Goal: Task Accomplishment & Management: Manage account settings

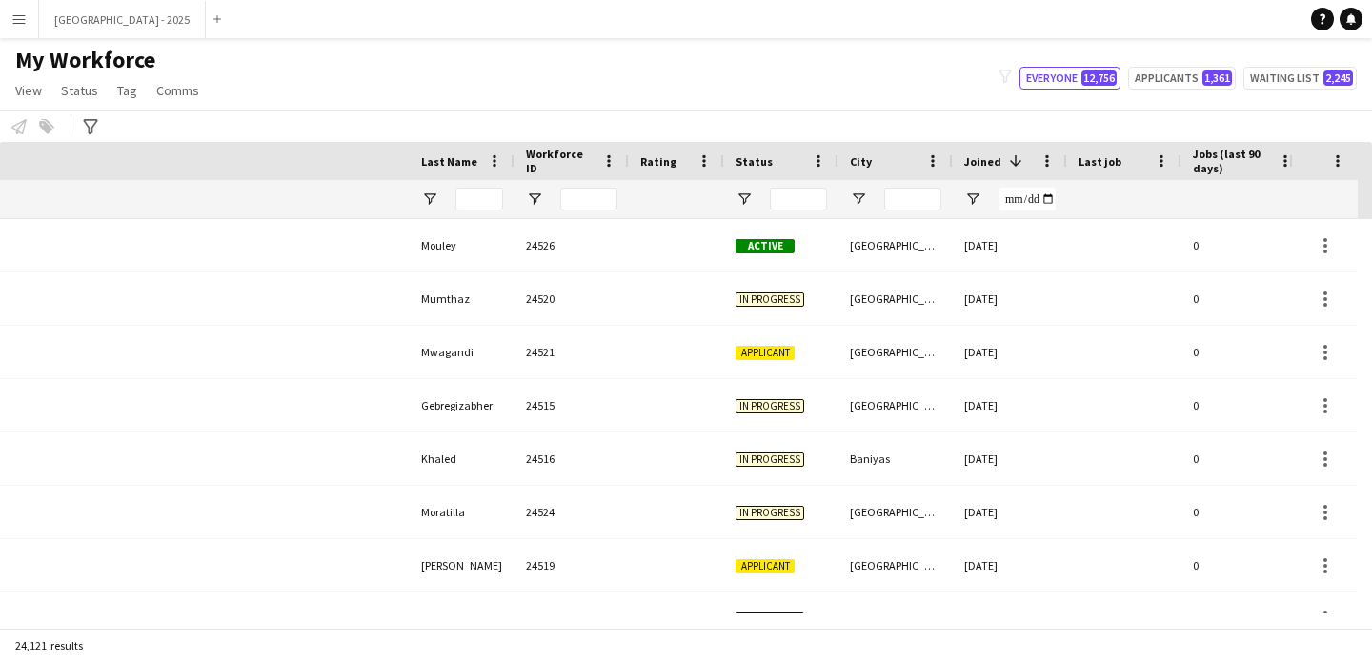
scroll to position [0, 657]
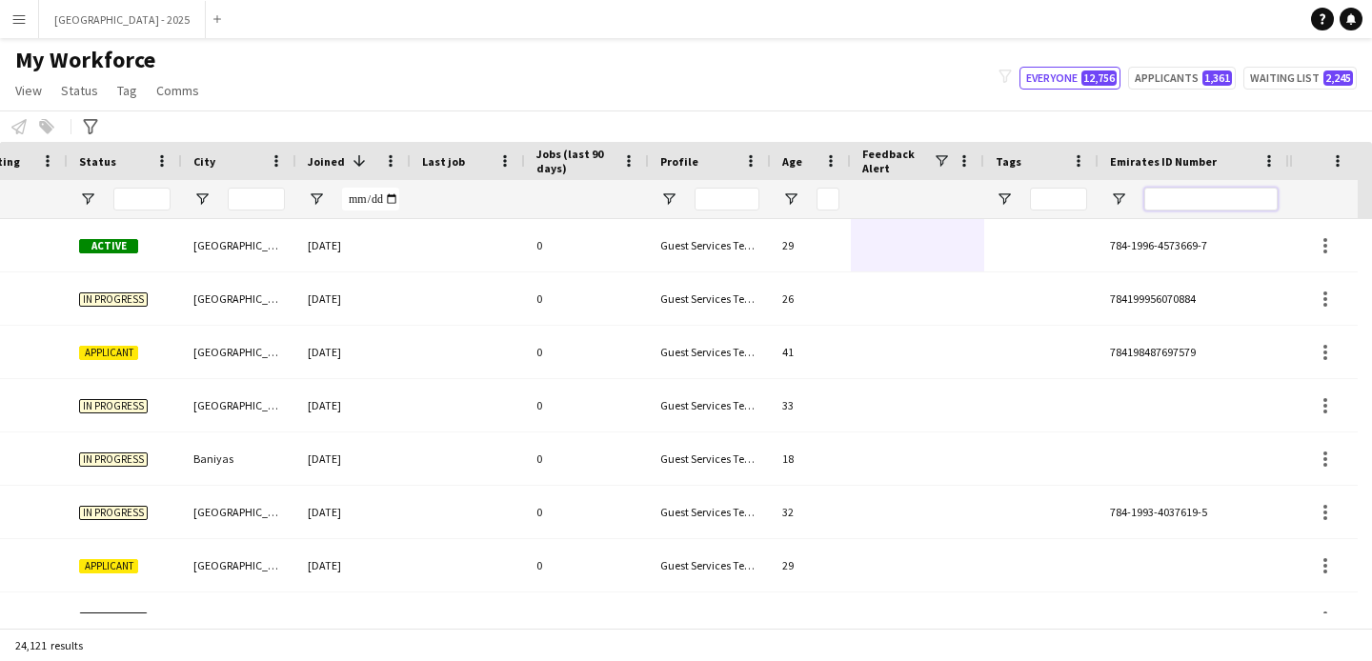
click at [1248, 191] on input "Emirates ID Number Filter Input" at bounding box center [1210, 199] width 133 height 23
paste input "*******"
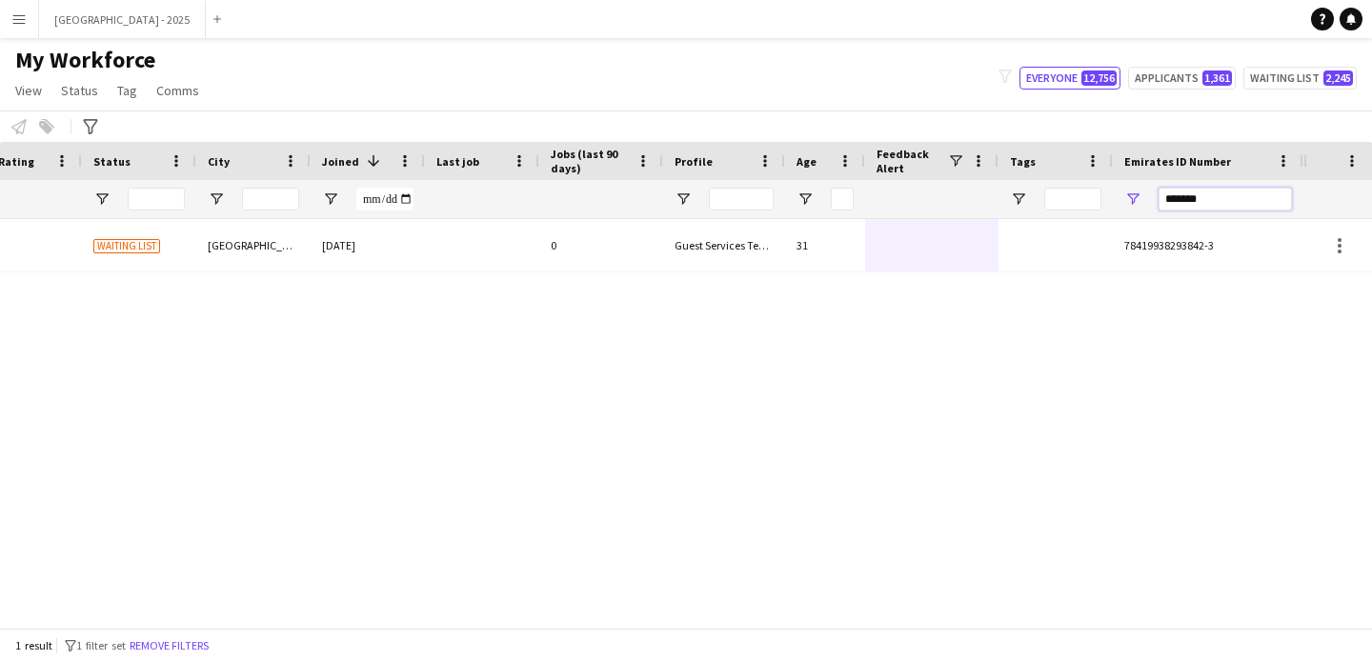
scroll to position [0, 642]
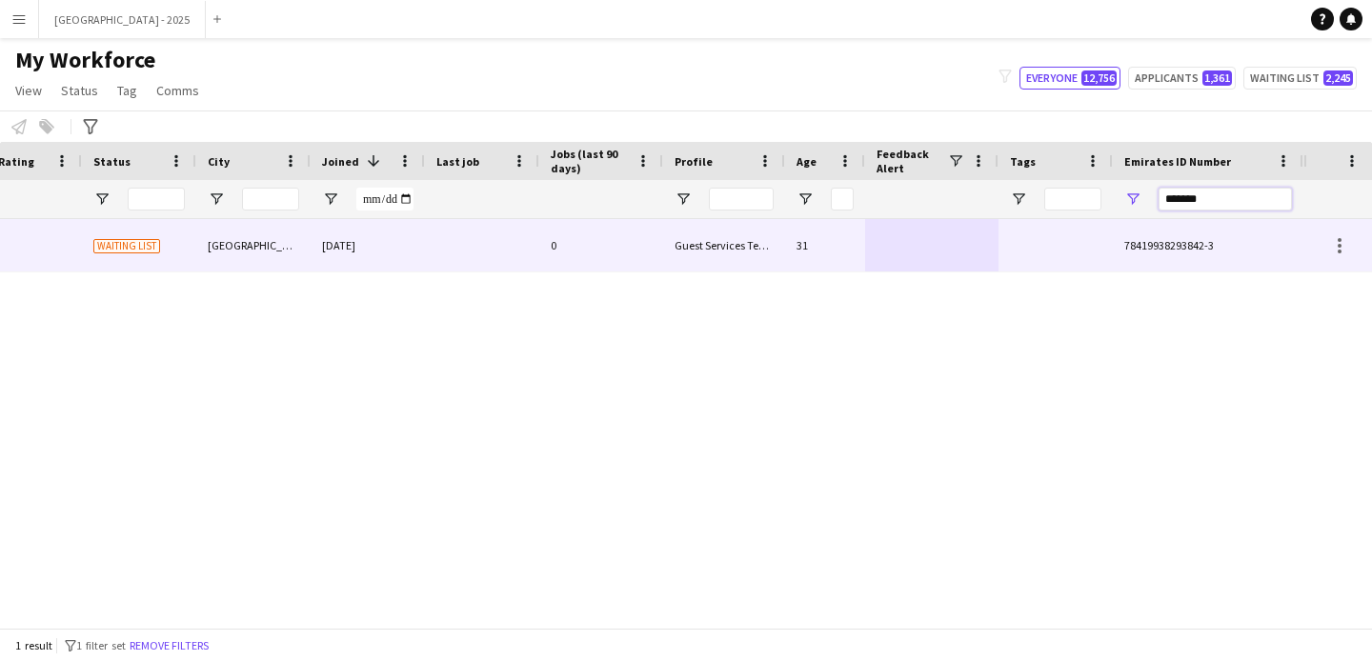
type input "*******"
click at [764, 233] on div "Guest Services Team" at bounding box center [724, 245] width 122 height 52
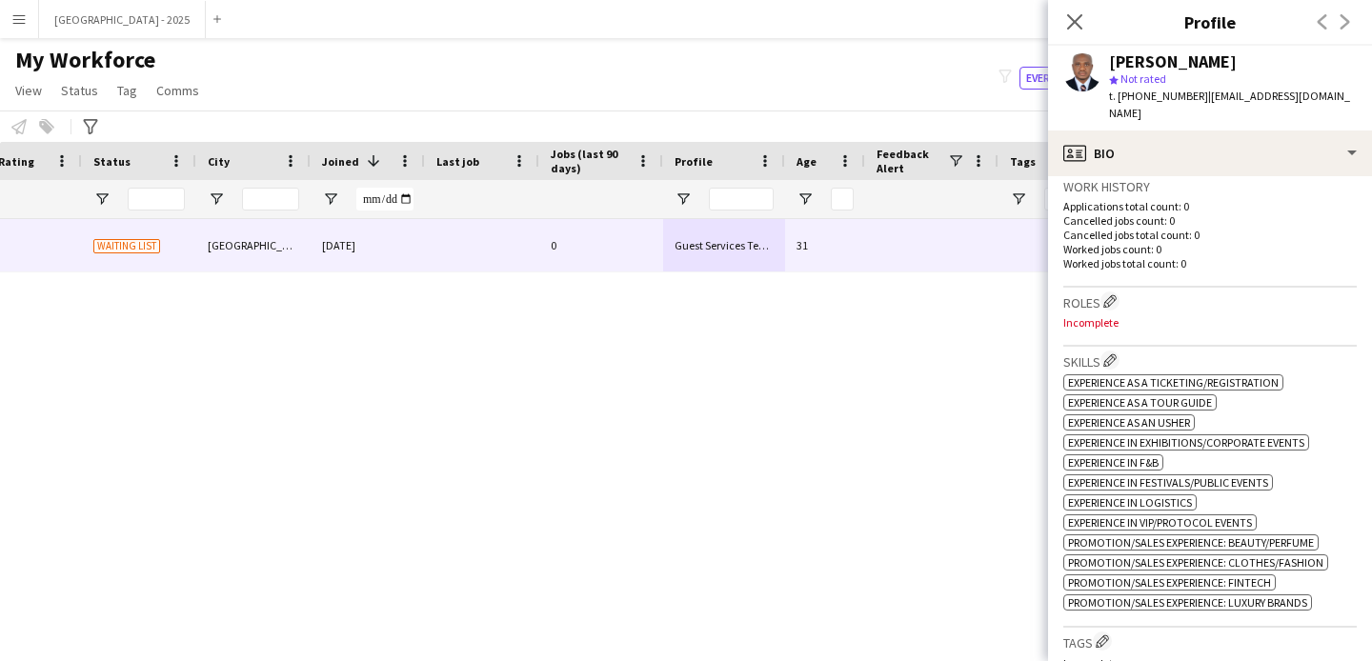
scroll to position [465, 0]
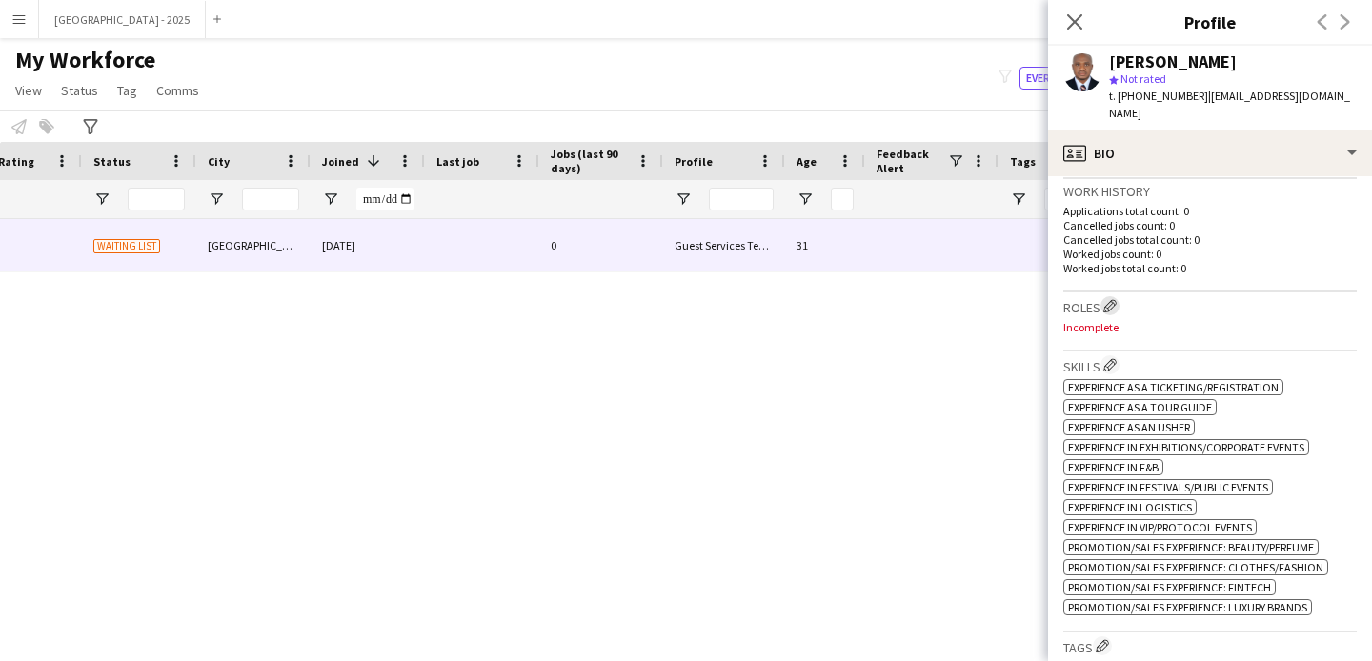
click at [1113, 302] on app-icon "Edit crew company roles" at bounding box center [1109, 305] width 13 height 13
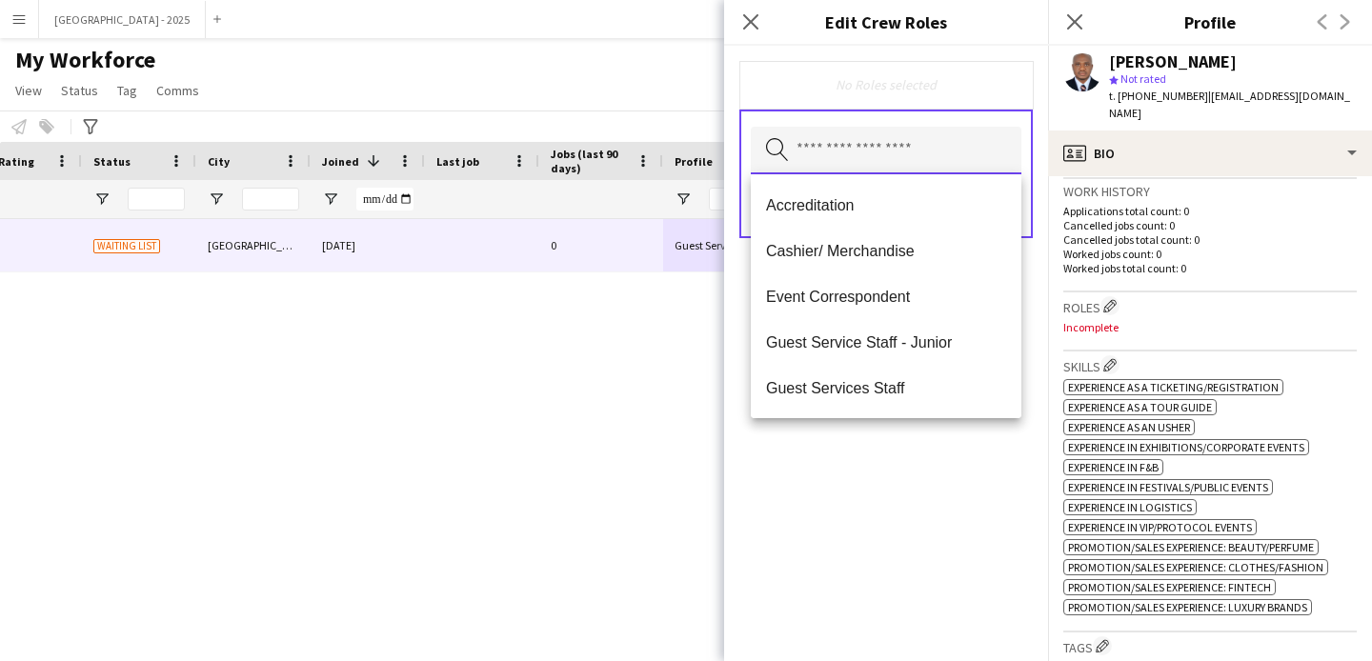
click at [946, 135] on input "text" at bounding box center [886, 151] width 271 height 48
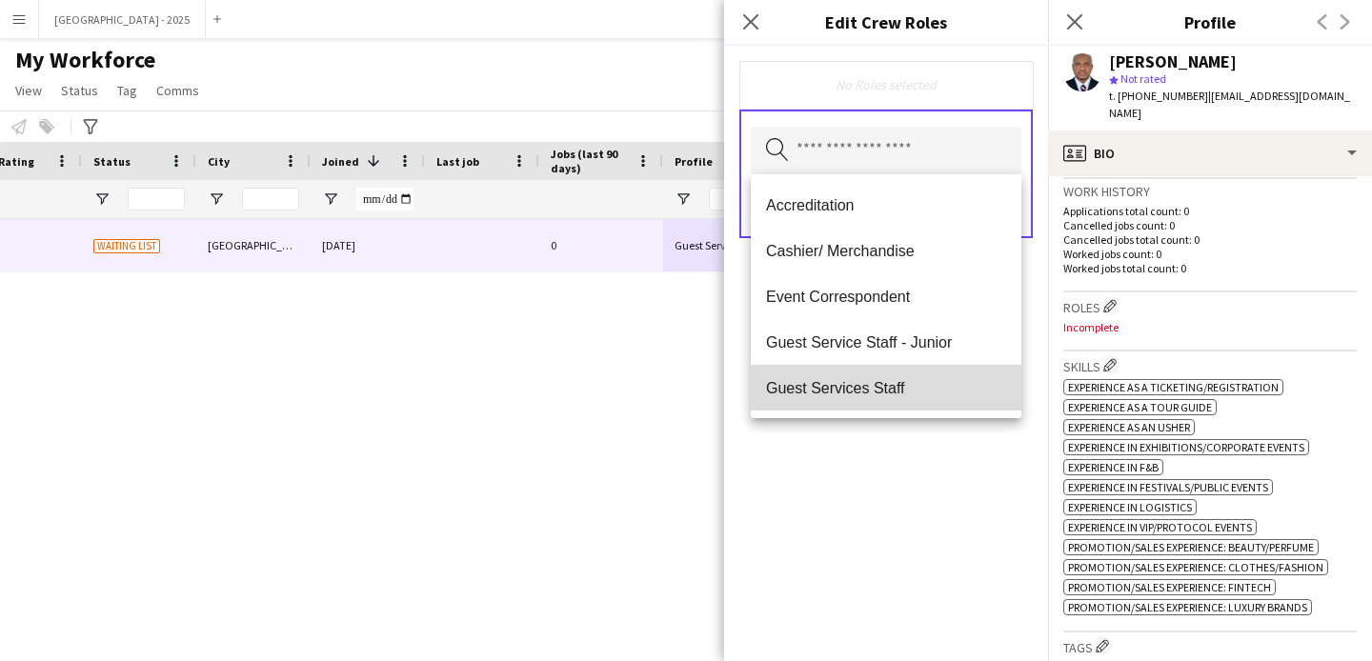
click at [957, 382] on span "Guest Services Staff" at bounding box center [886, 388] width 240 height 18
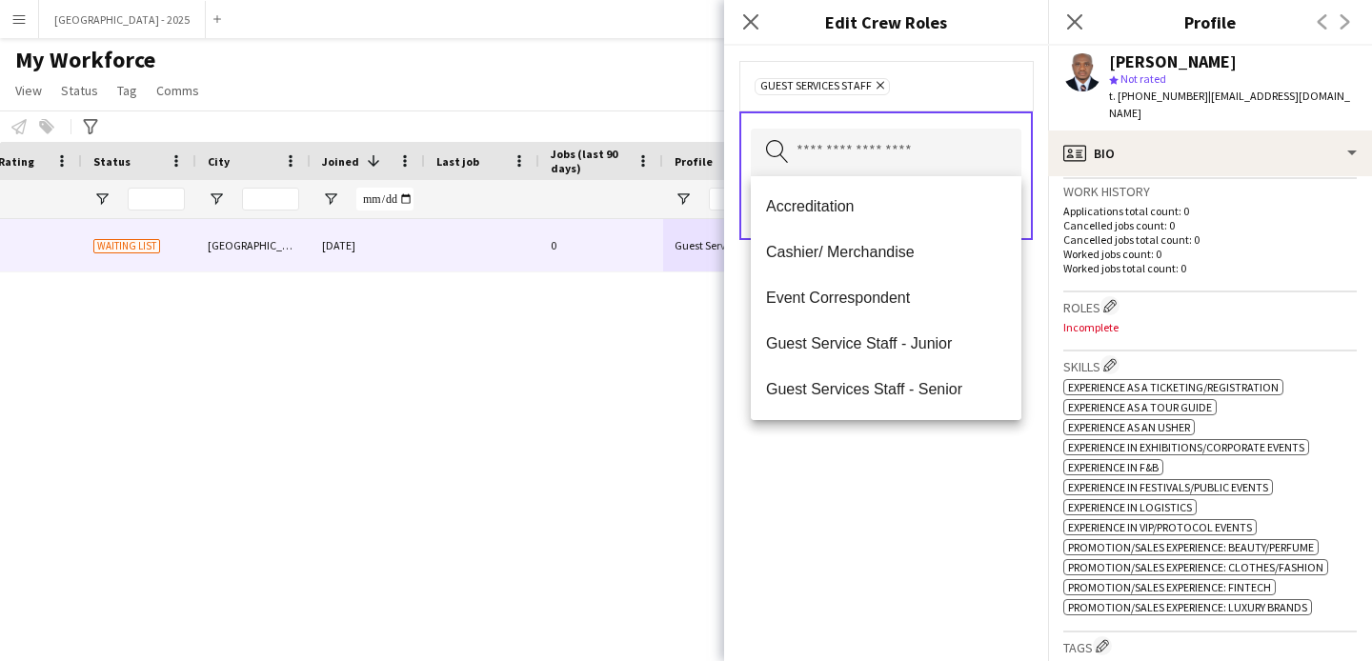
drag, startPoint x: 1001, startPoint y: 451, endPoint x: 1001, endPoint y: 389, distance: 61.9
click at [1000, 450] on div "Guest Services Staff Remove Search by role type Save" at bounding box center [886, 354] width 324 height 616
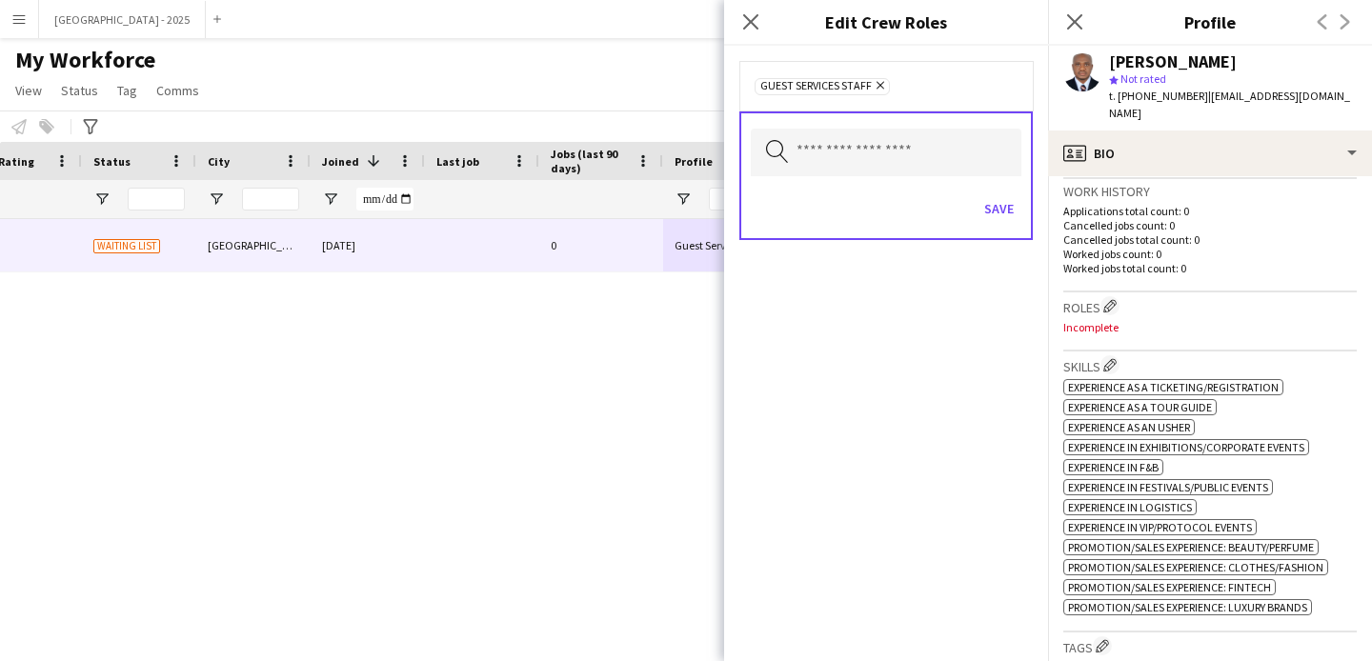
click at [1004, 187] on div "Save" at bounding box center [886, 211] width 271 height 54
drag, startPoint x: 1003, startPoint y: 196, endPoint x: 1008, endPoint y: 208, distance: 12.4
click at [1003, 196] on button "Save" at bounding box center [999, 208] width 45 height 30
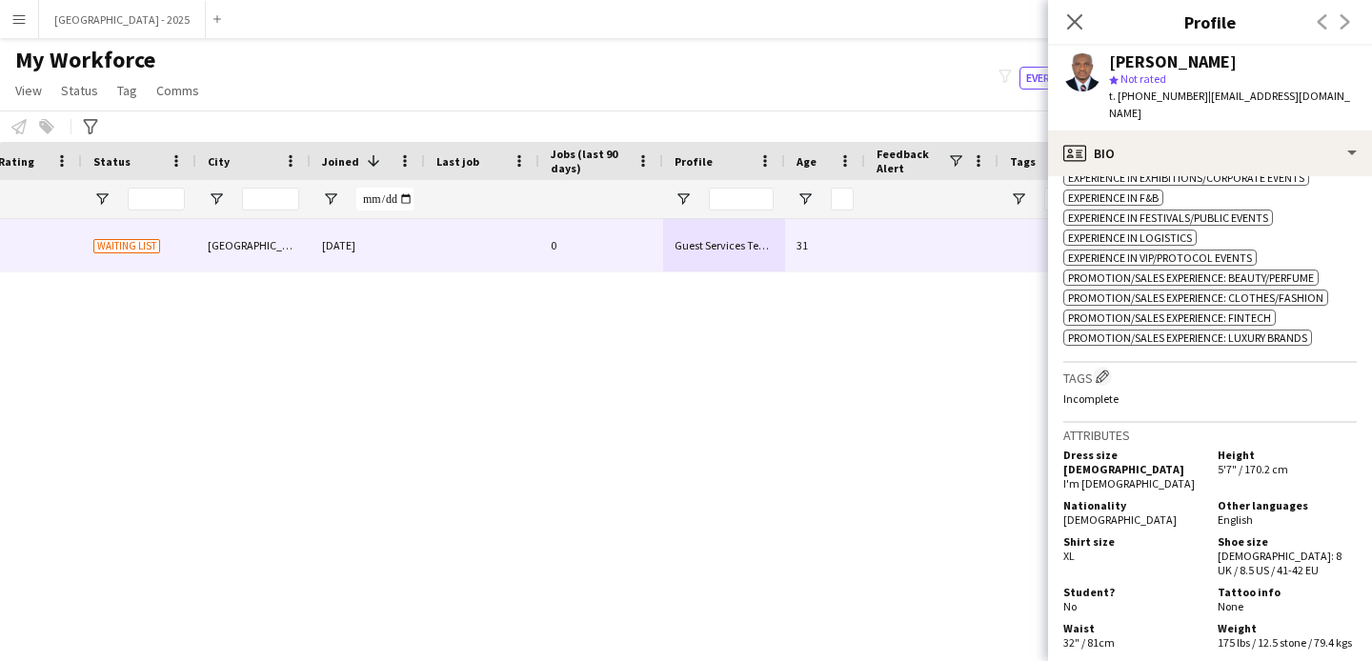
scroll to position [841, 0]
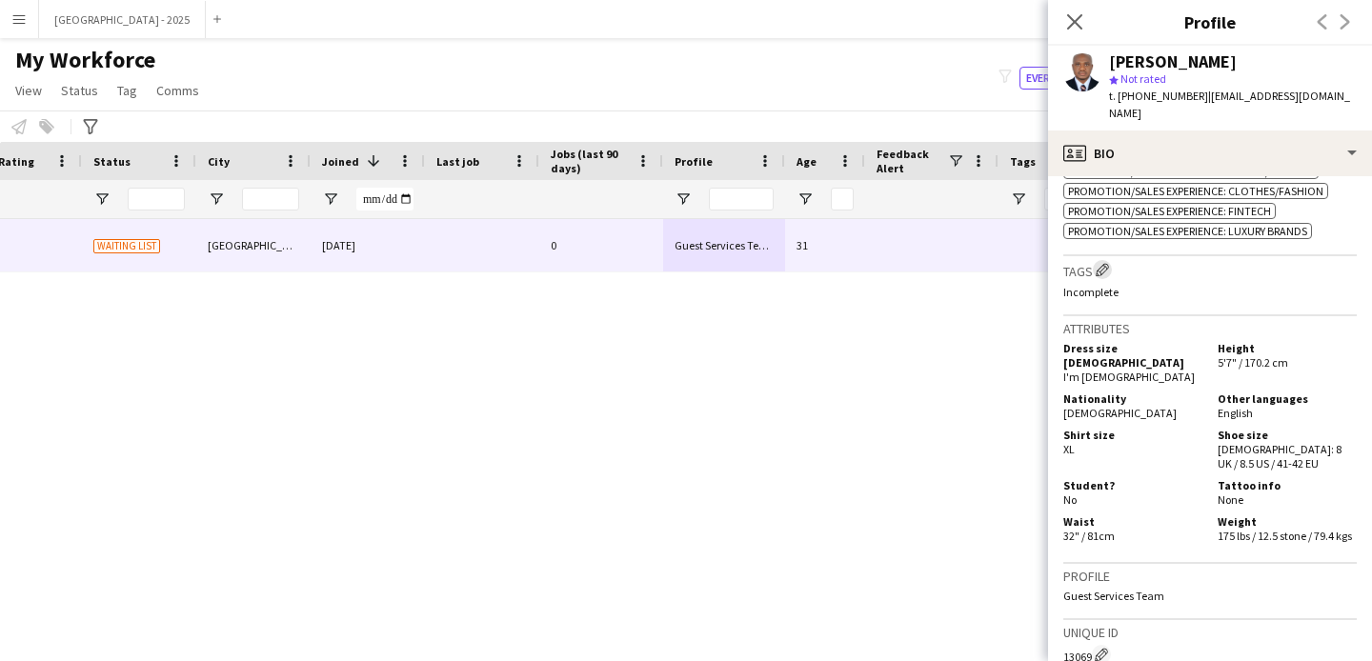
click at [1101, 276] on app-icon "Edit crew company tags" at bounding box center [1102, 269] width 13 height 13
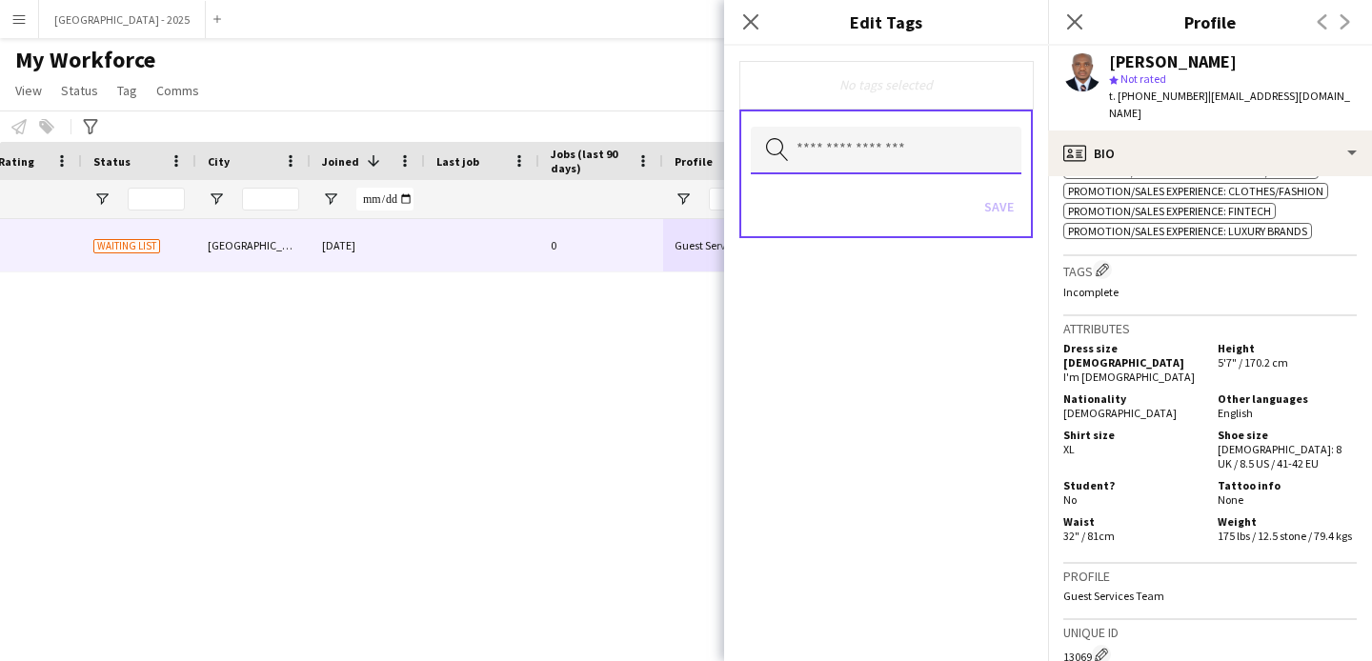
click at [942, 128] on input "text" at bounding box center [886, 151] width 271 height 48
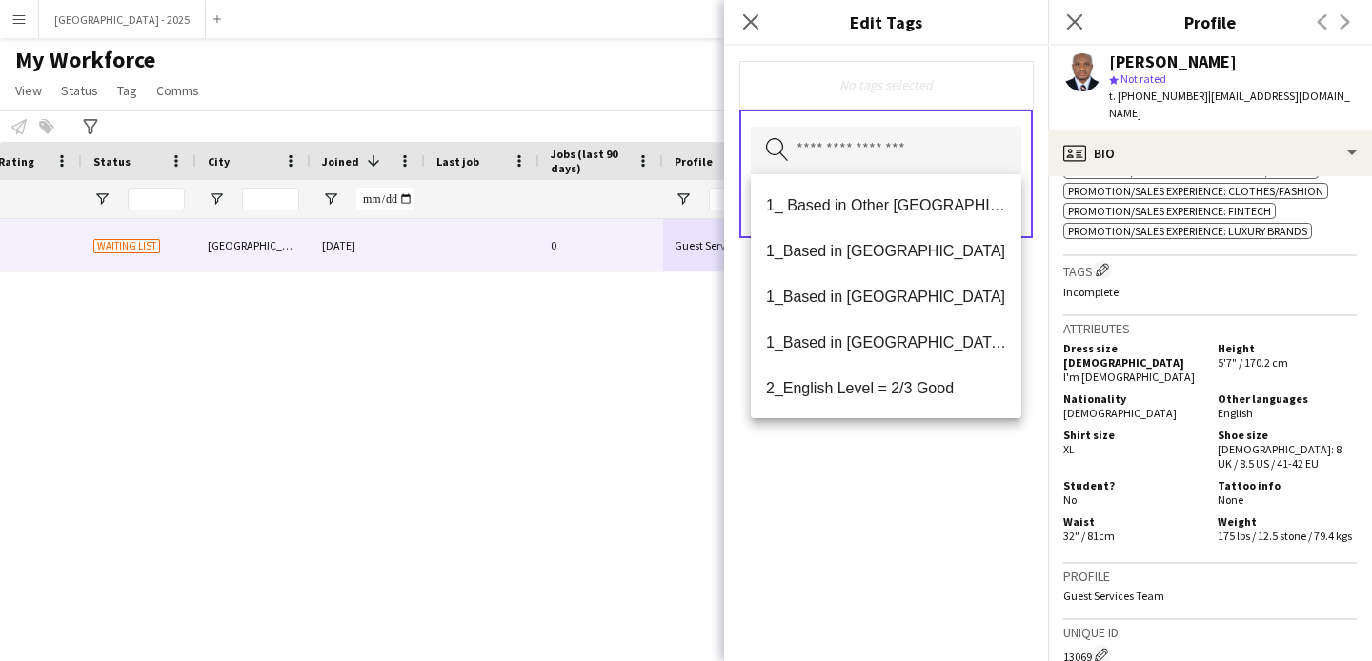
click at [953, 374] on mat-option "2_English Level = 2/3 Good" at bounding box center [886, 388] width 271 height 46
click at [950, 336] on span "1_Based in [GEOGRAPHIC_DATA]/[GEOGRAPHIC_DATA]/Ajman" at bounding box center [886, 343] width 240 height 18
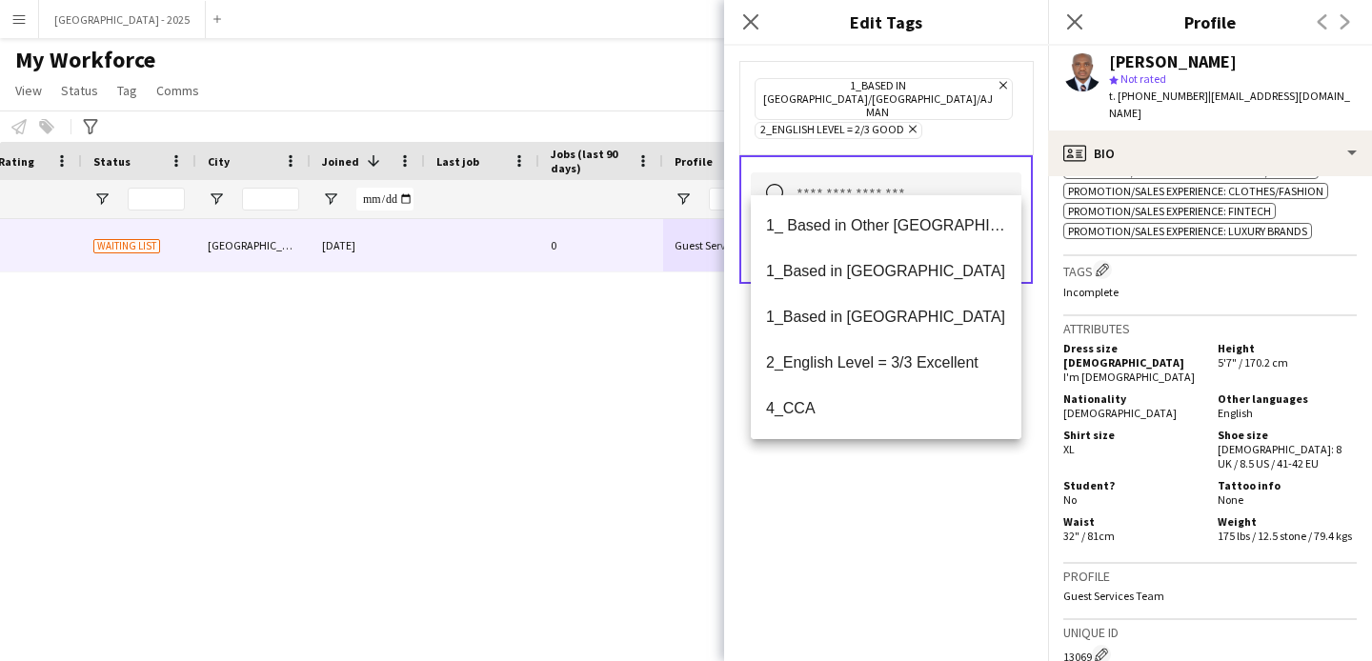
click at [994, 455] on div "1_Based in [GEOGRAPHIC_DATA]/[GEOGRAPHIC_DATA]/Ajman Remove 2_English Level = 2…" at bounding box center [886, 354] width 324 height 616
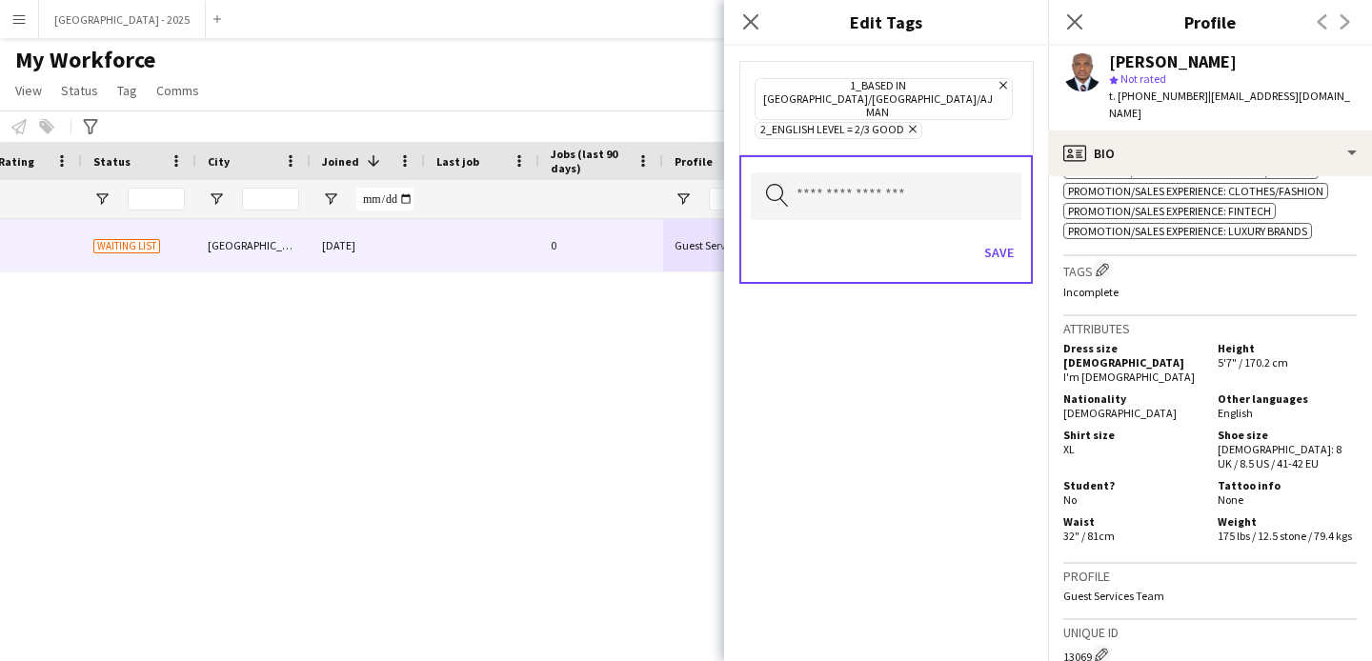
click at [985, 228] on div "Save" at bounding box center [886, 255] width 271 height 54
click at [994, 237] on button "Save" at bounding box center [999, 252] width 45 height 30
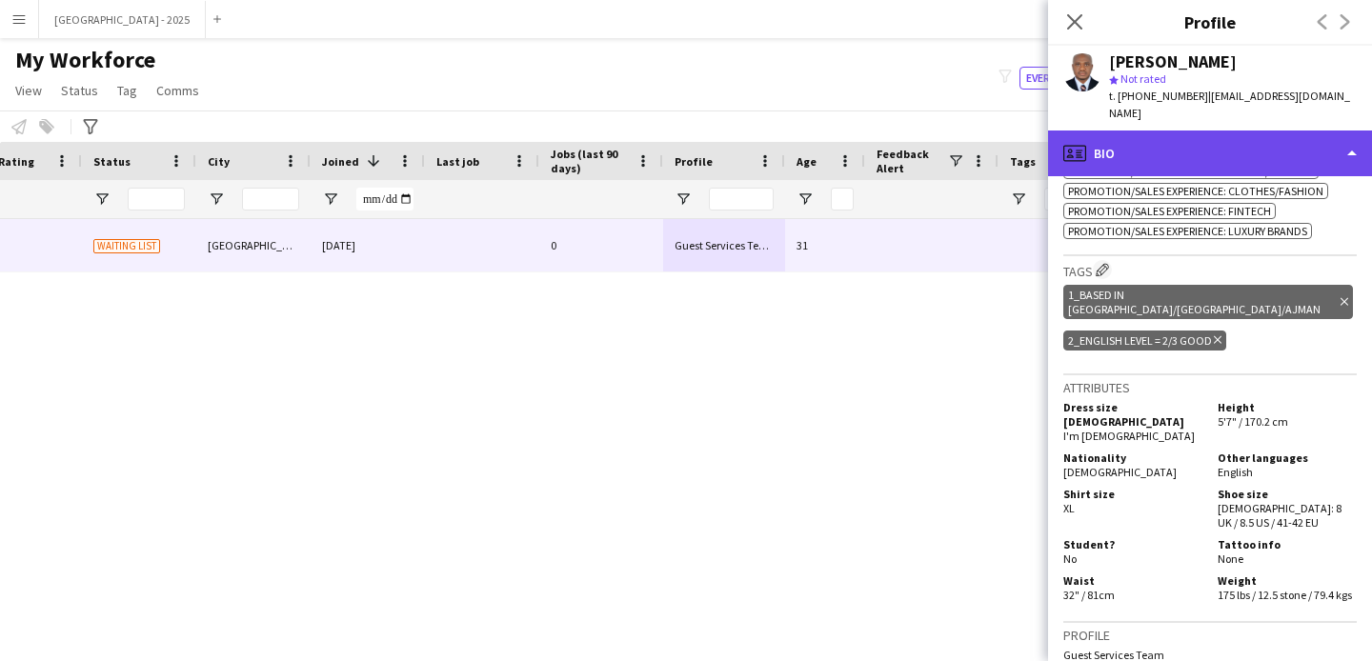
click at [1115, 138] on div "profile Bio" at bounding box center [1210, 154] width 324 height 46
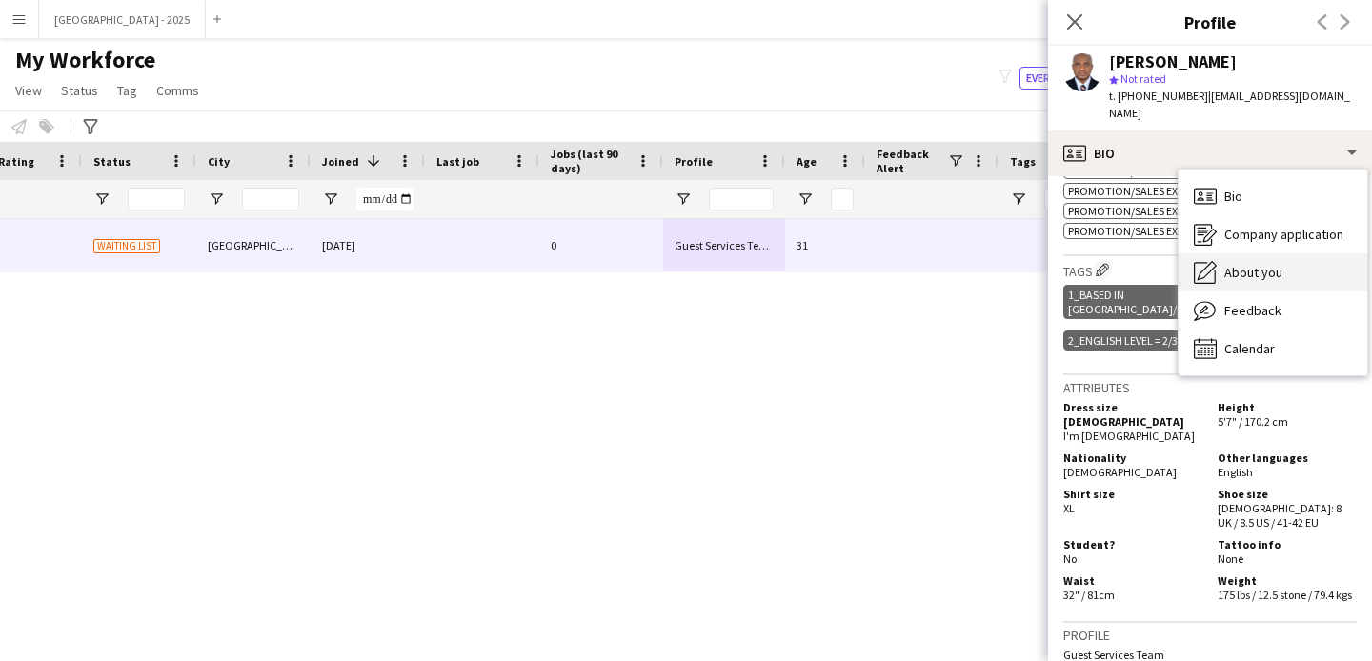
click at [1250, 269] on div "About you About you" at bounding box center [1273, 272] width 189 height 38
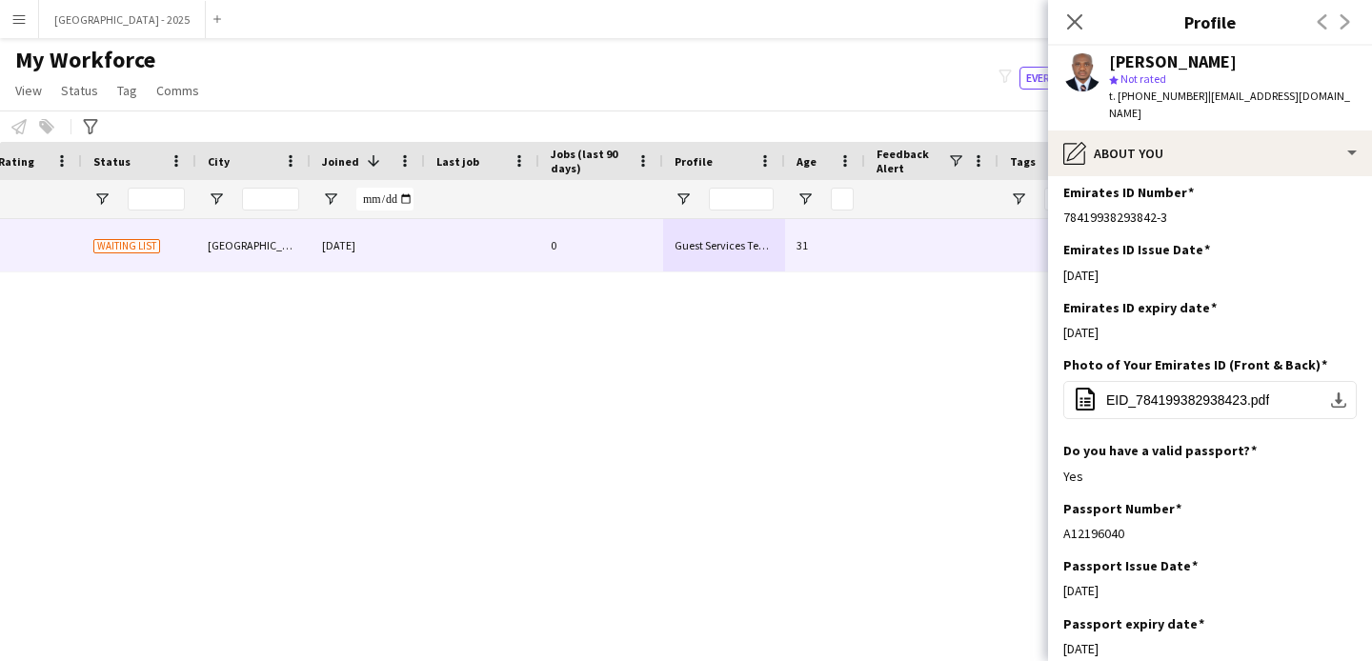
scroll to position [153, 0]
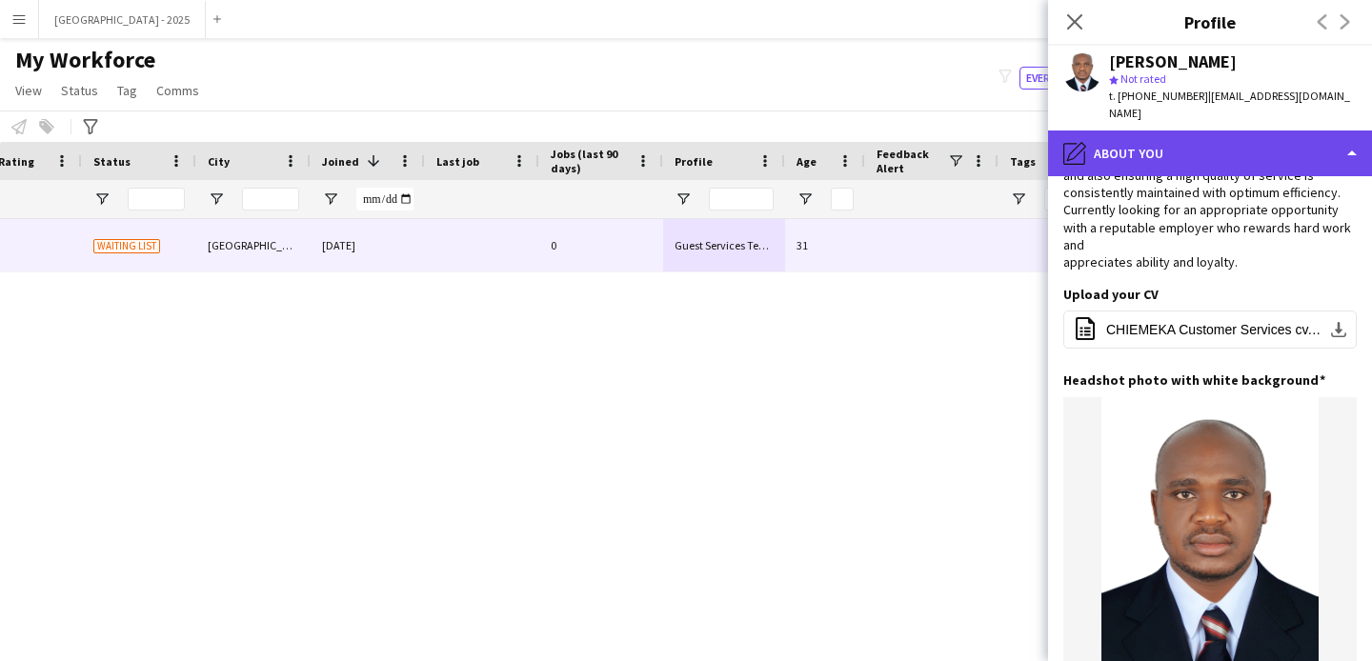
click at [1114, 150] on div "pencil4 About you" at bounding box center [1210, 154] width 324 height 46
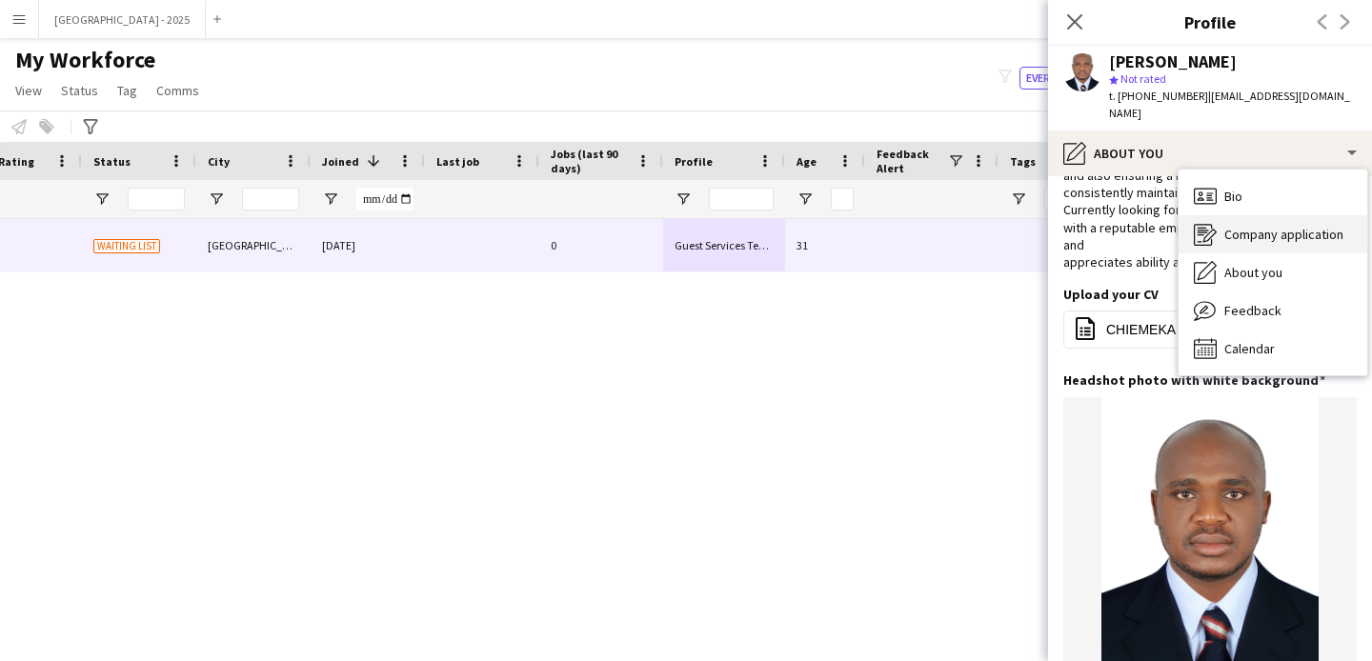
click at [1231, 197] on div "Bio Bio Company application Company application About you About you Feedback Fe…" at bounding box center [1273, 273] width 189 height 206
click at [1209, 192] on div "Bio Bio" at bounding box center [1273, 196] width 189 height 38
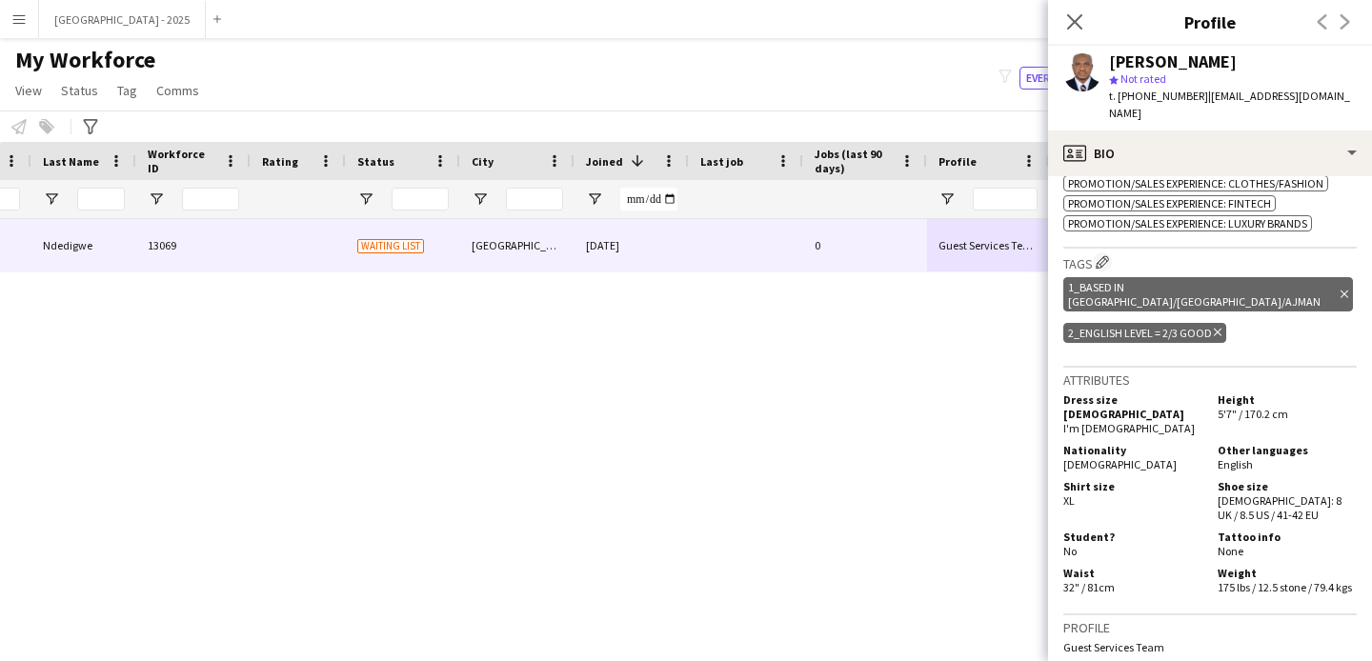
scroll to position [0, 0]
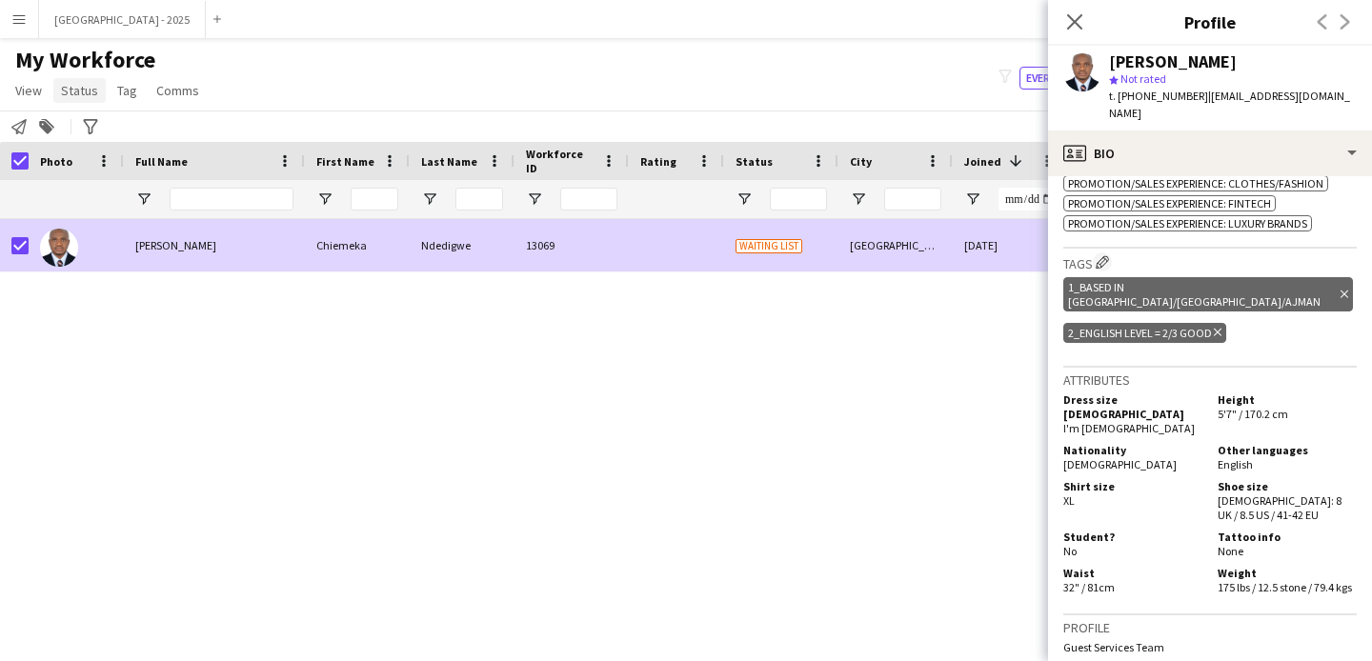
click at [86, 99] on link "Status" at bounding box center [79, 90] width 52 height 25
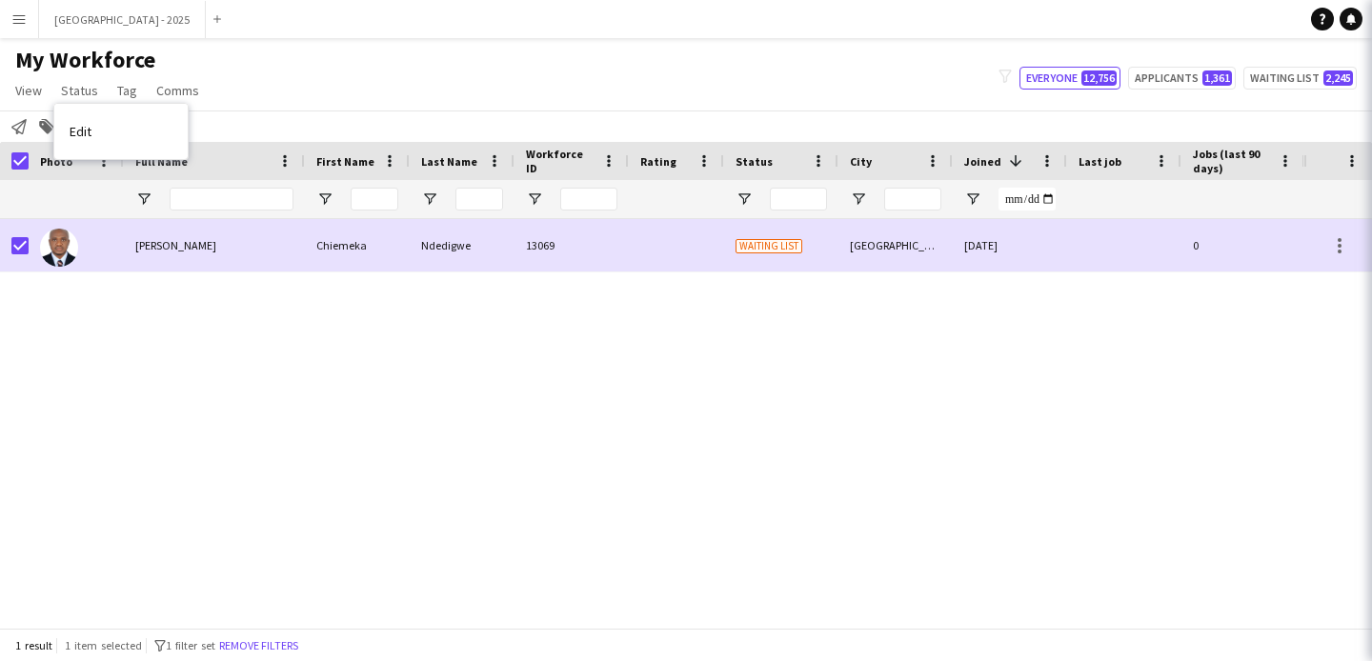
click at [122, 132] on link "Edit" at bounding box center [120, 131] width 133 height 40
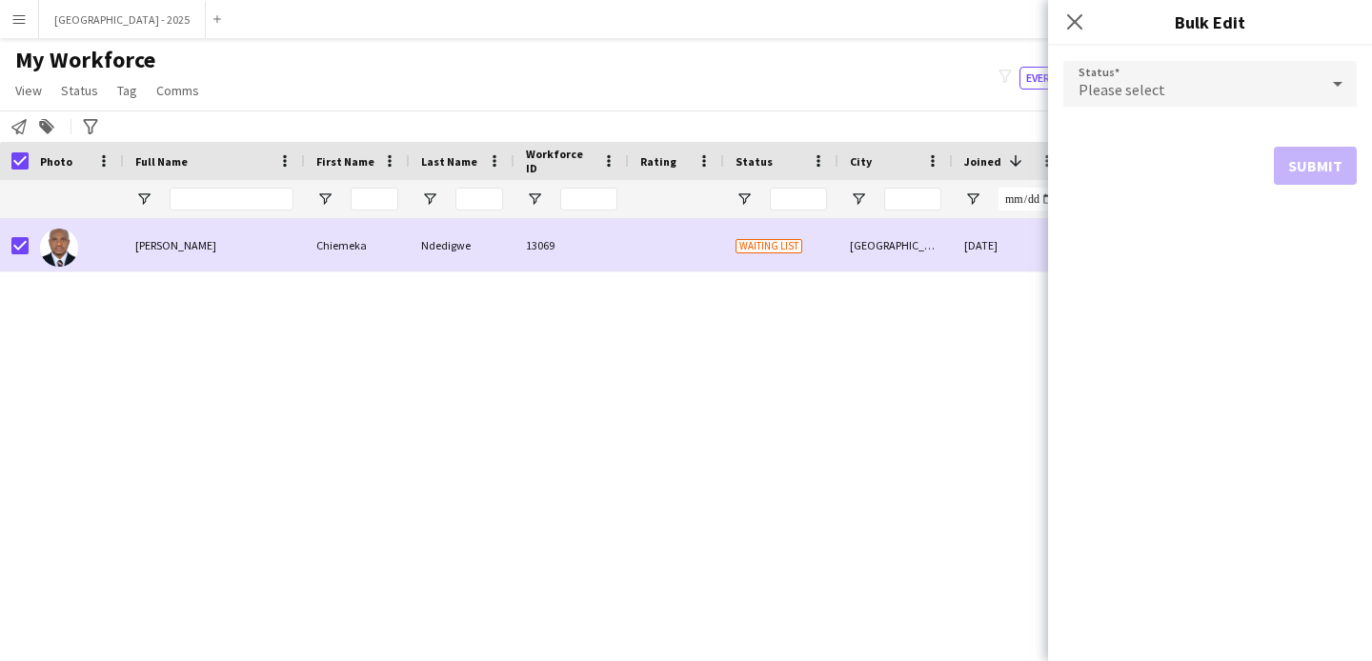
click at [1198, 81] on div "Please select" at bounding box center [1190, 84] width 255 height 46
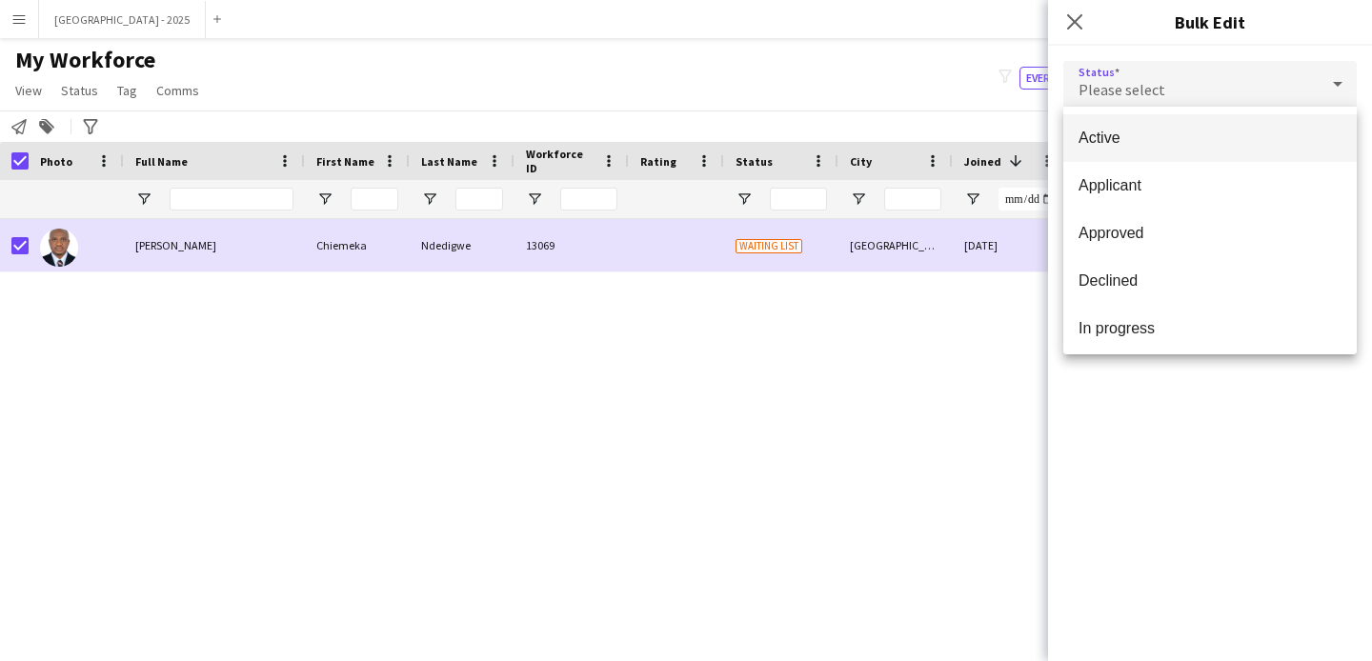
drag, startPoint x: 1125, startPoint y: 149, endPoint x: 1139, endPoint y: 158, distance: 16.4
click at [1125, 149] on mat-option "Active" at bounding box center [1209, 138] width 293 height 48
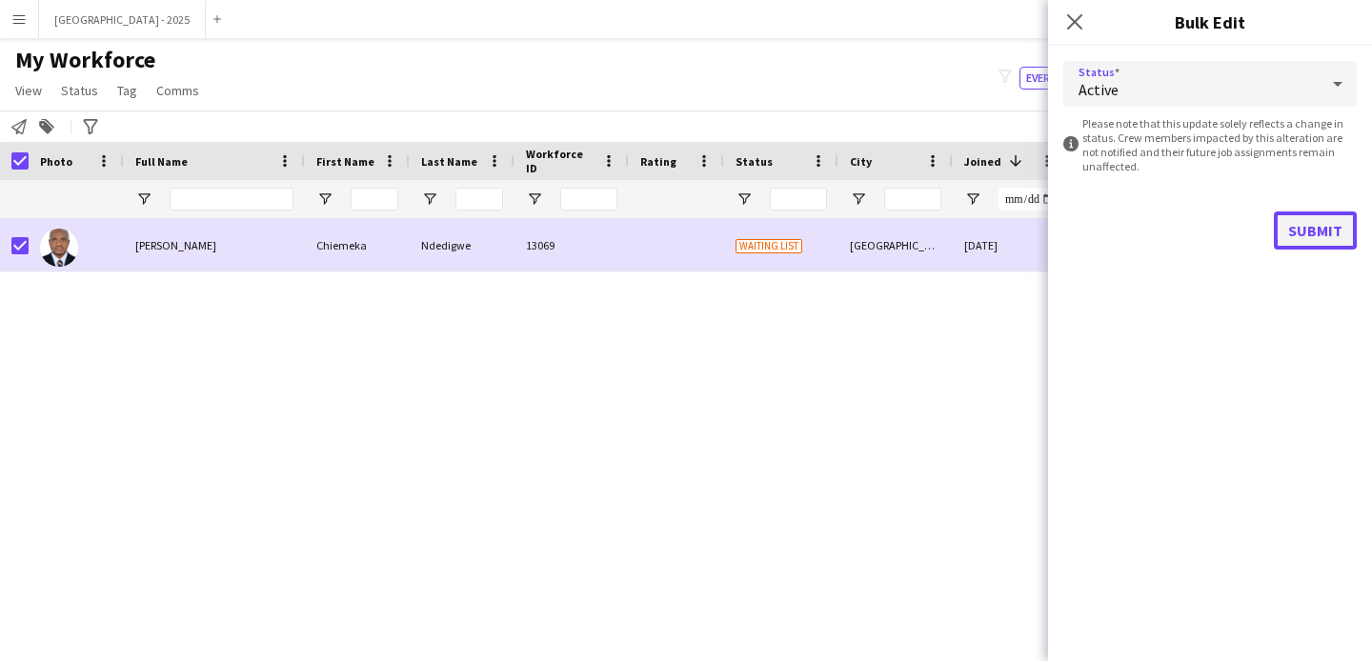
click at [1342, 218] on button "Submit" at bounding box center [1315, 231] width 83 height 38
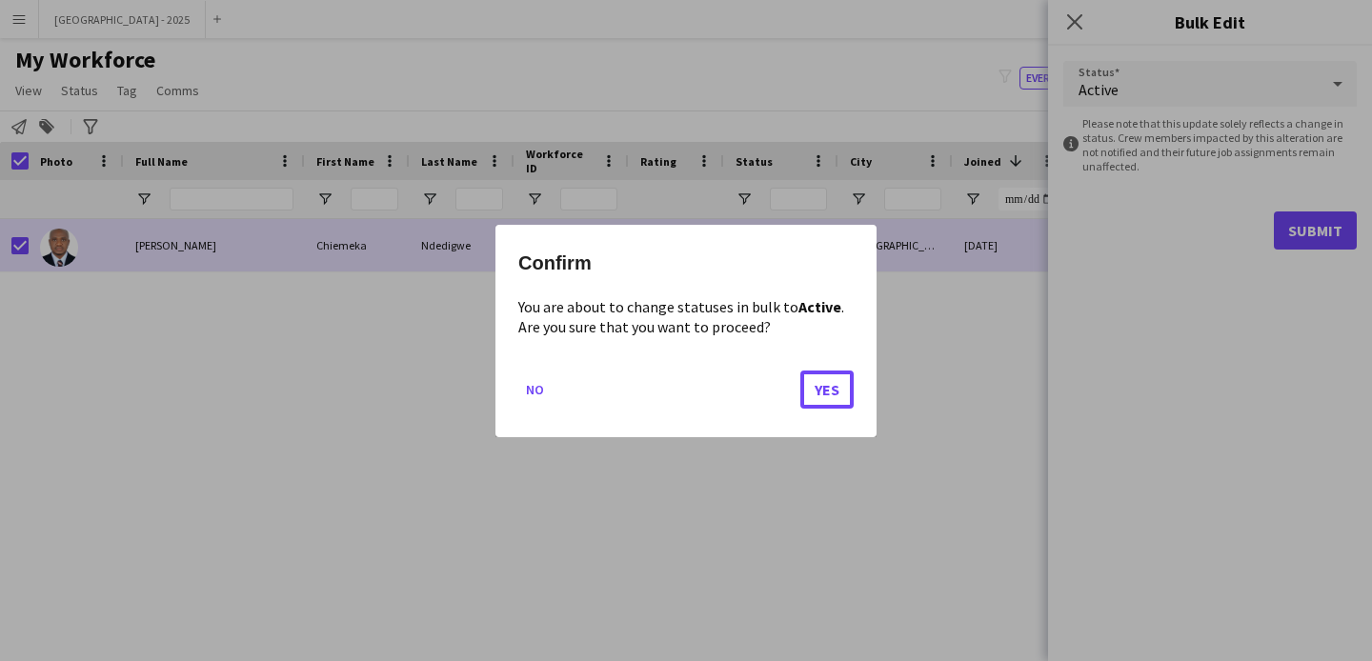
click at [847, 390] on button "Yes" at bounding box center [826, 389] width 53 height 38
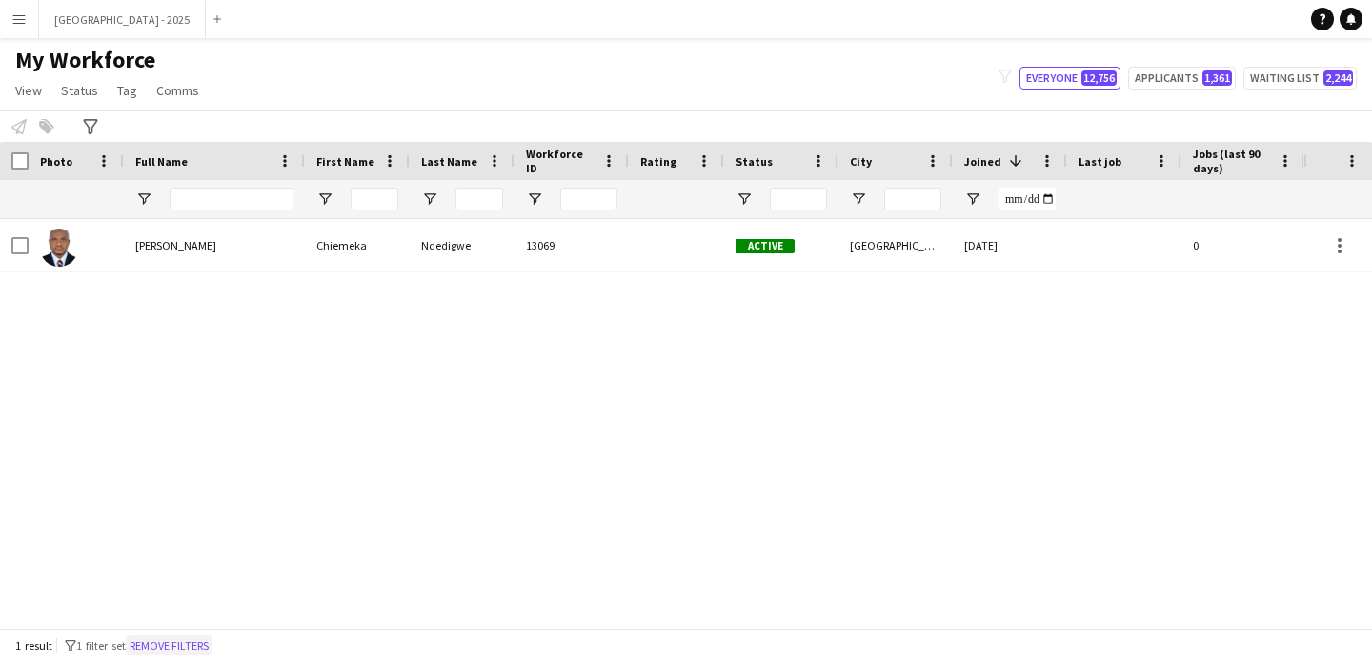
click at [212, 637] on button "Remove filters" at bounding box center [169, 646] width 87 height 21
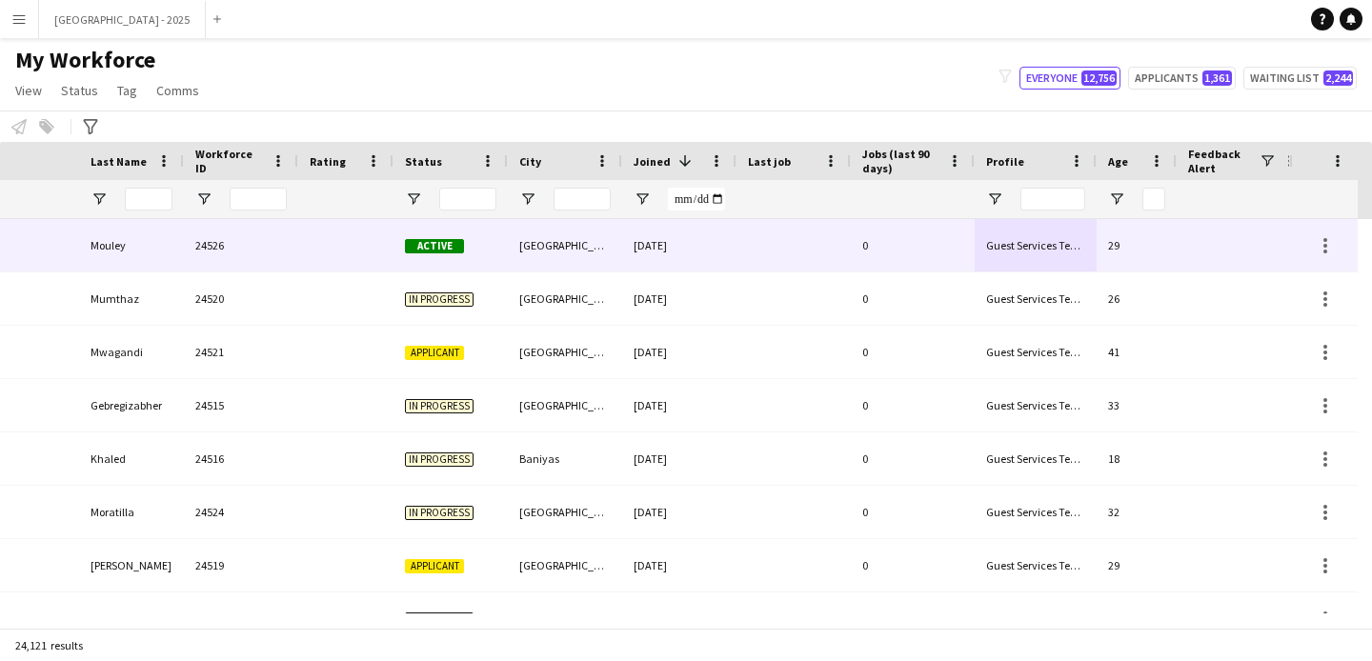
scroll to position [0, 657]
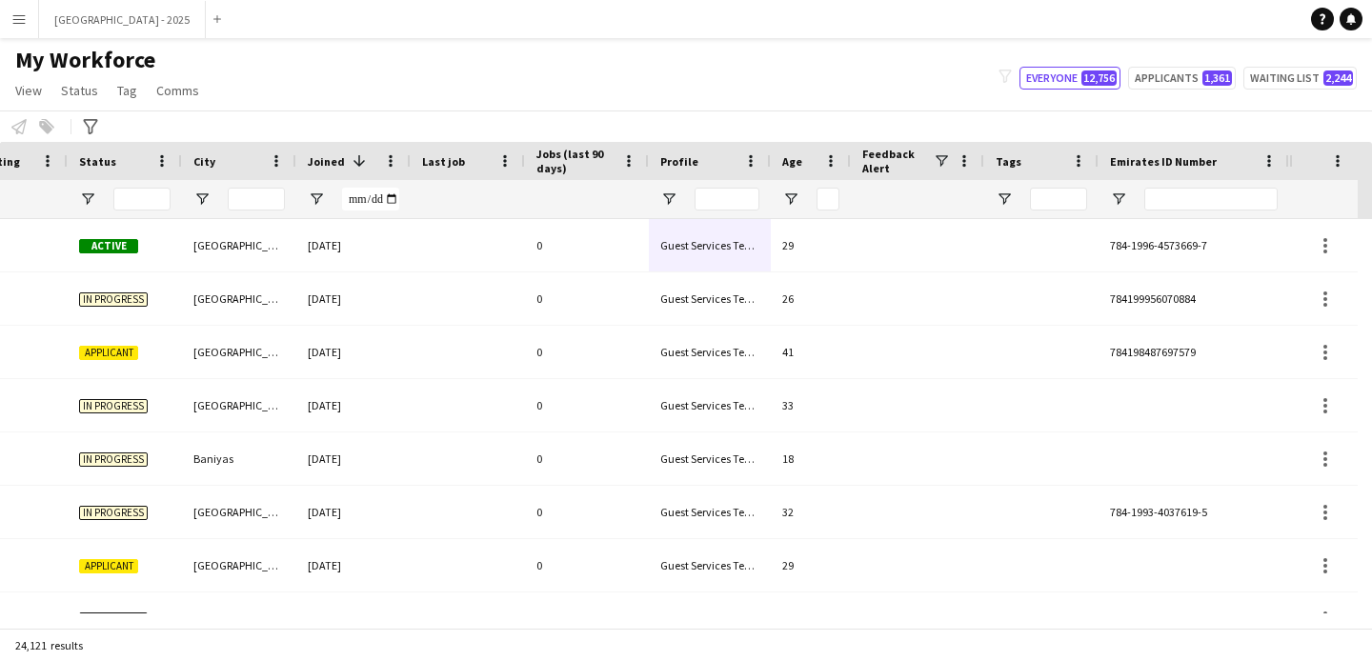
click at [1208, 211] on div at bounding box center [1210, 199] width 133 height 38
click at [1195, 194] on input "Emirates ID Number Filter Input" at bounding box center [1210, 199] width 133 height 23
paste input "*******"
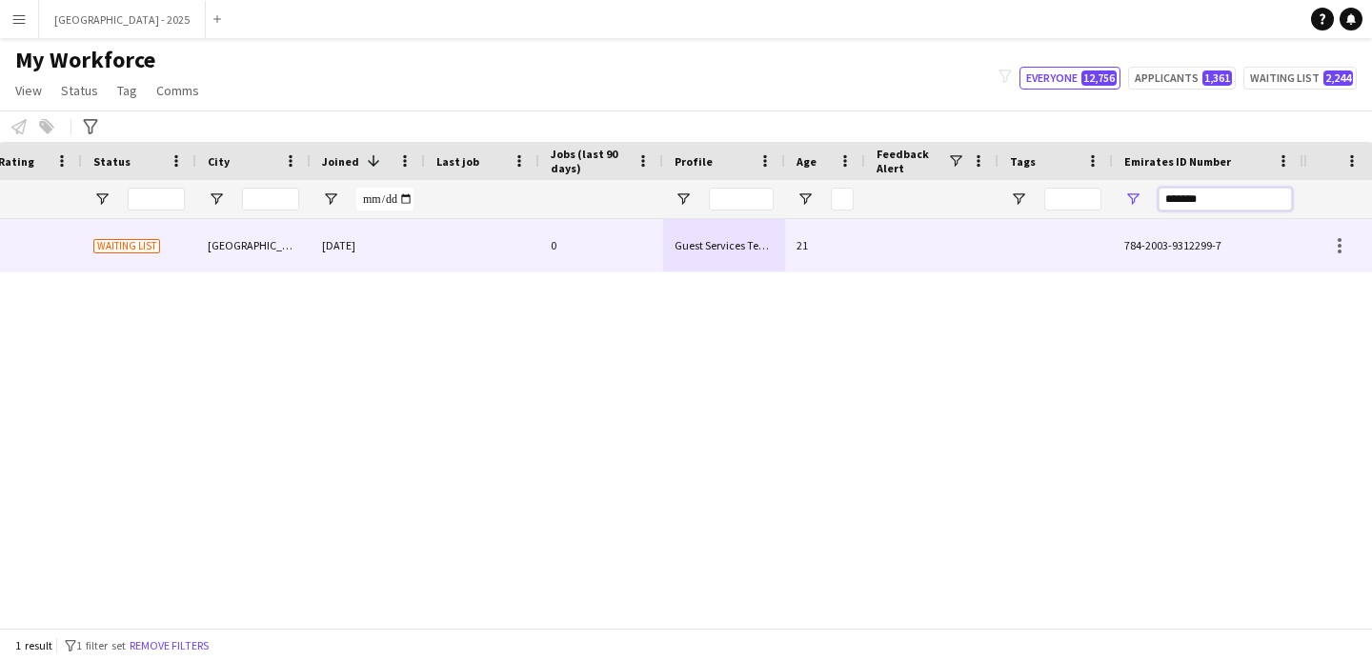
type input "*******"
click at [863, 257] on div "21" at bounding box center [825, 245] width 80 height 52
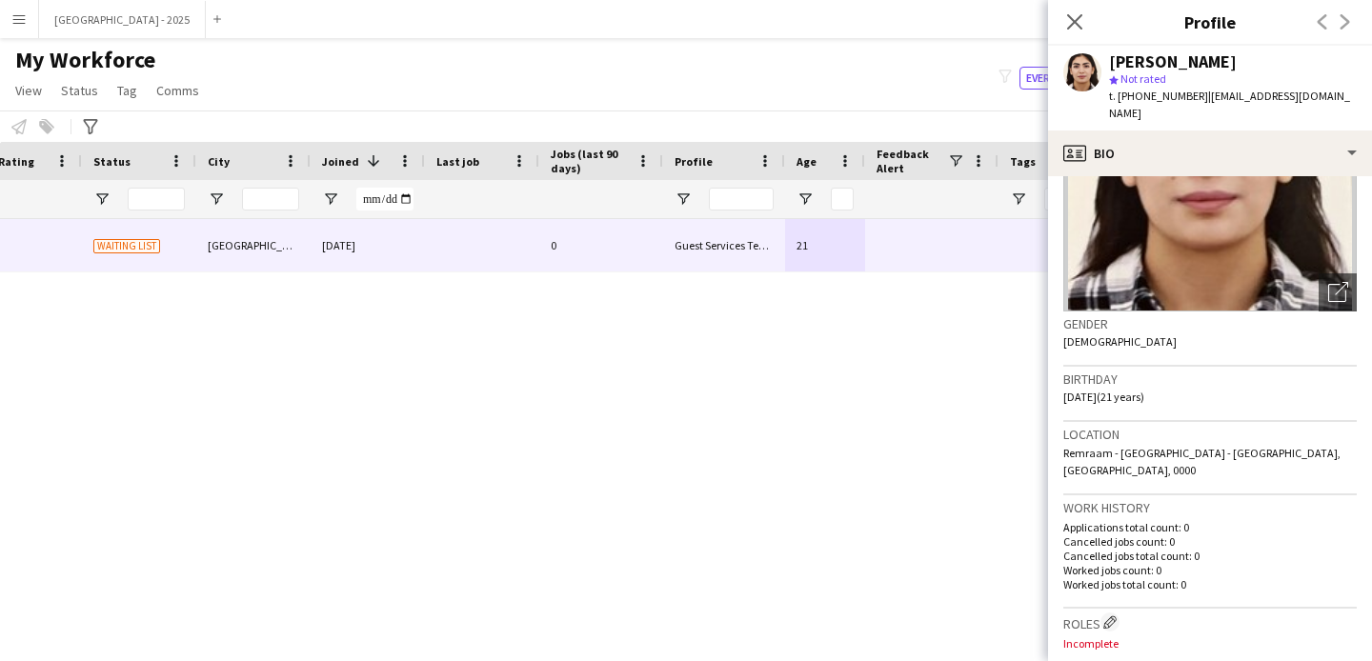
scroll to position [0, 0]
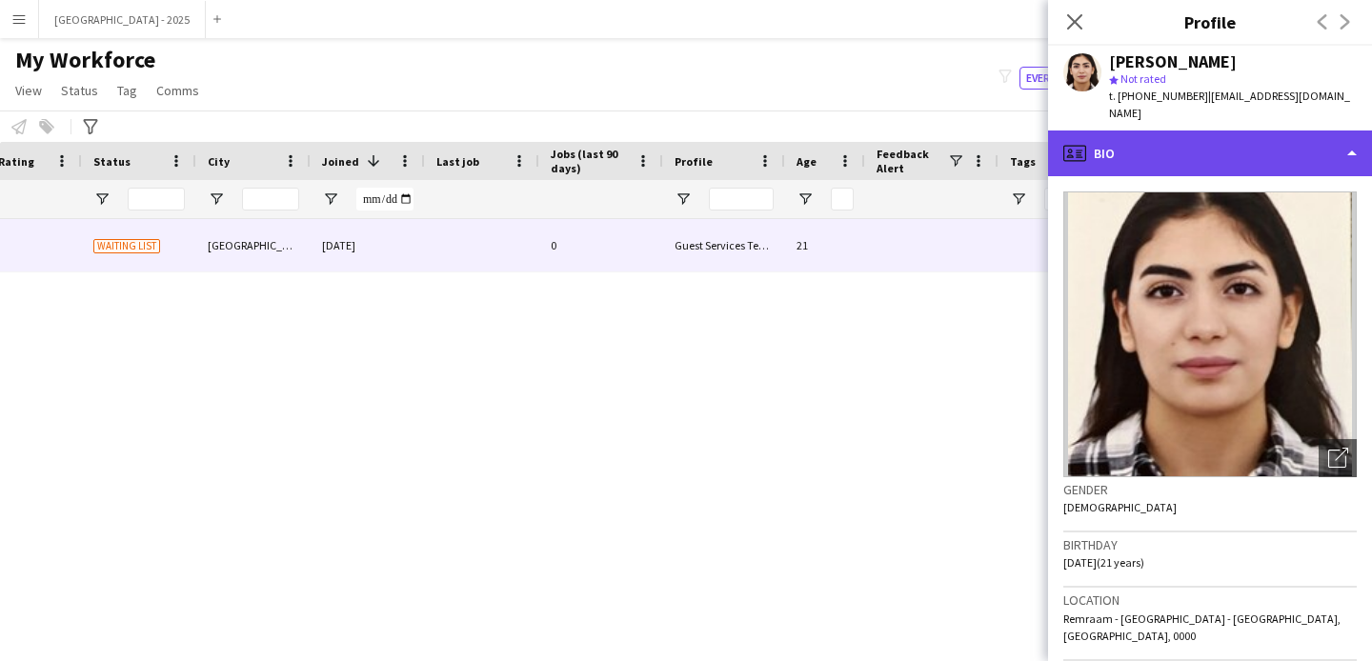
click at [1159, 131] on div "profile Bio" at bounding box center [1210, 154] width 324 height 46
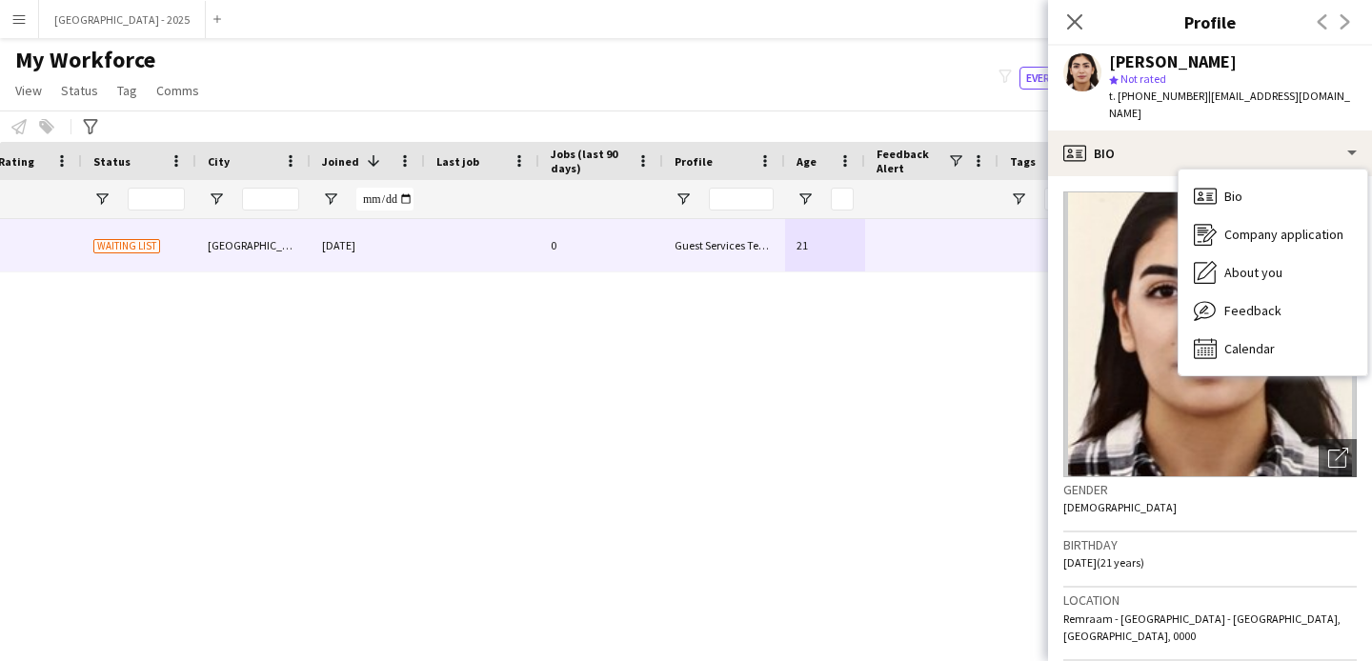
drag, startPoint x: 1197, startPoint y: 519, endPoint x: 1196, endPoint y: 461, distance: 58.1
click at [1197, 536] on h3 "Birthday" at bounding box center [1209, 544] width 293 height 17
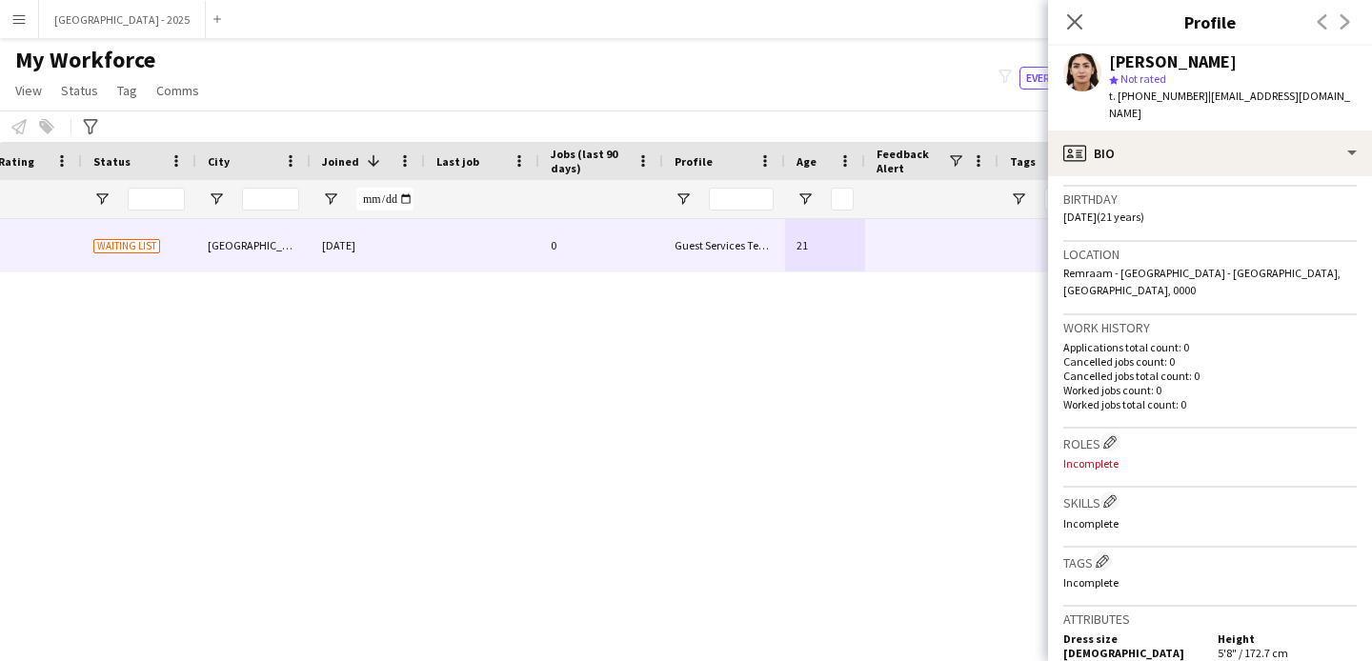
scroll to position [356, 0]
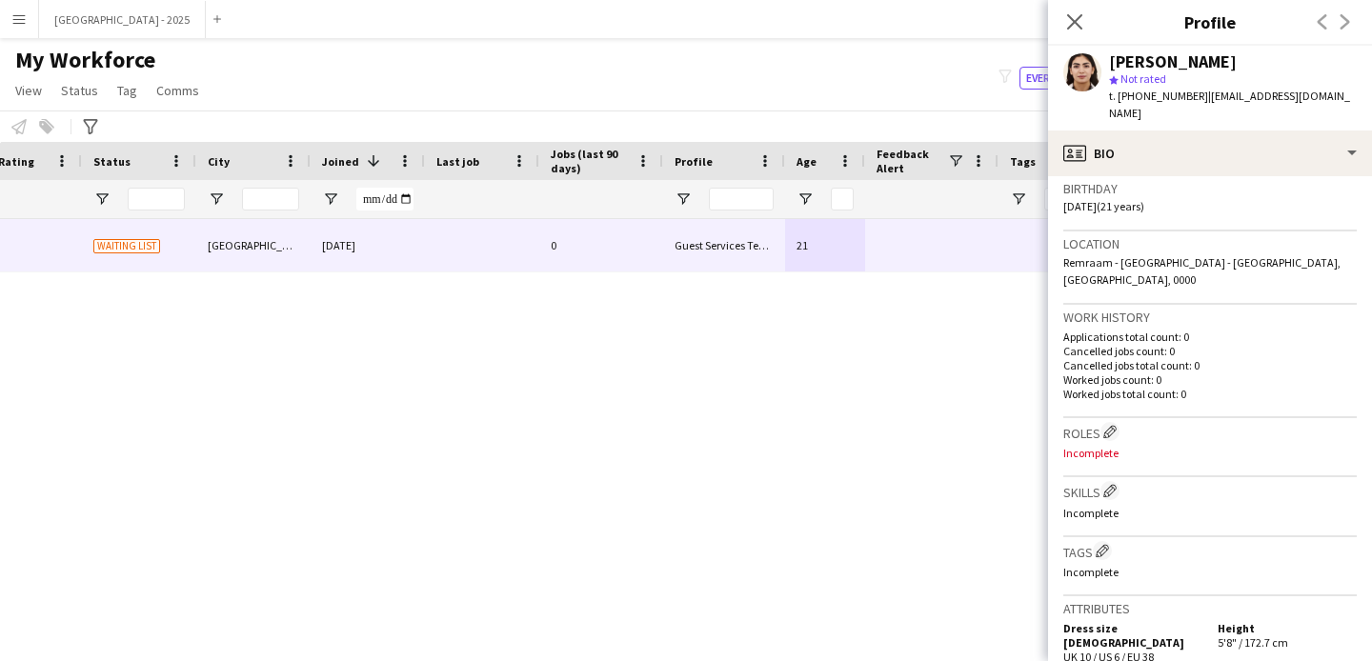
drag, startPoint x: 1108, startPoint y: 403, endPoint x: 1123, endPoint y: 393, distance: 17.7
click at [1108, 425] on app-icon "Edit crew company roles" at bounding box center [1109, 431] width 13 height 13
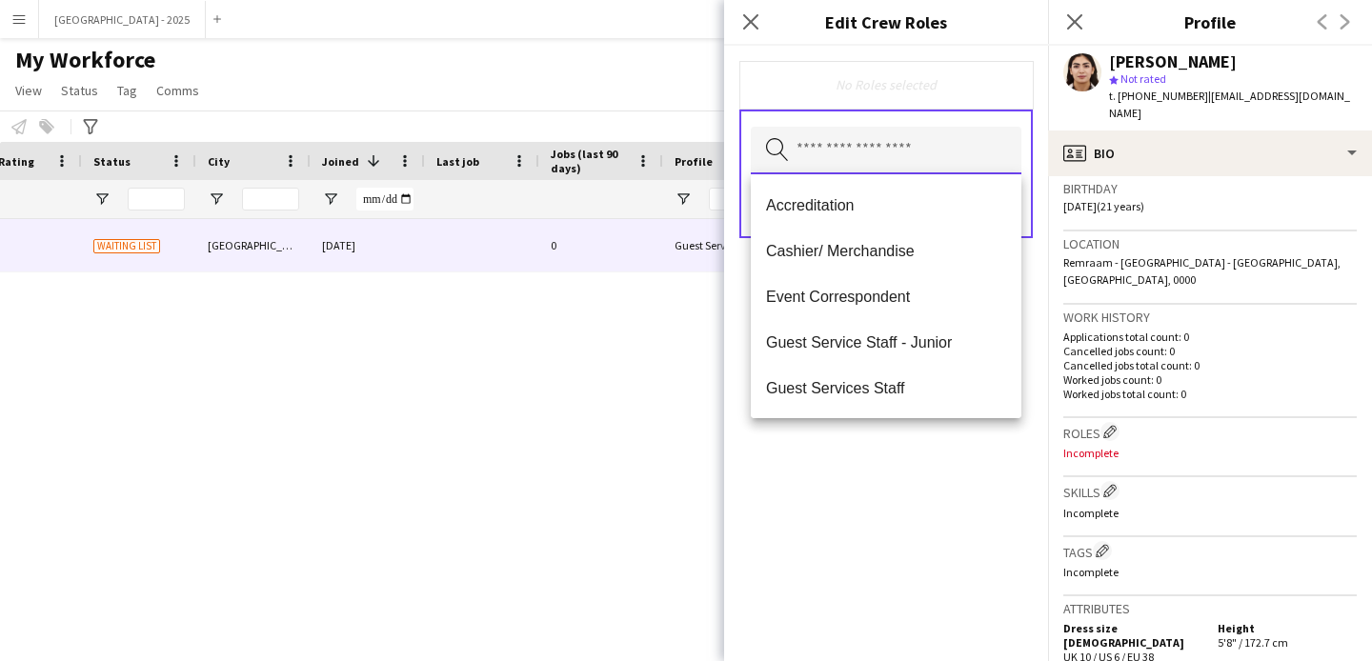
click at [924, 153] on input "text" at bounding box center [886, 151] width 271 height 48
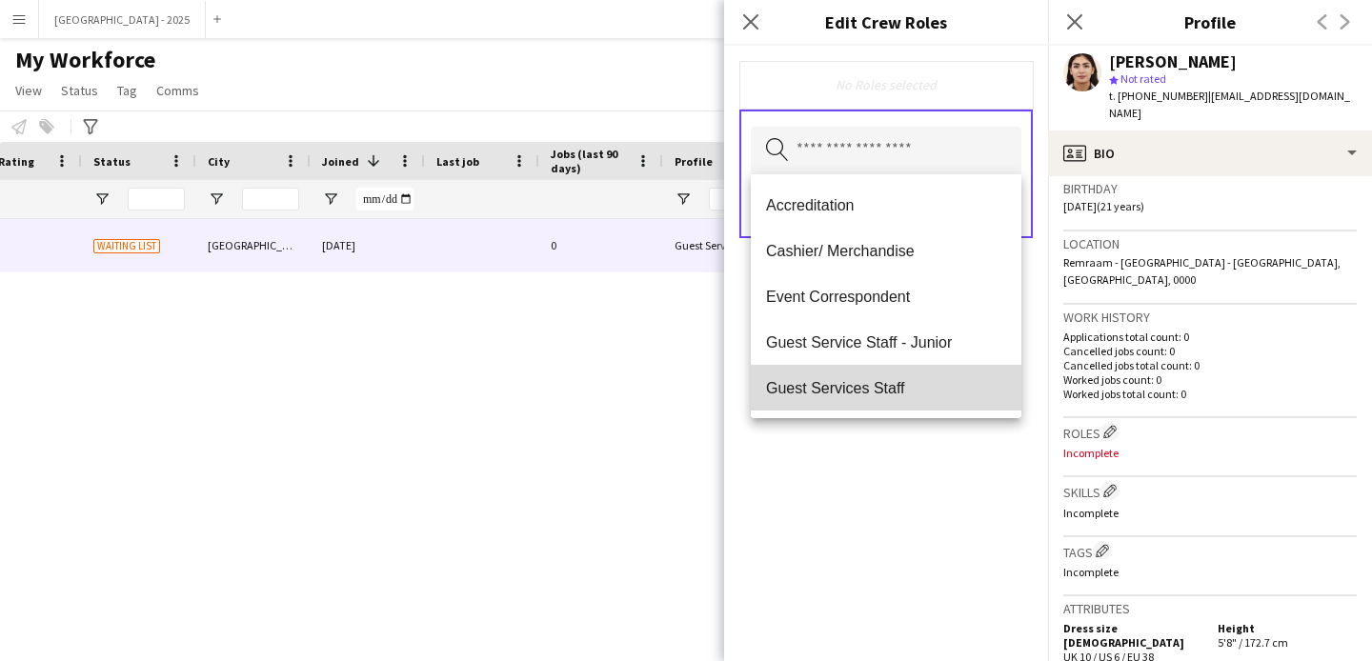
click at [947, 372] on mat-option "Guest Services Staff" at bounding box center [886, 388] width 271 height 46
click at [952, 385] on span "Guest Services Staff - Senior" at bounding box center [886, 389] width 240 height 18
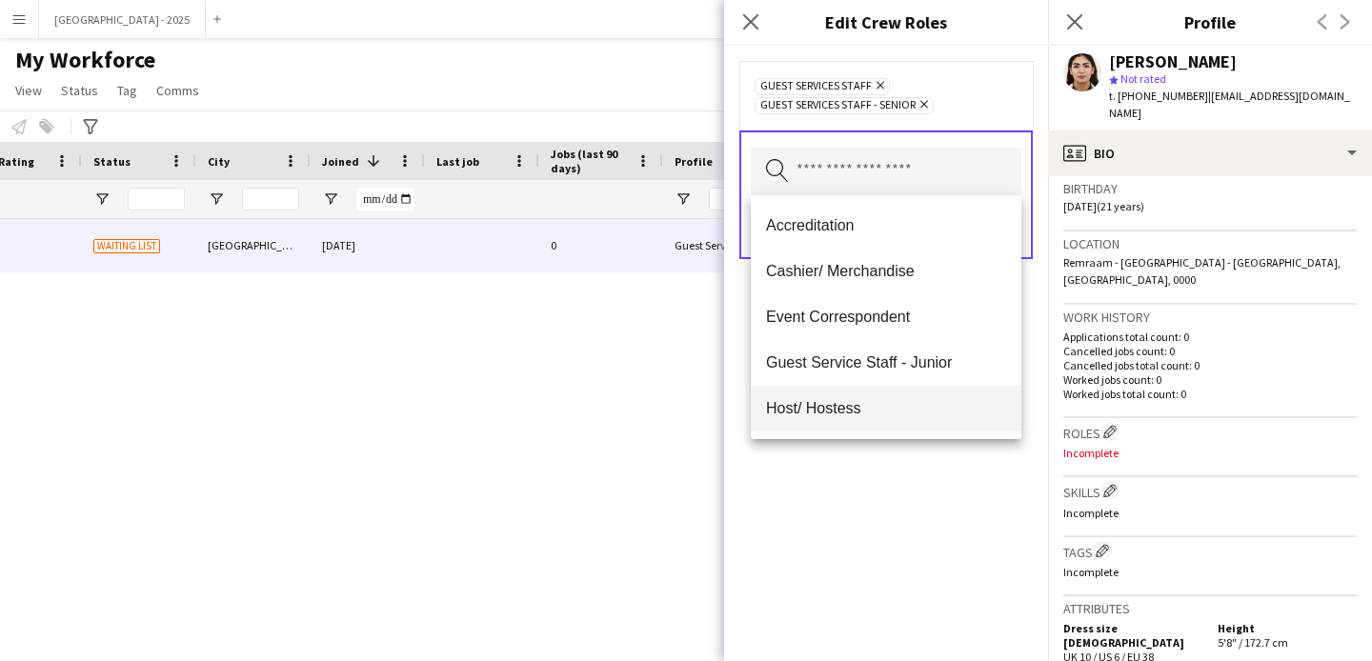
click at [914, 407] on span "Host/ Hostess" at bounding box center [886, 408] width 240 height 18
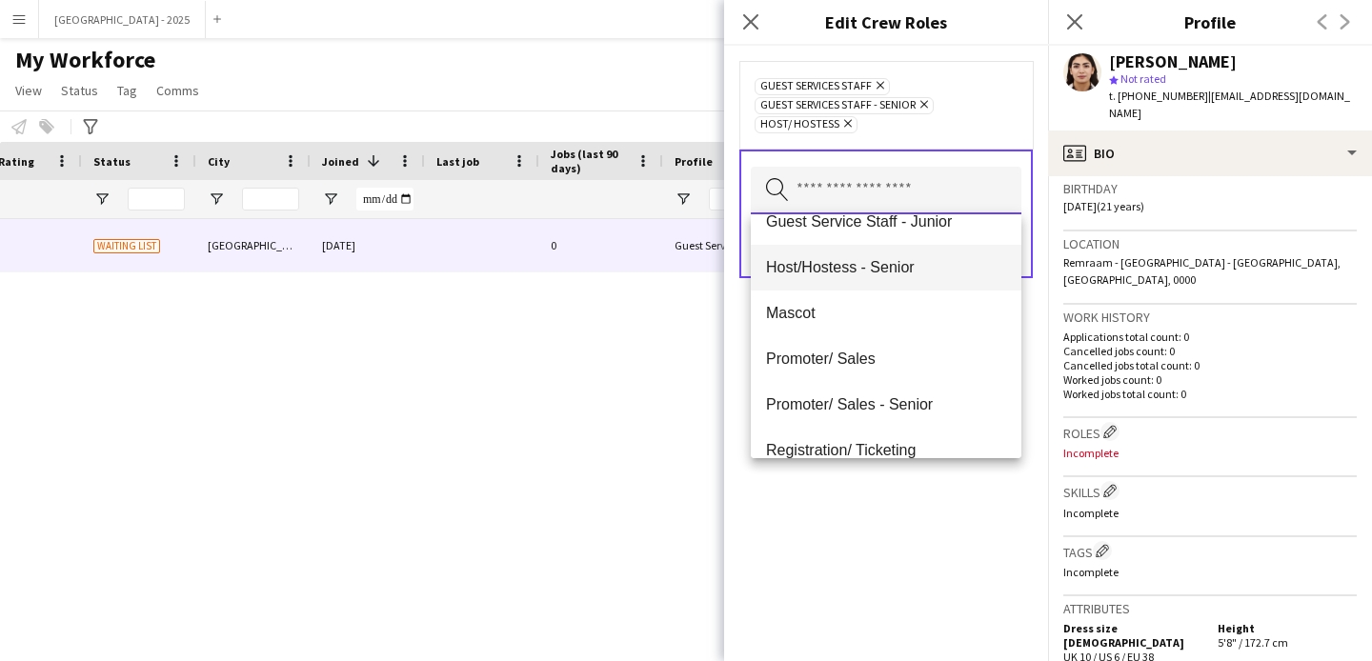
scroll to position [166, 0]
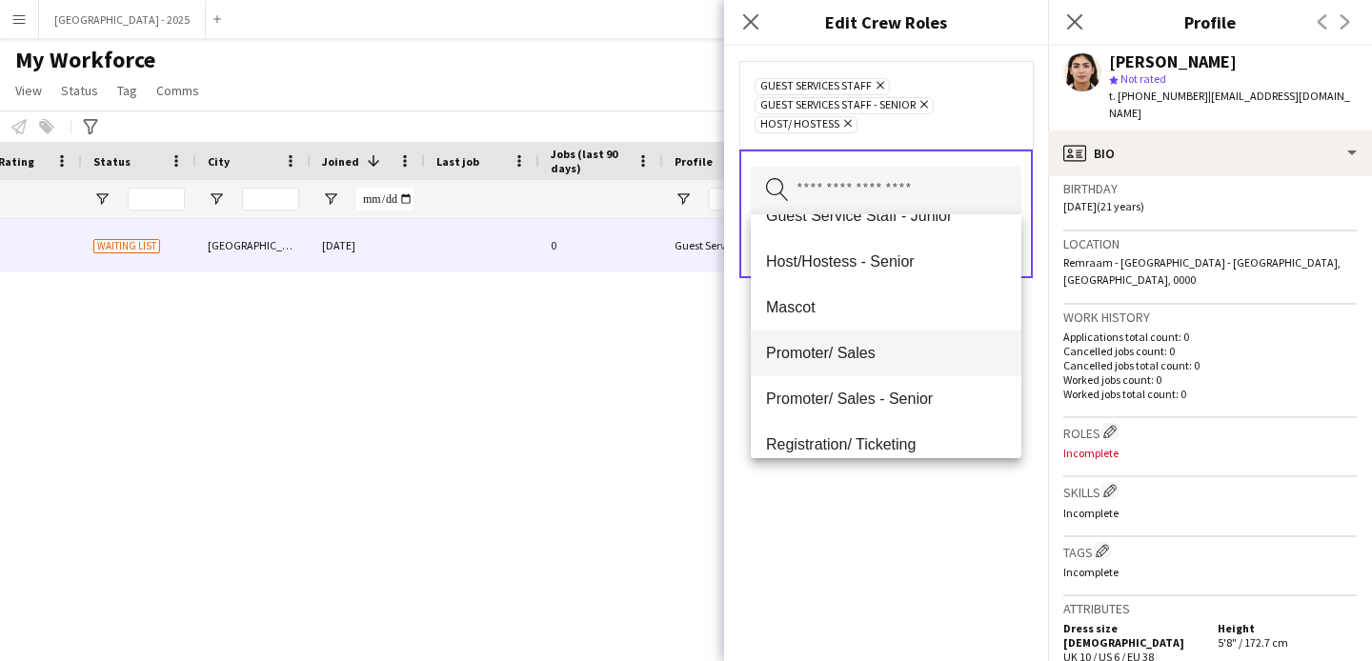
click at [928, 360] on span "Promoter/ Sales" at bounding box center [886, 353] width 240 height 18
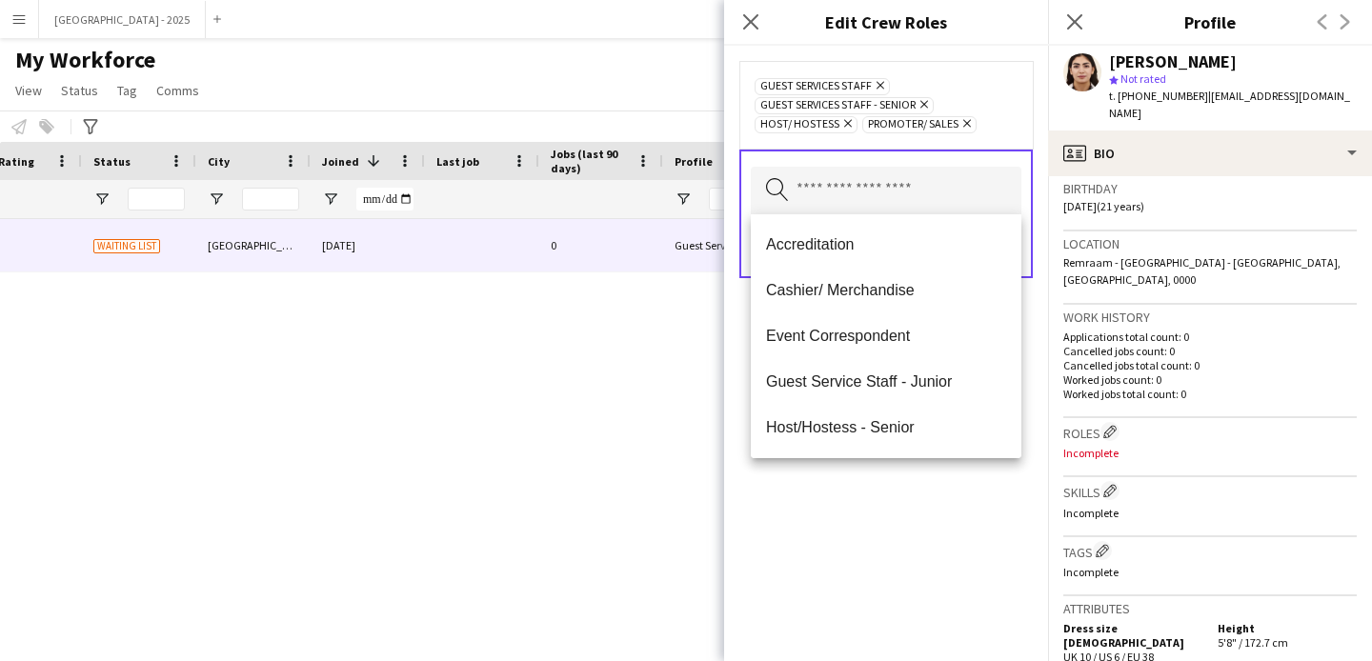
click at [976, 546] on div "Guest Services Staff Remove Guest Services Staff - Senior Remove Host/ Hostess …" at bounding box center [886, 354] width 324 height 616
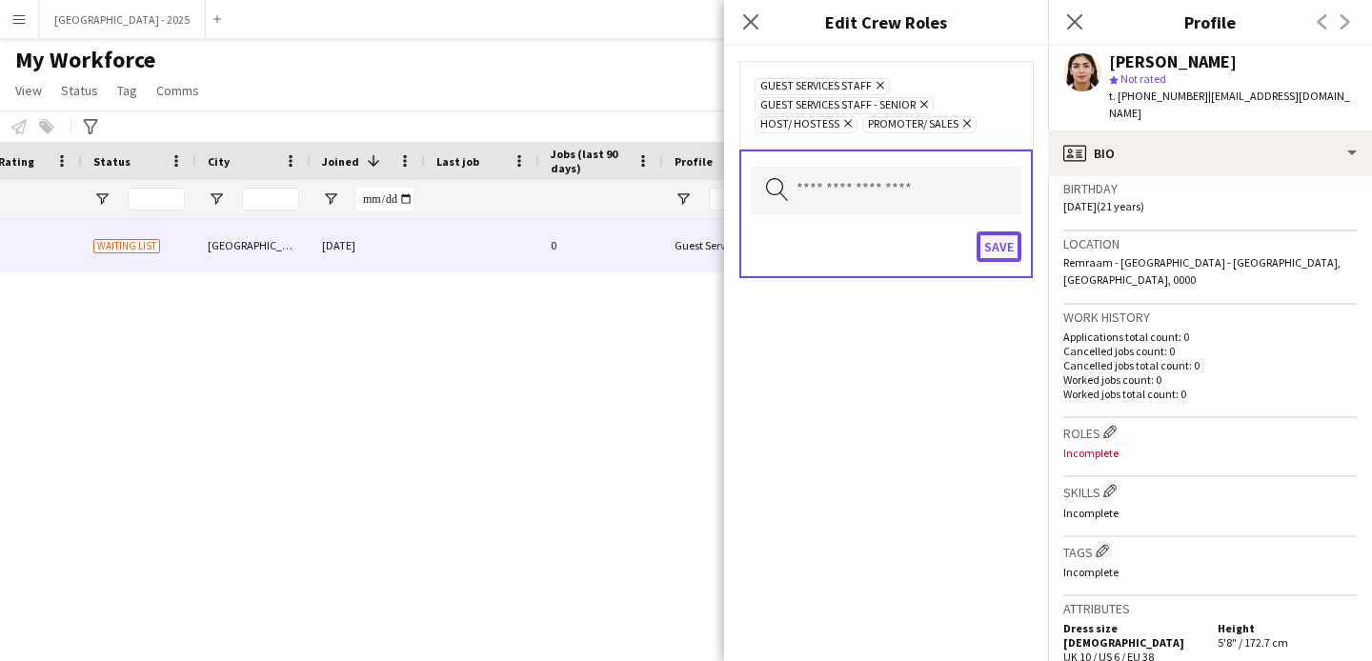
click at [1002, 244] on button "Save" at bounding box center [999, 247] width 45 height 30
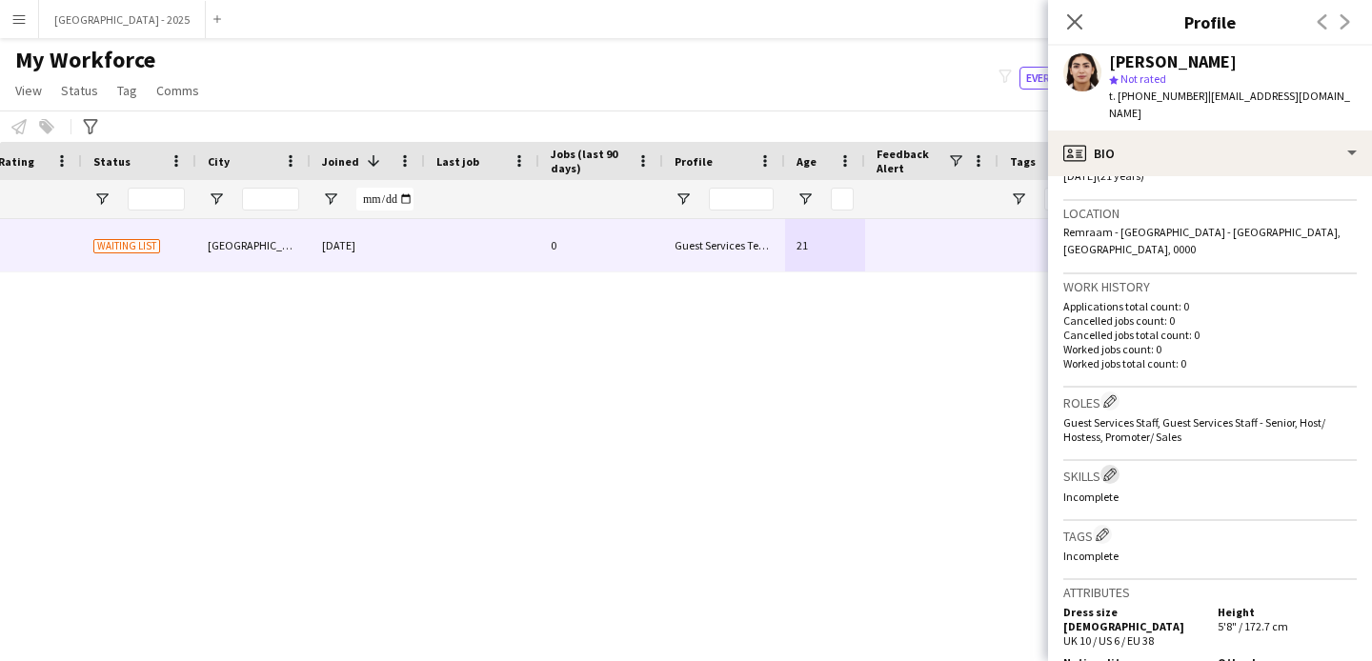
scroll to position [389, 0]
click at [1112, 523] on button "Edit crew company tags" at bounding box center [1102, 532] width 19 height 19
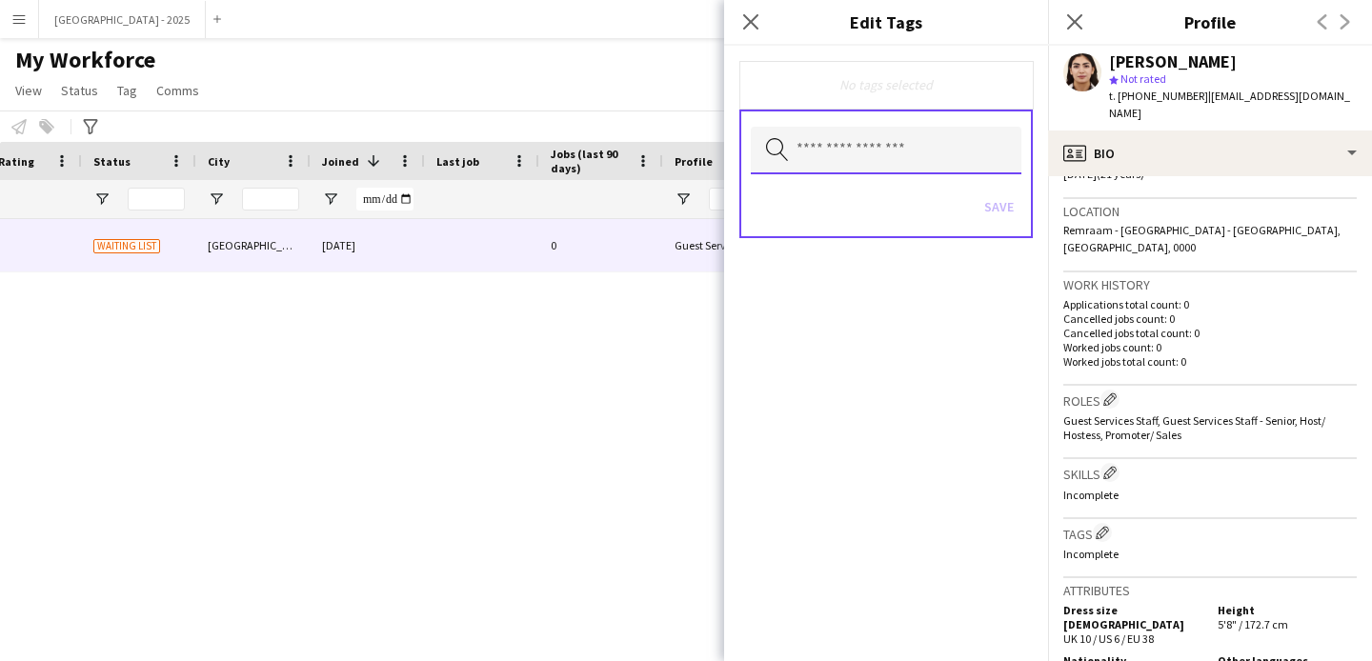
drag, startPoint x: 949, startPoint y: 163, endPoint x: 946, endPoint y: 152, distance: 10.9
click at [949, 162] on input "text" at bounding box center [886, 151] width 271 height 48
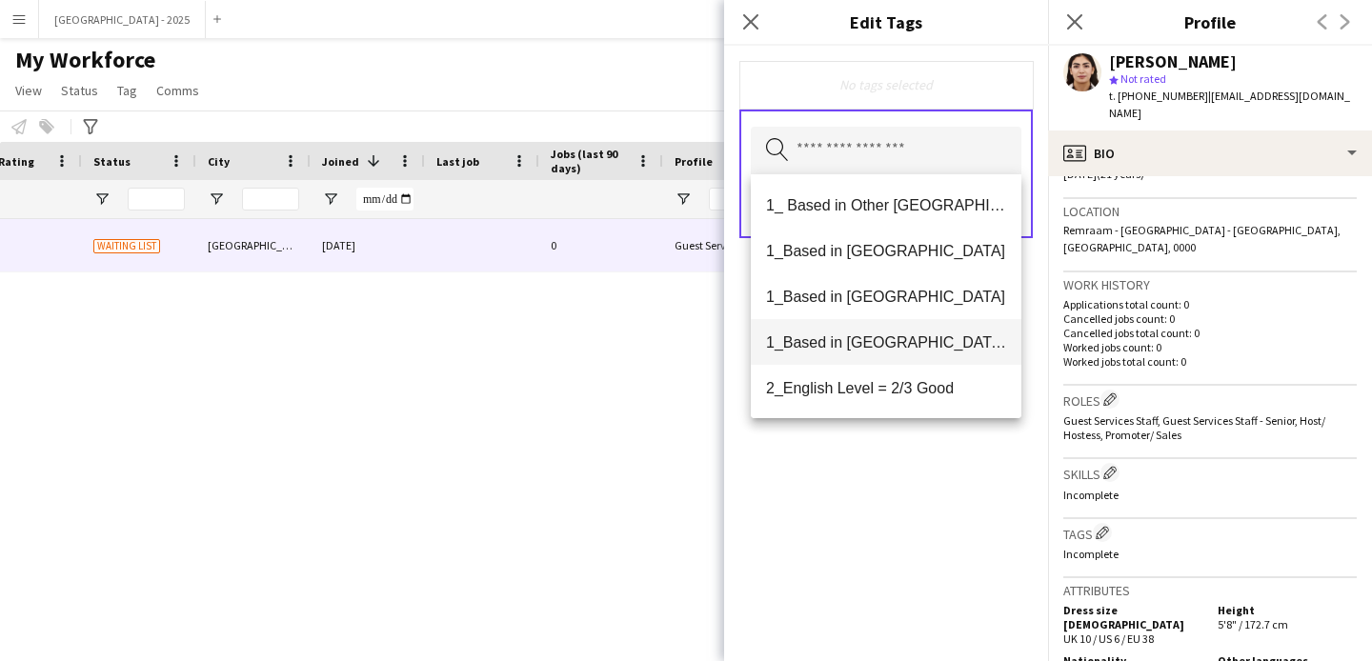
click at [956, 358] on mat-option "1_Based in [GEOGRAPHIC_DATA]/[GEOGRAPHIC_DATA]/Ajman" at bounding box center [886, 342] width 271 height 46
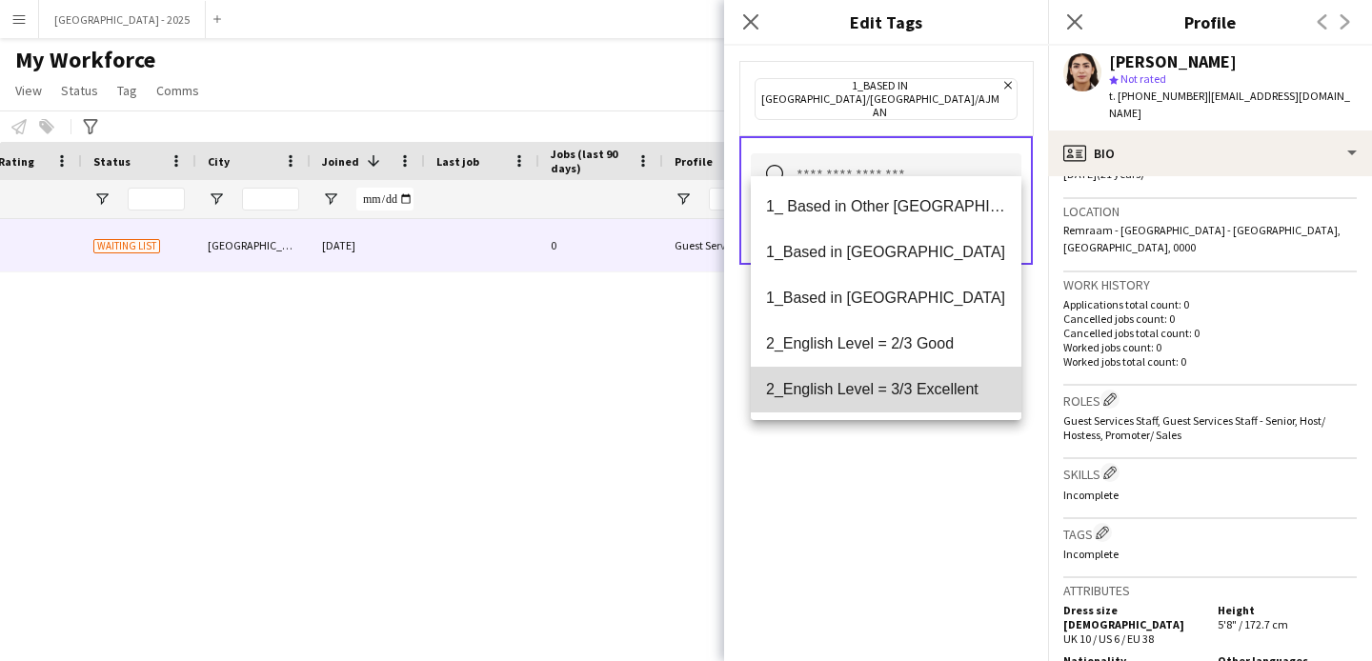
click at [954, 385] on span "2_English Level = 3/3 Excellent" at bounding box center [886, 389] width 240 height 18
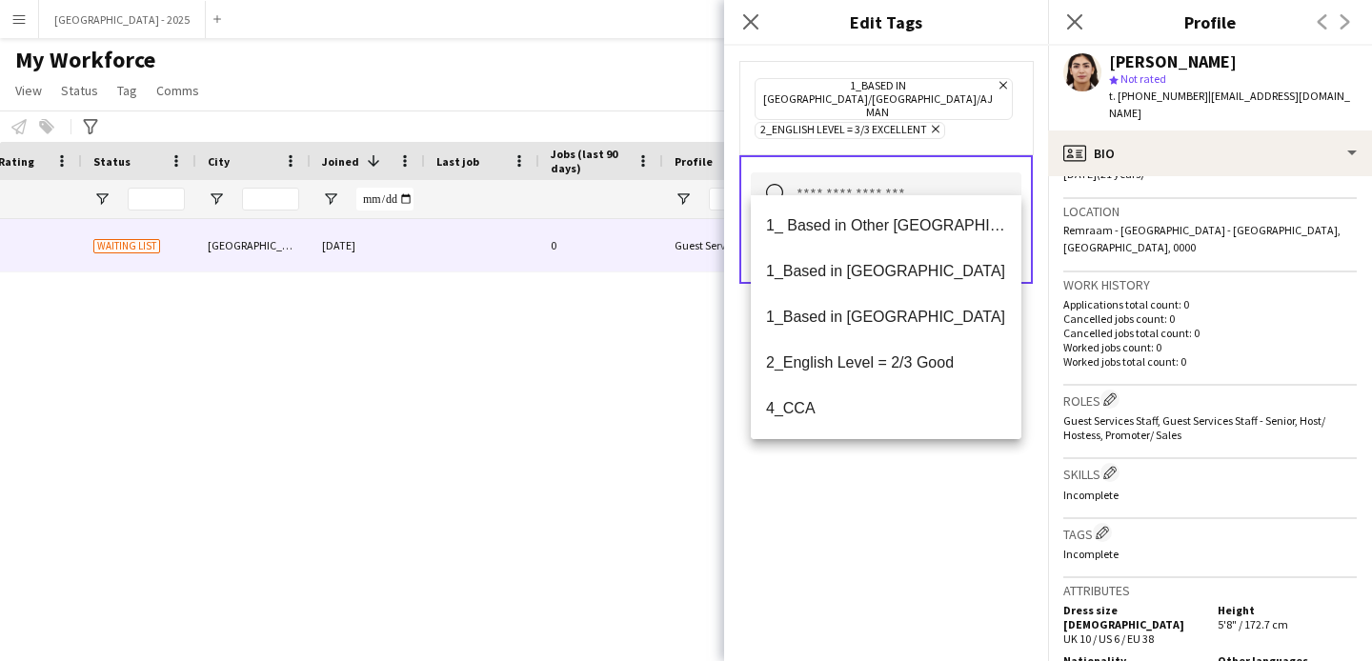
click at [960, 505] on div "1_Based in [GEOGRAPHIC_DATA]/[GEOGRAPHIC_DATA]/Ajman Remove 2_English Level = 3…" at bounding box center [886, 354] width 324 height 616
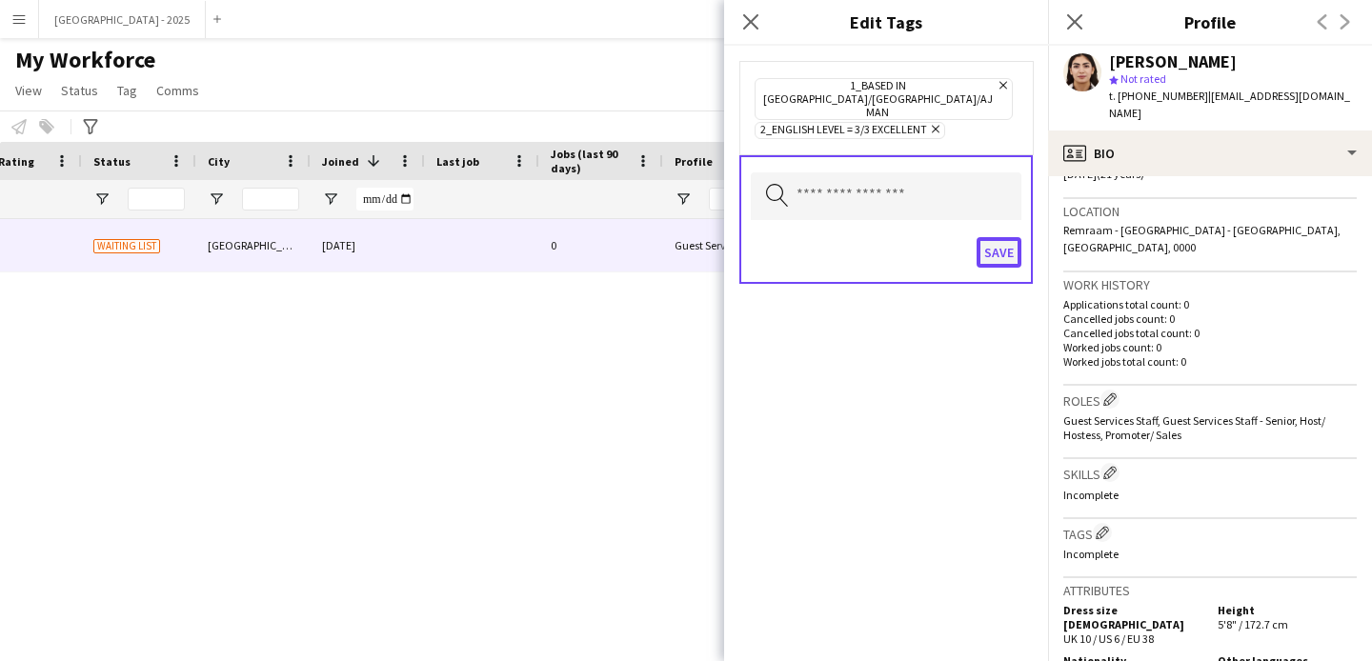
click at [983, 237] on button "Save" at bounding box center [999, 252] width 45 height 30
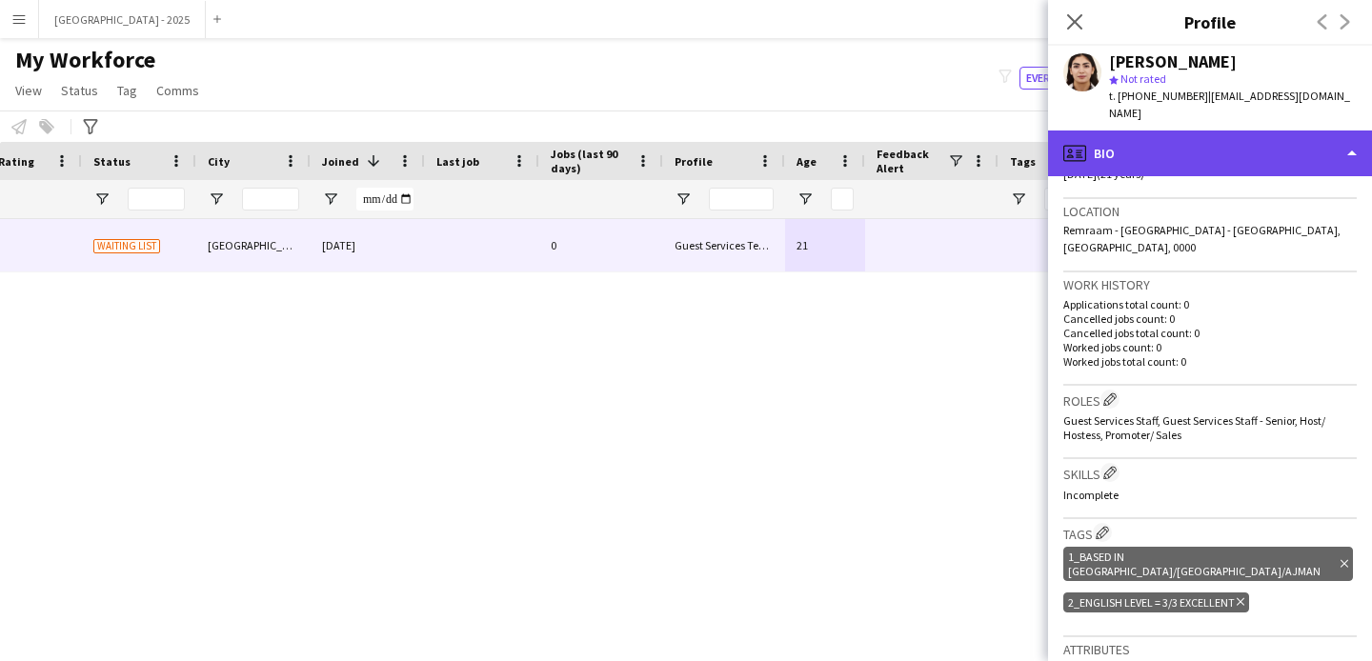
click at [1168, 138] on div "profile Bio" at bounding box center [1210, 154] width 324 height 46
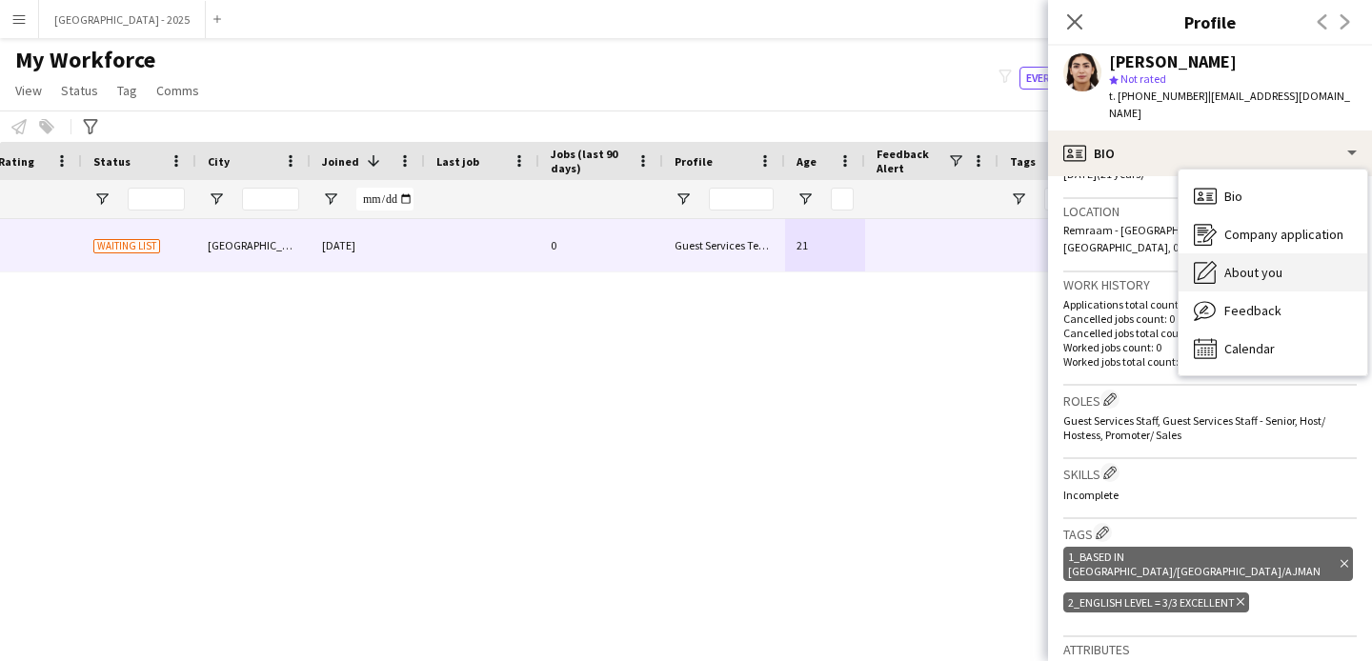
click at [1248, 264] on span "About you" at bounding box center [1253, 272] width 58 height 17
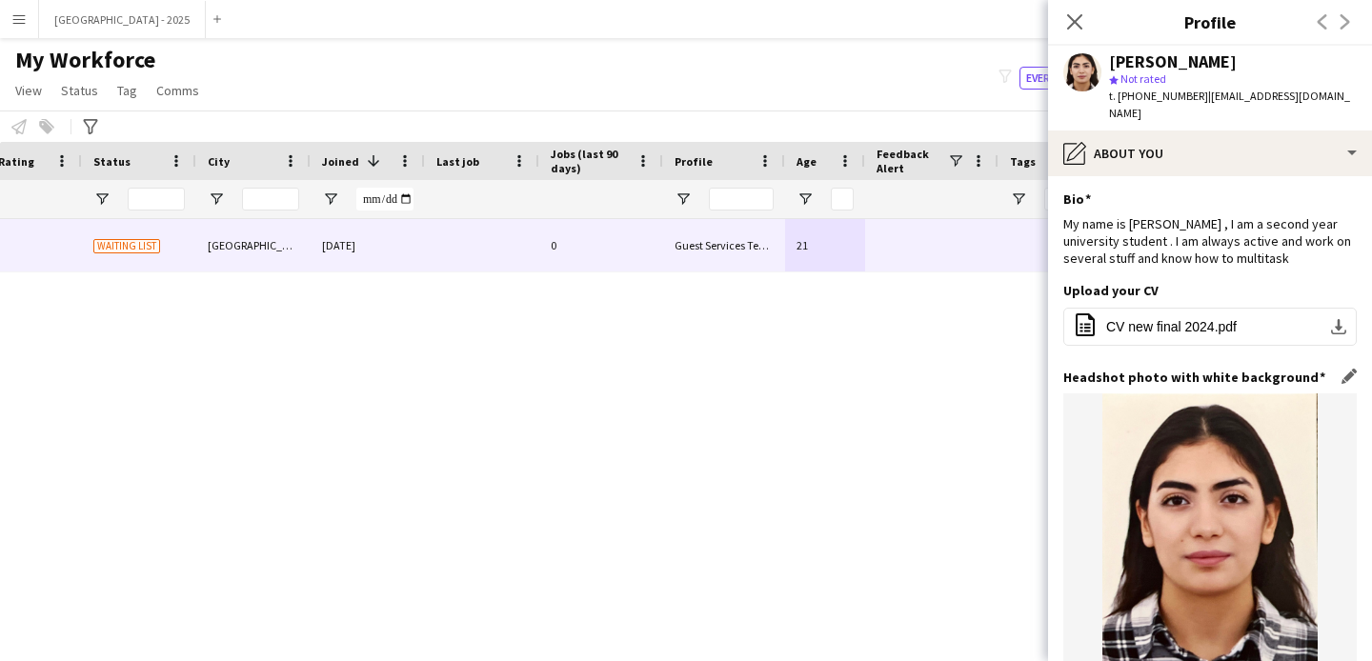
scroll to position [0, 0]
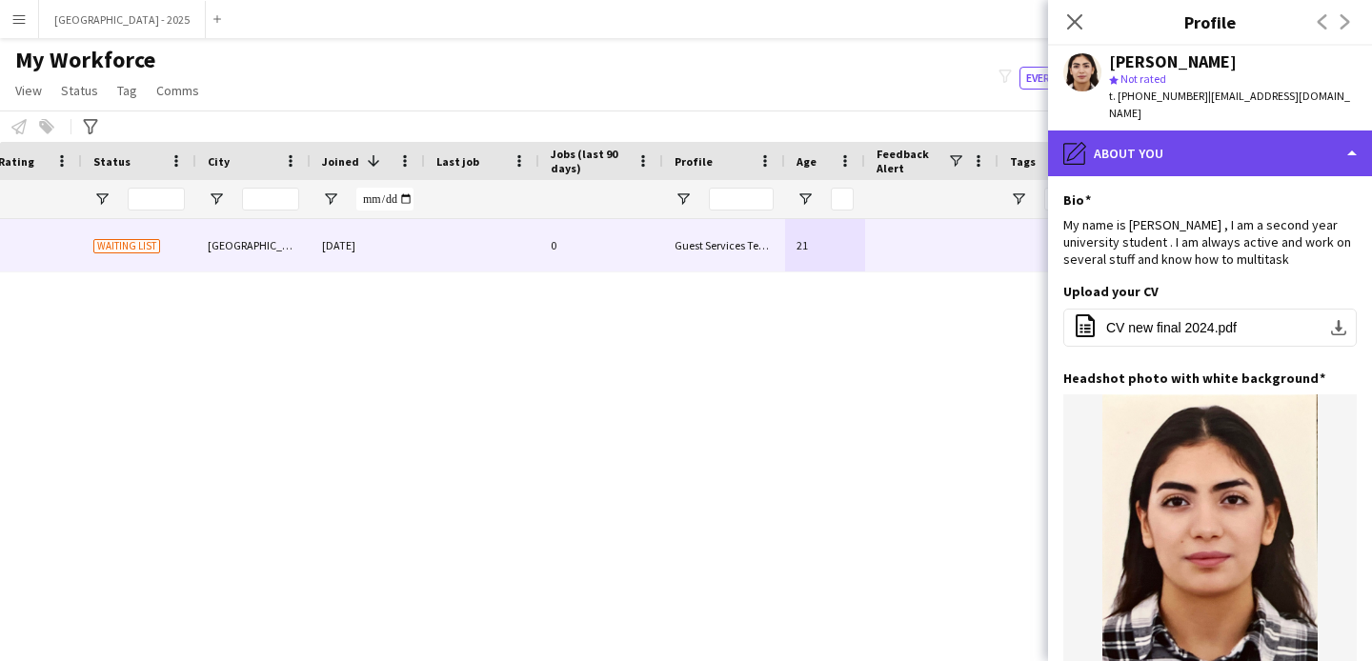
click at [1116, 143] on div "pencil4 About you" at bounding box center [1210, 154] width 324 height 46
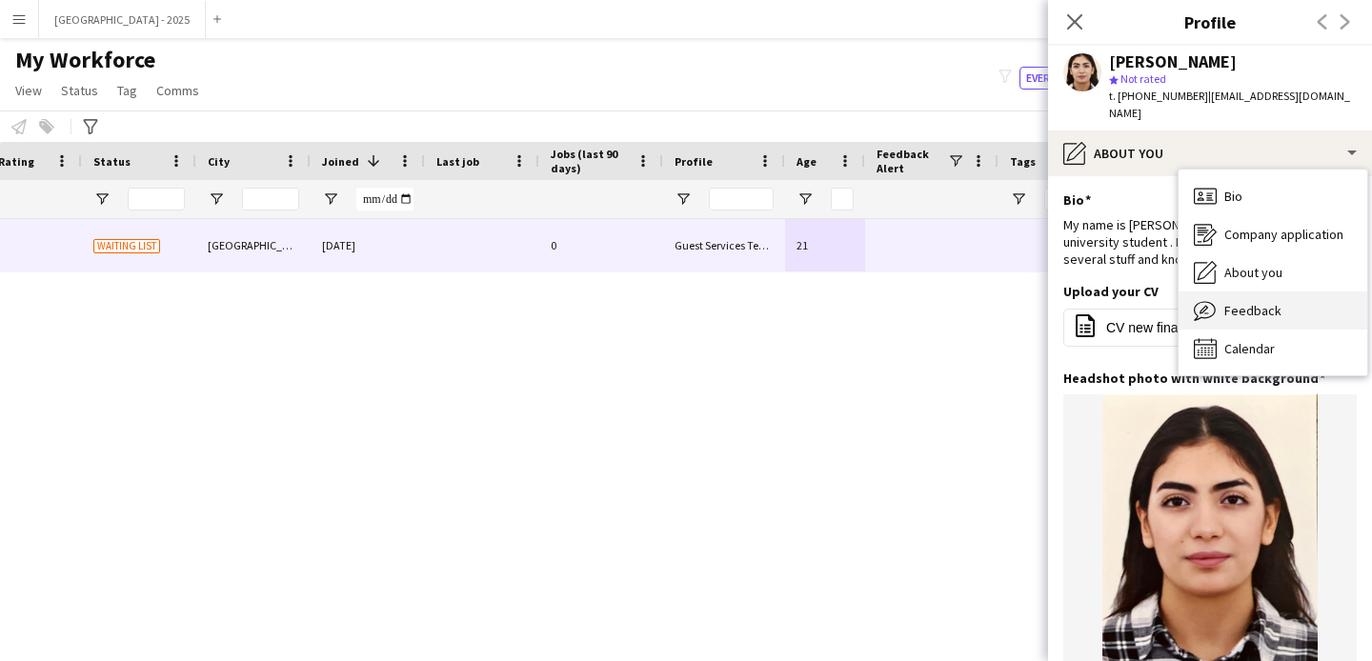
click at [1248, 302] on span "Feedback" at bounding box center [1252, 310] width 57 height 17
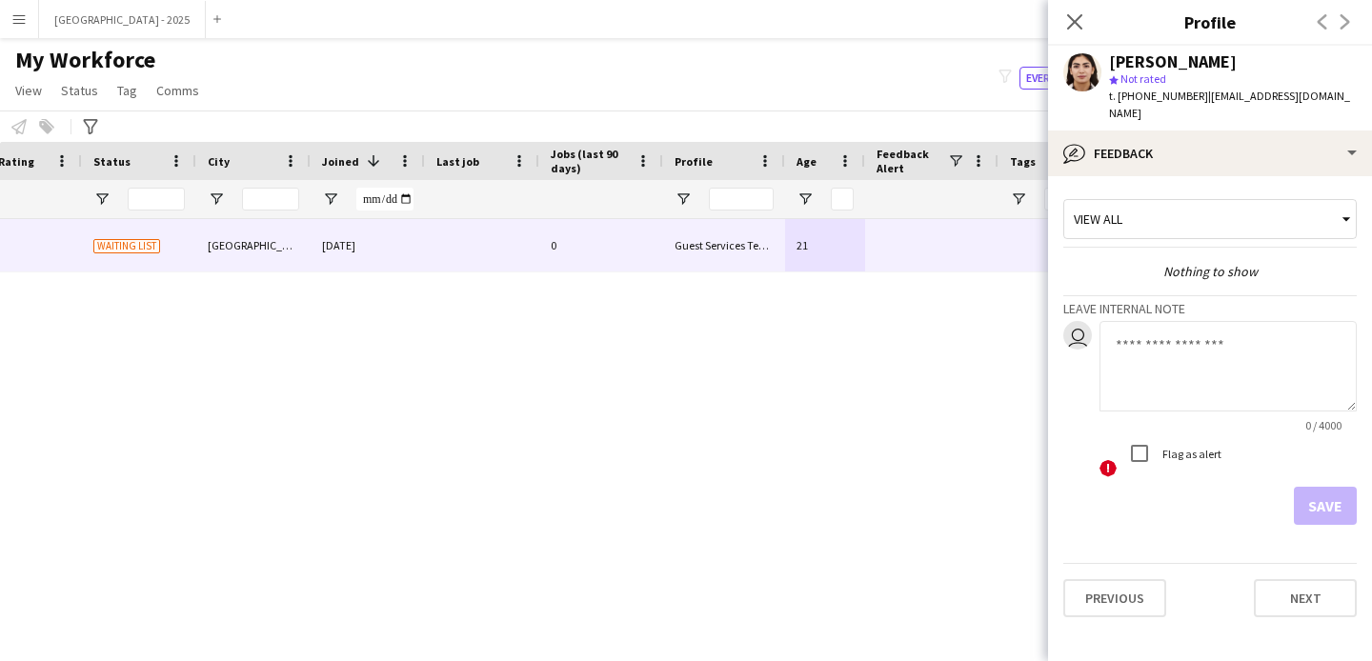
click at [1172, 331] on textarea at bounding box center [1228, 366] width 257 height 91
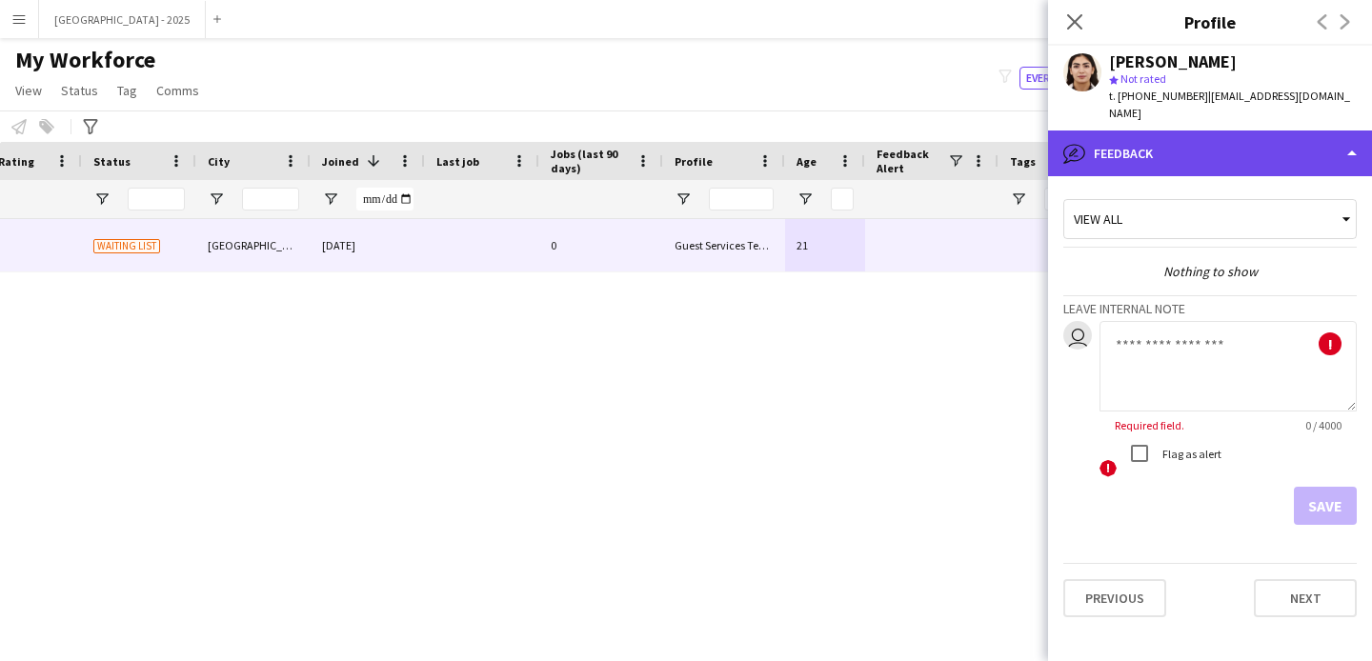
drag, startPoint x: 1176, startPoint y: 152, endPoint x: 1197, endPoint y: 147, distance: 21.5
click at [1176, 152] on div "bubble-pencil Feedback" at bounding box center [1210, 154] width 324 height 46
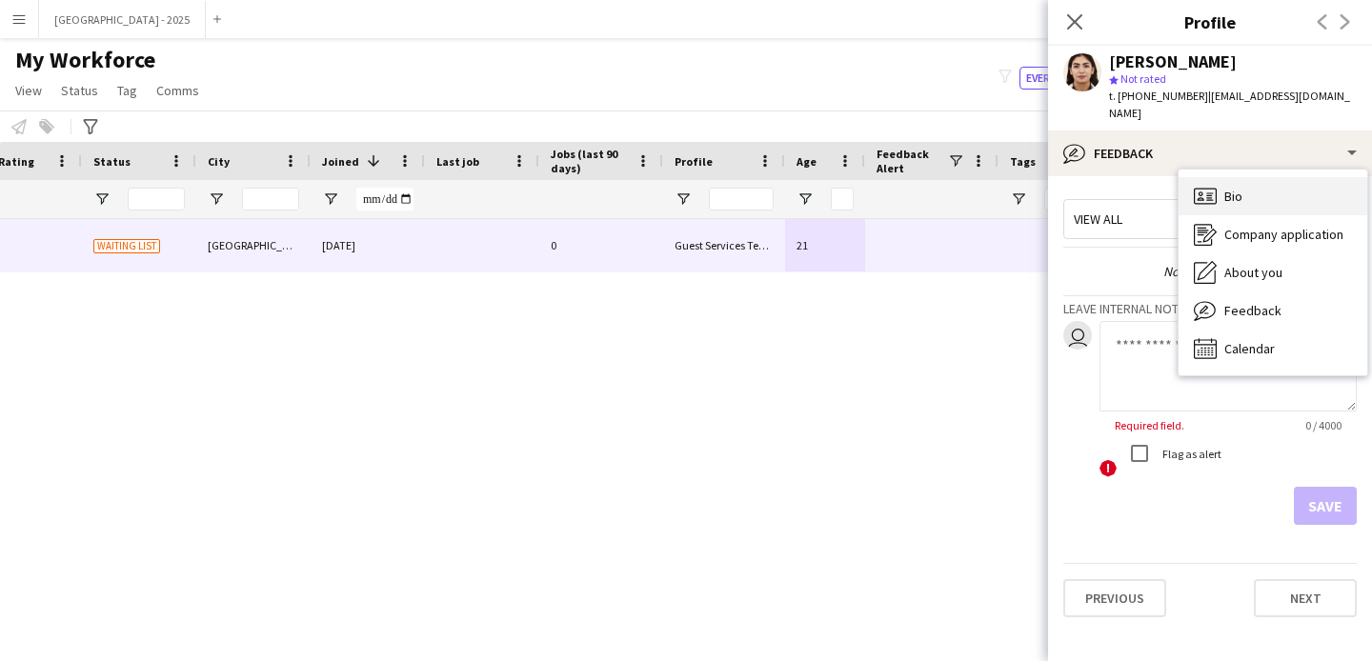
click at [1252, 178] on div "Bio Bio" at bounding box center [1273, 196] width 189 height 38
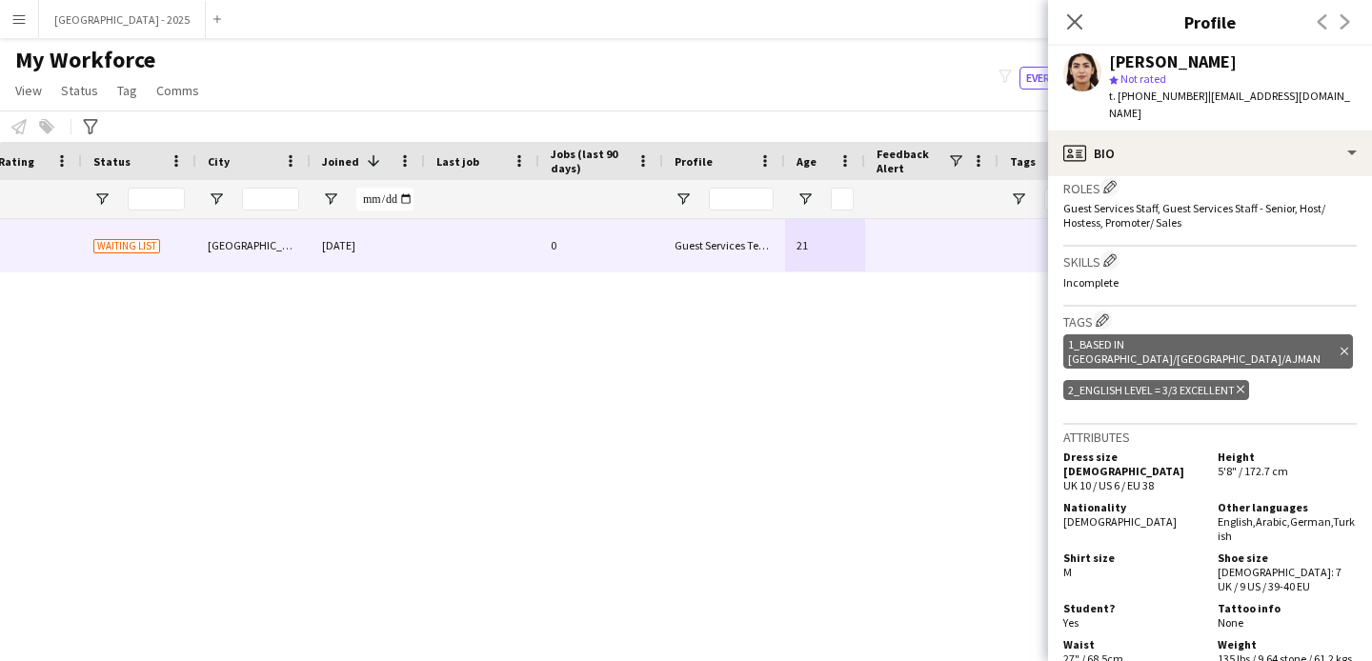
scroll to position [619, 0]
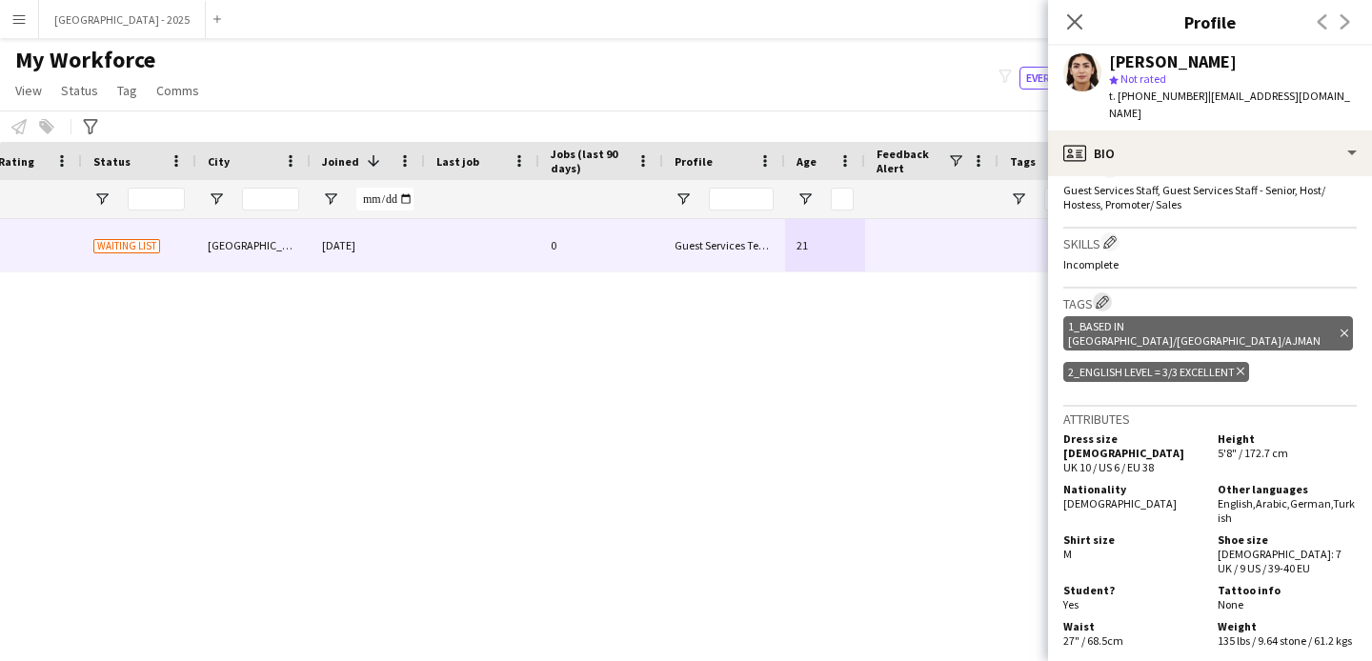
click at [1108, 295] on app-icon "Edit crew company tags" at bounding box center [1102, 301] width 13 height 13
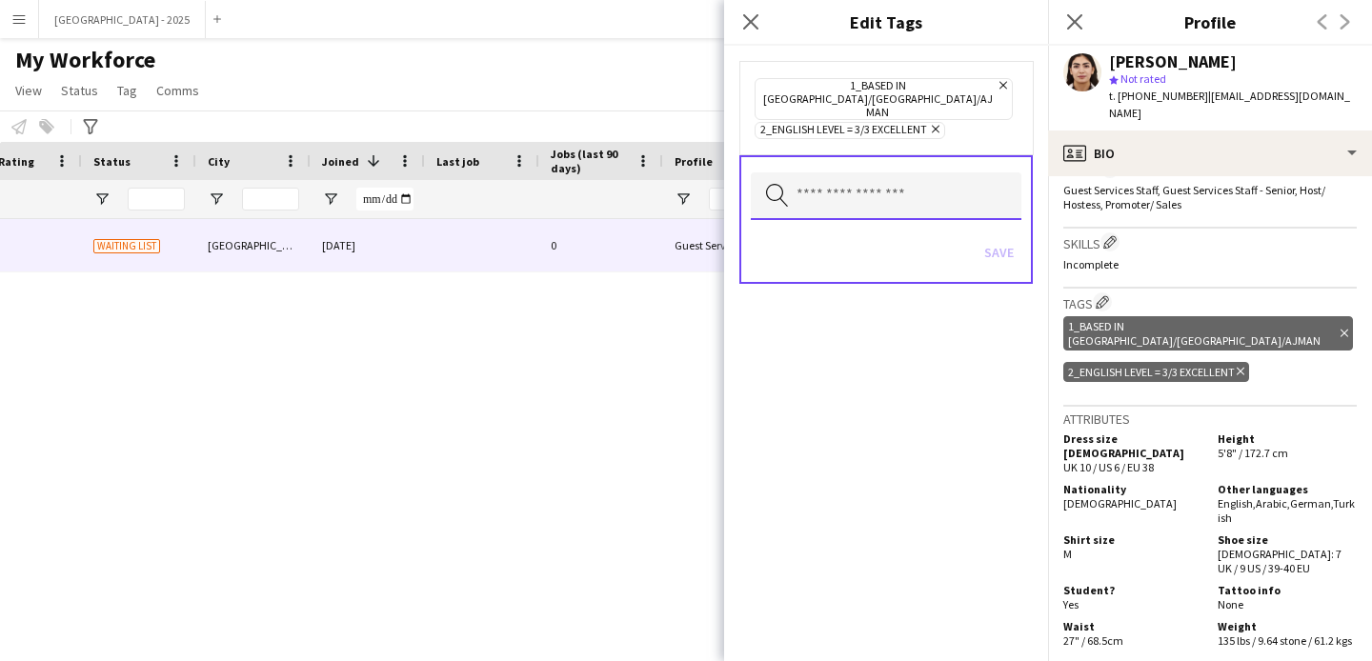
click at [857, 184] on input "text" at bounding box center [886, 196] width 271 height 48
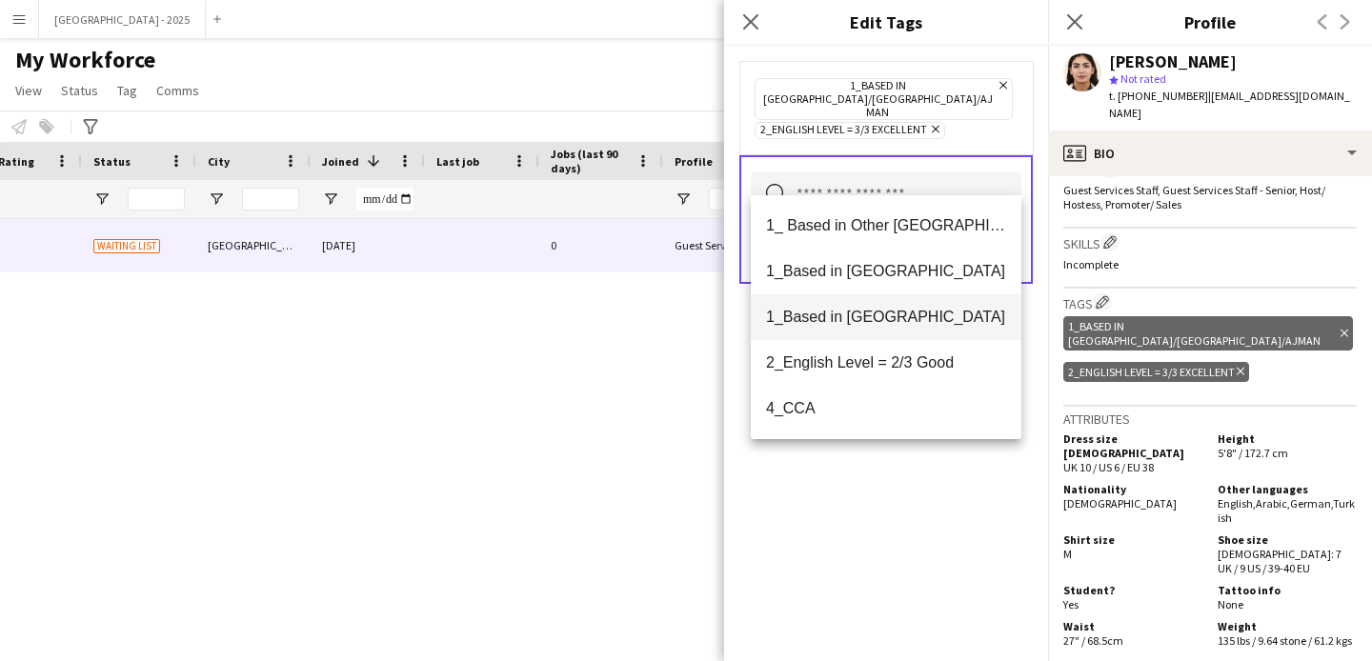
click at [924, 273] on span "1_Based in [GEOGRAPHIC_DATA]" at bounding box center [886, 271] width 240 height 18
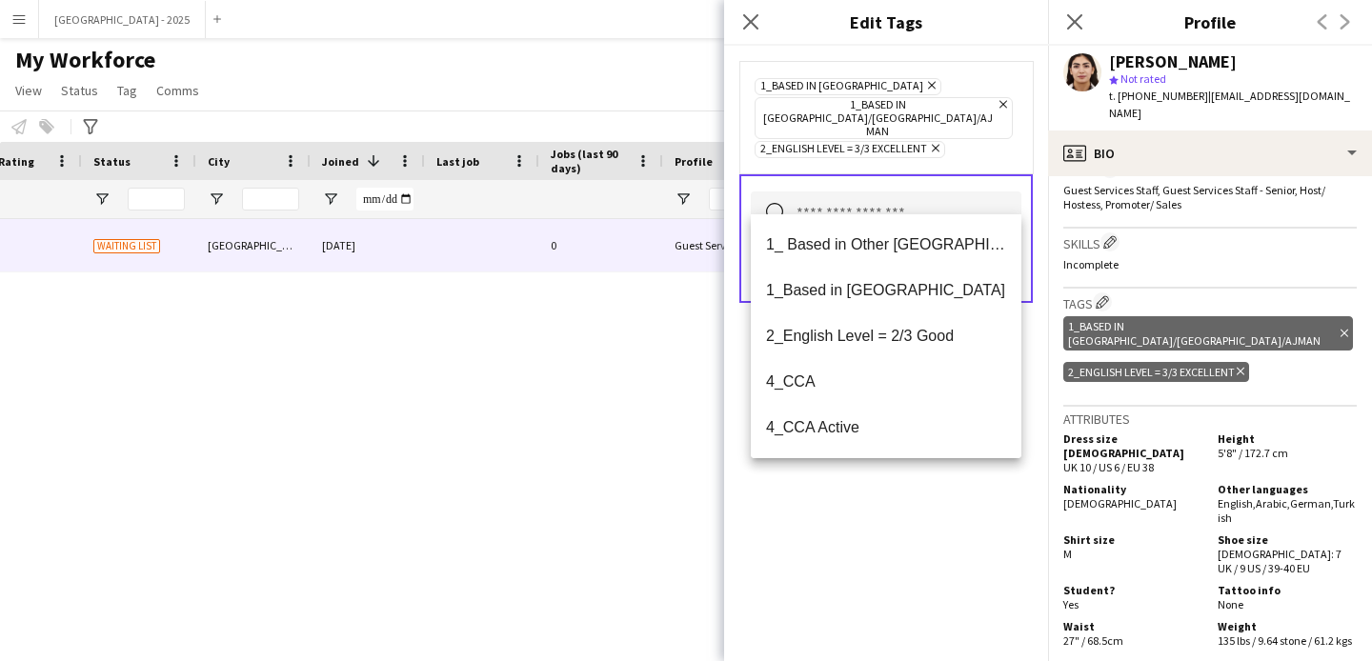
click at [978, 492] on div "1_Based in [GEOGRAPHIC_DATA] Remove 1_Based in [GEOGRAPHIC_DATA]/[GEOGRAPHIC_DA…" at bounding box center [886, 354] width 324 height 616
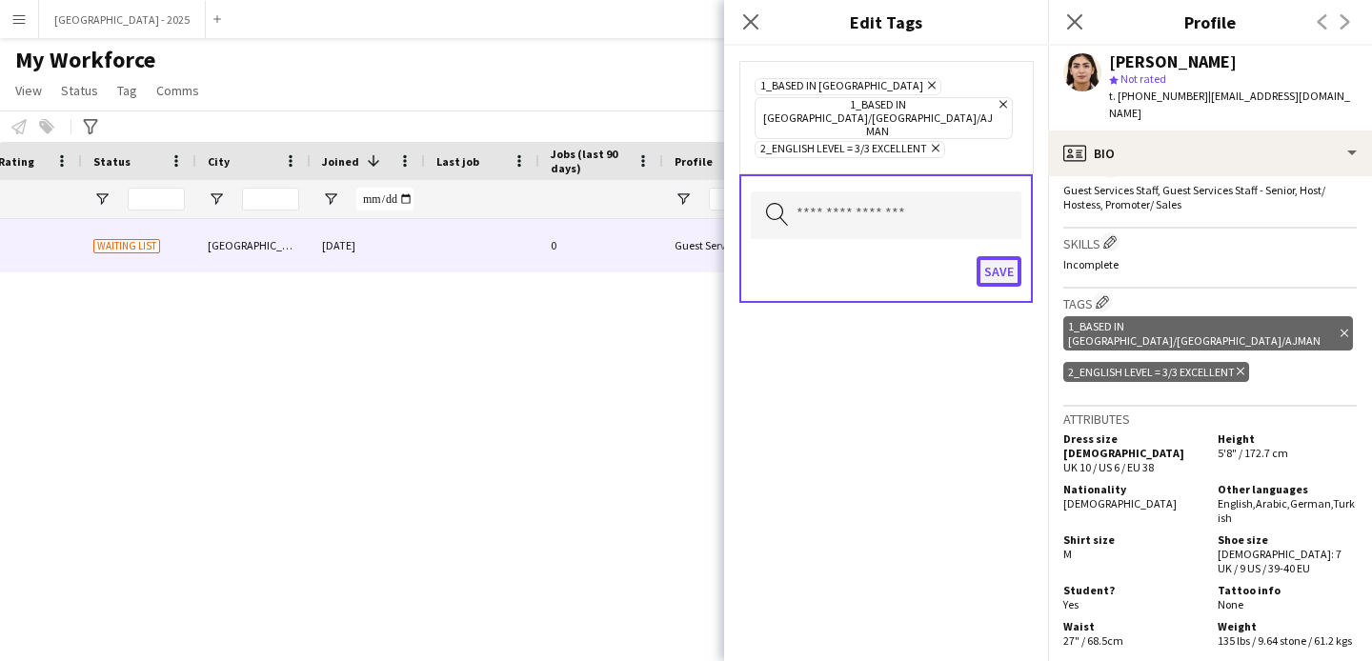
click at [981, 256] on button "Save" at bounding box center [999, 271] width 45 height 30
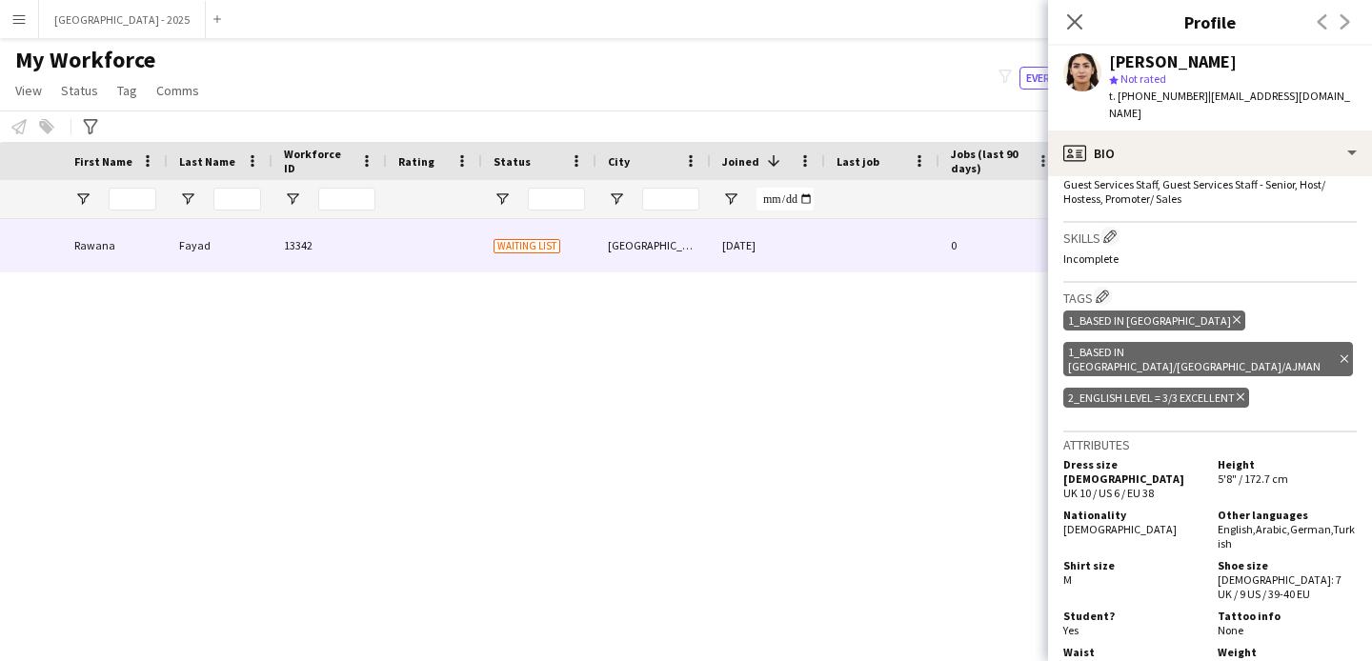
scroll to position [0, 0]
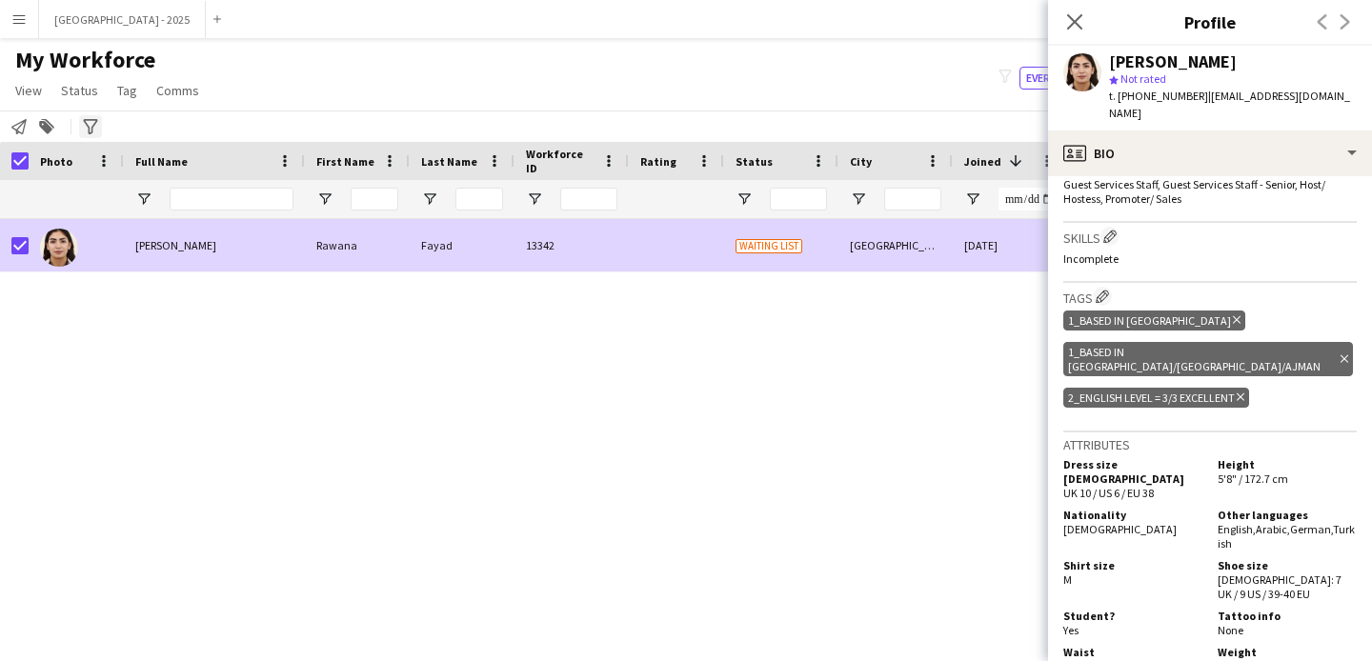
click at [80, 94] on span "Status" at bounding box center [79, 90] width 37 height 17
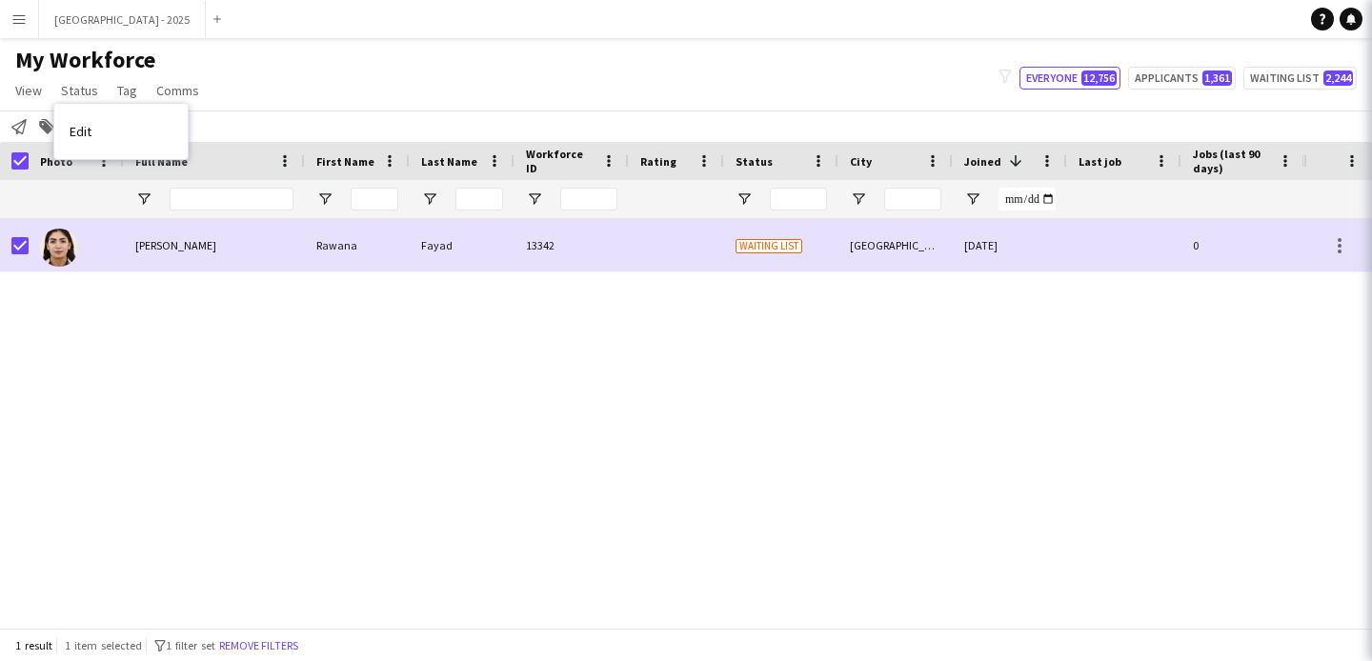
click at [96, 129] on link "Edit" at bounding box center [120, 131] width 133 height 40
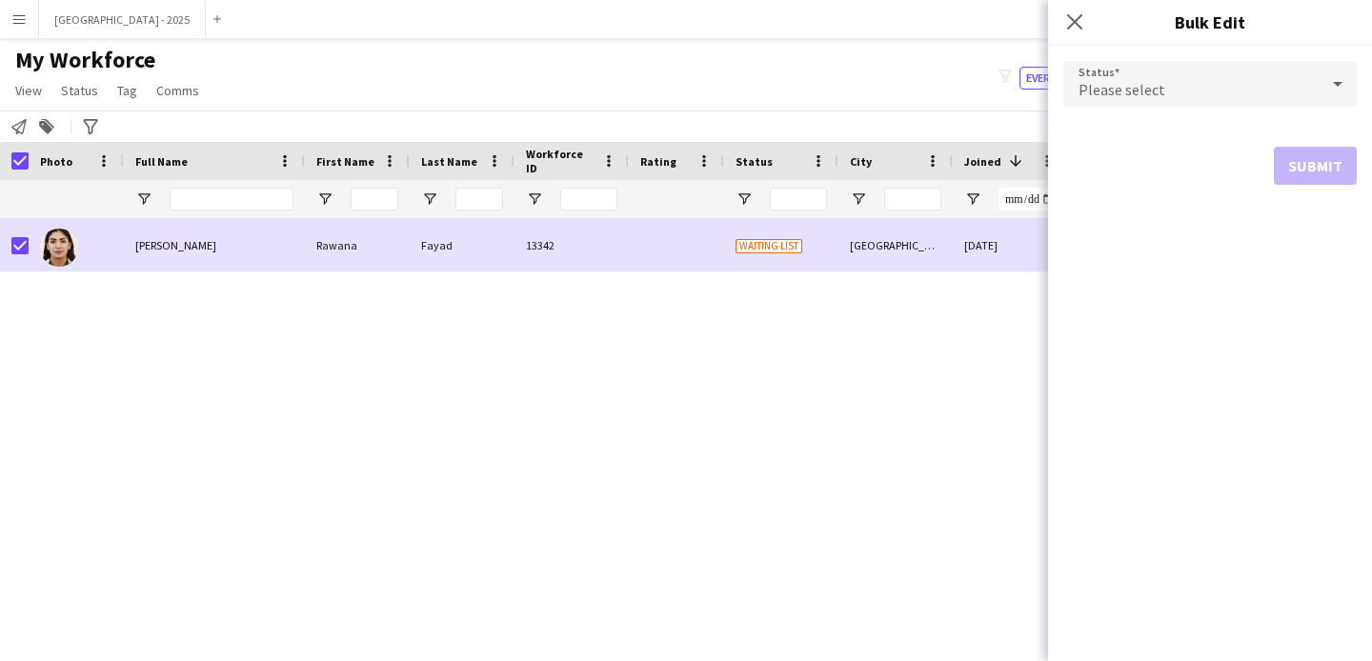
click at [1118, 91] on span "Please select" at bounding box center [1122, 89] width 87 height 19
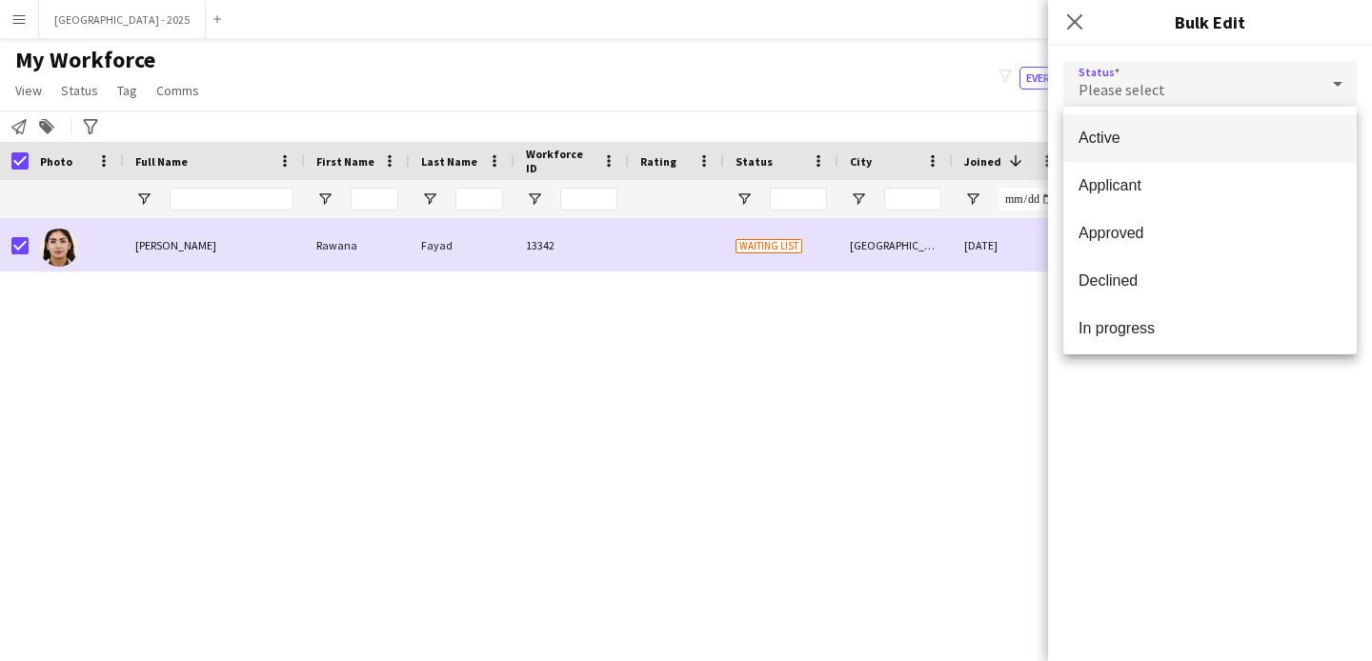
click at [1123, 132] on span "Active" at bounding box center [1210, 138] width 263 height 18
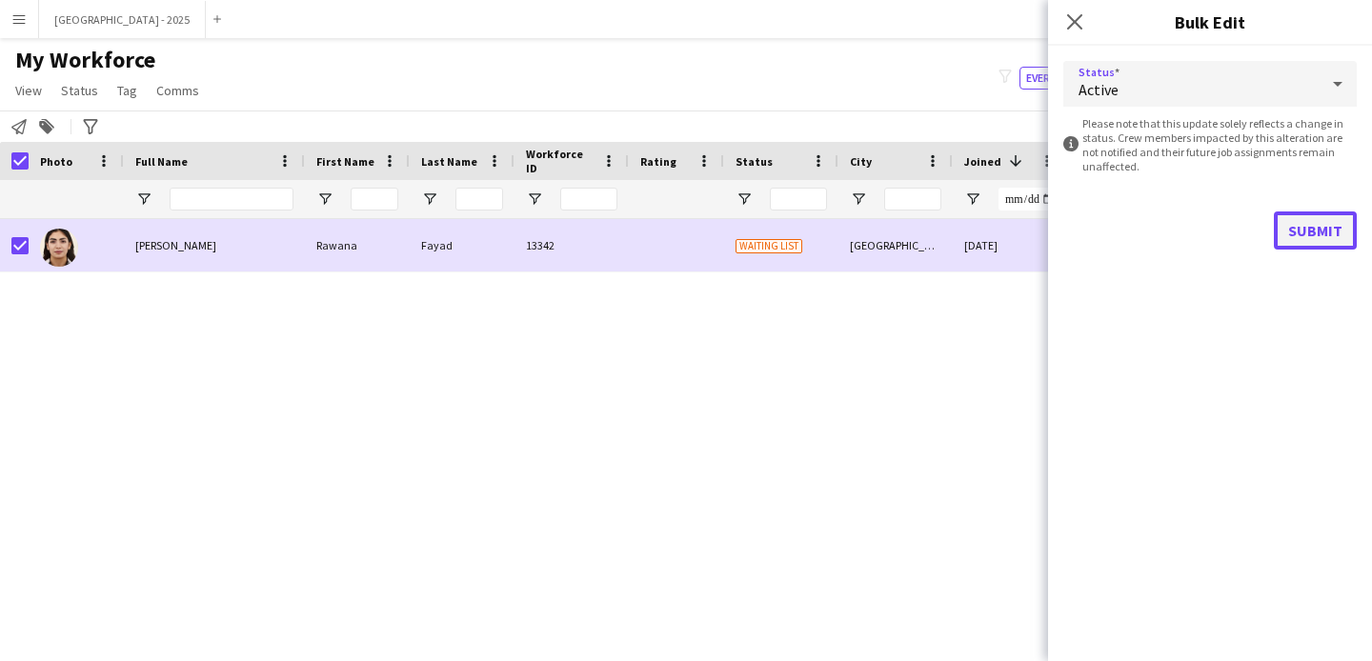
click at [1331, 231] on button "Submit" at bounding box center [1315, 231] width 83 height 38
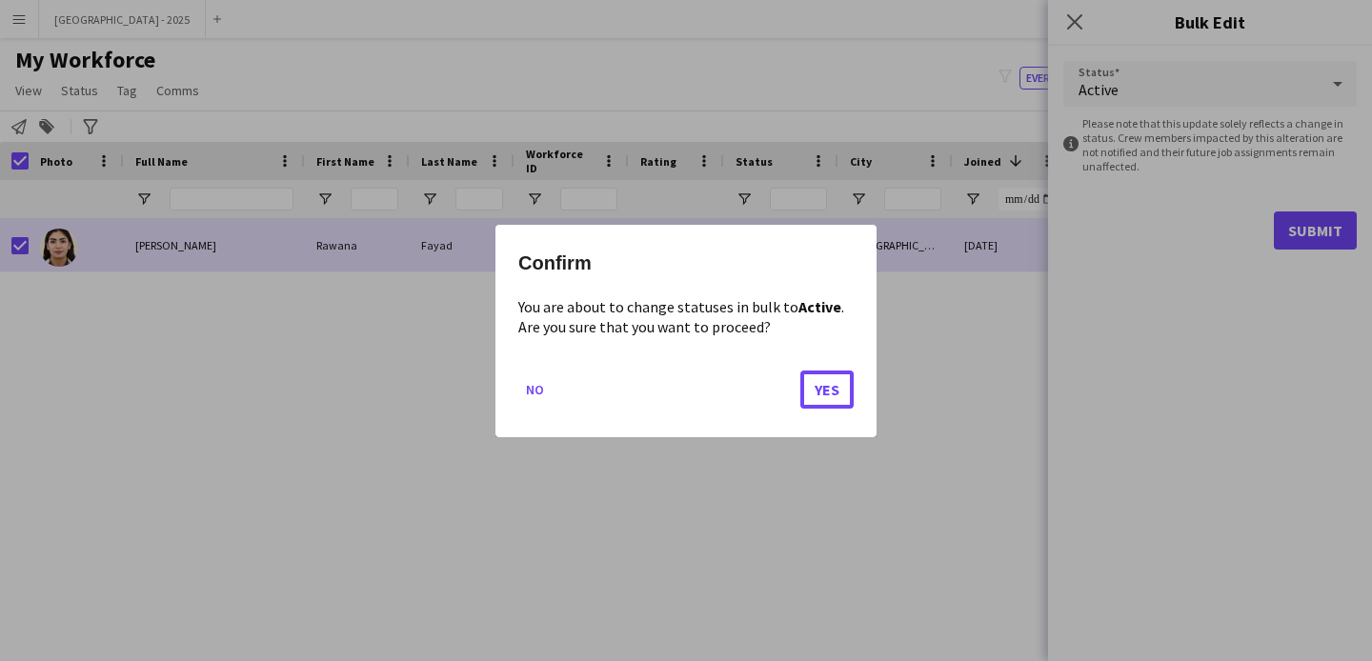
click at [811, 392] on button "Yes" at bounding box center [826, 389] width 53 height 38
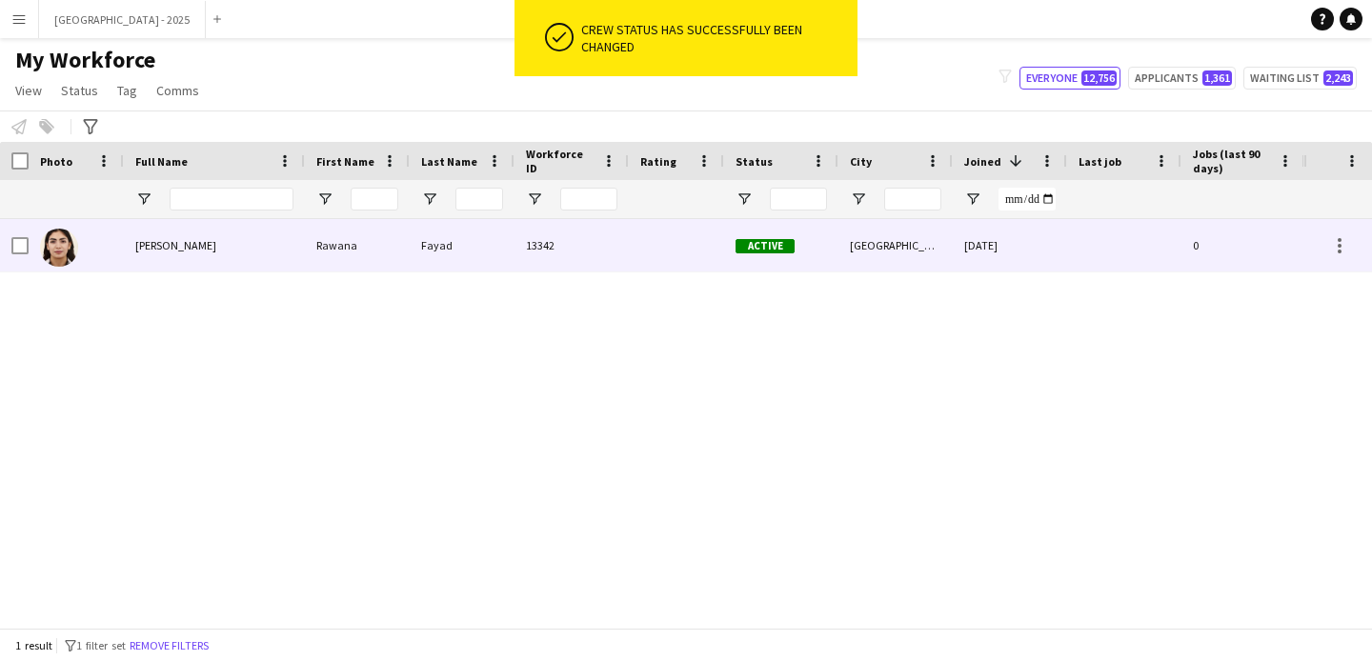
click at [104, 249] on div at bounding box center [76, 245] width 95 height 52
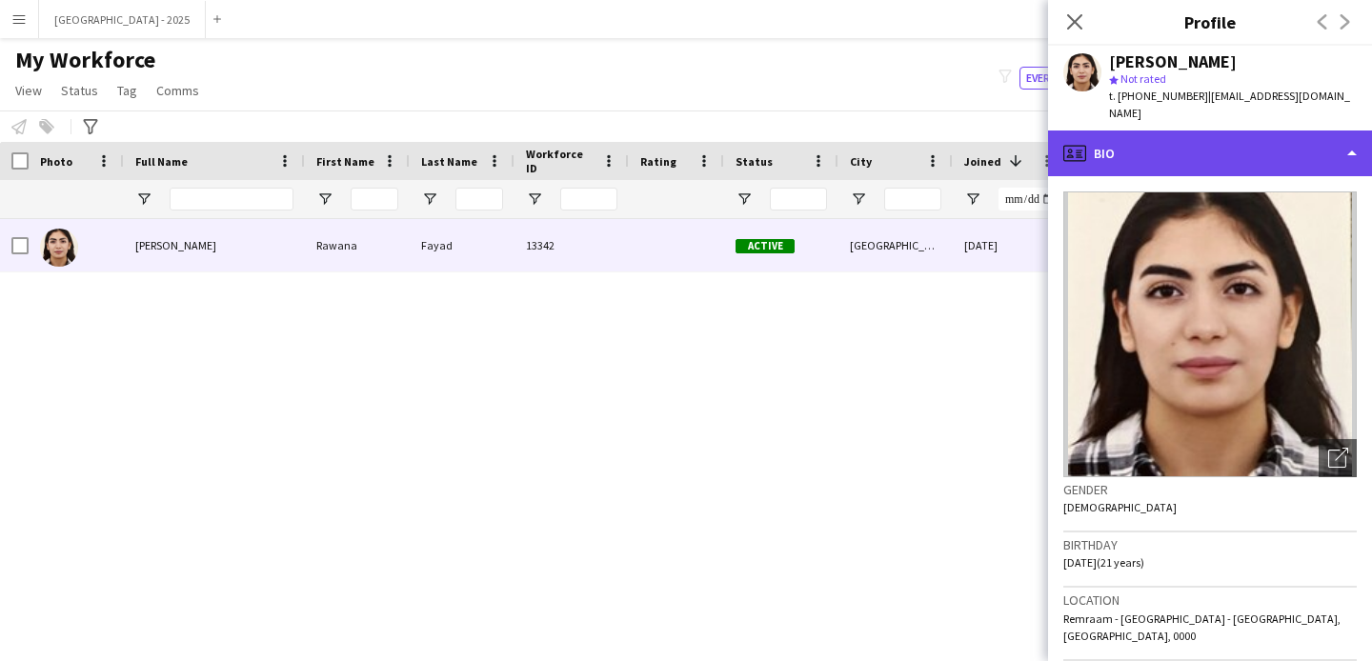
click at [1223, 131] on div "profile Bio" at bounding box center [1210, 154] width 324 height 46
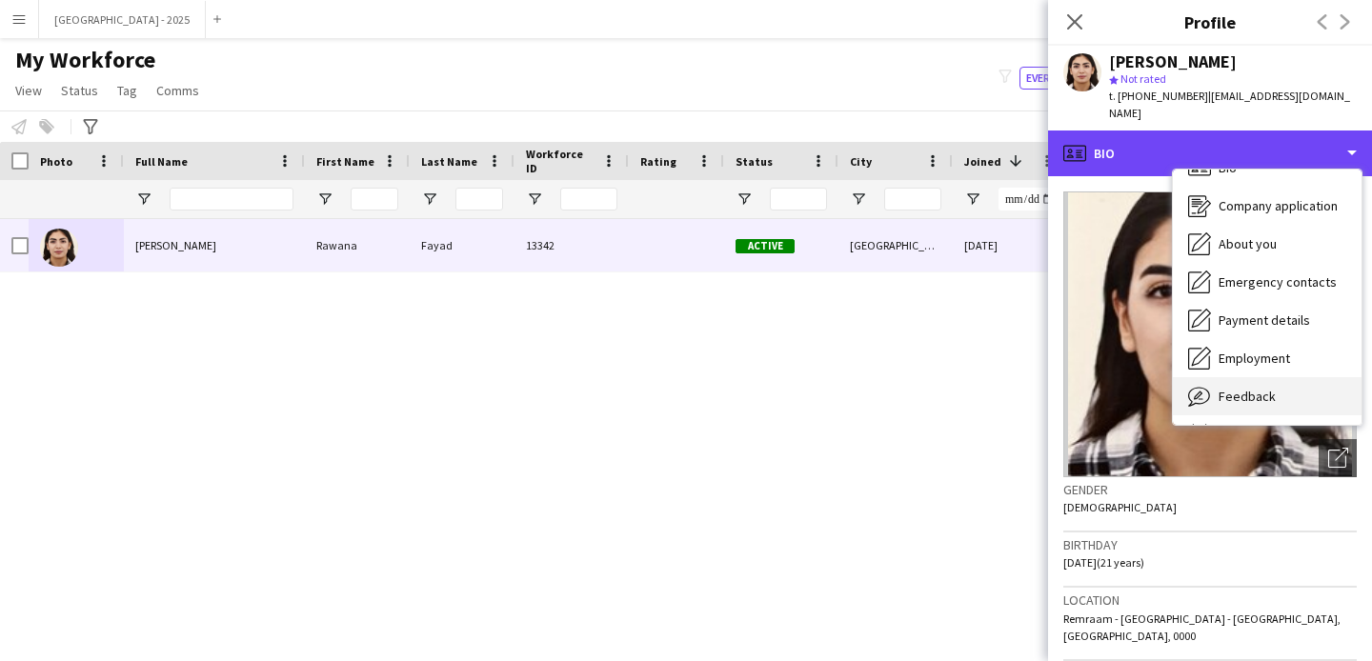
scroll to position [29, 0]
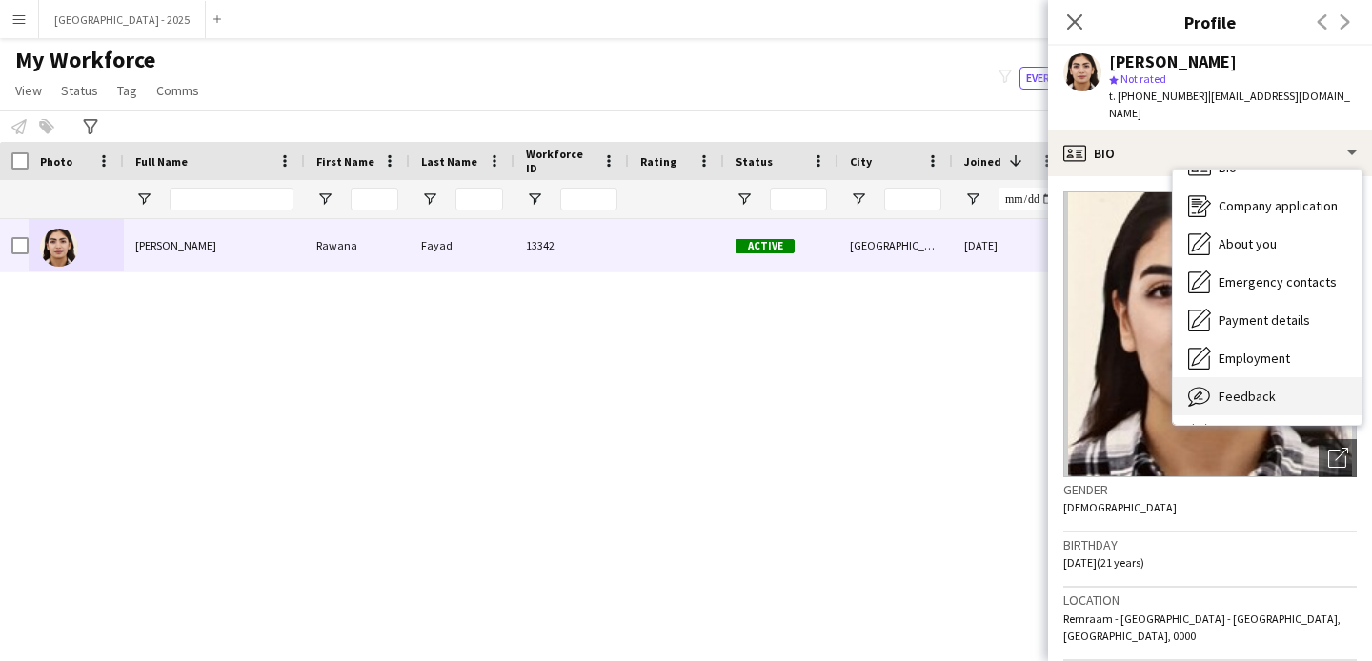
click at [1254, 388] on span "Feedback" at bounding box center [1247, 396] width 57 height 17
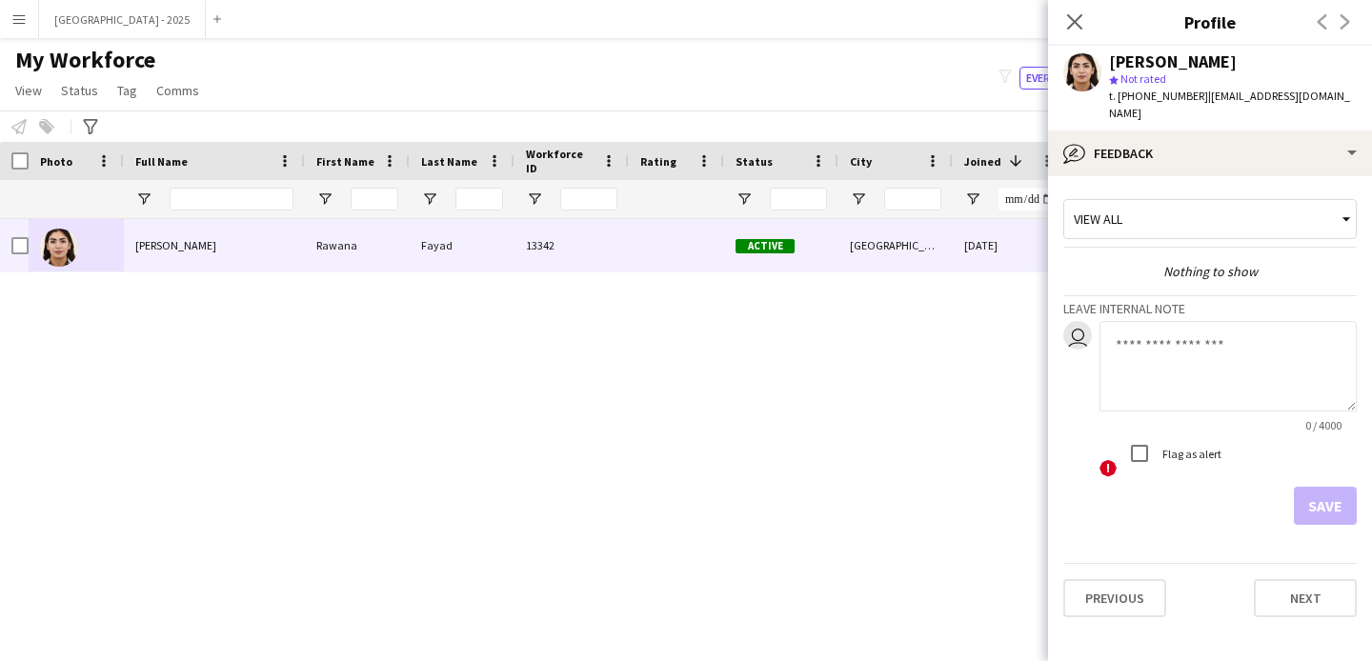
click at [1164, 360] on textarea at bounding box center [1228, 366] width 257 height 91
type textarea "*"
type textarea "**********"
click at [1345, 487] on button "Save" at bounding box center [1325, 506] width 63 height 38
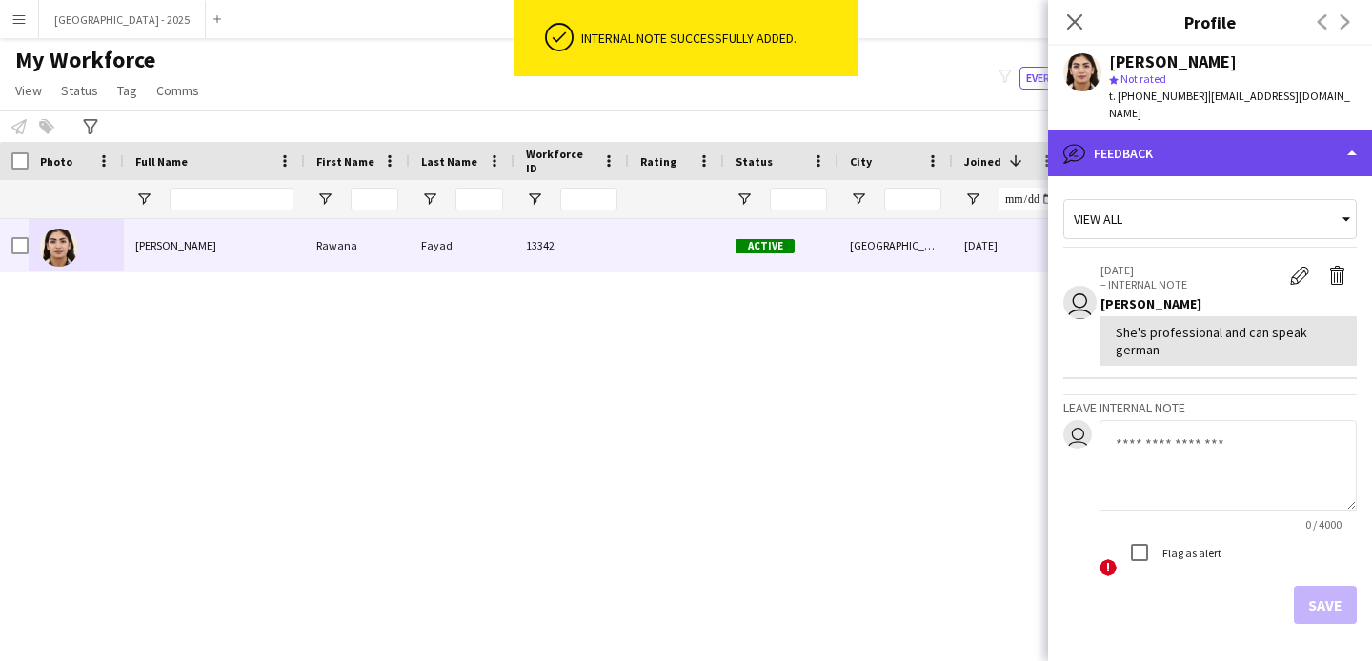
click at [1129, 131] on div "bubble-pencil Feedback" at bounding box center [1210, 154] width 324 height 46
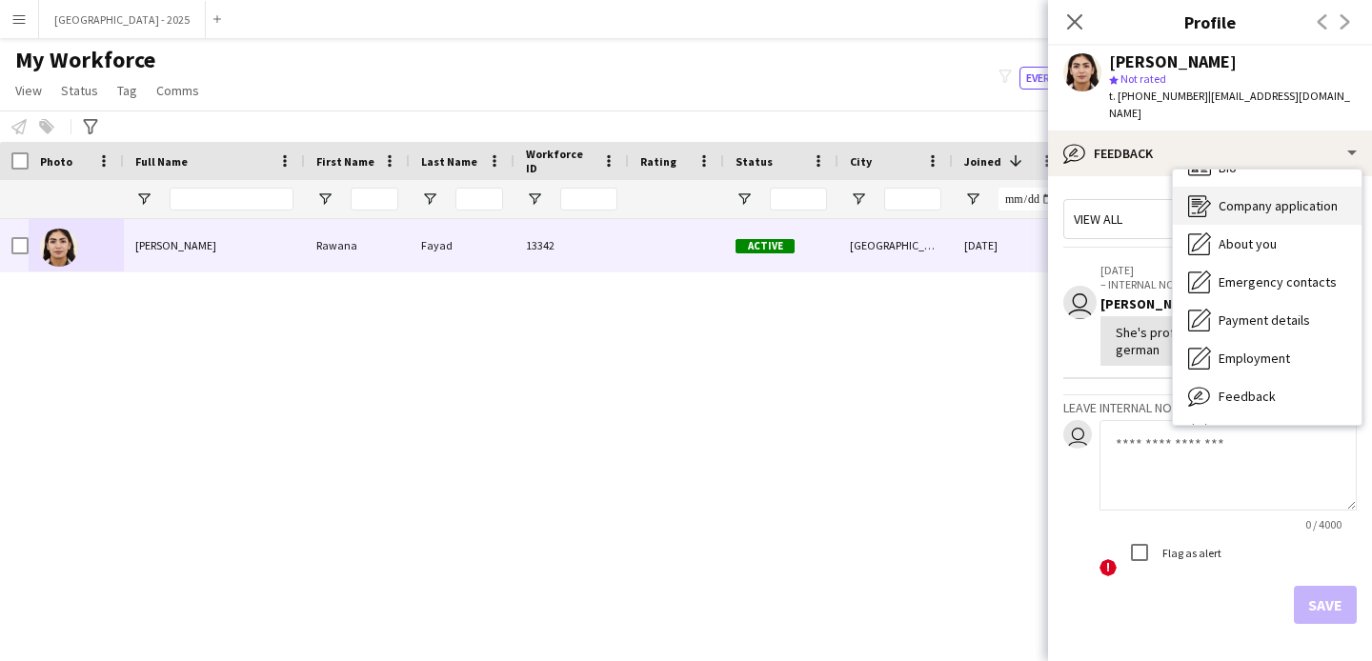
click at [1203, 195] on icon at bounding box center [1197, 206] width 18 height 22
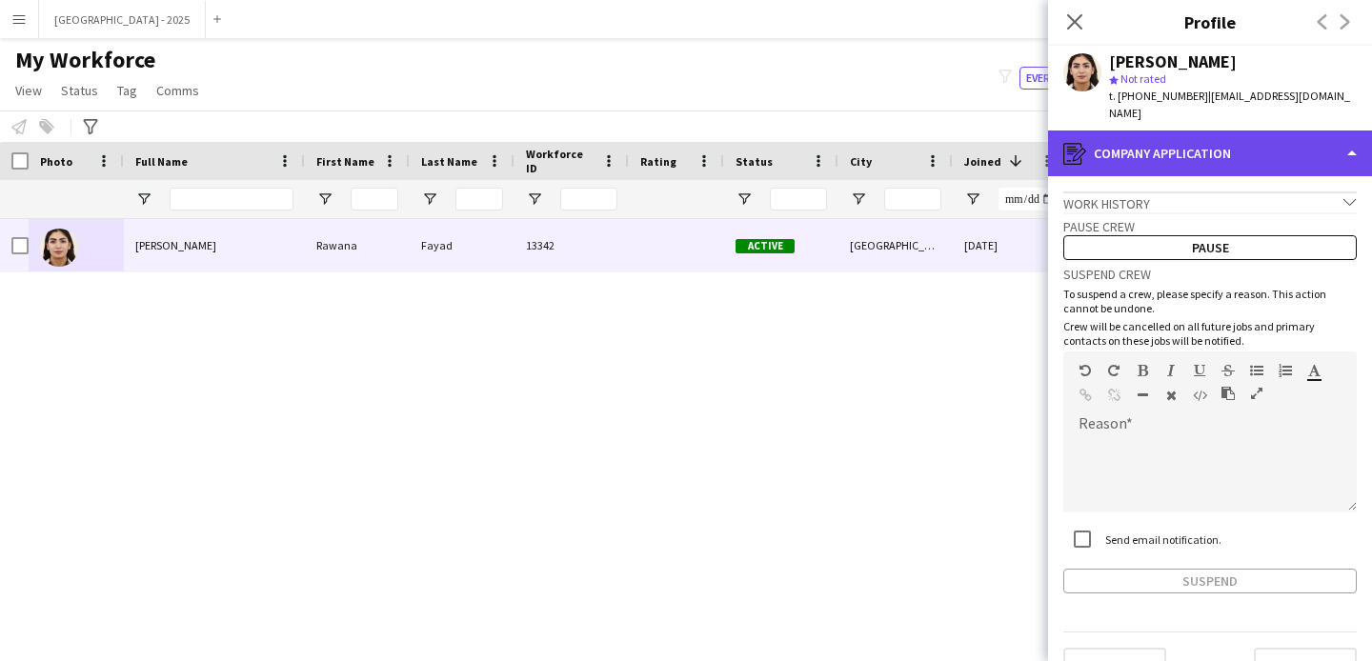
click at [1172, 136] on div "register Company application" at bounding box center [1210, 154] width 324 height 46
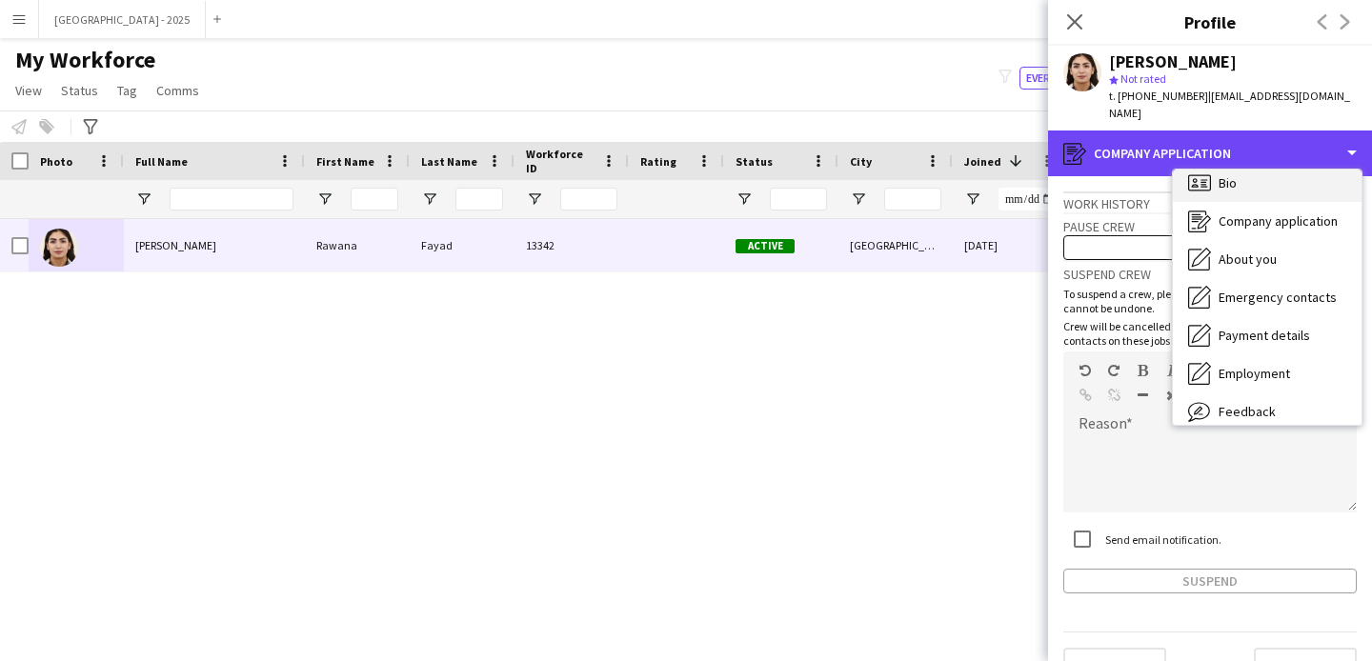
scroll to position [0, 0]
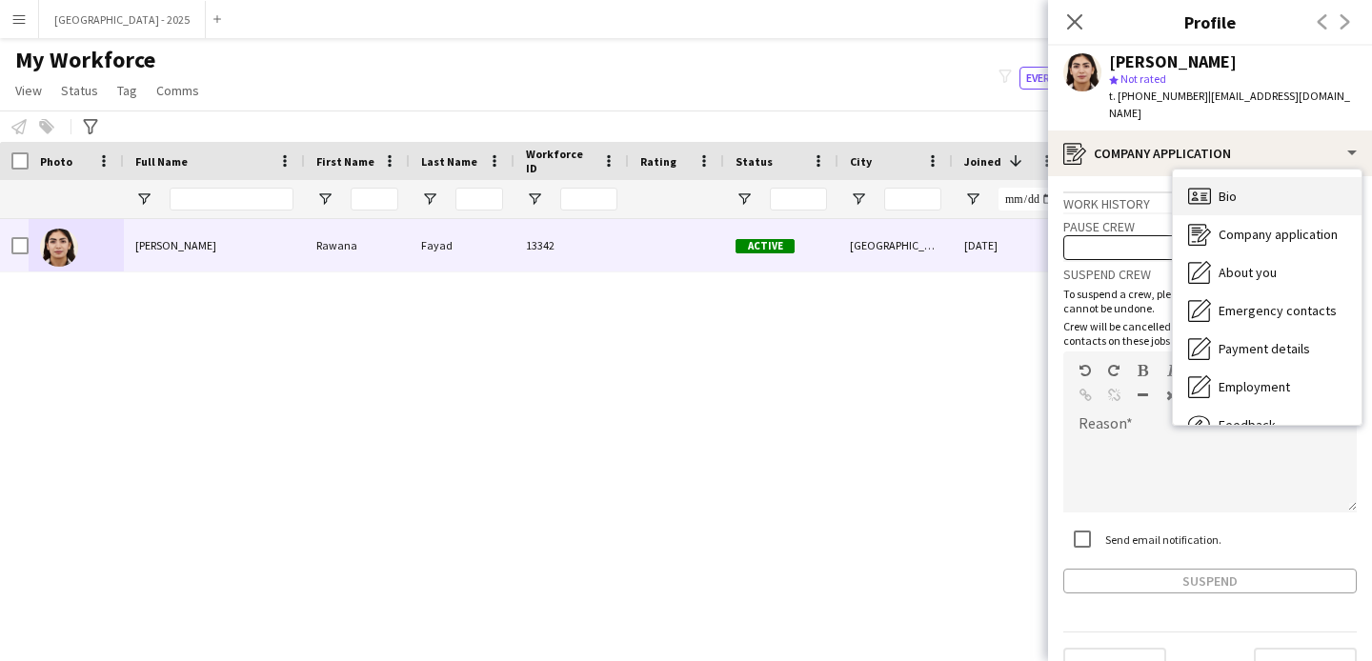
click at [1219, 188] on span "Bio" at bounding box center [1228, 196] width 18 height 17
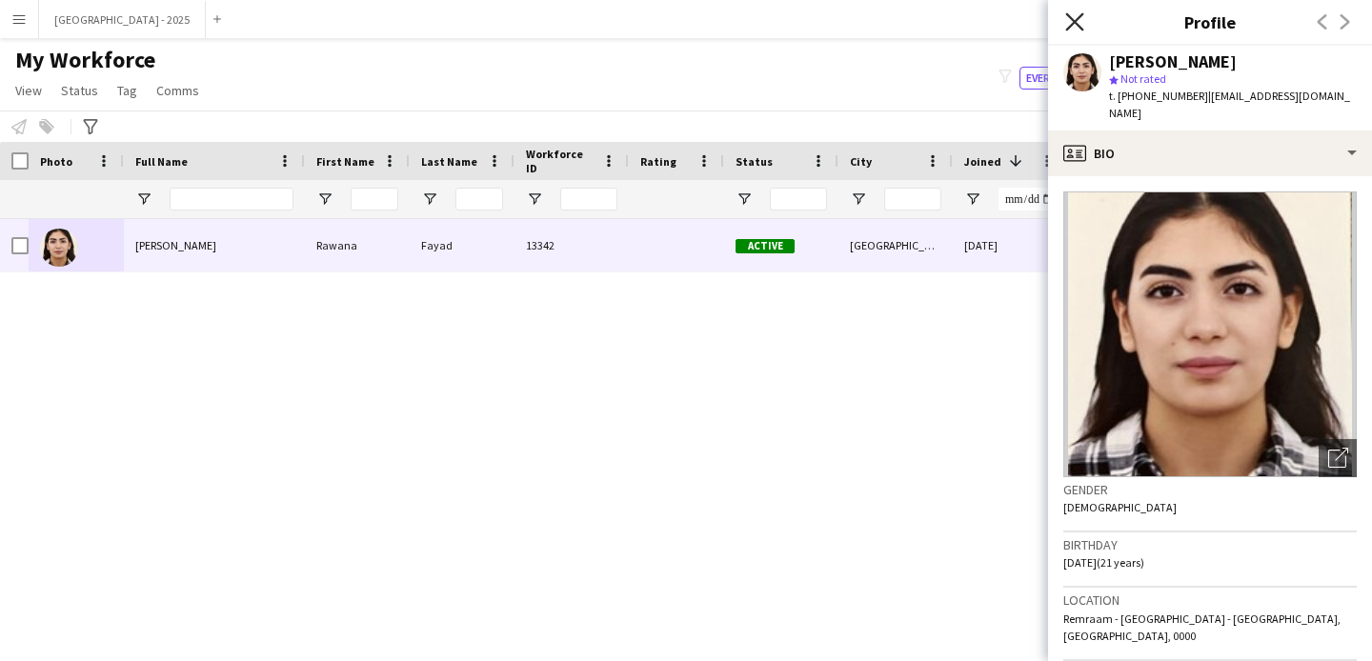
click at [1072, 16] on icon "Close pop-in" at bounding box center [1074, 21] width 18 height 18
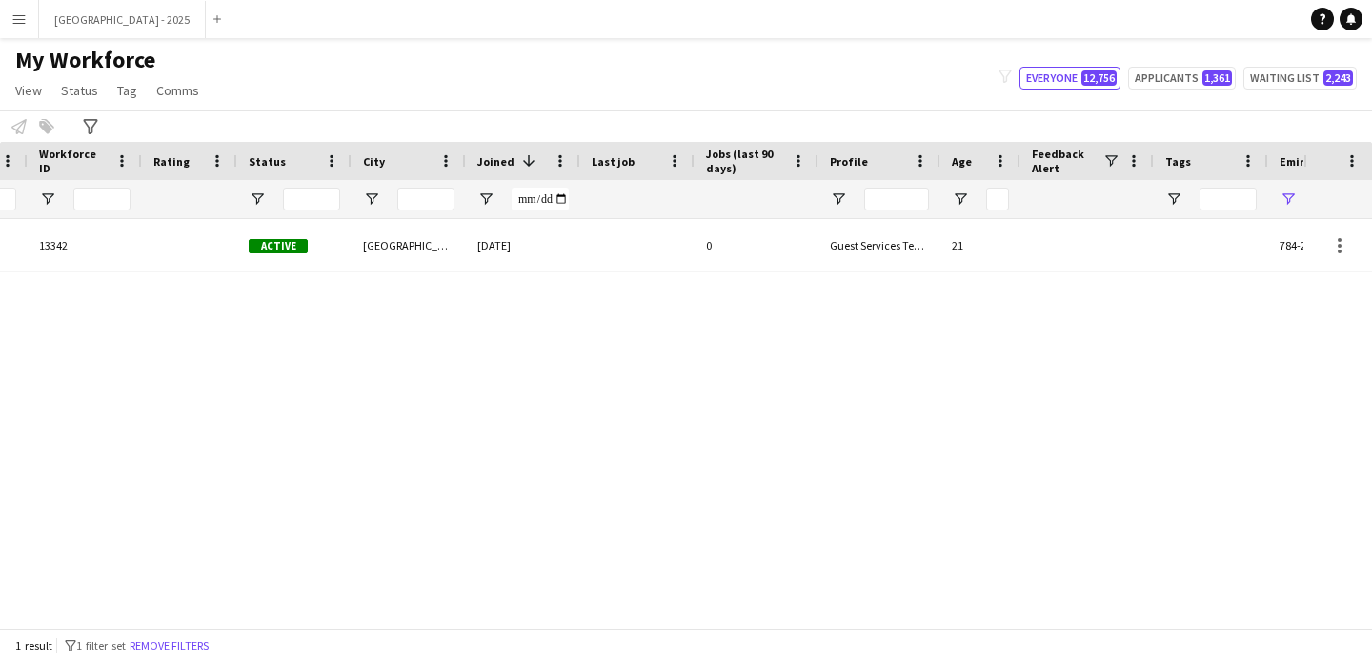
scroll to position [0, 642]
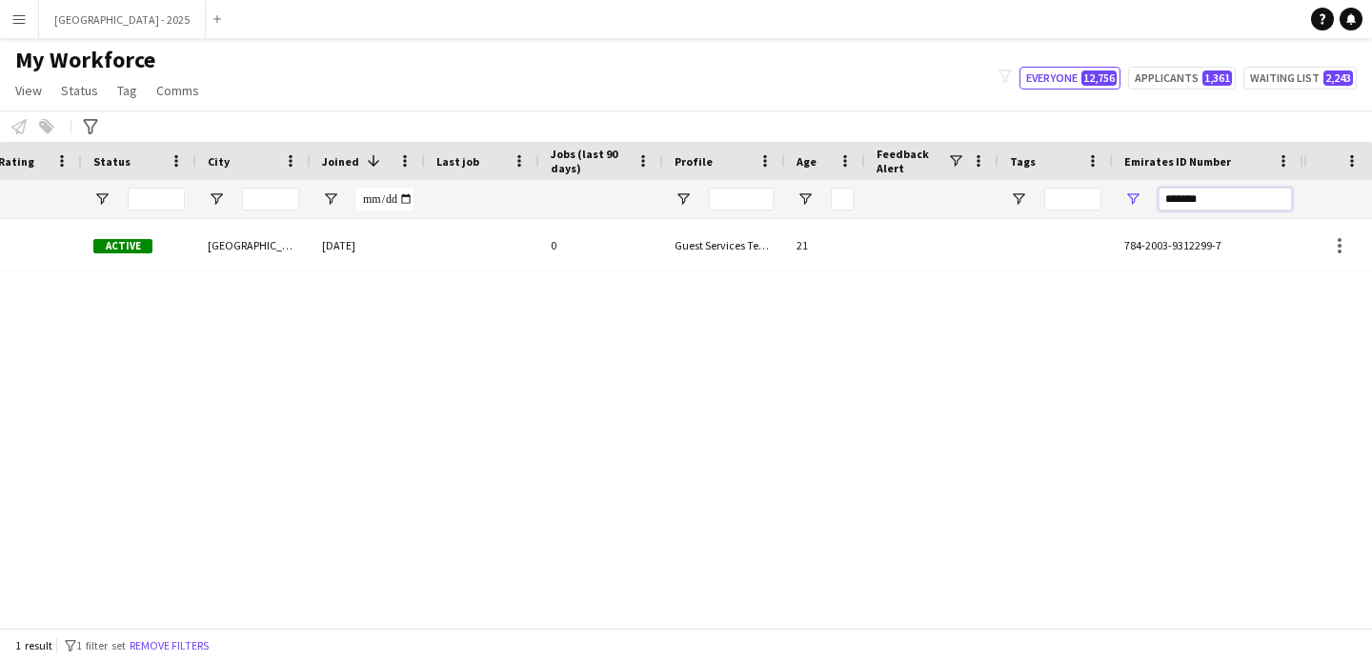
click at [1172, 196] on input "*******" at bounding box center [1225, 199] width 133 height 23
paste input "Emirates ID Number Filter Input"
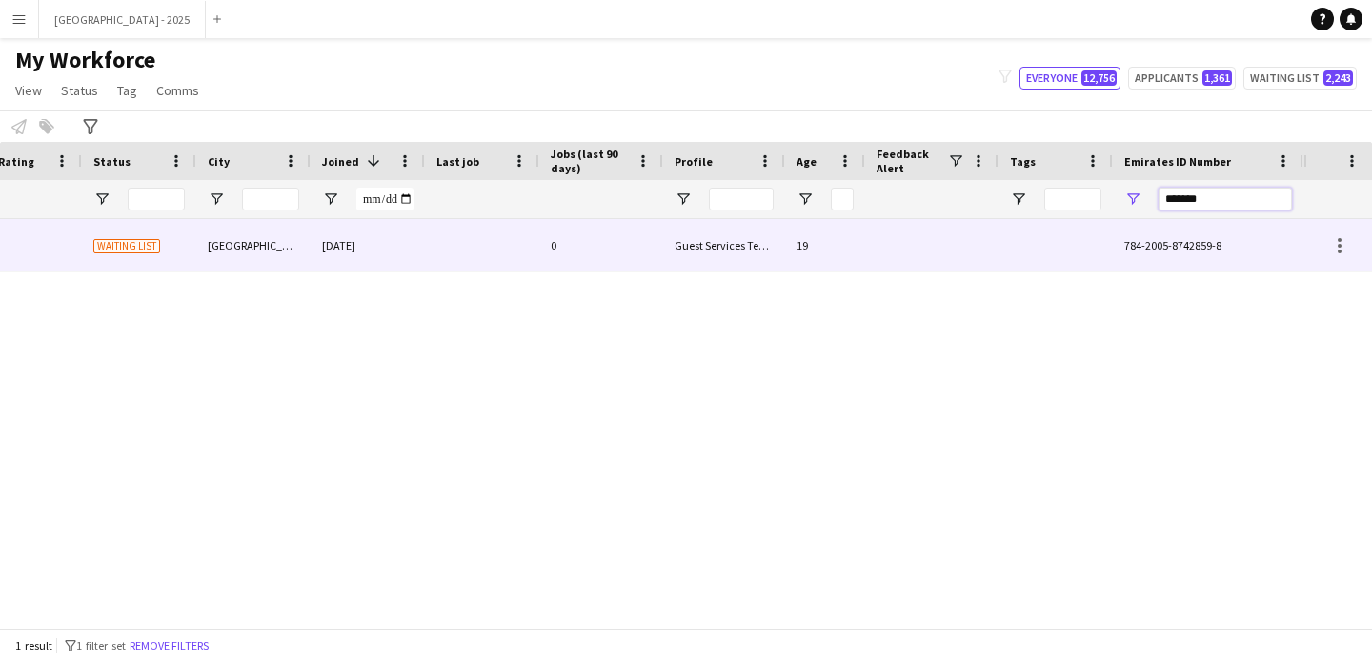
type input "*******"
drag, startPoint x: 1007, startPoint y: 244, endPoint x: 1090, endPoint y: 293, distance: 96.1
click at [1007, 244] on div at bounding box center [1056, 245] width 114 height 52
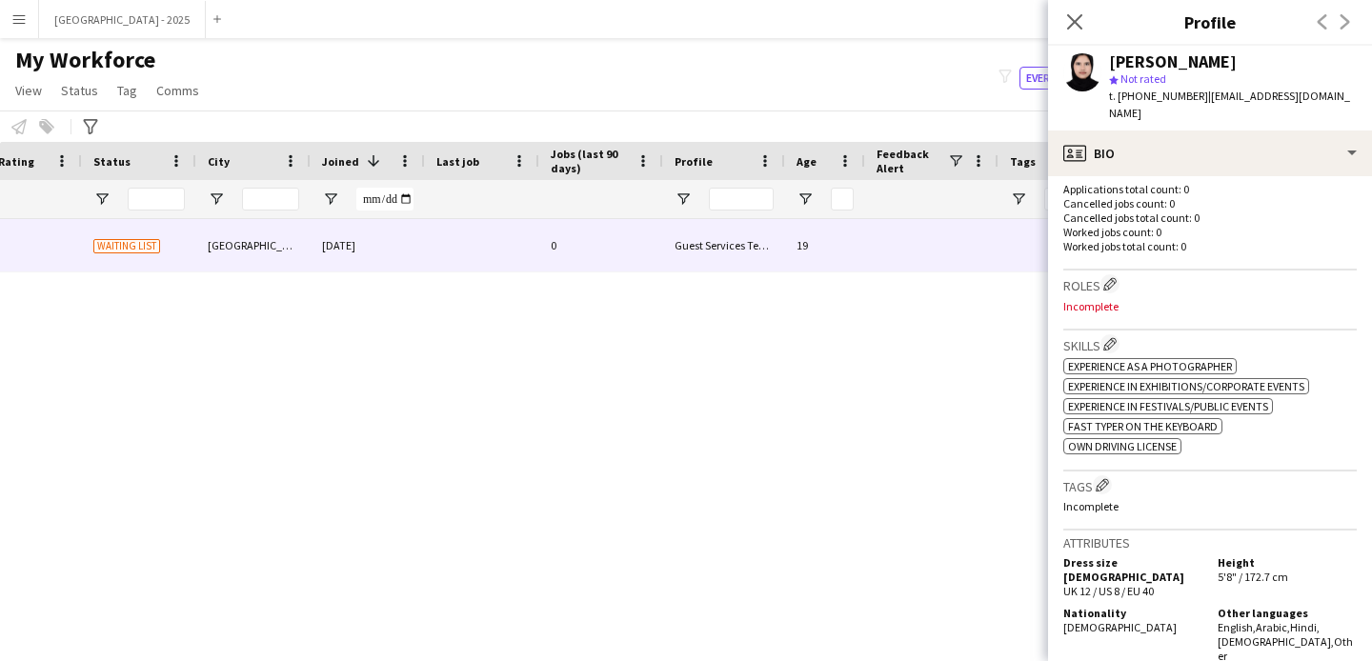
scroll to position [355, 0]
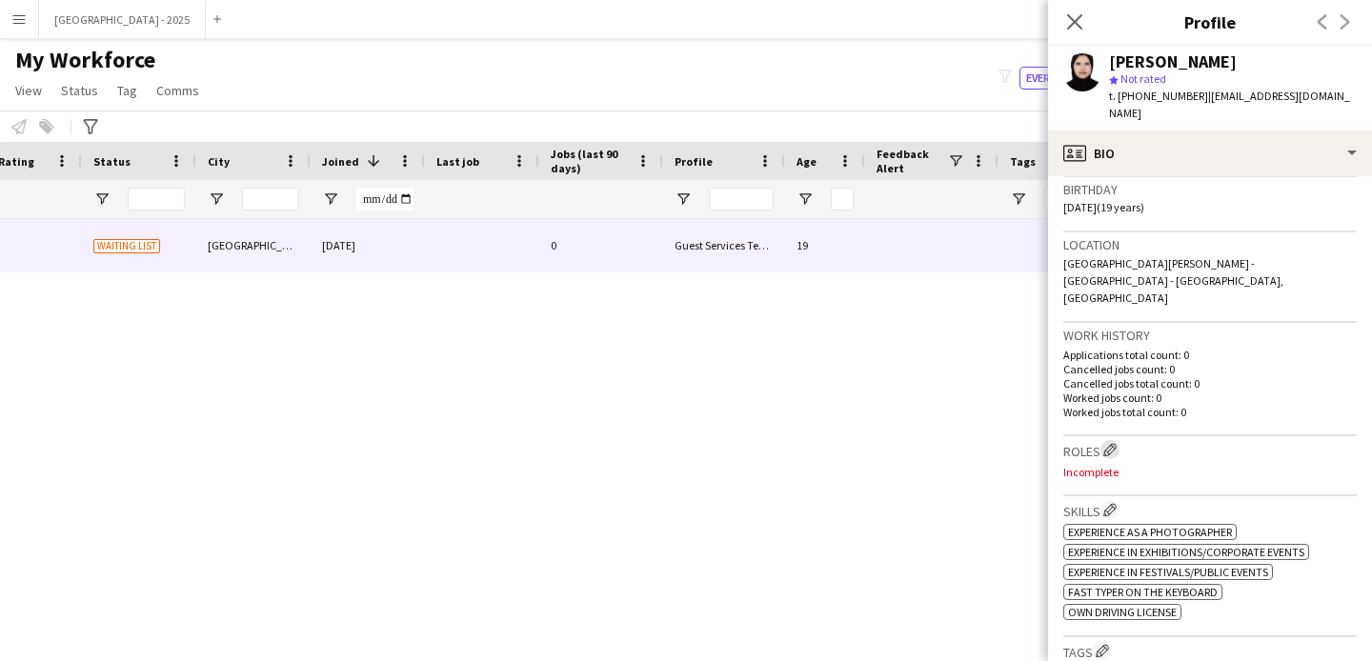
click at [1120, 440] on button "Edit crew company roles" at bounding box center [1110, 449] width 19 height 19
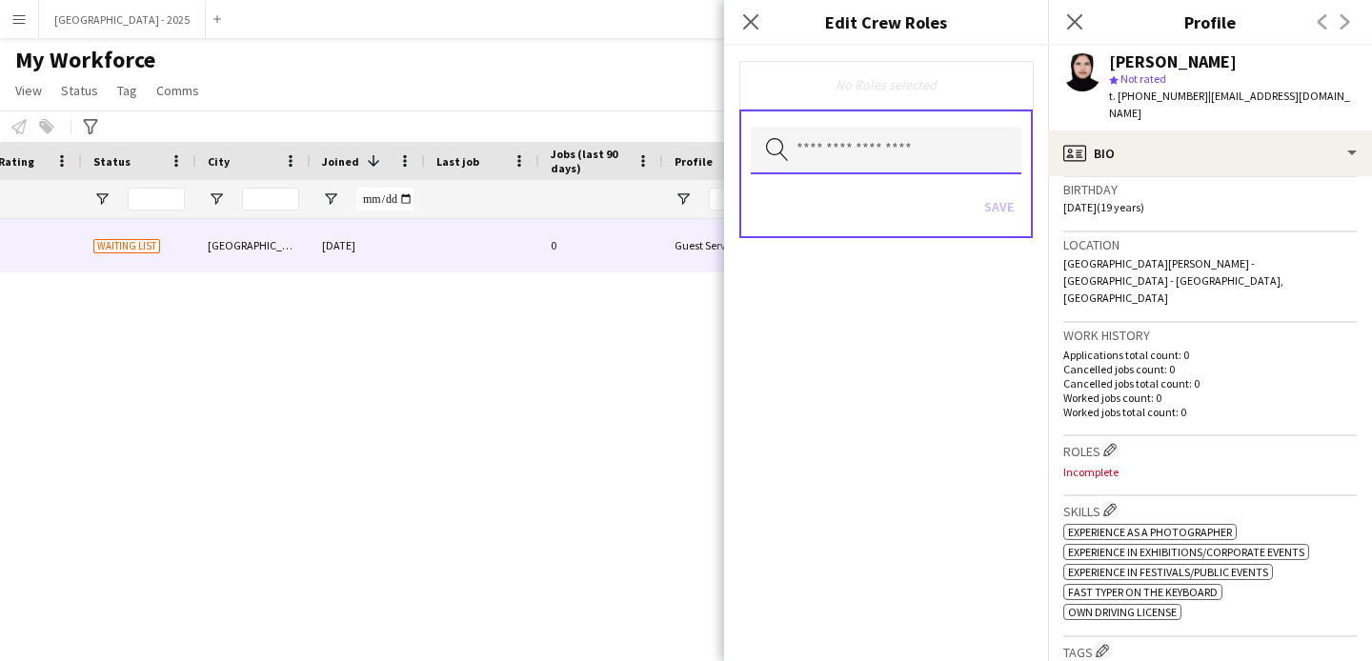
click at [917, 174] on body "Menu Boards Boards Boards All jobs Status Workforce Workforce My Workforce Recr…" at bounding box center [686, 330] width 1372 height 661
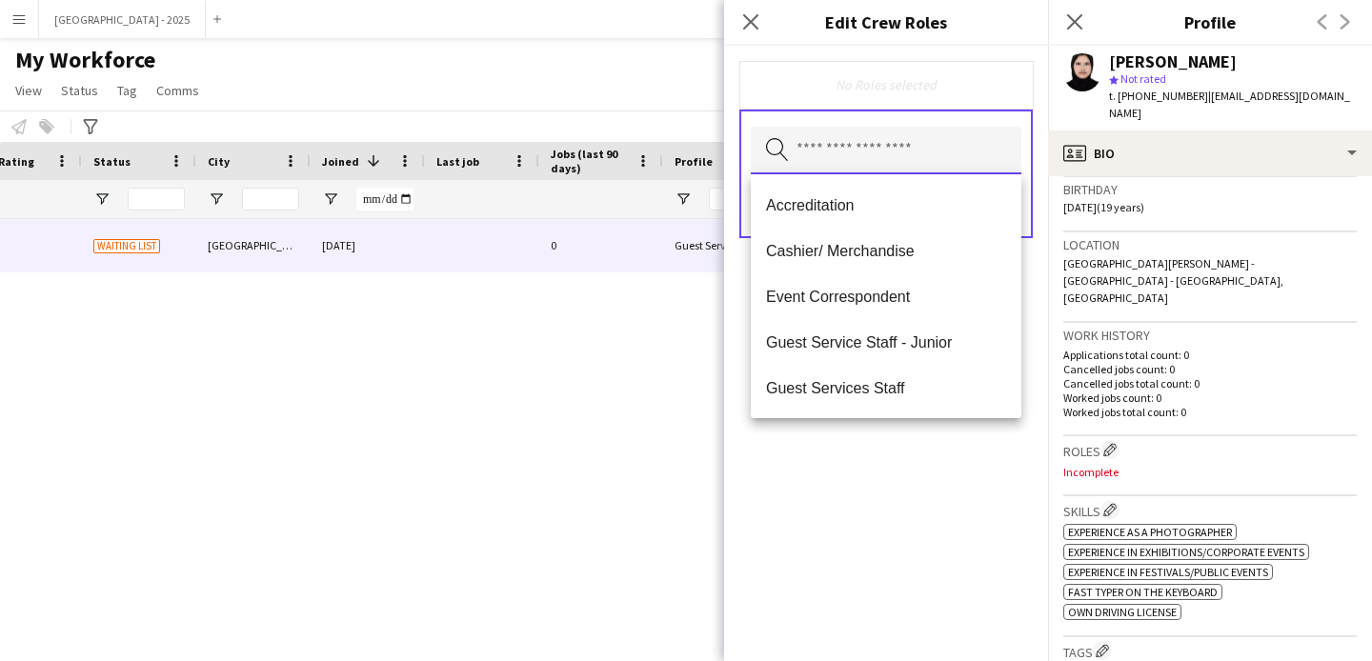
click at [911, 165] on input "text" at bounding box center [886, 151] width 271 height 48
click at [899, 376] on mat-option "Guest Services Staff" at bounding box center [886, 388] width 271 height 46
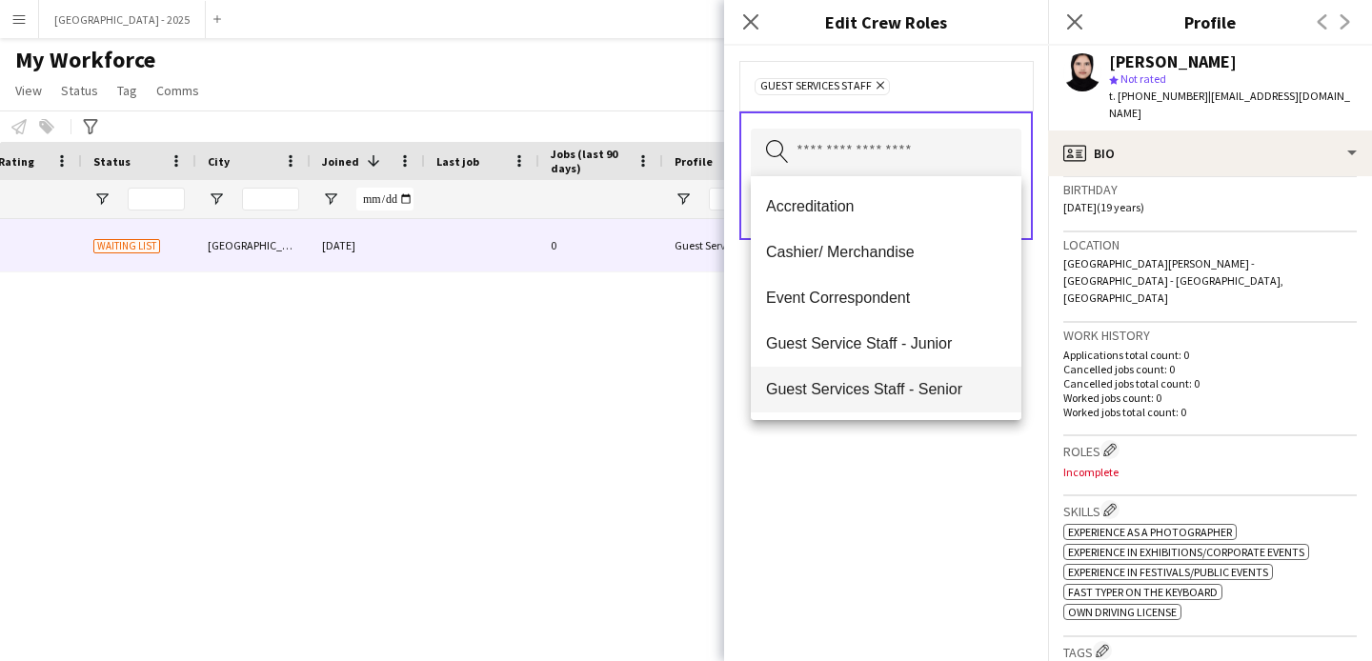
click at [903, 387] on span "Guest Services Staff - Senior" at bounding box center [886, 389] width 240 height 18
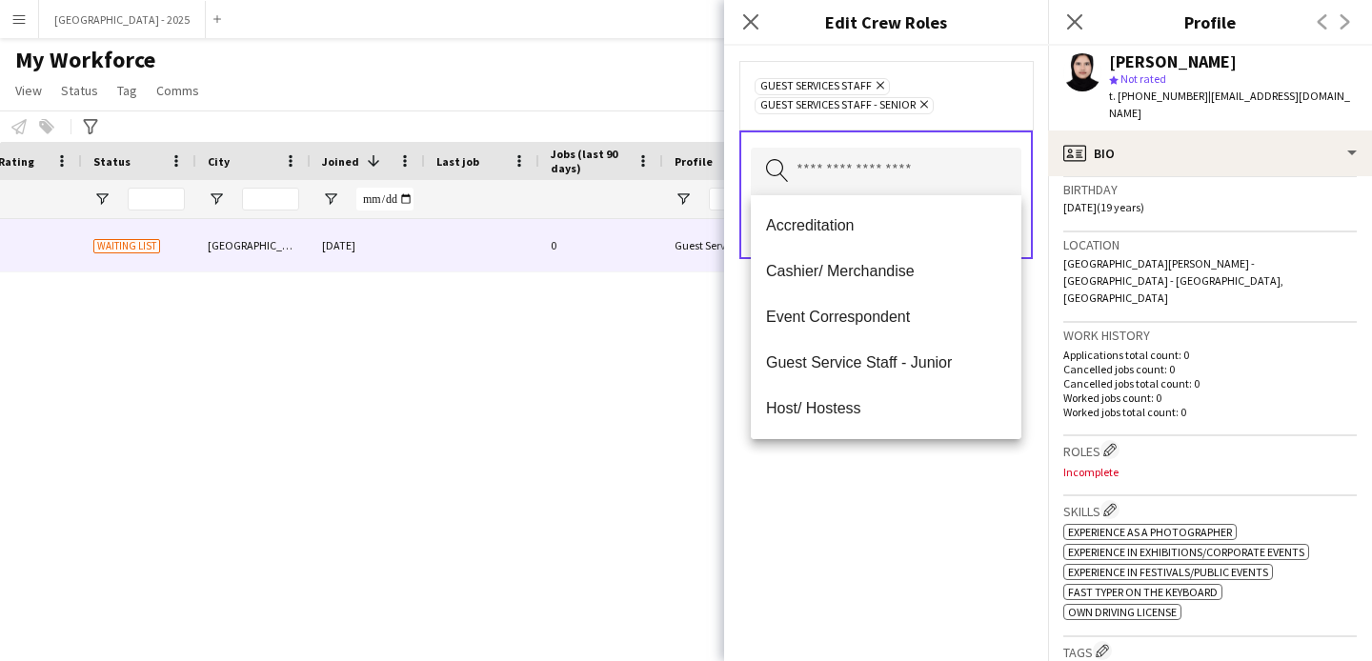
click at [930, 494] on div "Guest Services Staff Remove Guest Services Staff - Senior Remove Search by role…" at bounding box center [886, 354] width 324 height 616
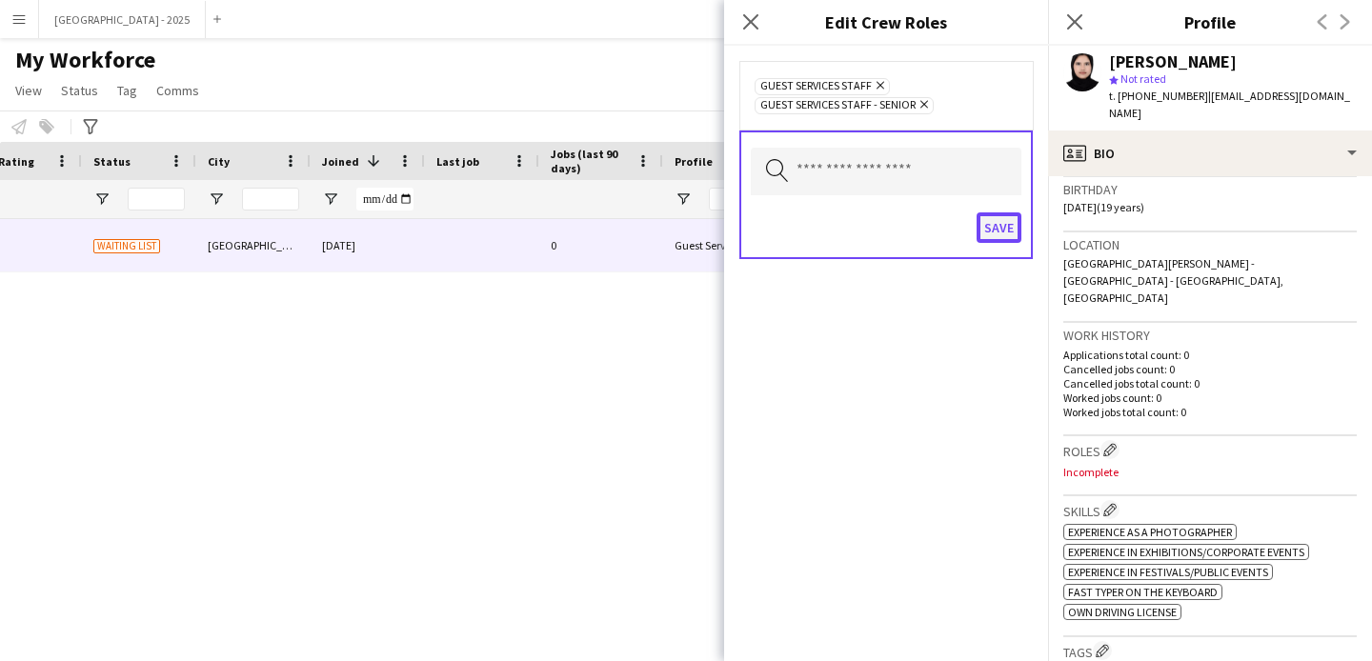
click at [990, 234] on button "Save" at bounding box center [999, 227] width 45 height 30
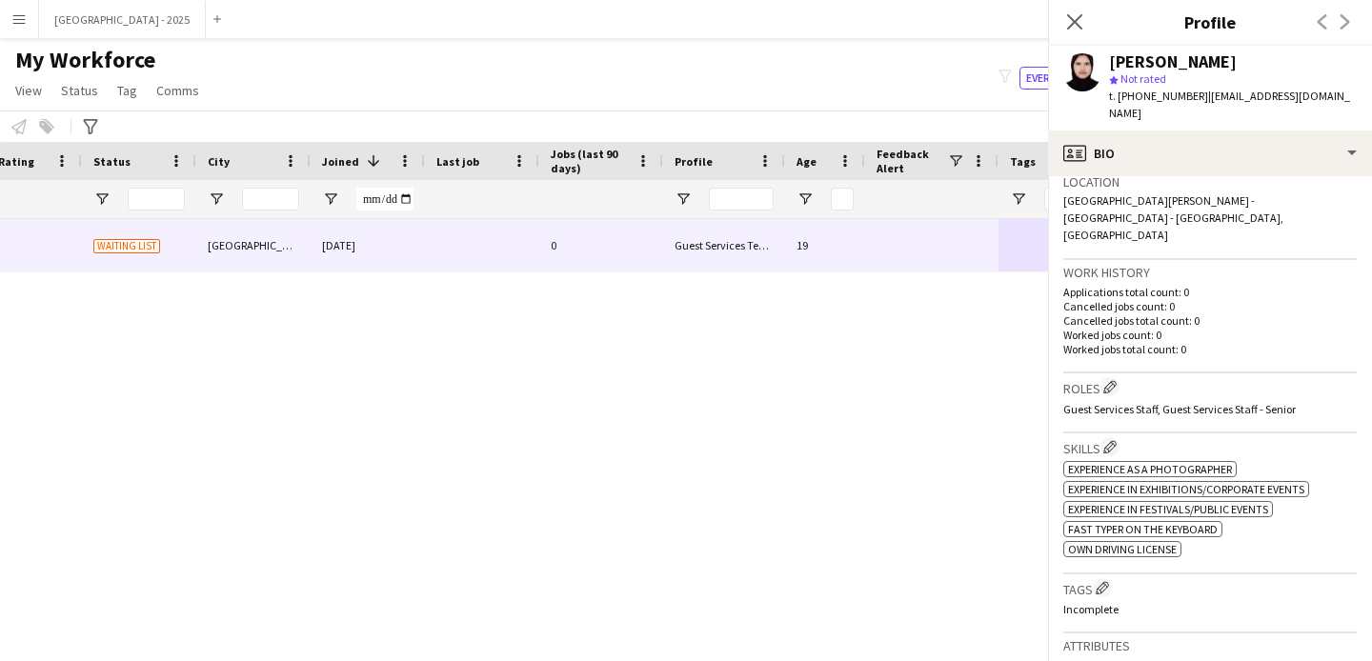
scroll to position [529, 0]
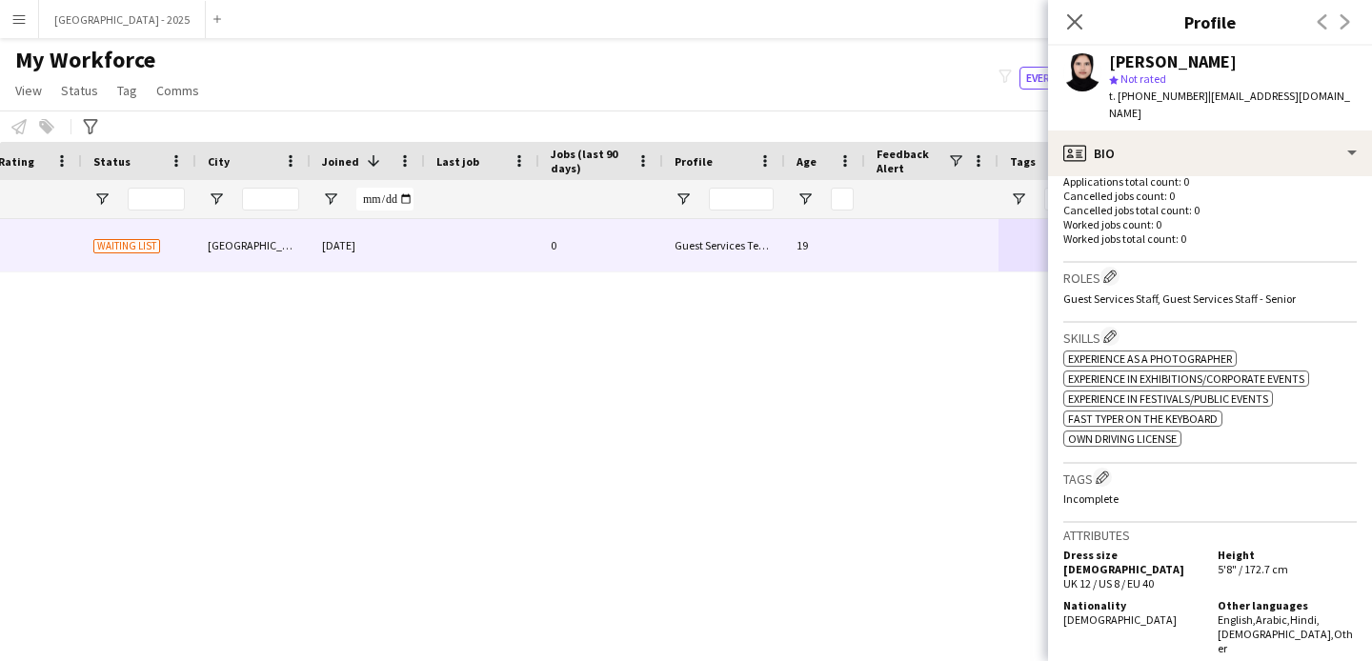
drag, startPoint x: 1101, startPoint y: 452, endPoint x: 1078, endPoint y: 415, distance: 43.6
click at [1101, 471] on app-icon "Edit crew company tags" at bounding box center [1102, 477] width 13 height 13
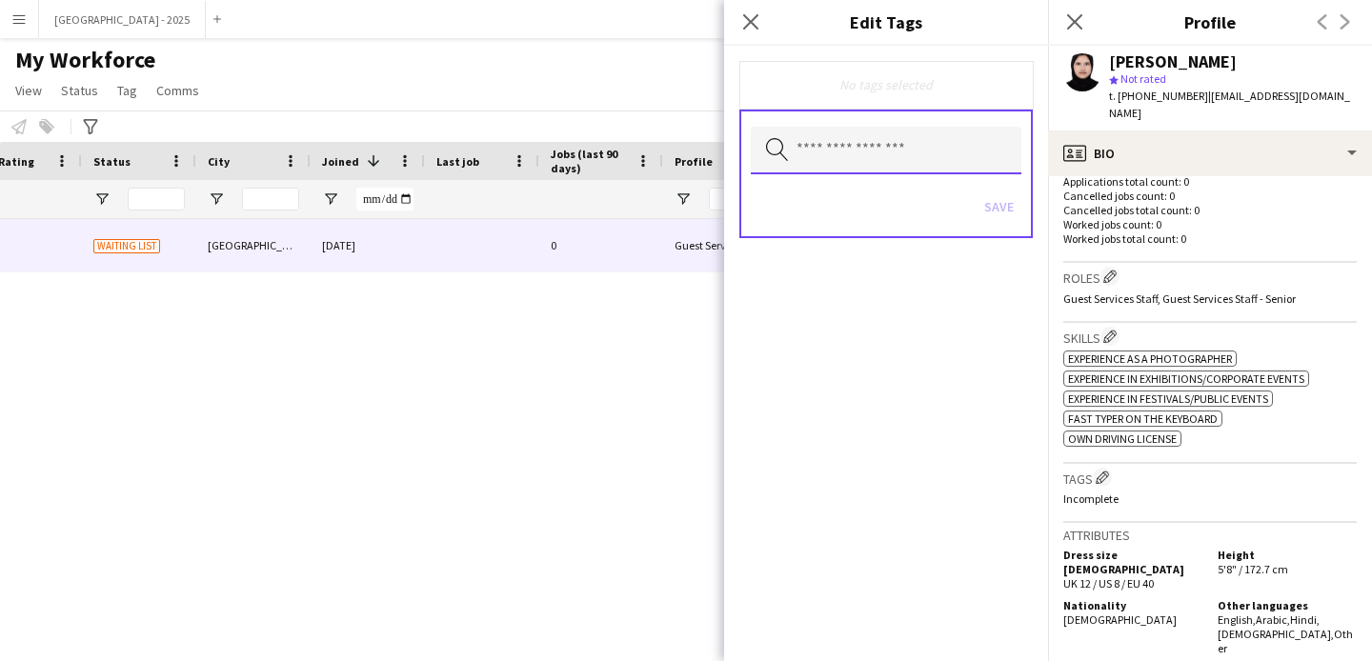
click at [841, 165] on input "text" at bounding box center [886, 151] width 271 height 48
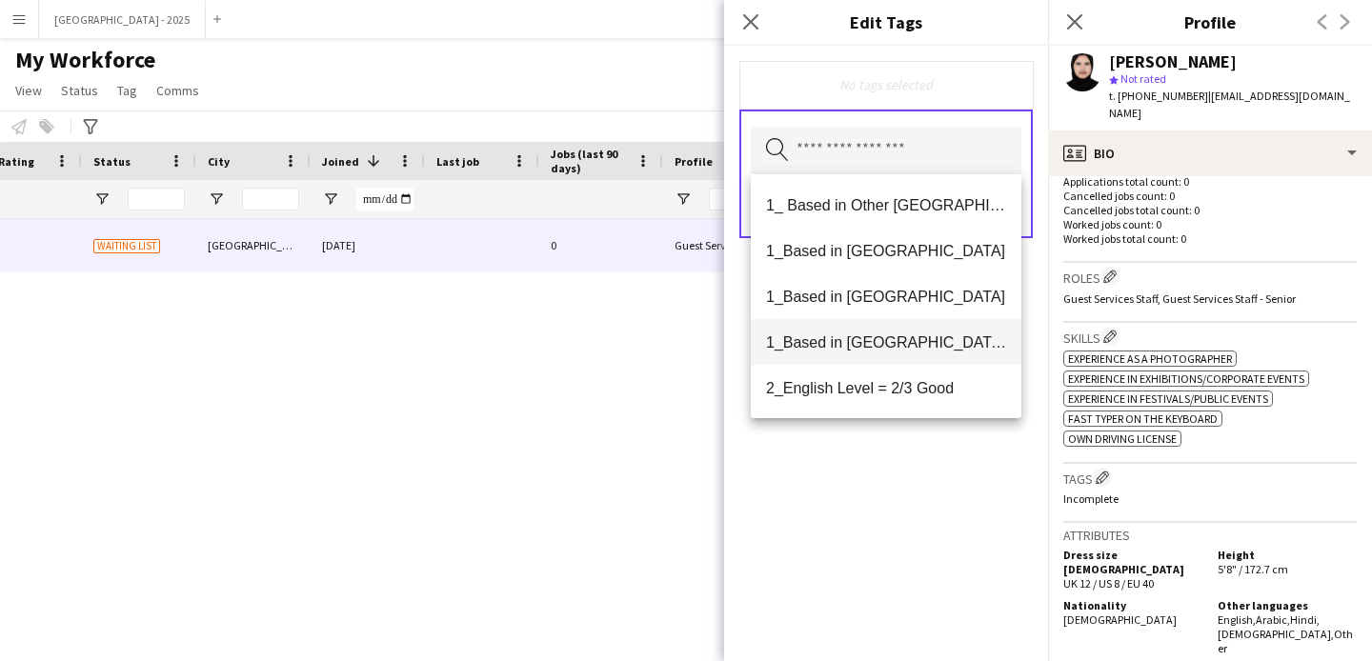
click at [930, 354] on mat-option "1_Based in [GEOGRAPHIC_DATA]/[GEOGRAPHIC_DATA]/Ajman" at bounding box center [886, 342] width 271 height 46
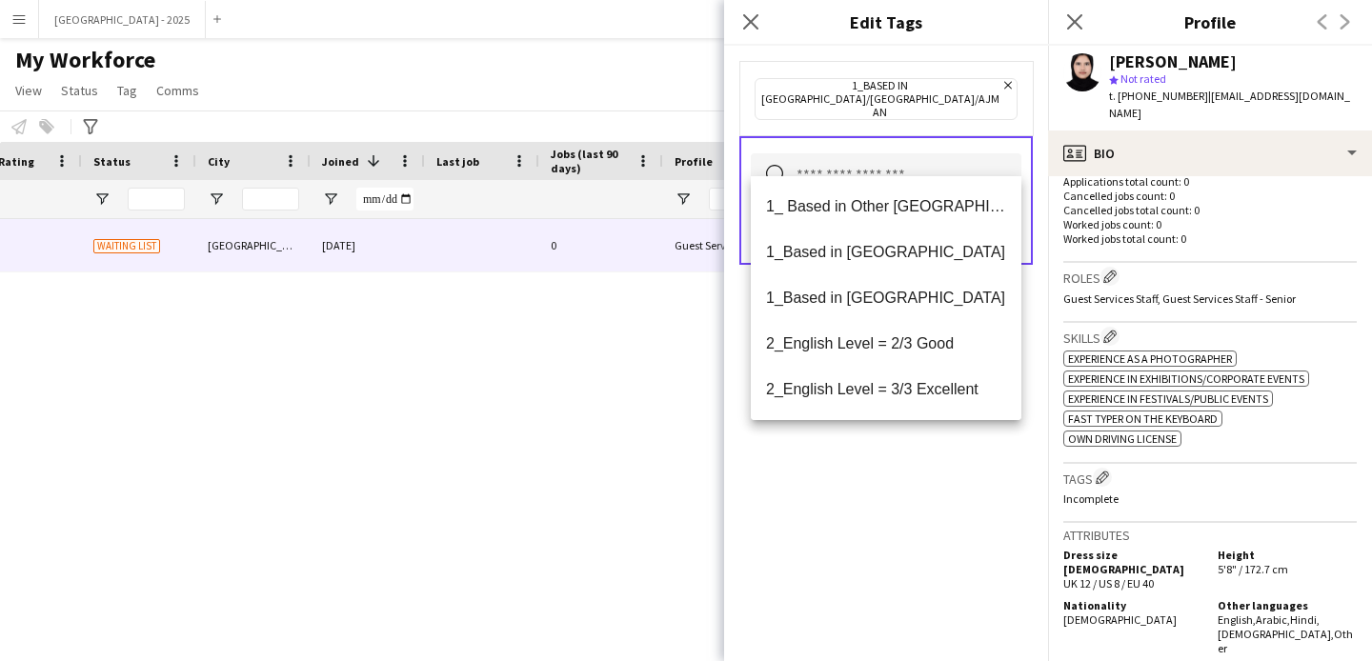
click at [920, 394] on span "2_English Level = 3/3 Excellent" at bounding box center [886, 389] width 240 height 18
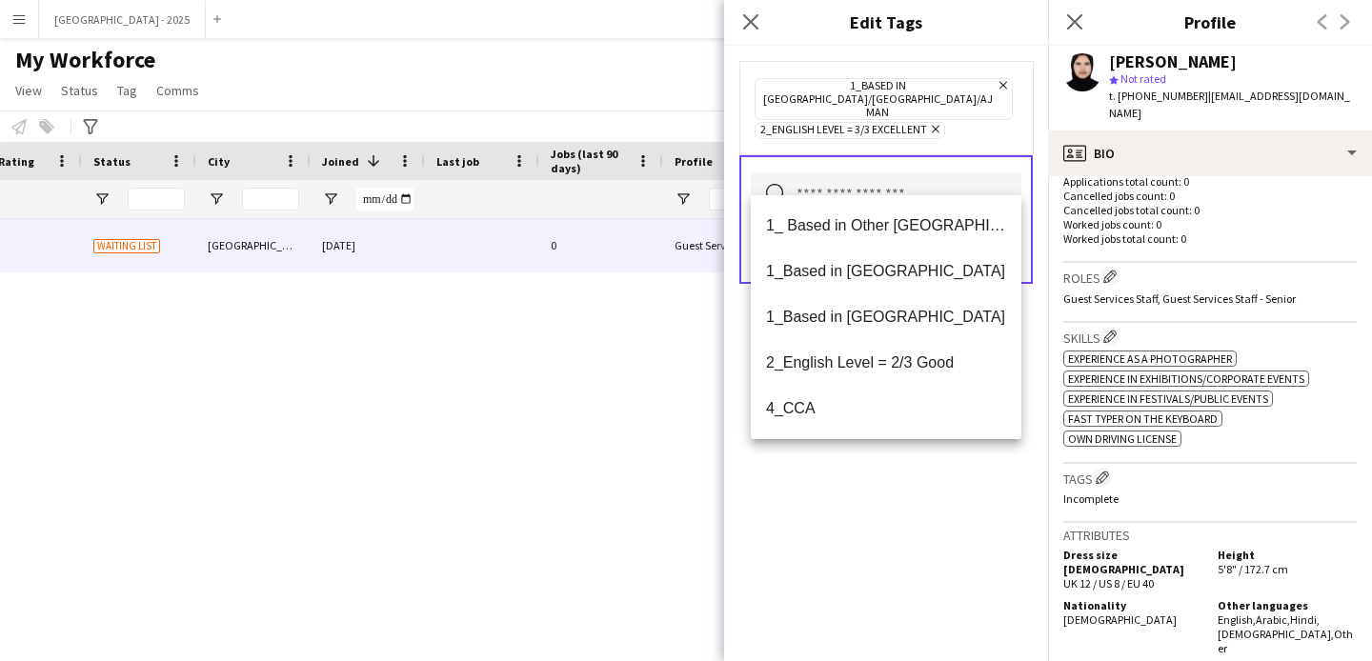
drag, startPoint x: 901, startPoint y: 531, endPoint x: 901, endPoint y: 514, distance: 17.2
click at [901, 530] on div "1_Based in [GEOGRAPHIC_DATA]/[GEOGRAPHIC_DATA]/Ajman Remove 2_English Level = 3…" at bounding box center [886, 354] width 324 height 616
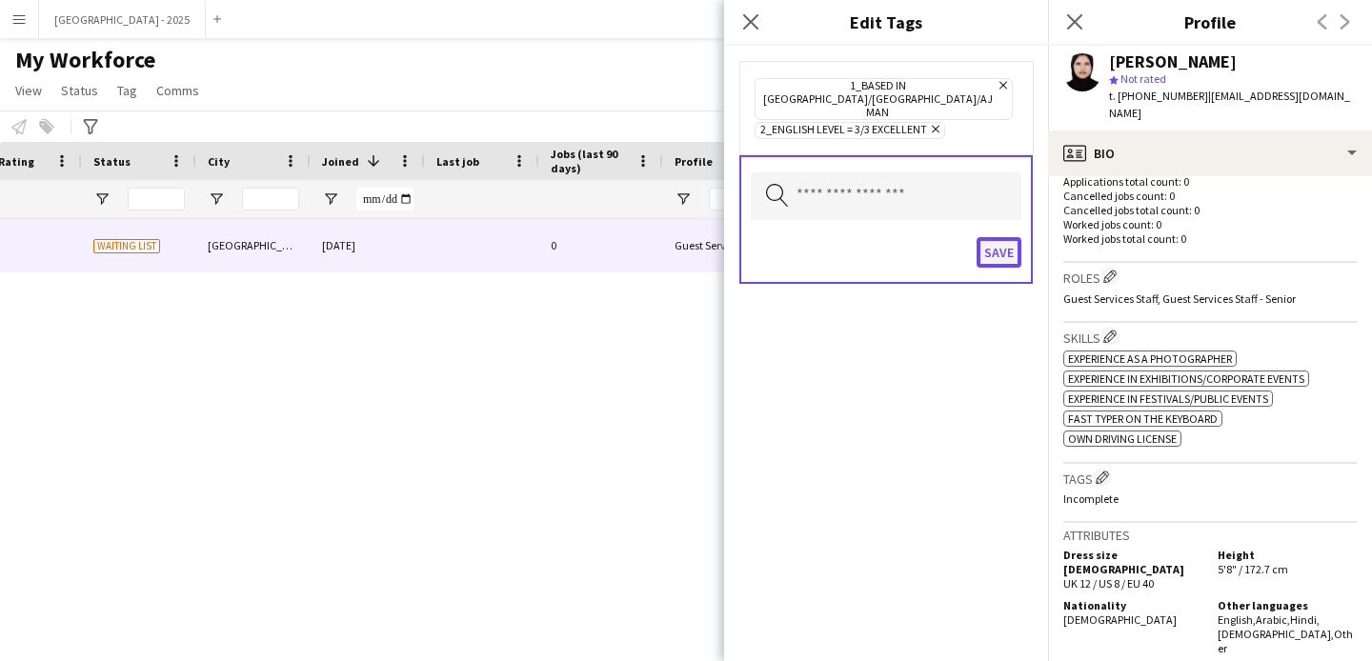
click at [1011, 237] on button "Save" at bounding box center [999, 252] width 45 height 30
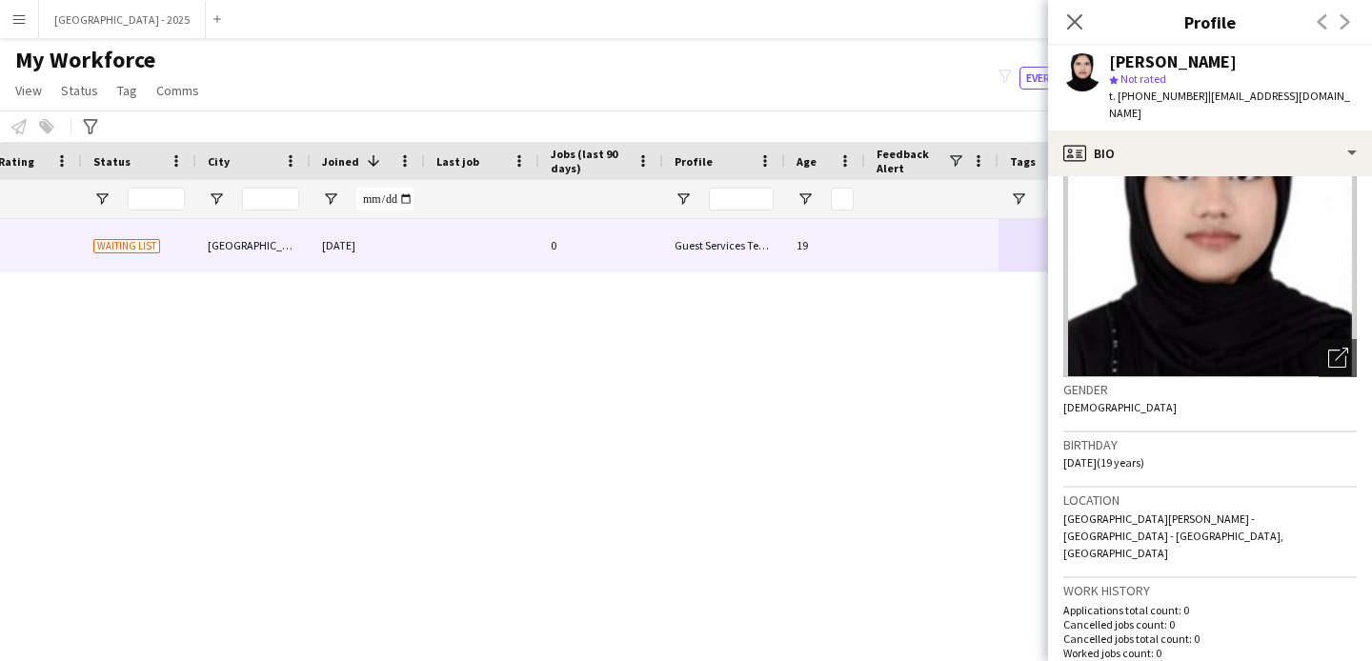
scroll to position [0, 0]
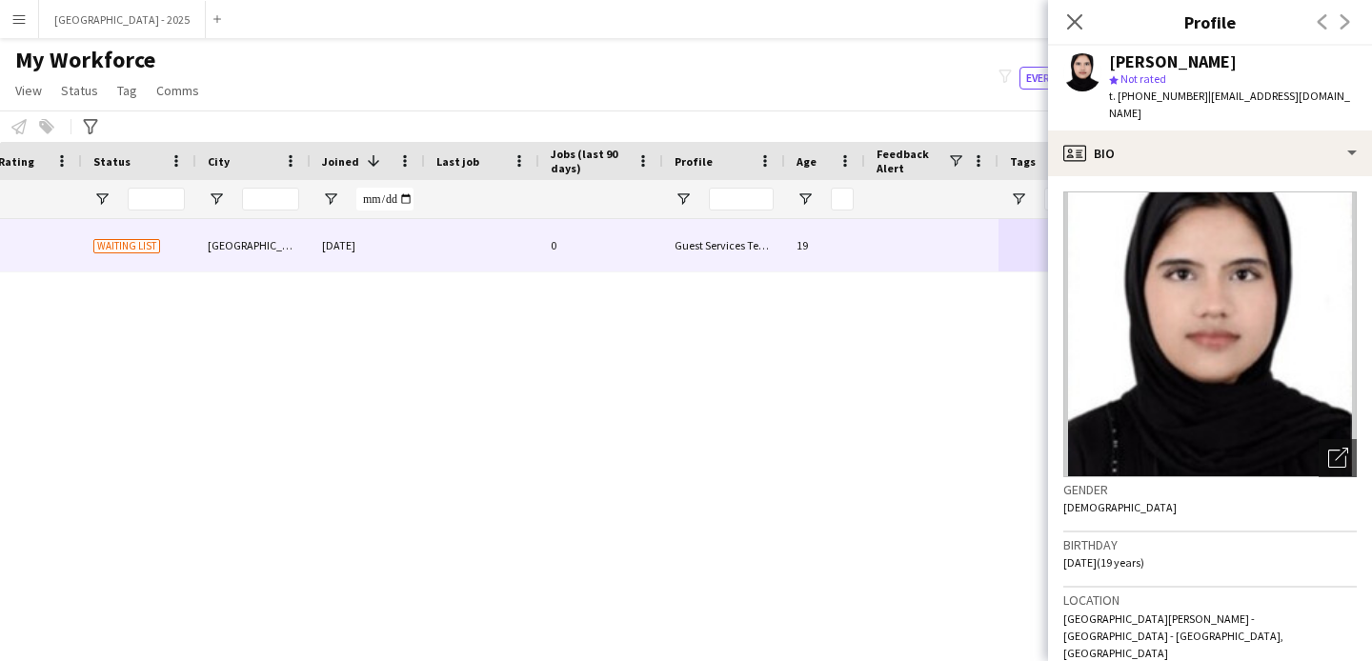
click at [1143, 176] on app-crew-profile-bio "Open photos pop-in Gender [DEMOGRAPHIC_DATA] Birthday [DEMOGRAPHIC_DATA] (19 ye…" at bounding box center [1210, 418] width 324 height 485
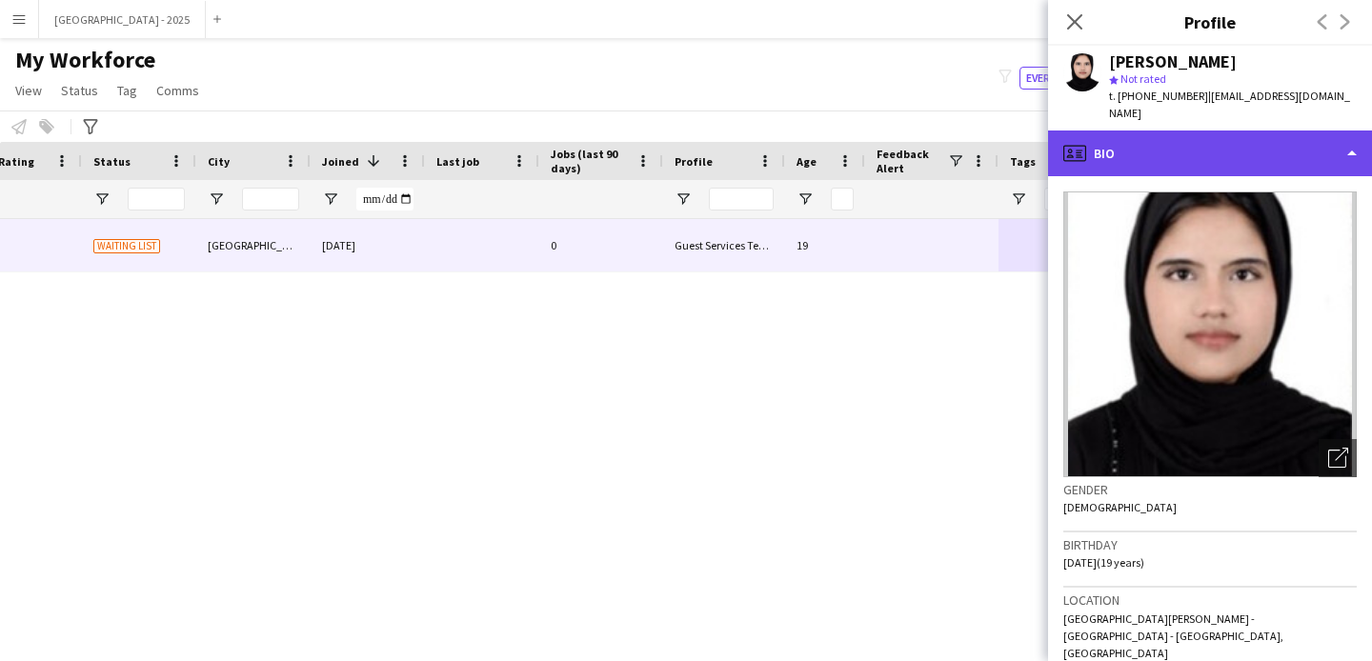
click at [1148, 157] on div "profile Bio" at bounding box center [1210, 154] width 324 height 46
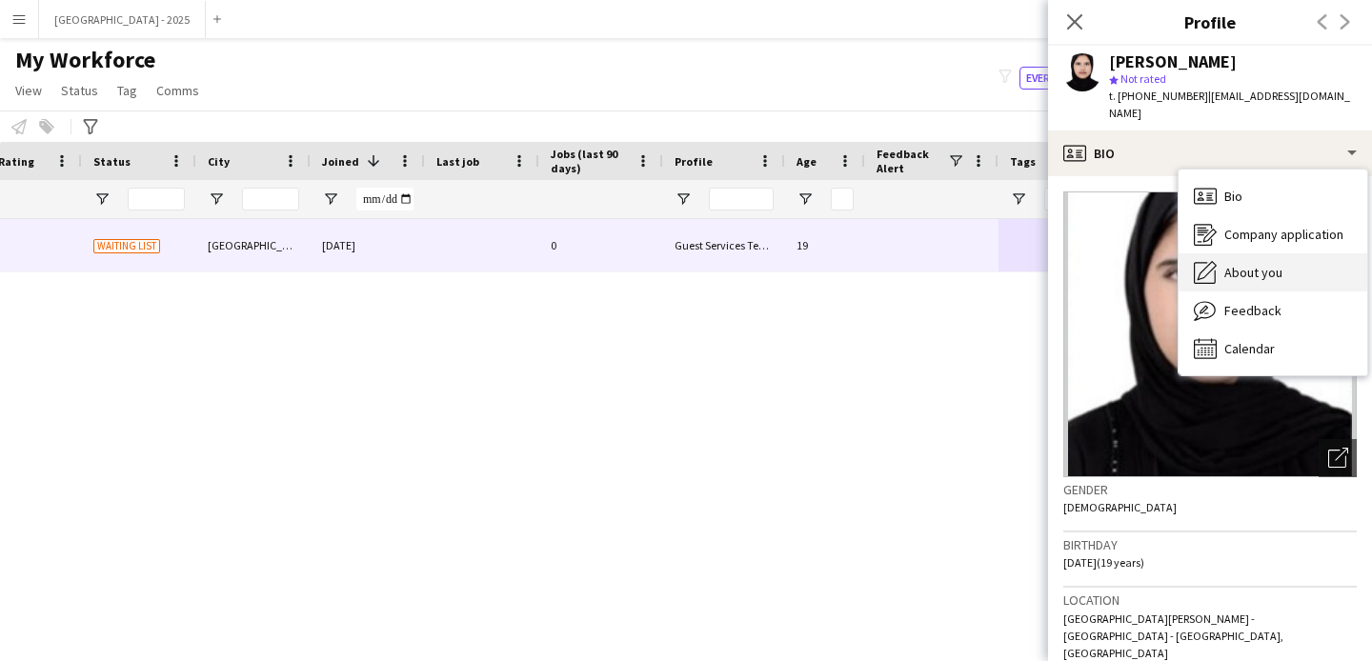
click at [1264, 264] on span "About you" at bounding box center [1253, 272] width 58 height 17
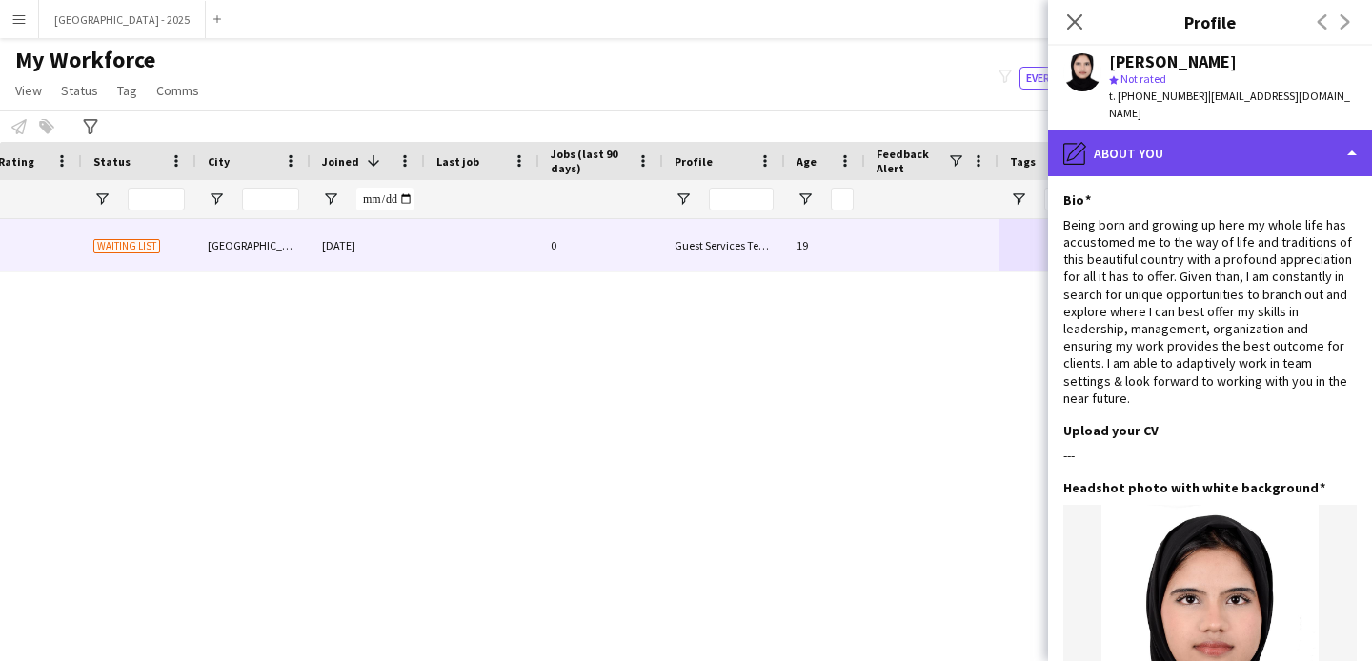
click at [1128, 148] on div "pencil4 About you" at bounding box center [1210, 154] width 324 height 46
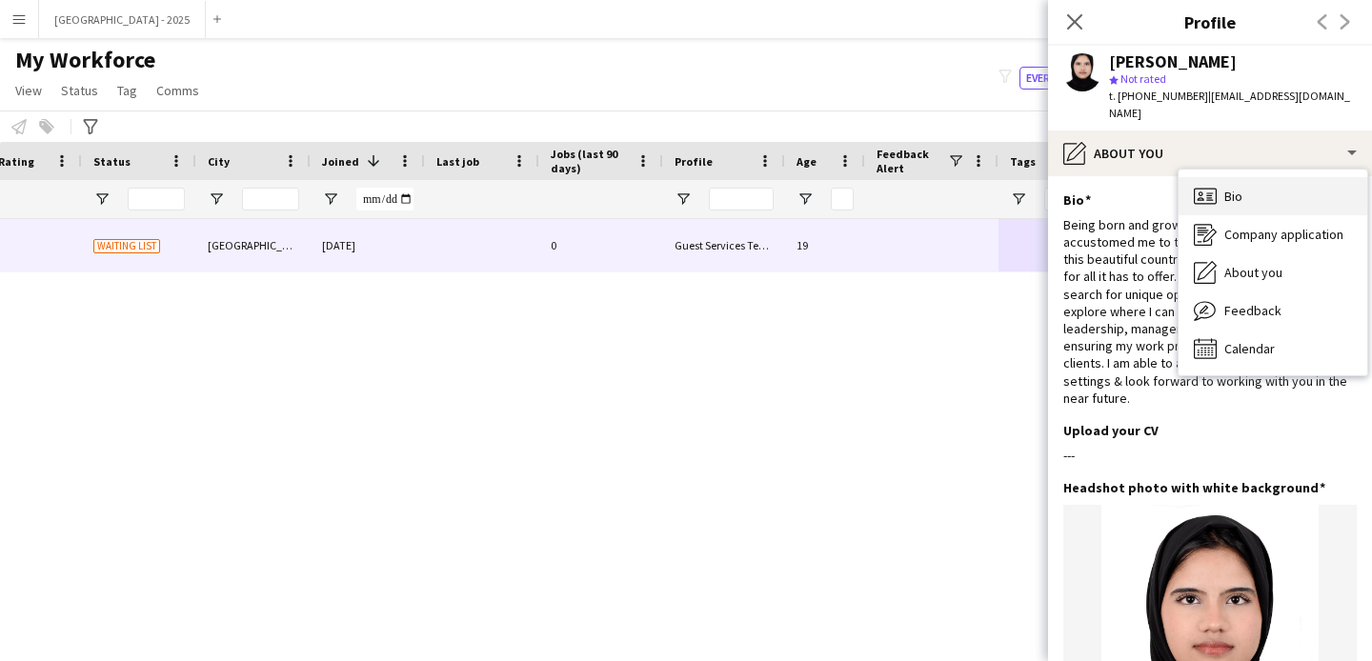
click at [1205, 185] on icon "Bio" at bounding box center [1205, 196] width 23 height 23
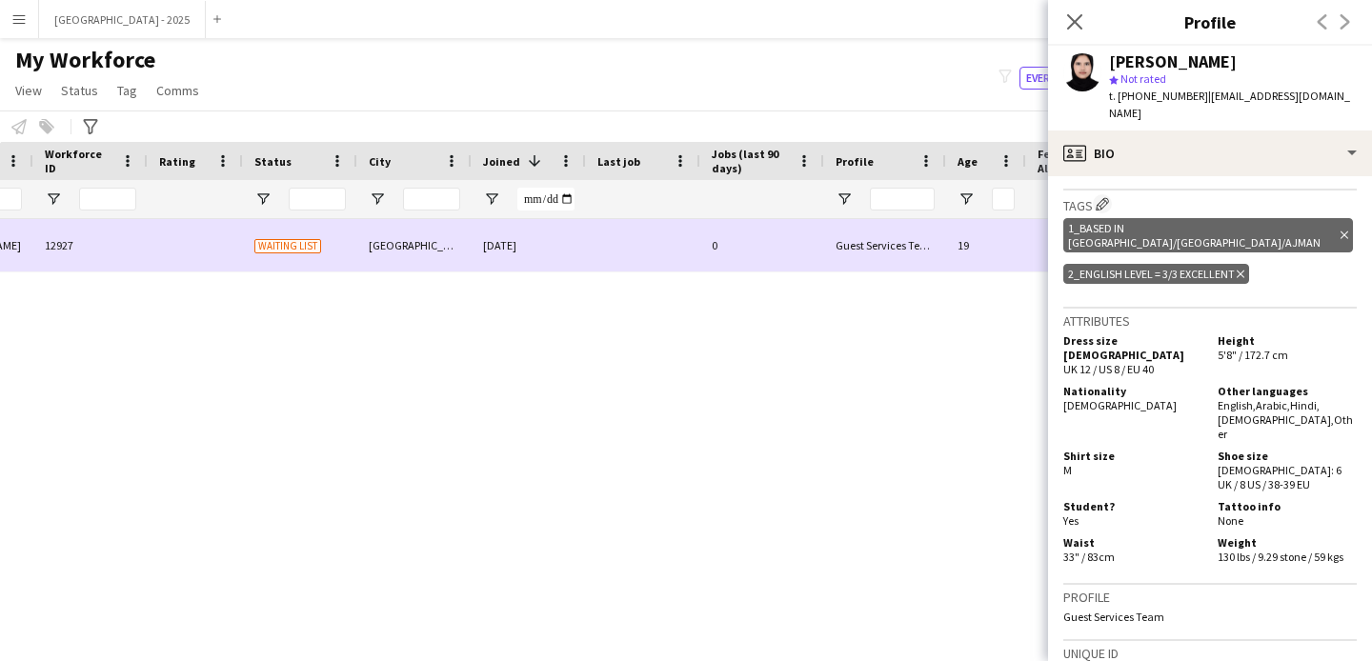
scroll to position [0, 259]
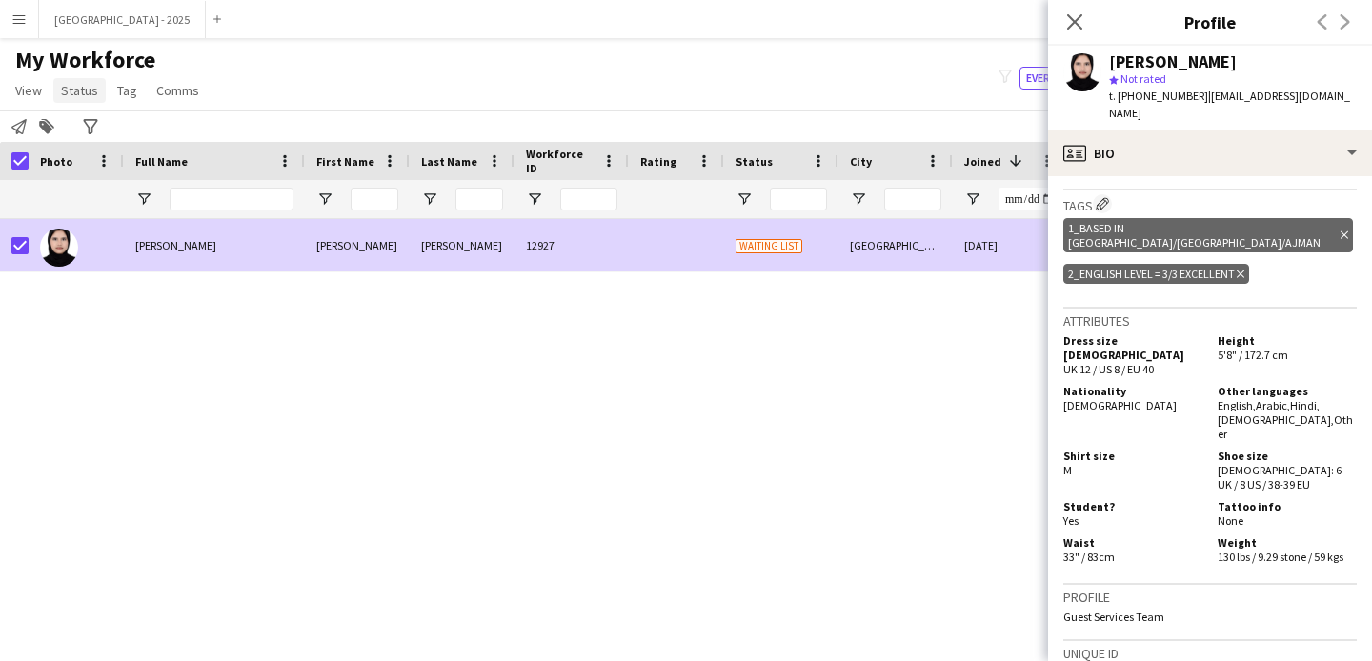
click at [91, 93] on span "Status" at bounding box center [79, 90] width 37 height 17
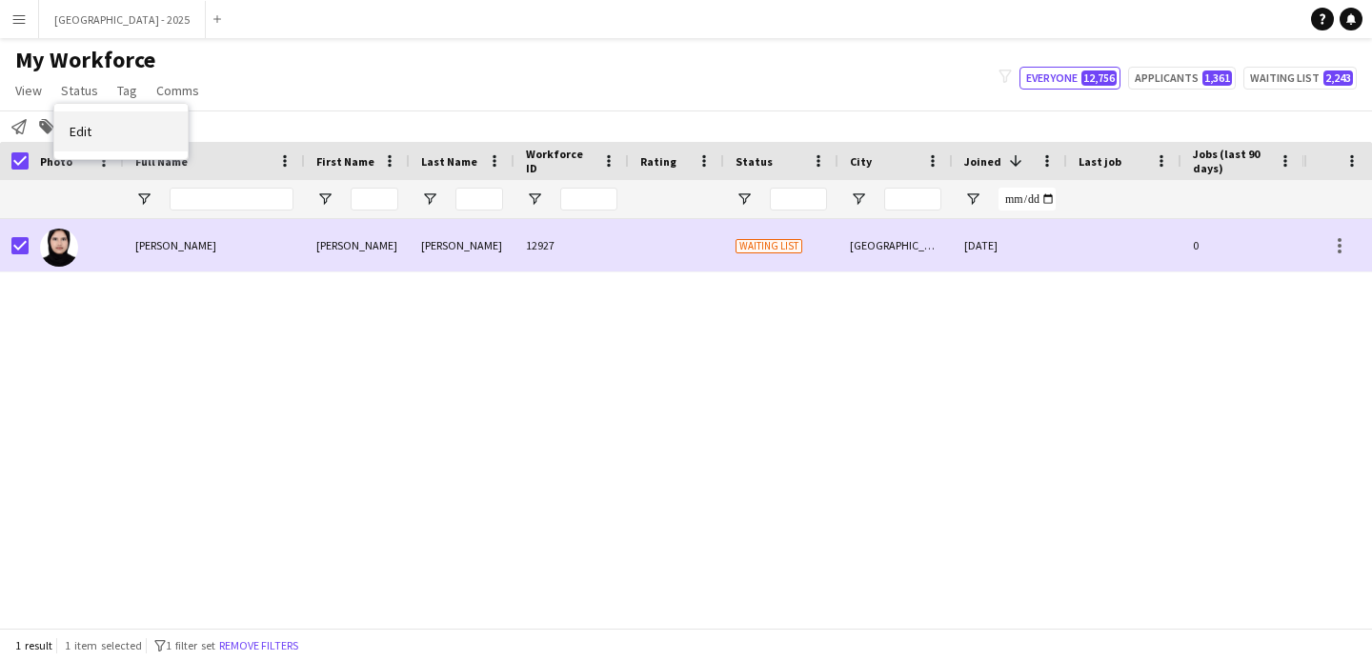
click at [111, 120] on link "Edit" at bounding box center [120, 131] width 133 height 40
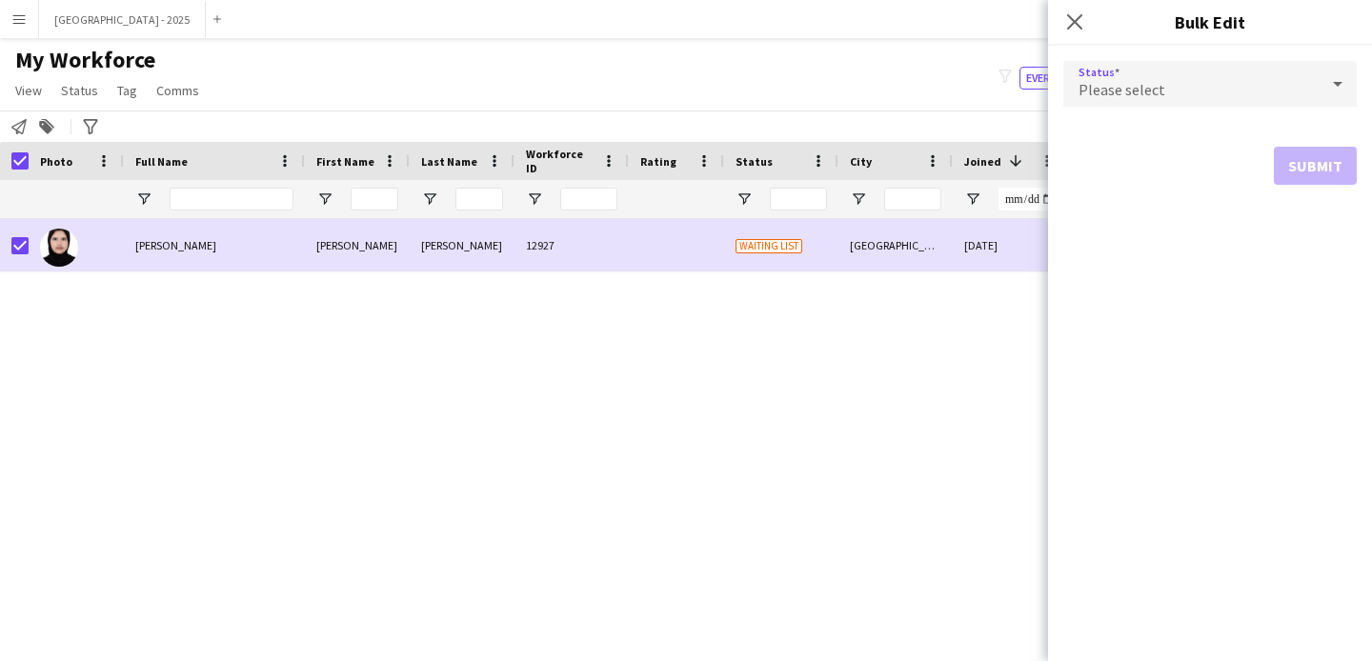
click at [1191, 91] on div "Please select" at bounding box center [1190, 84] width 255 height 46
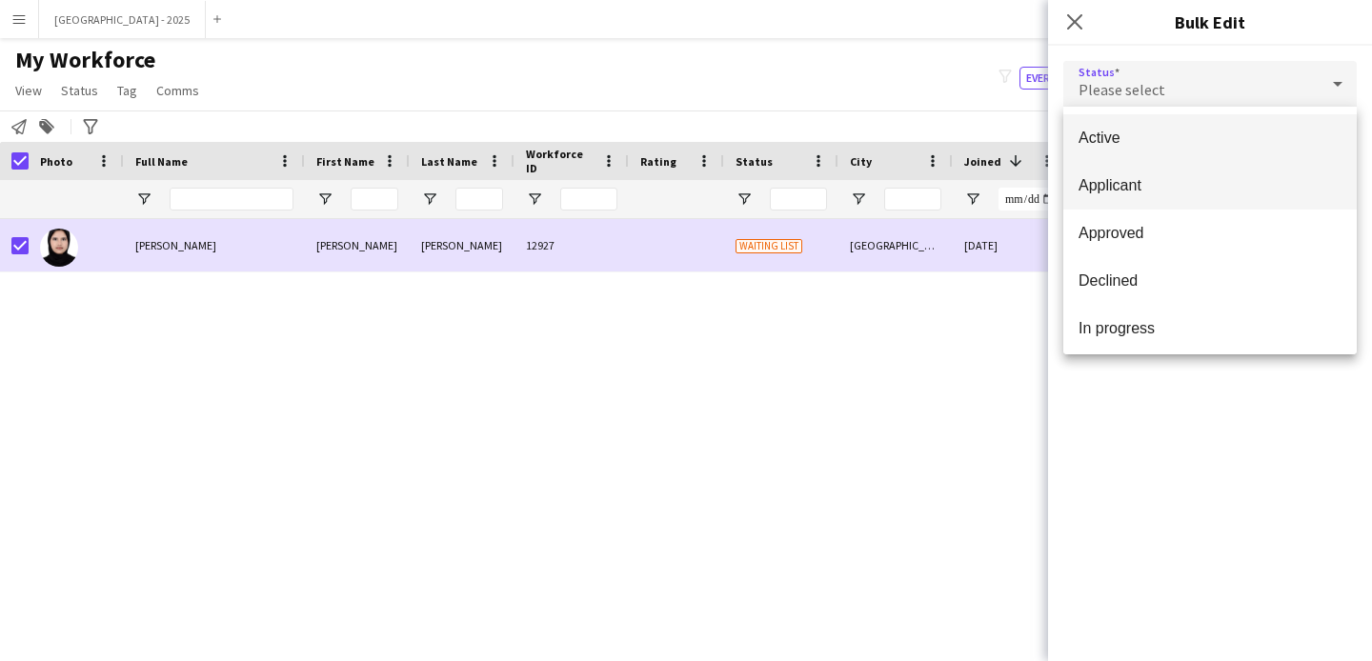
drag, startPoint x: 1191, startPoint y: 91, endPoint x: 1224, endPoint y: 184, distance: 98.8
click at [1163, 142] on span "Active" at bounding box center [1210, 138] width 263 height 18
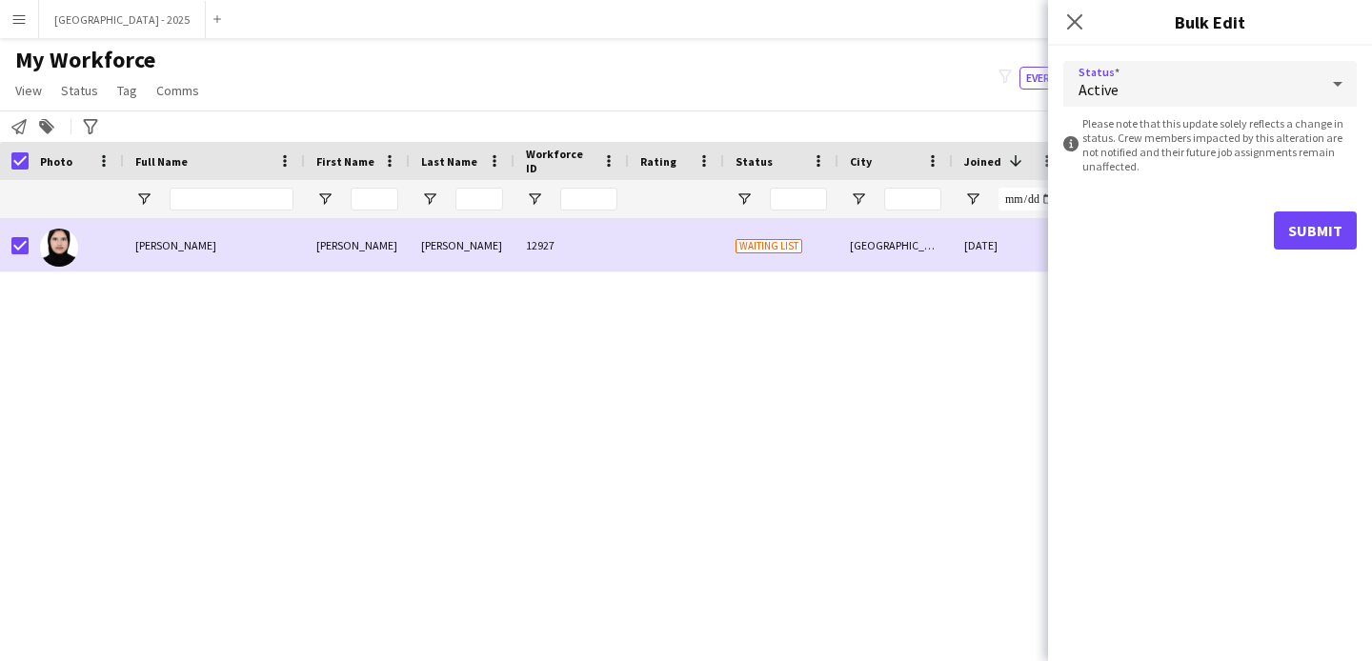
click at [1293, 206] on form "Status Active information-circle Please note that this update solely reflects a…" at bounding box center [1209, 155] width 293 height 219
click at [1301, 214] on button "Submit" at bounding box center [1315, 231] width 83 height 38
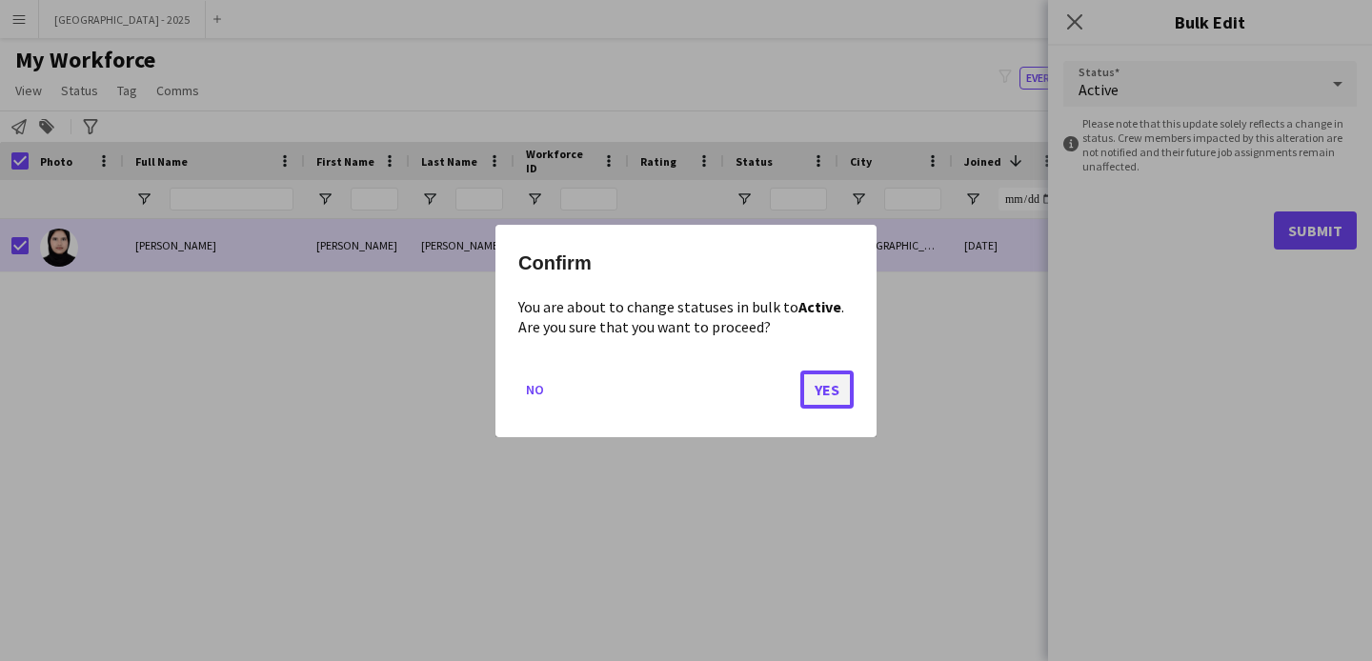
click at [830, 387] on button "Yes" at bounding box center [826, 389] width 53 height 38
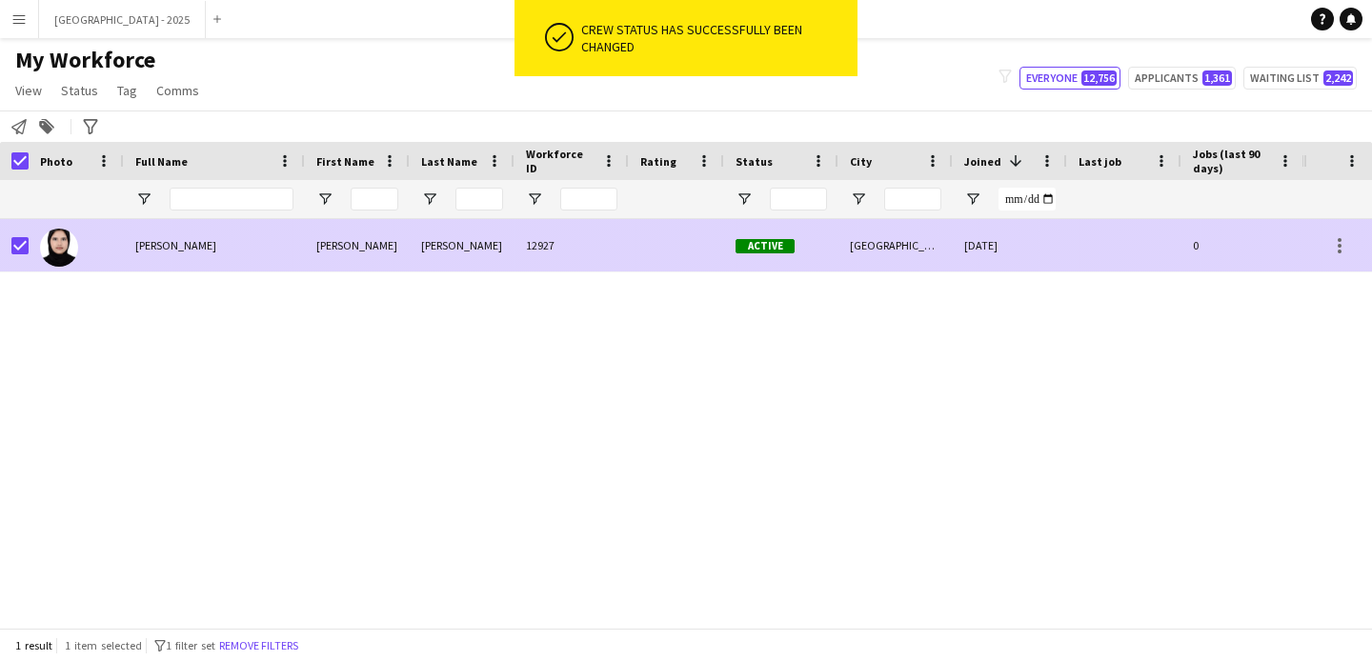
click at [10, 242] on div at bounding box center [14, 245] width 29 height 52
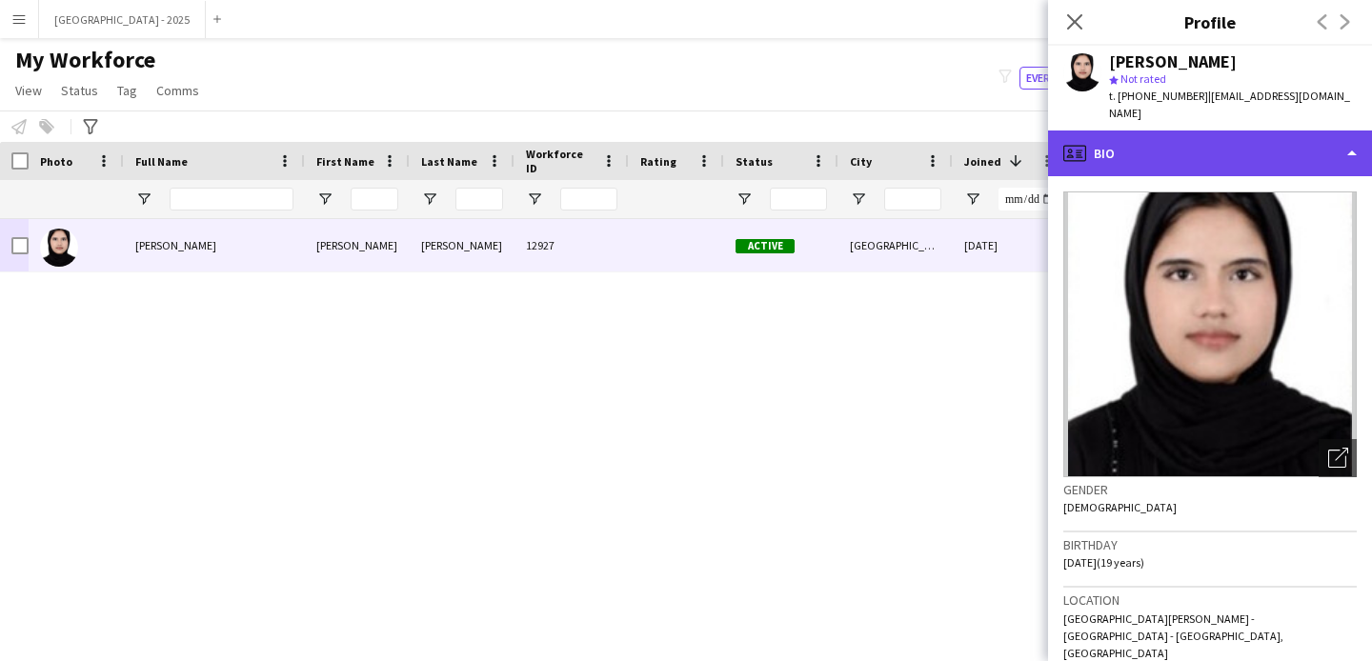
click at [1195, 131] on div "profile Bio" at bounding box center [1210, 154] width 324 height 46
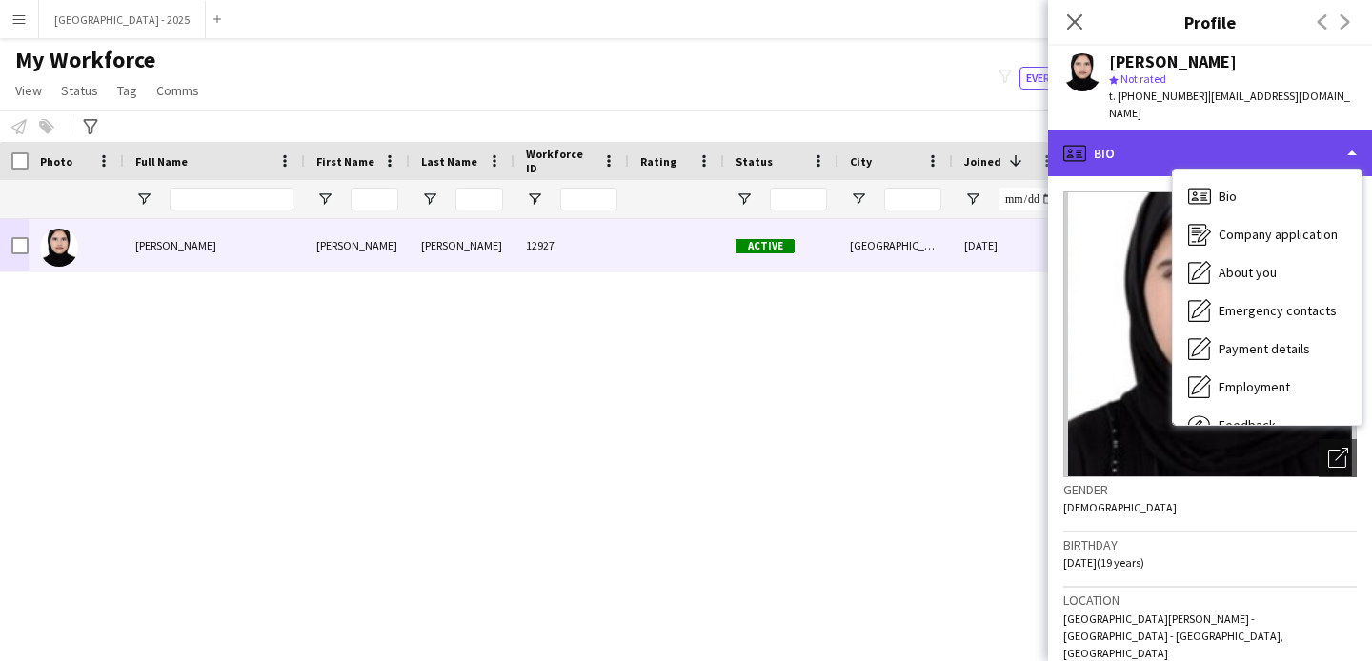
click at [1122, 141] on div "profile Bio" at bounding box center [1210, 154] width 324 height 46
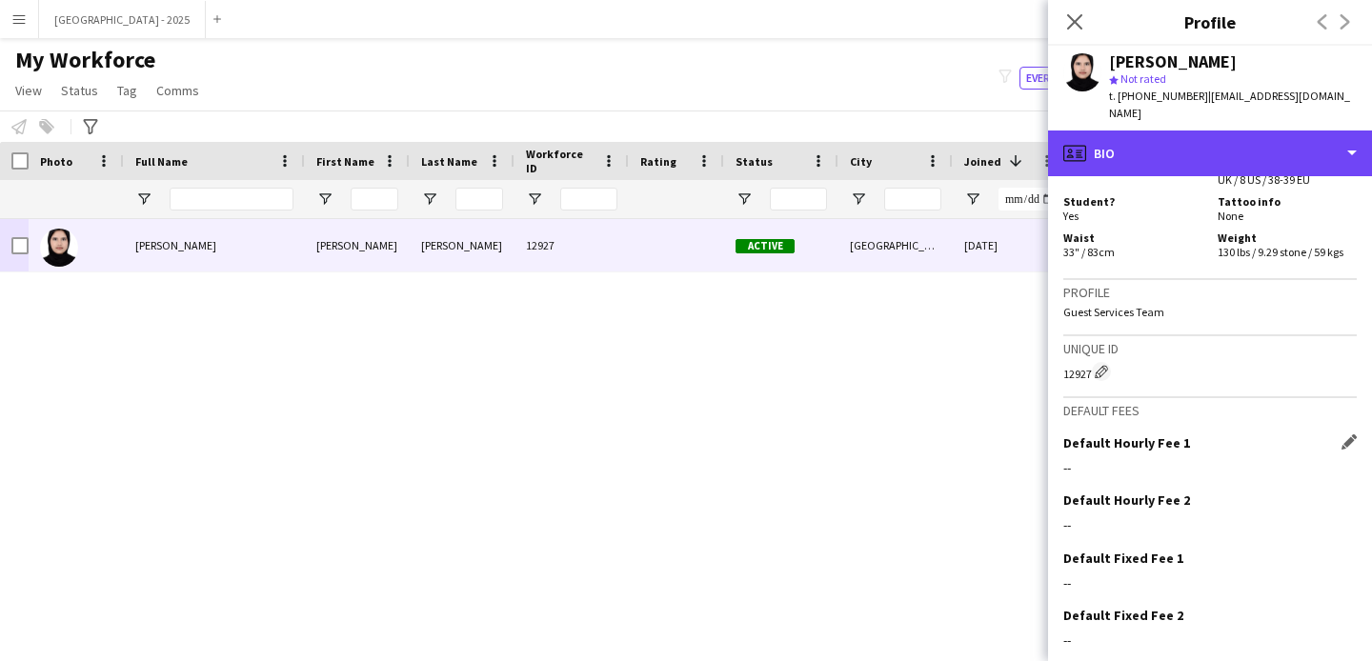
scroll to position [937, 0]
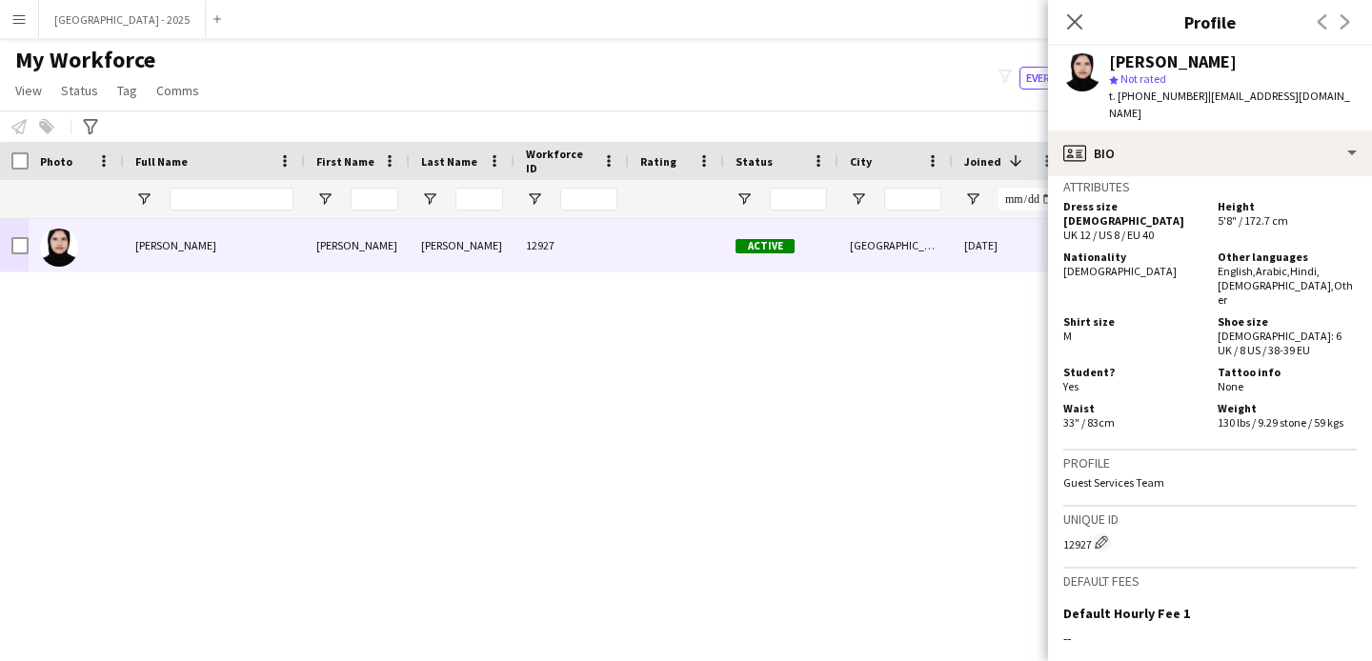
drag, startPoint x: 1068, startPoint y: 22, endPoint x: 740, endPoint y: 261, distance: 405.8
click at [1069, 23] on icon "Close pop-in" at bounding box center [1074, 21] width 15 height 15
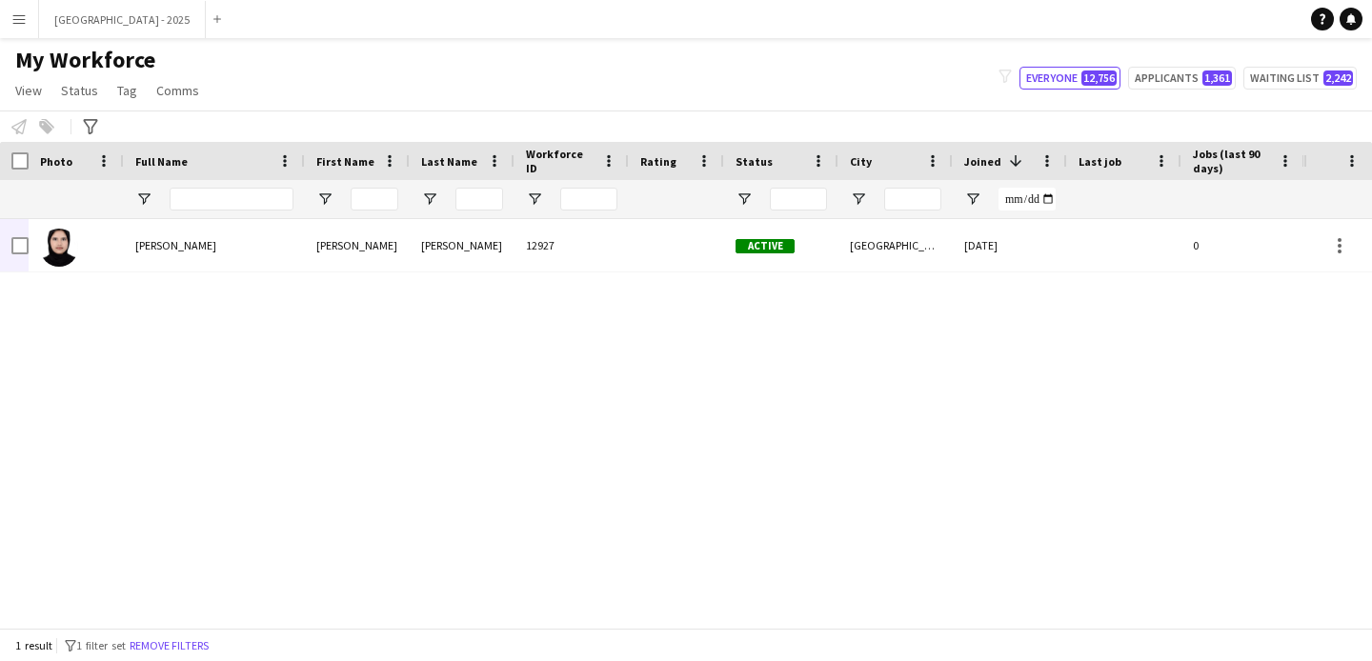
drag, startPoint x: 177, startPoint y: 645, endPoint x: 251, endPoint y: 197, distance: 453.8
click at [176, 645] on button "Remove filters" at bounding box center [169, 646] width 87 height 21
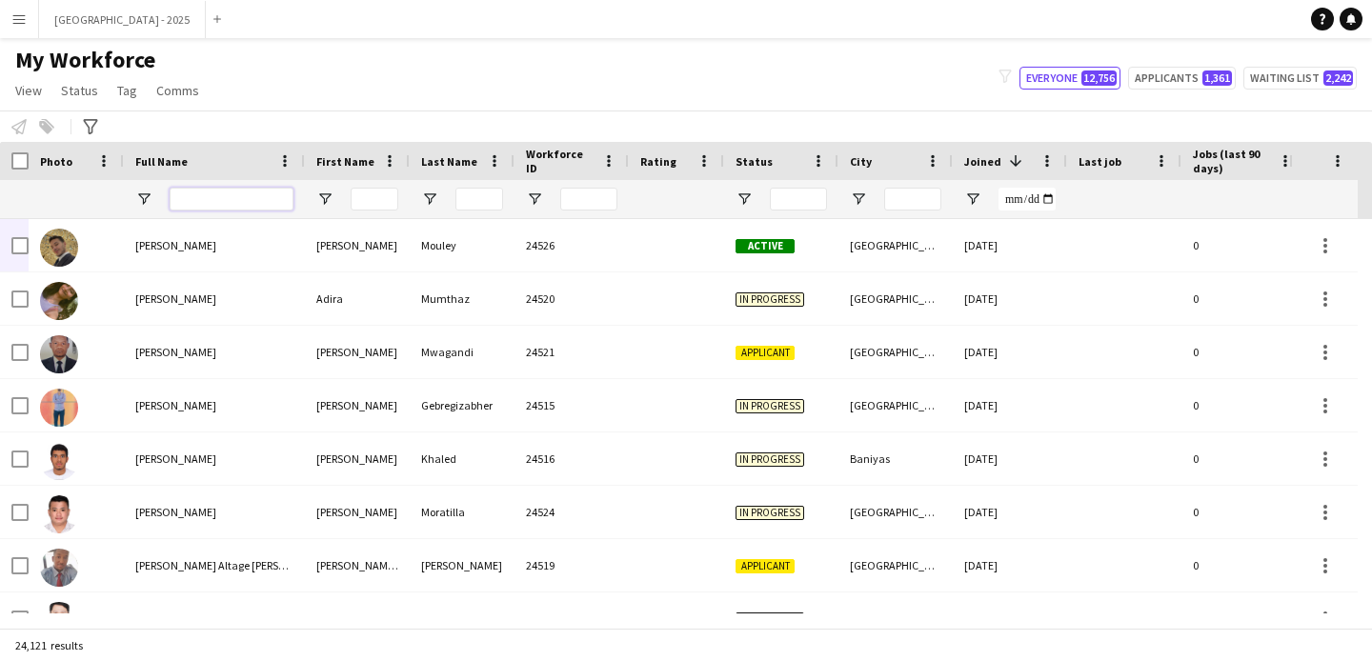
click at [211, 201] on input "Full Name Filter Input" at bounding box center [232, 199] width 124 height 23
click at [213, 199] on input "Full Name Filter Input" at bounding box center [232, 199] width 124 height 23
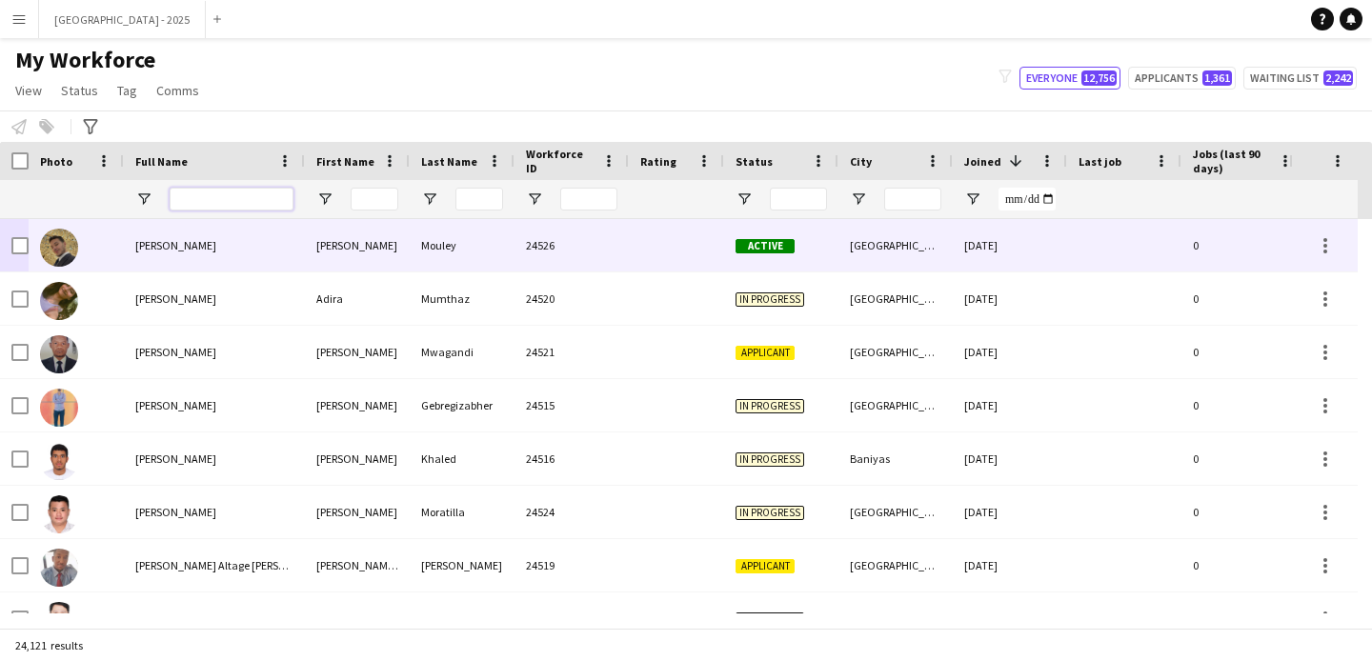
paste input "*****"
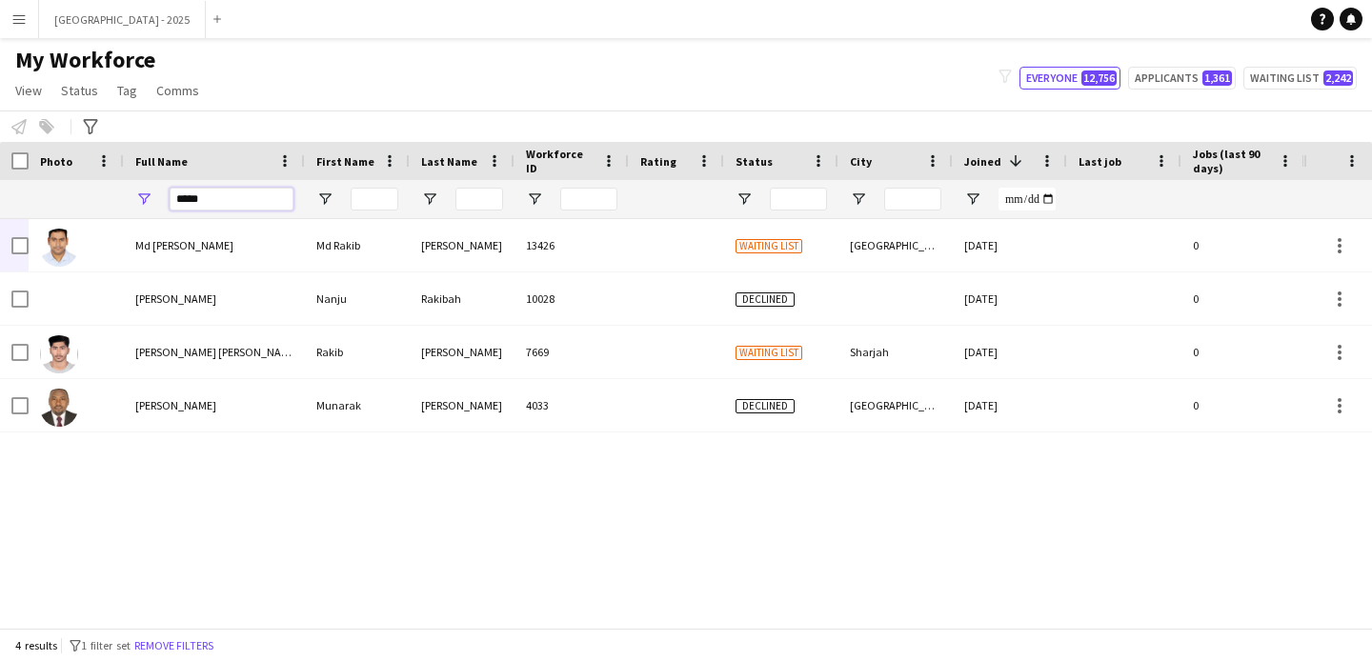
type input "*****"
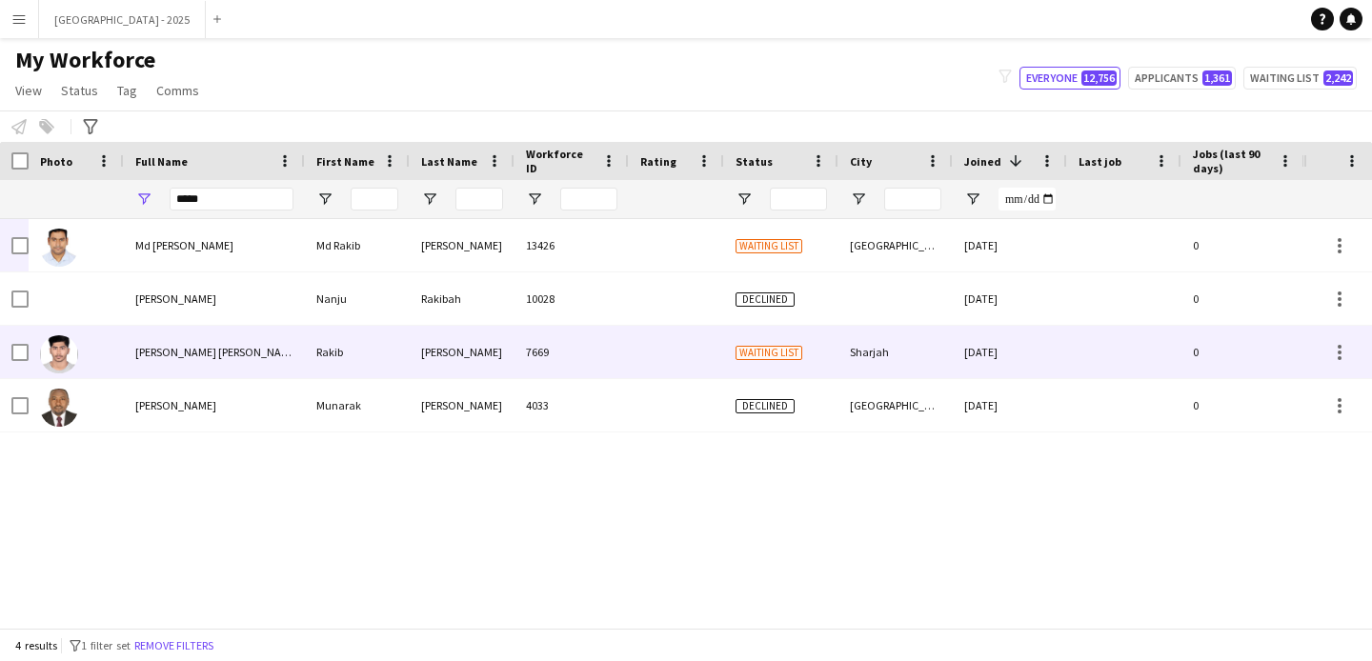
drag, startPoint x: 218, startPoint y: 334, endPoint x: 220, endPoint y: 318, distance: 16.3
click at [218, 334] on div "[PERSON_NAME] [PERSON_NAME]" at bounding box center [214, 352] width 181 height 52
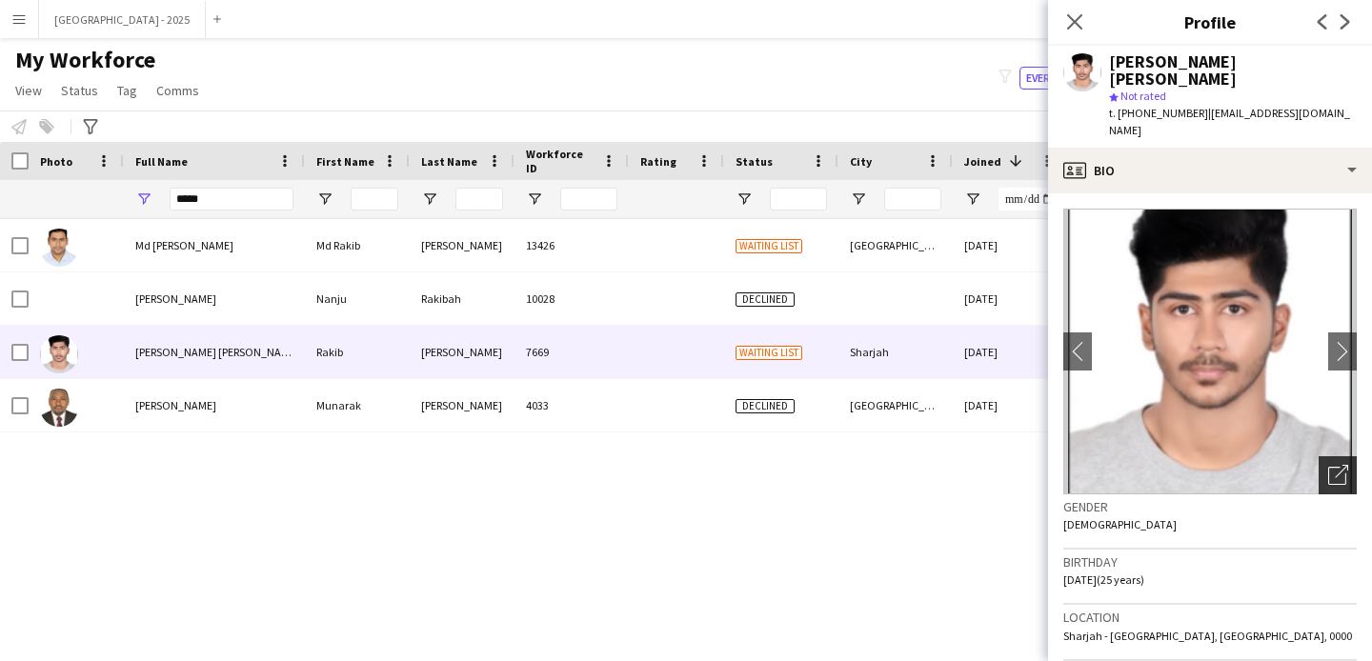
click at [1328, 465] on icon "Open photos pop-in" at bounding box center [1338, 475] width 20 height 20
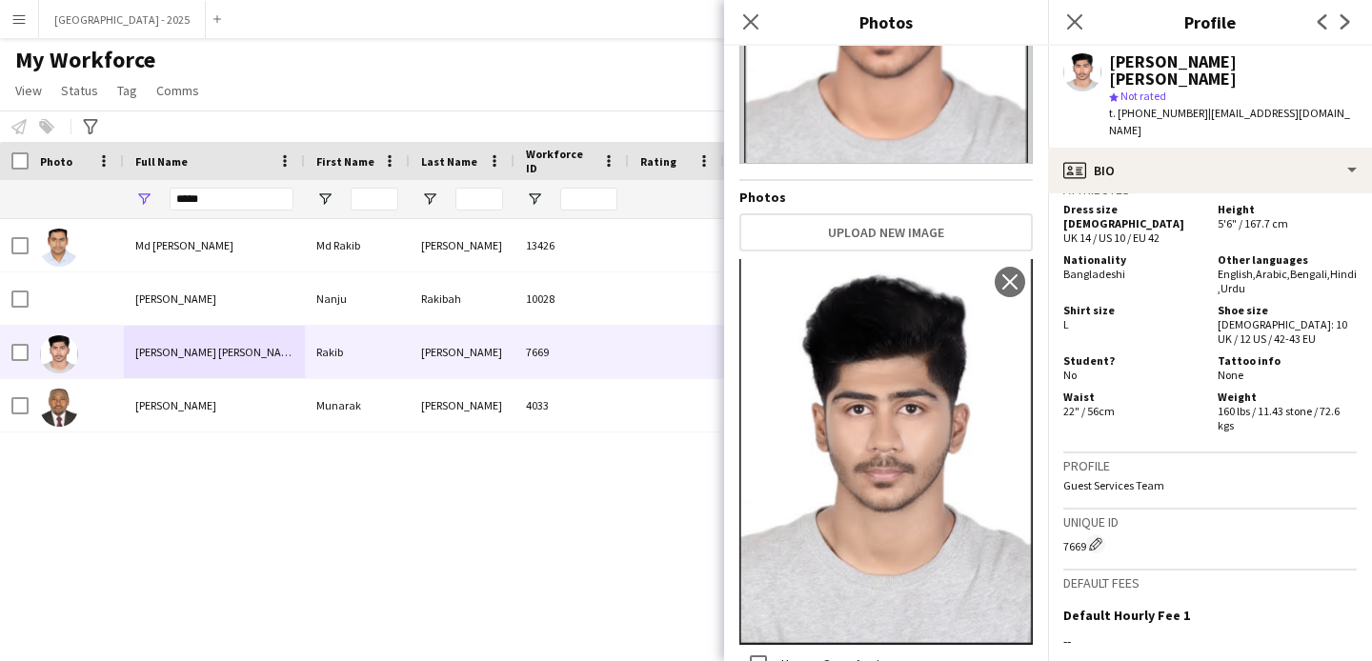
scroll to position [1106, 0]
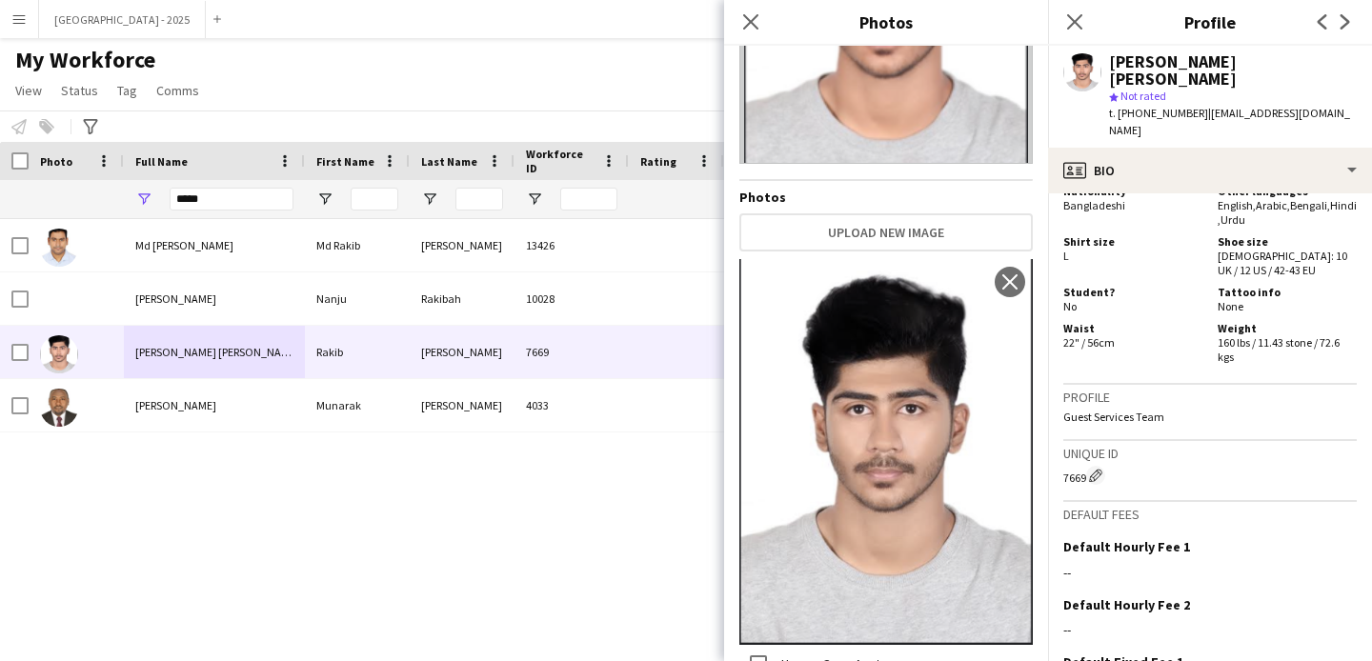
click at [1184, 334] on div "Attributes Dress size [DEMOGRAPHIC_DATA] UK 14 / US 10 / EU 42 Height 5'6" / 16…" at bounding box center [1209, 247] width 293 height 276
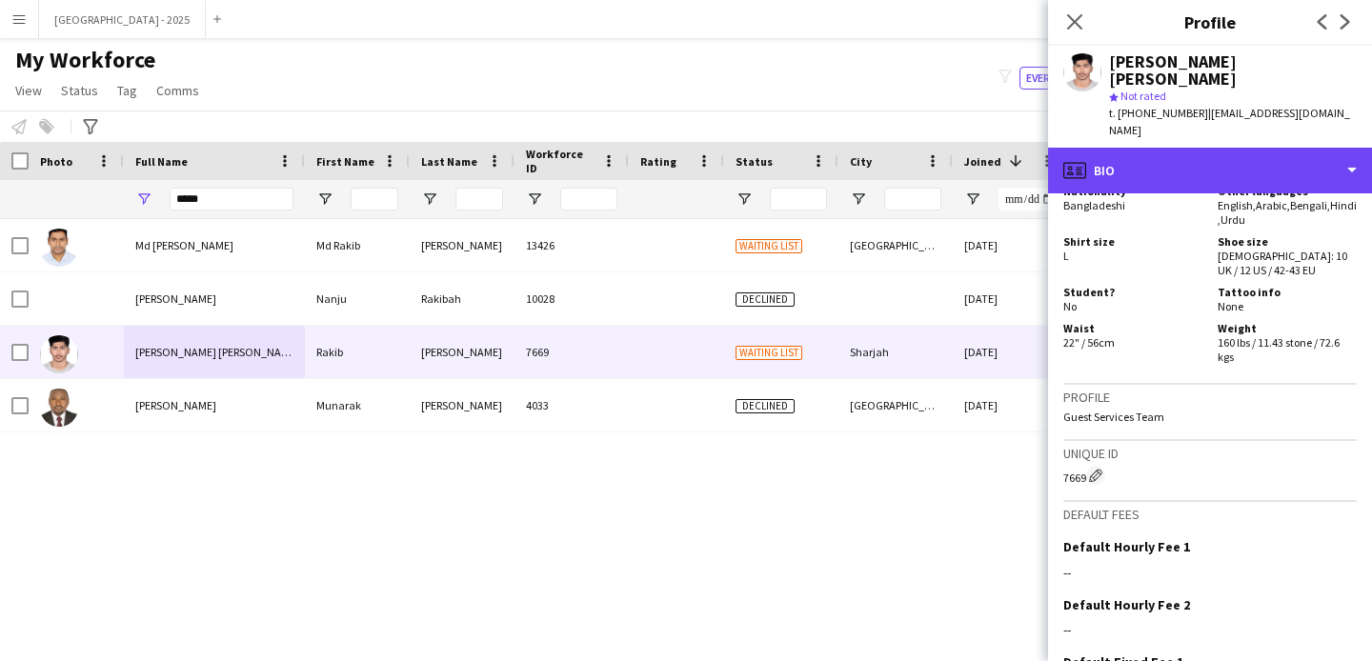
drag, startPoint x: 1182, startPoint y: 147, endPoint x: 1183, endPoint y: 157, distance: 10.5
click at [1183, 148] on div "profile Bio" at bounding box center [1210, 171] width 324 height 46
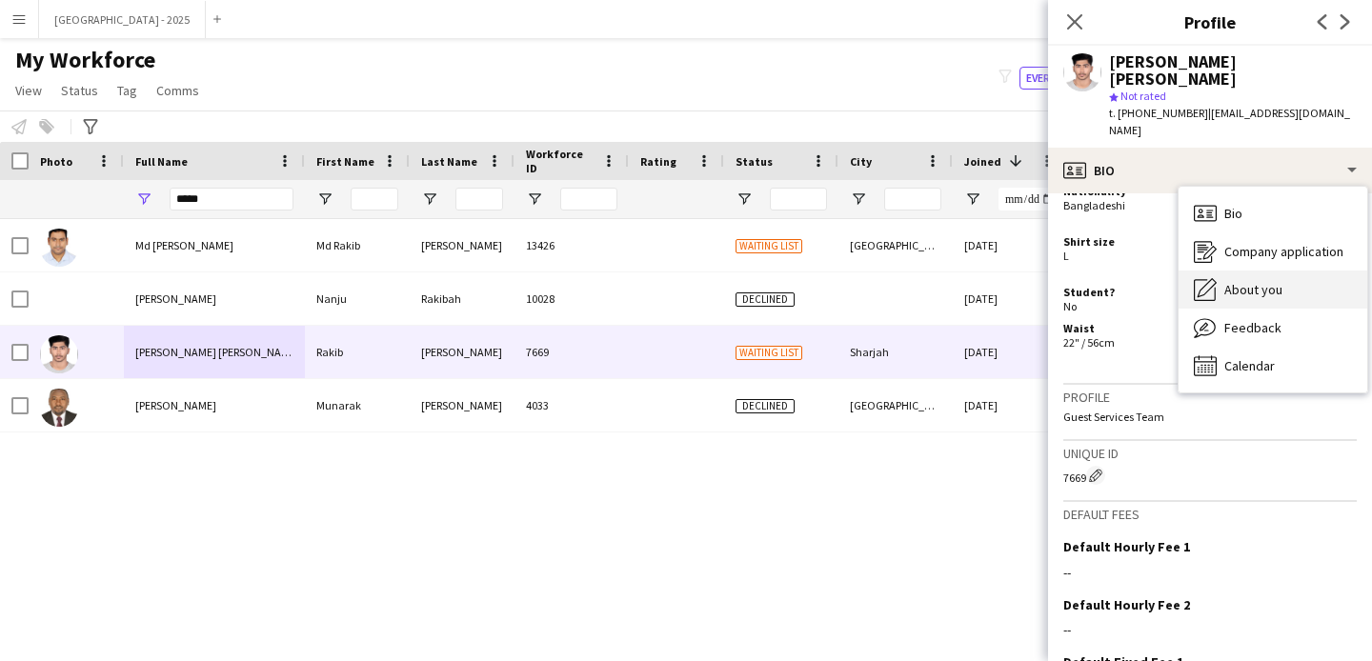
click at [1234, 281] on span "About you" at bounding box center [1253, 289] width 58 height 17
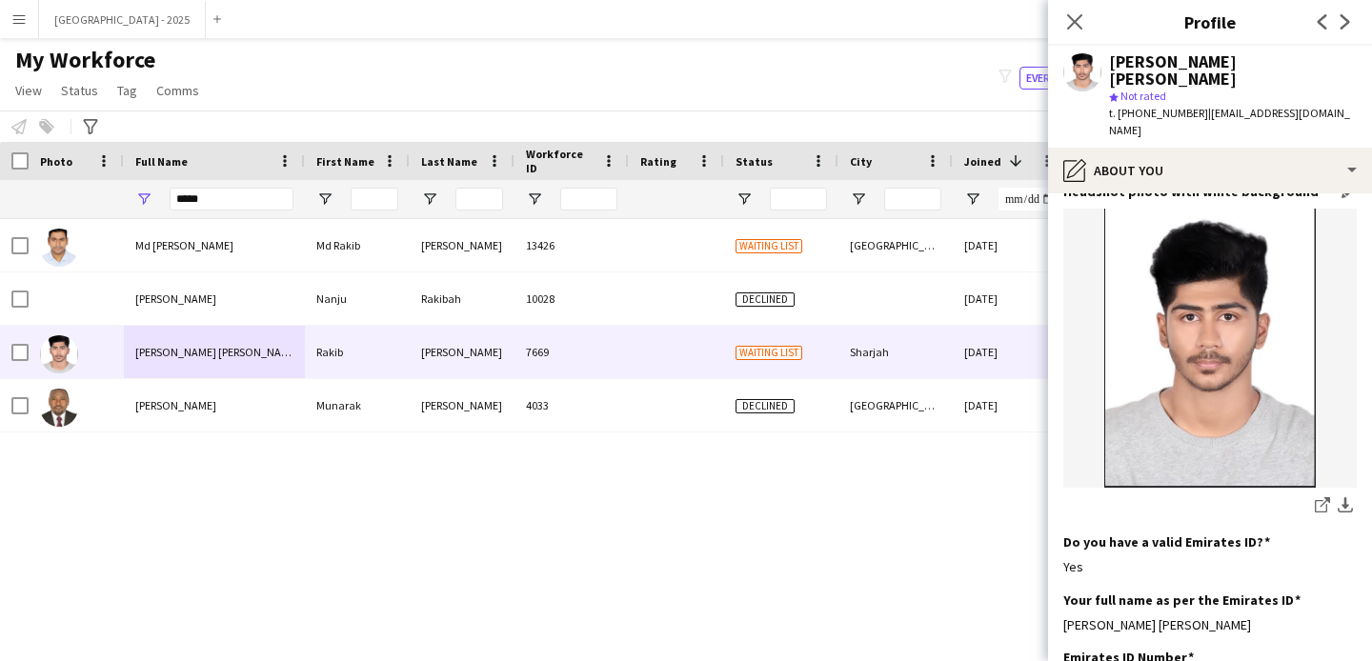
scroll to position [223, 0]
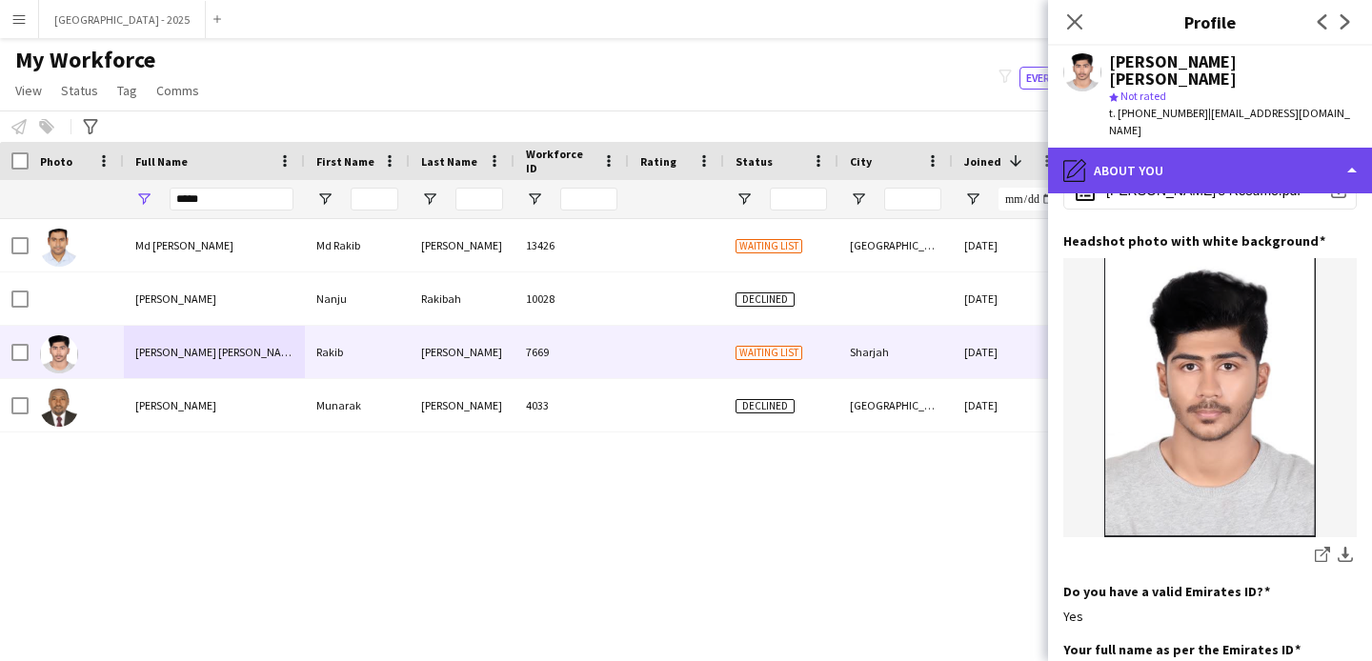
click at [1195, 148] on div "pencil4 About you" at bounding box center [1210, 171] width 324 height 46
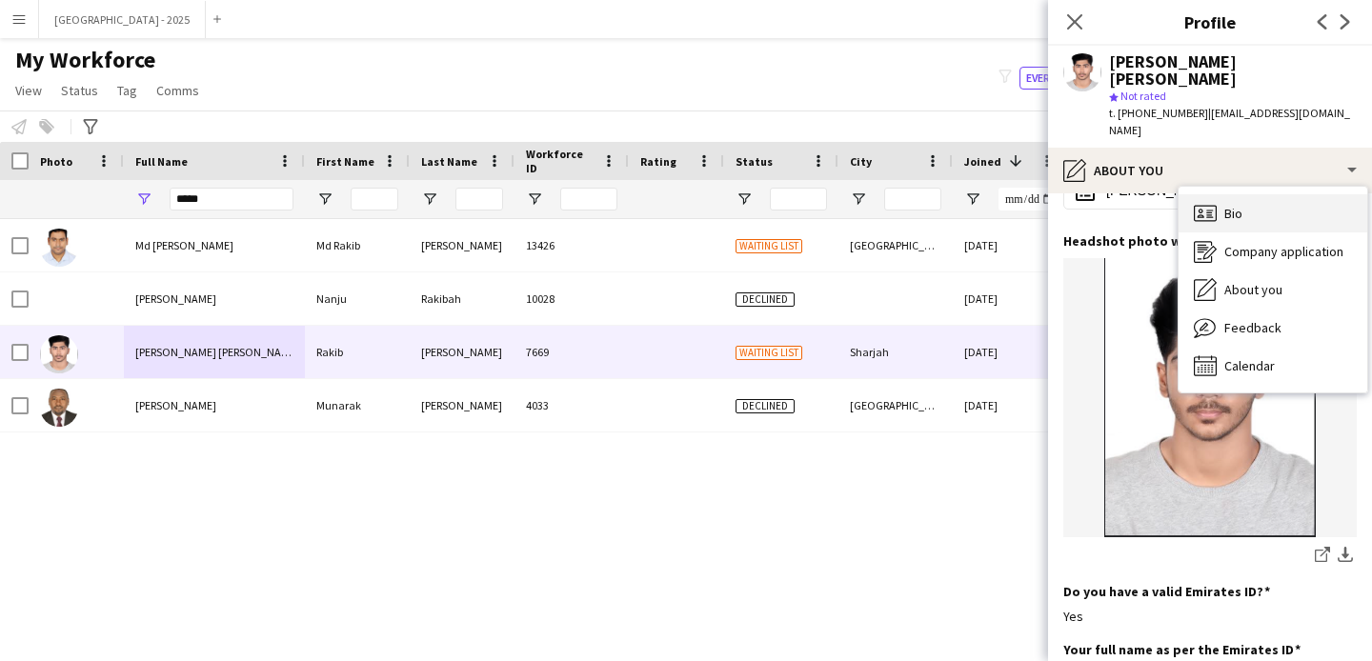
click at [1224, 194] on div "Bio Bio" at bounding box center [1273, 213] width 189 height 38
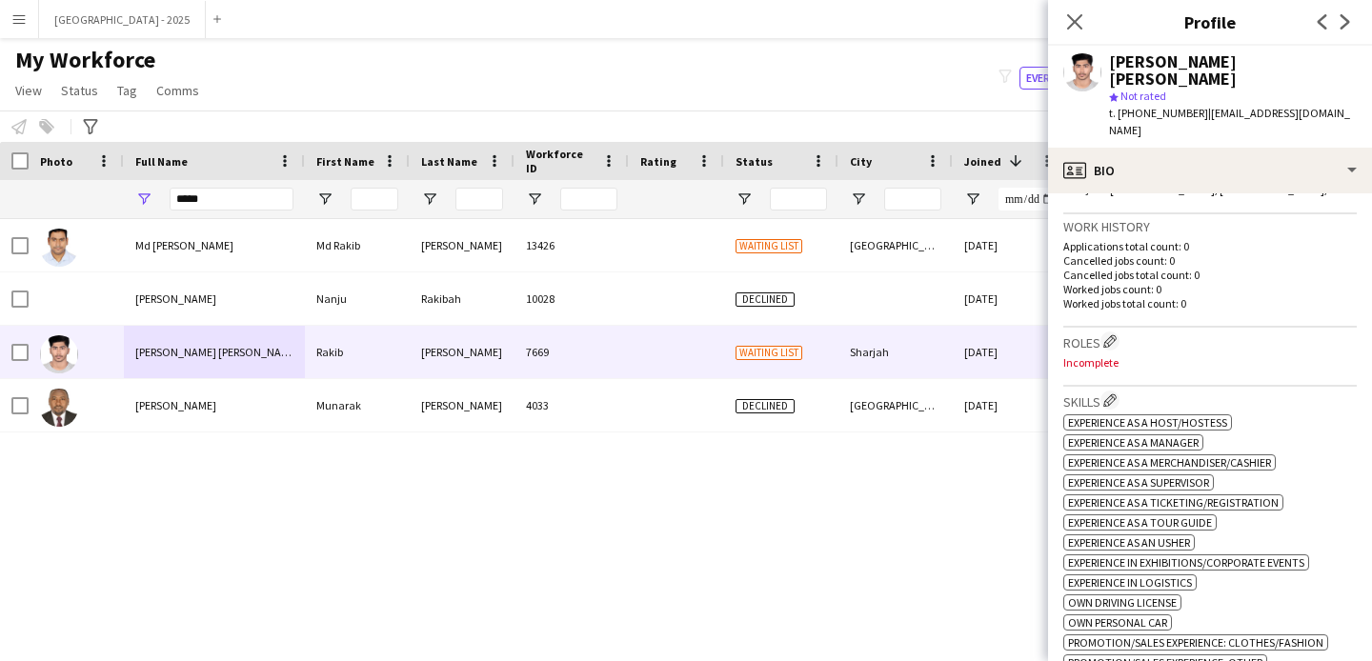
scroll to position [454, 0]
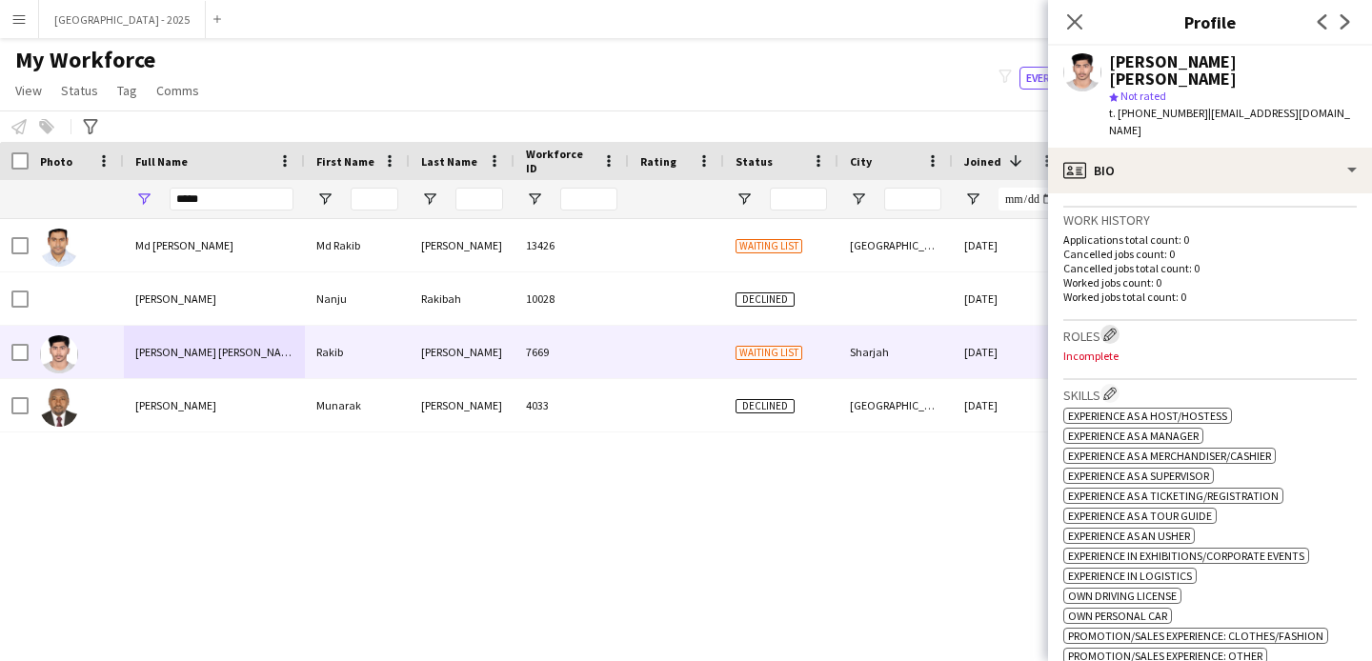
click at [1105, 325] on button "Edit crew company roles" at bounding box center [1110, 334] width 19 height 19
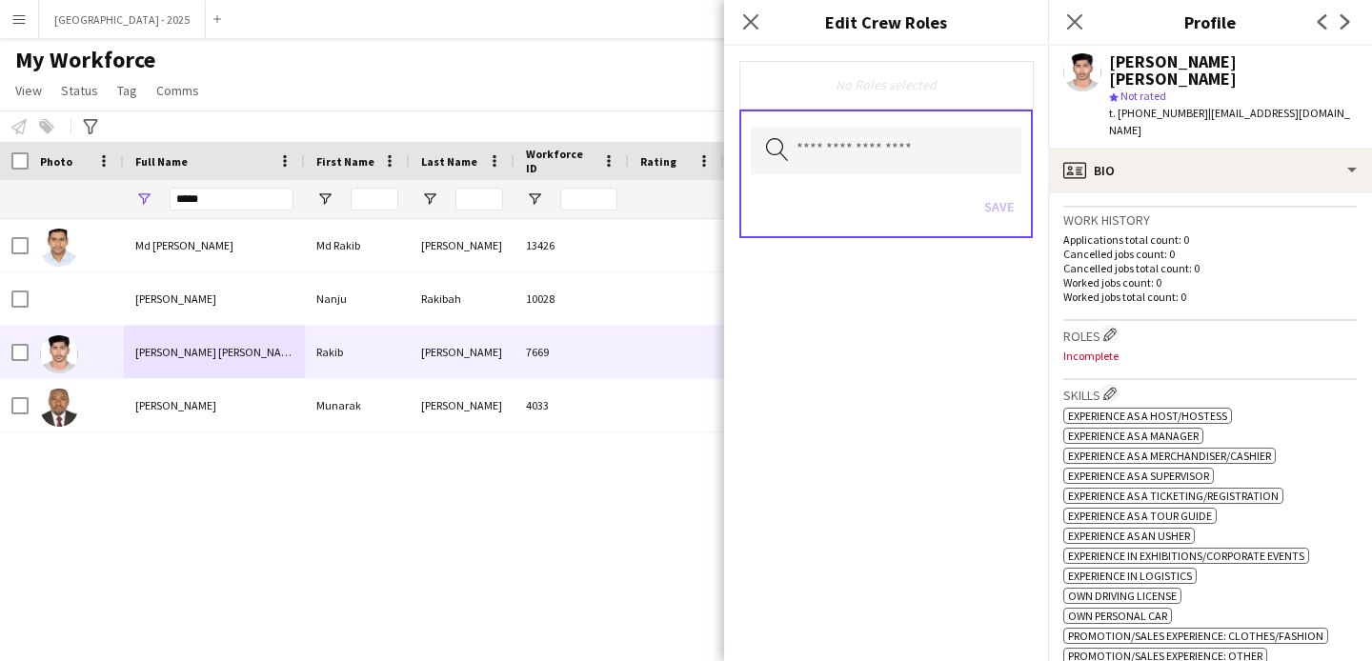
click at [943, 123] on div "Search by role type Save" at bounding box center [885, 174] width 293 height 129
click at [942, 135] on input "text" at bounding box center [886, 151] width 271 height 48
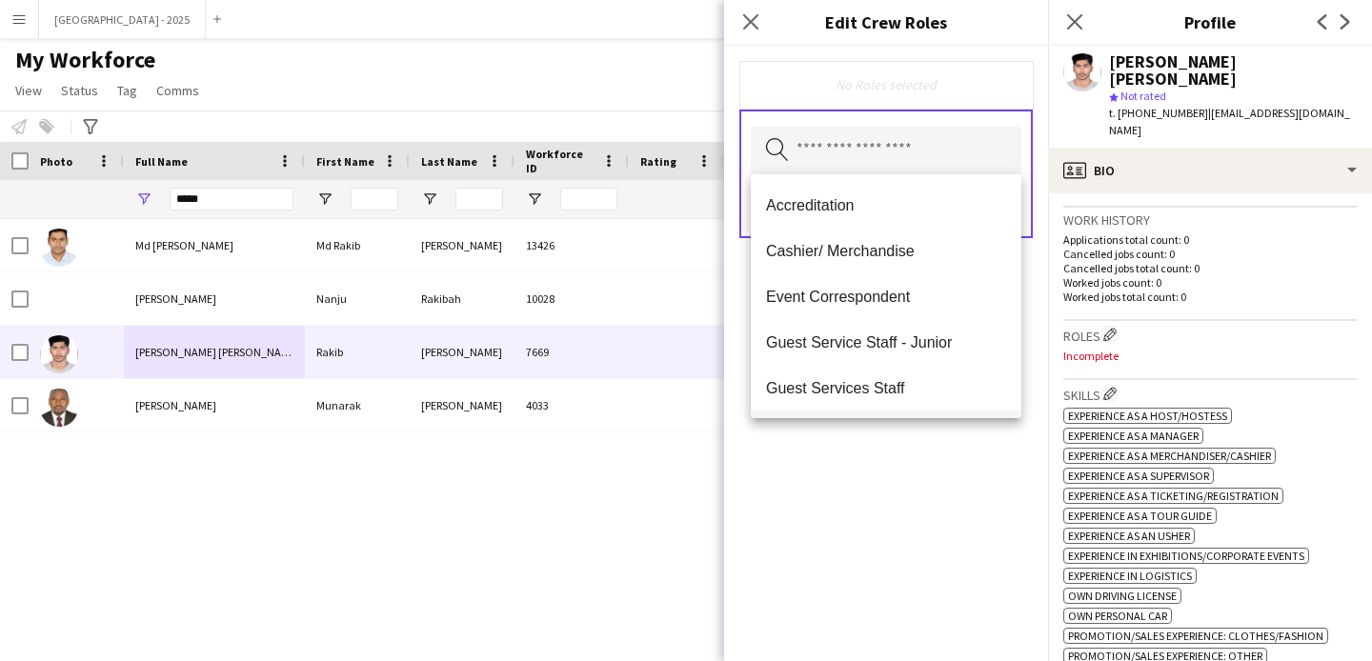
click at [906, 370] on mat-option "Guest Services Staff" at bounding box center [886, 388] width 271 height 46
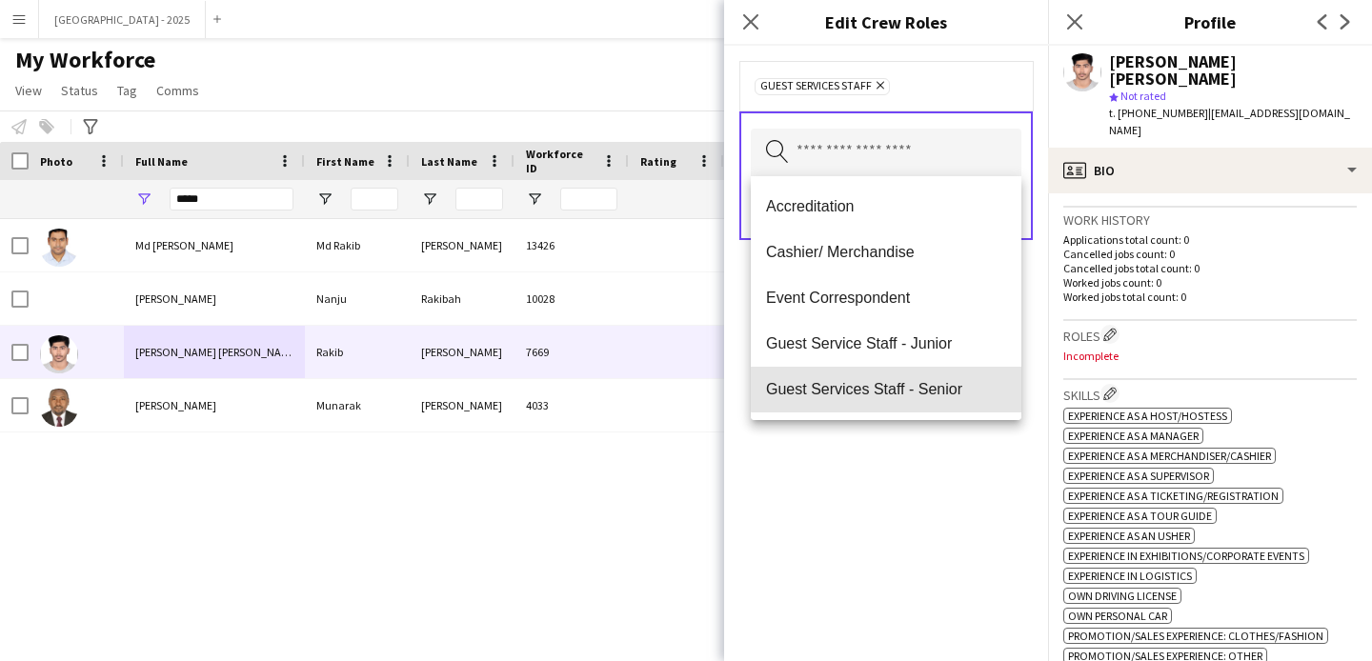
click at [917, 371] on mat-option "Guest Services Staff - Senior" at bounding box center [886, 390] width 271 height 46
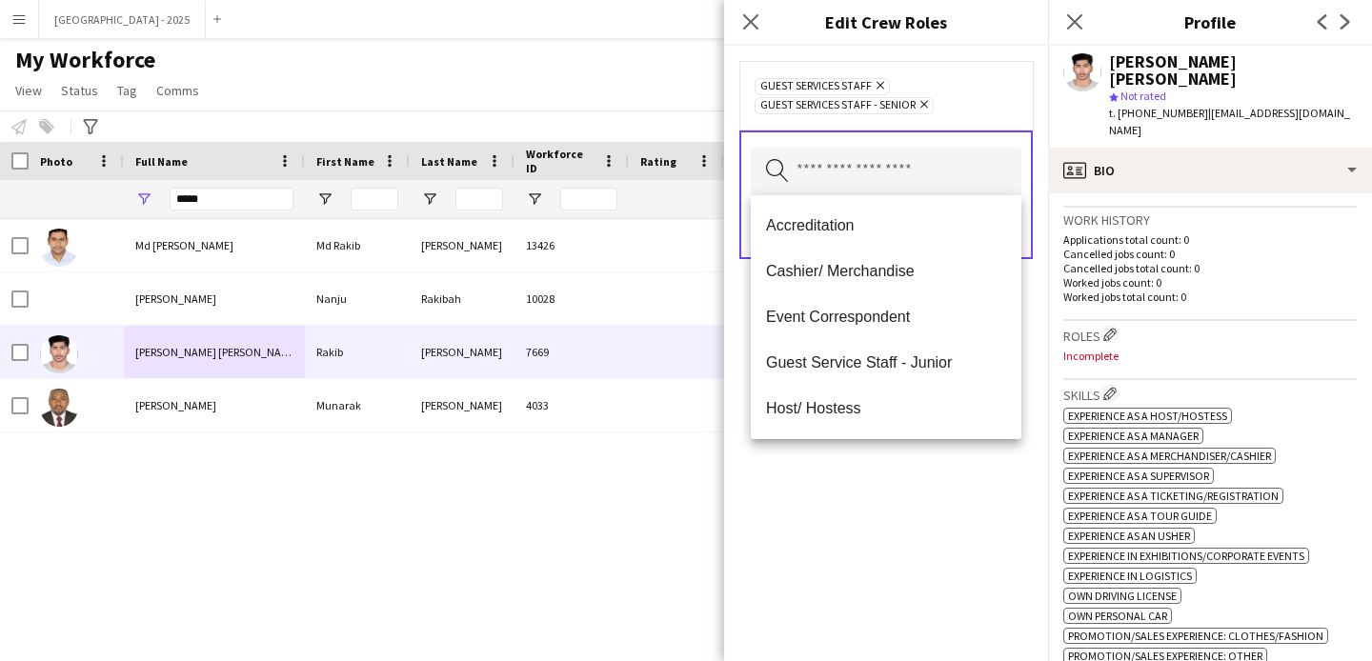
click at [874, 449] on div "Guest Services Staff Remove Guest Services Staff - Senior Remove Search by role…" at bounding box center [886, 354] width 324 height 616
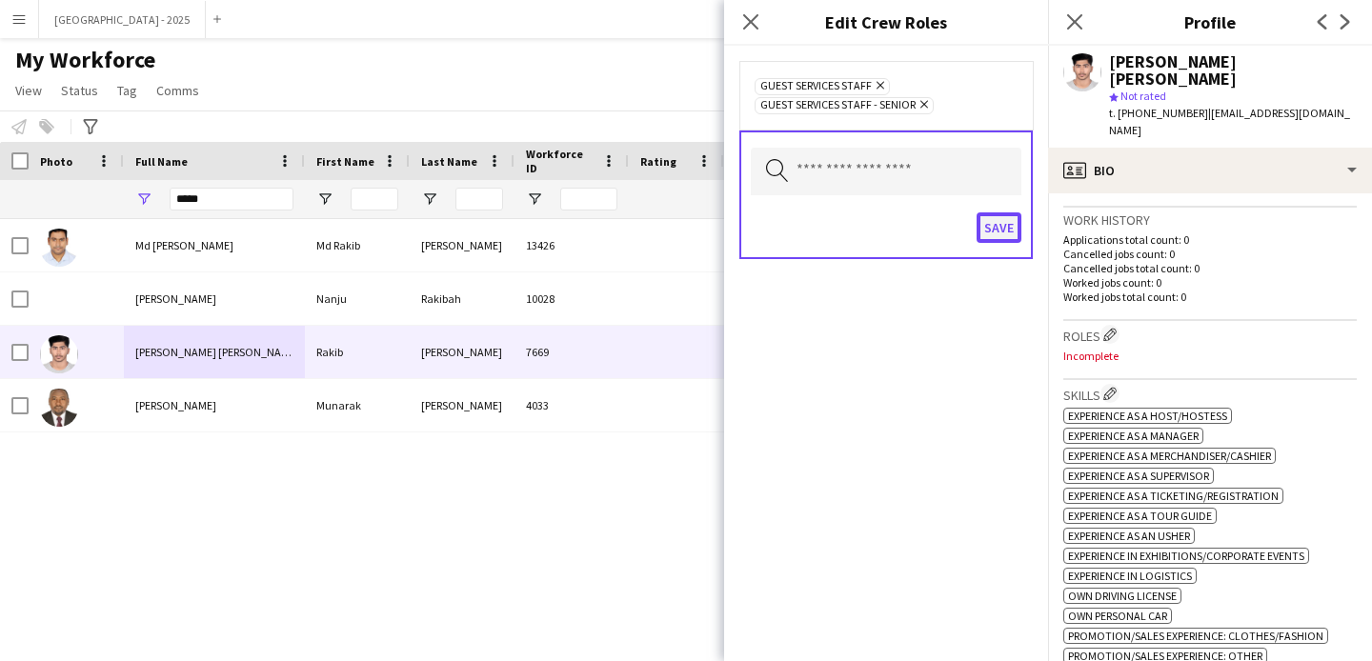
click at [986, 233] on button "Save" at bounding box center [999, 227] width 45 height 30
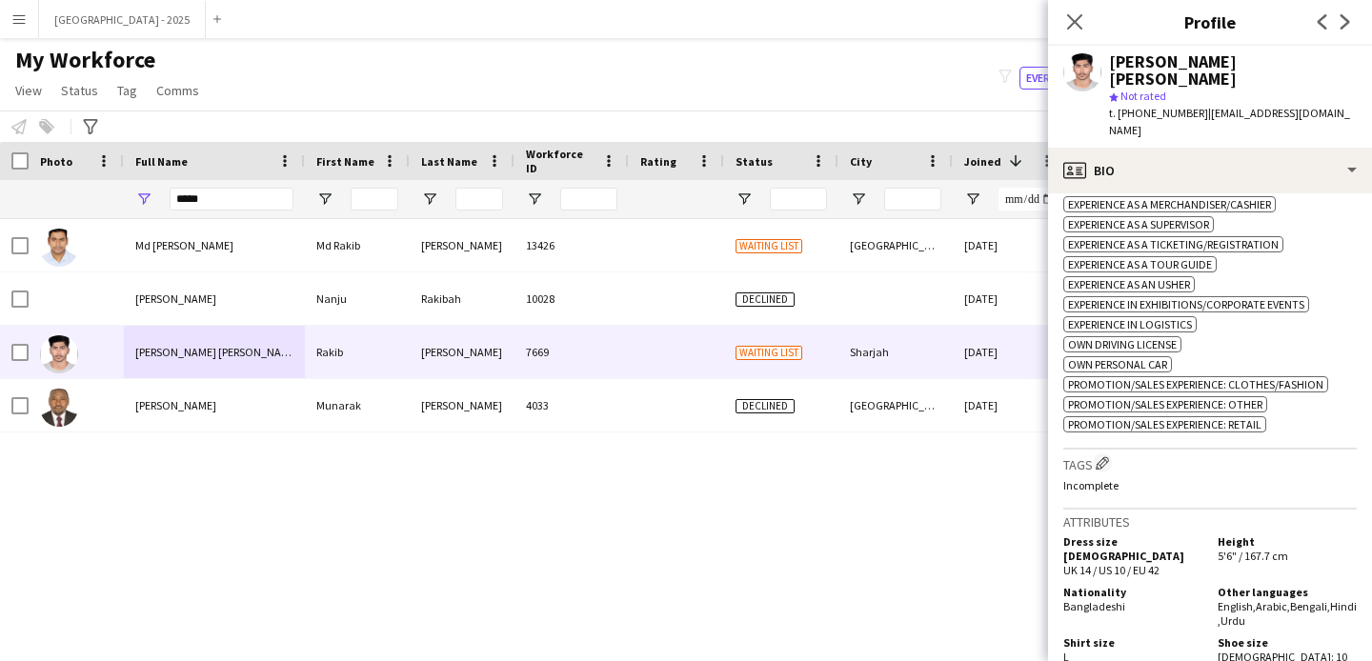
scroll to position [741, 0]
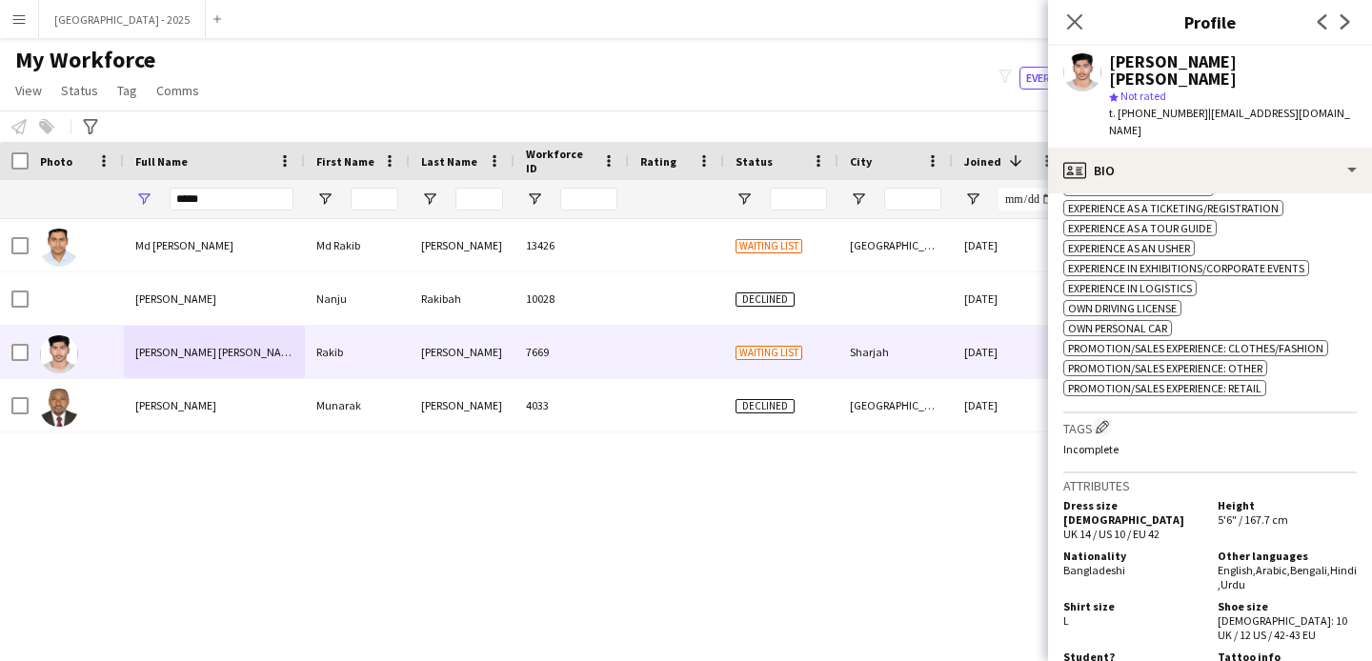
click at [1092, 417] on h3 "Tags Edit crew company tags" at bounding box center [1209, 427] width 293 height 20
drag, startPoint x: 1099, startPoint y: 403, endPoint x: 1087, endPoint y: 383, distance: 23.0
click at [1099, 420] on app-icon "Edit crew company tags" at bounding box center [1102, 426] width 13 height 13
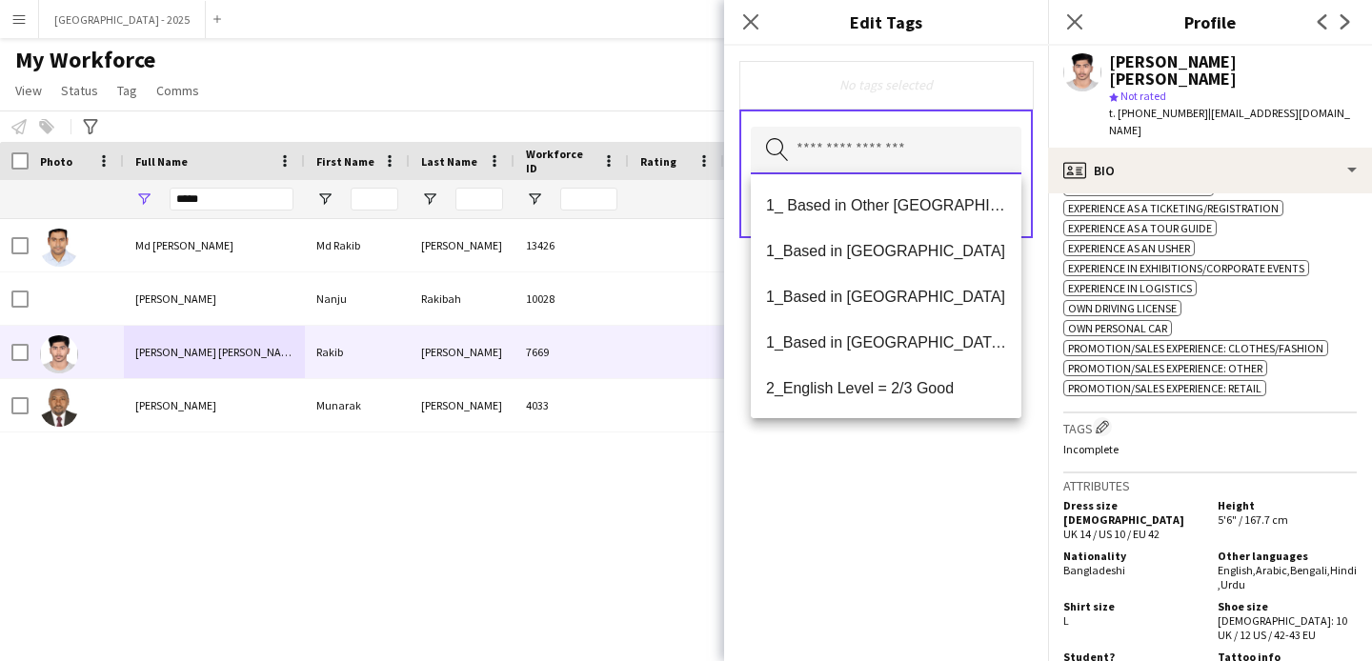
click at [927, 156] on input "text" at bounding box center [886, 151] width 271 height 48
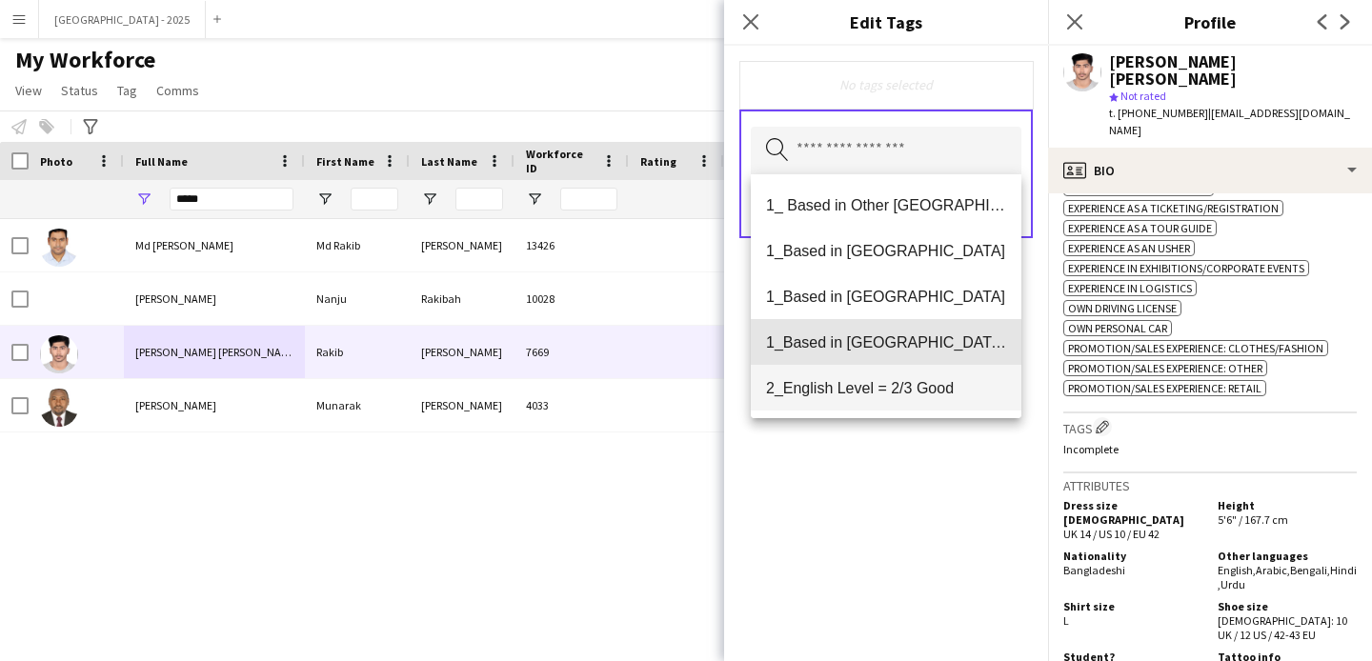
click at [918, 324] on mat-option "1_Based in [GEOGRAPHIC_DATA]/[GEOGRAPHIC_DATA]/Ajman" at bounding box center [886, 342] width 271 height 46
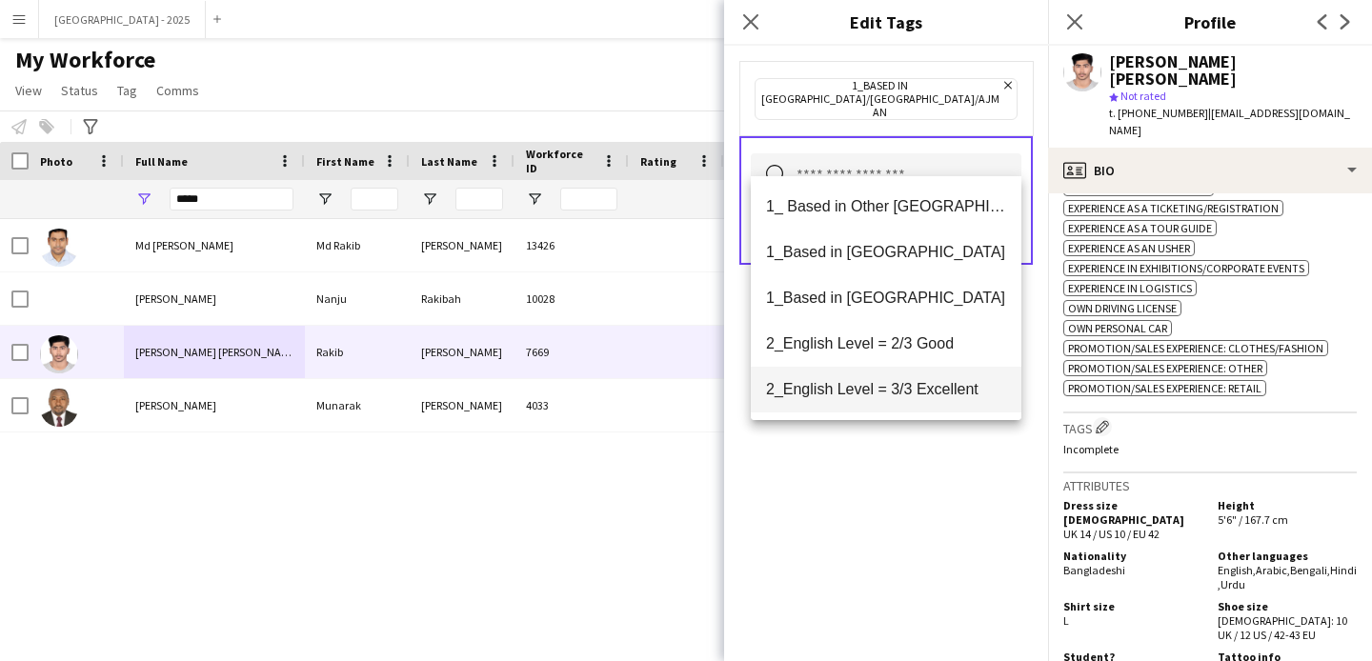
click at [918, 377] on mat-option "2_English Level = 3/3 Excellent" at bounding box center [886, 390] width 271 height 46
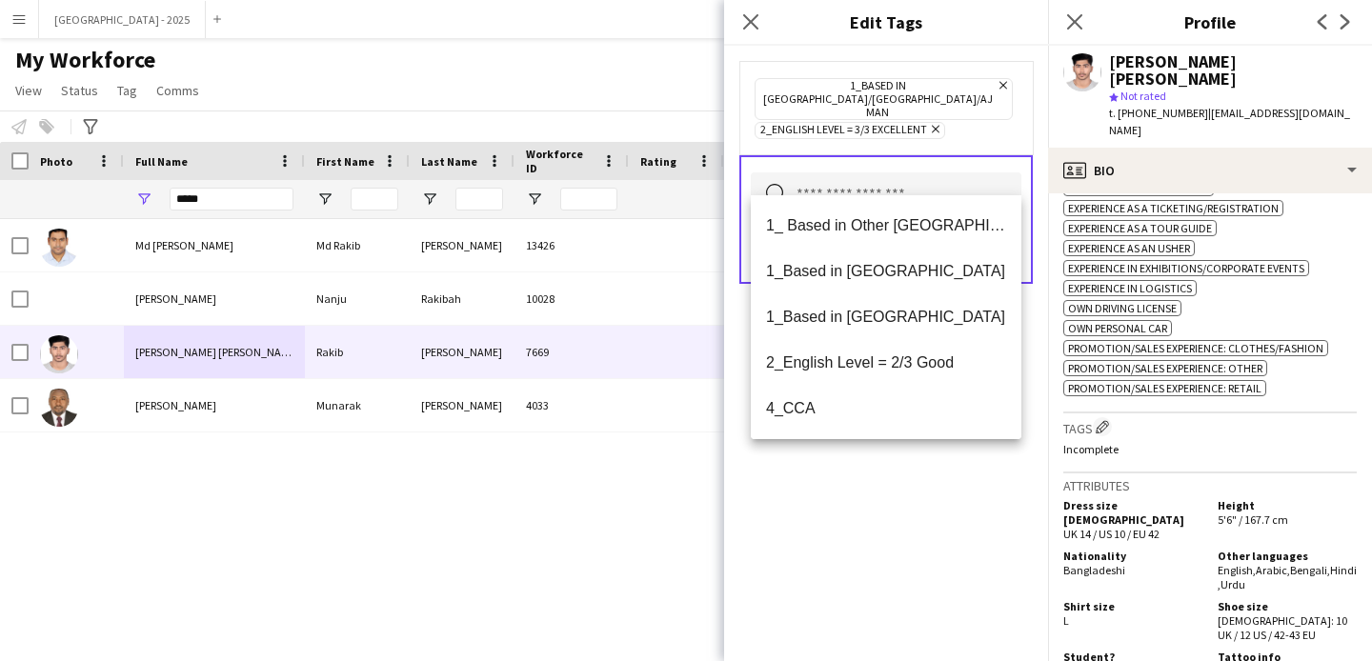
click at [896, 447] on div "1_Based in [GEOGRAPHIC_DATA]/[GEOGRAPHIC_DATA]/Ajman Remove 2_English Level = 3…" at bounding box center [886, 354] width 324 height 616
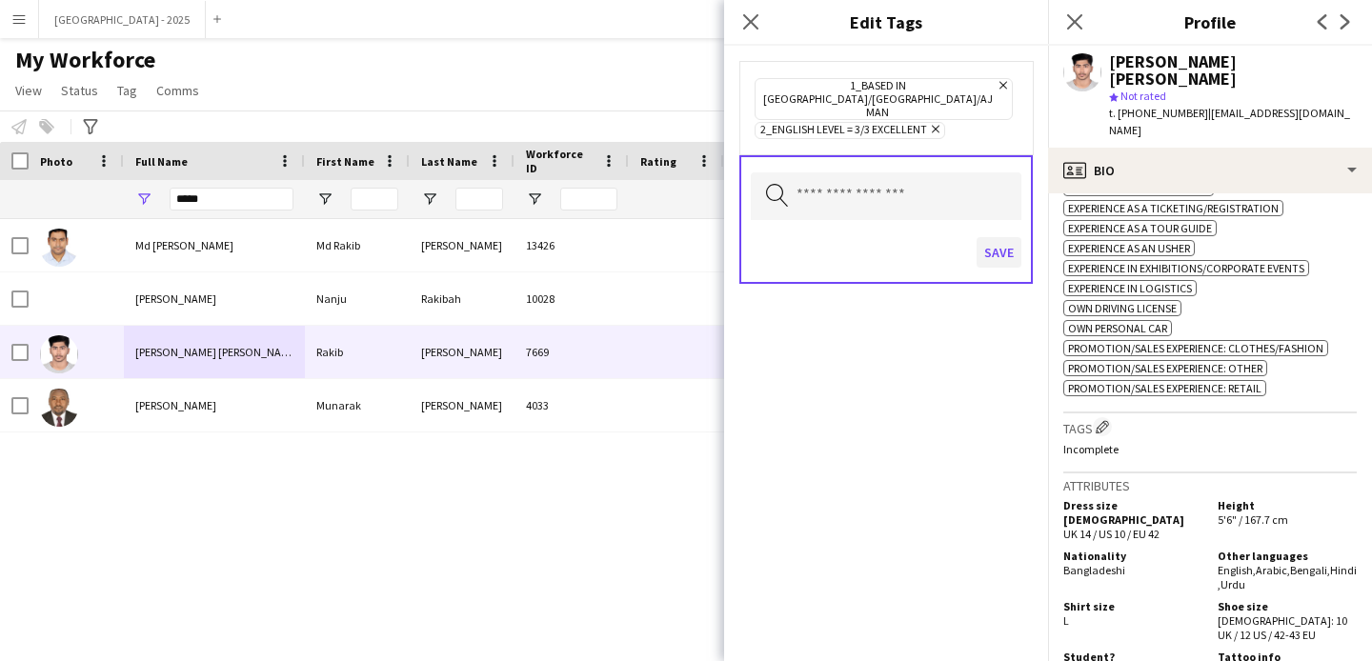
drag, startPoint x: 973, startPoint y: 205, endPoint x: 983, endPoint y: 212, distance: 12.4
click at [973, 228] on div "Save" at bounding box center [886, 255] width 271 height 54
click at [991, 237] on button "Save" at bounding box center [999, 252] width 45 height 30
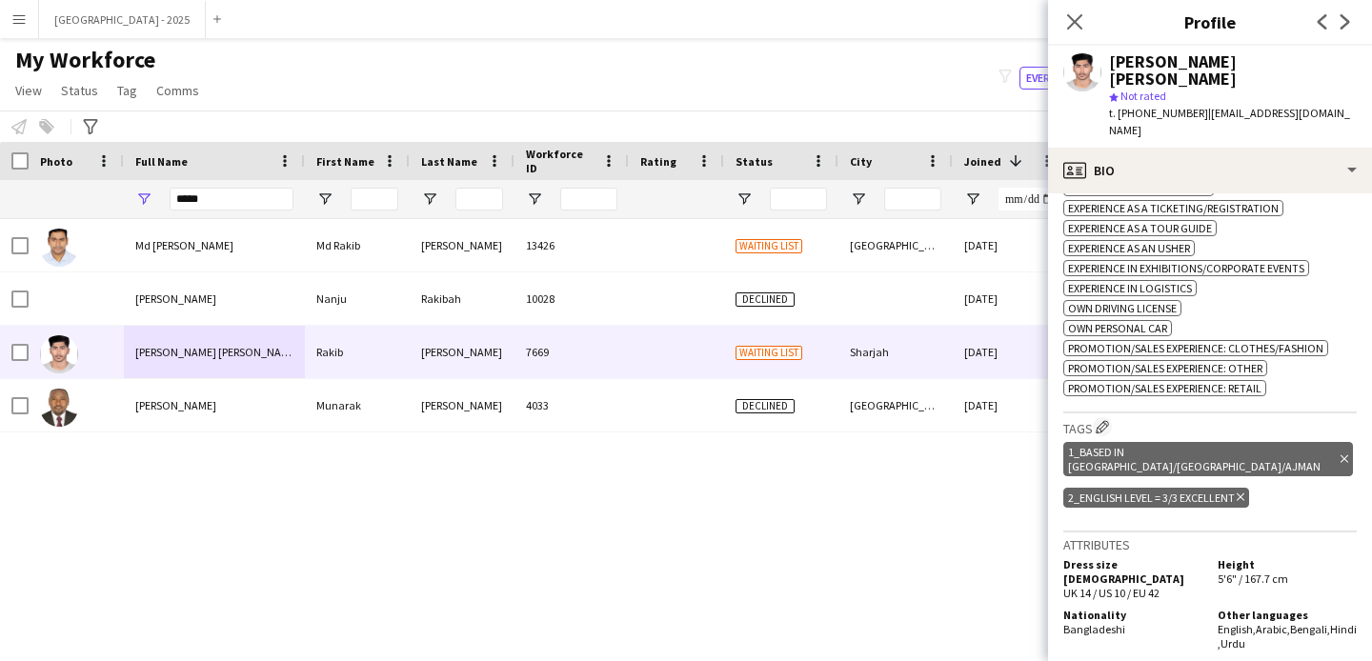
scroll to position [1080, 0]
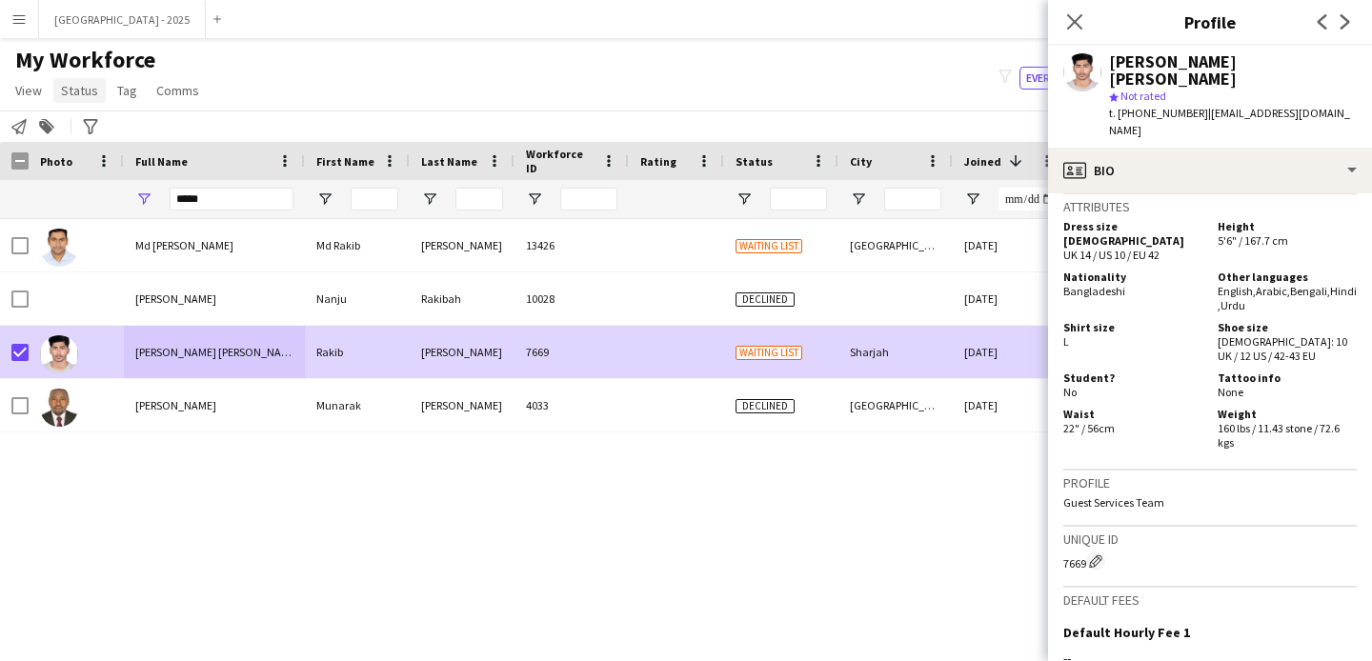
click at [78, 87] on span "Status" at bounding box center [79, 90] width 37 height 17
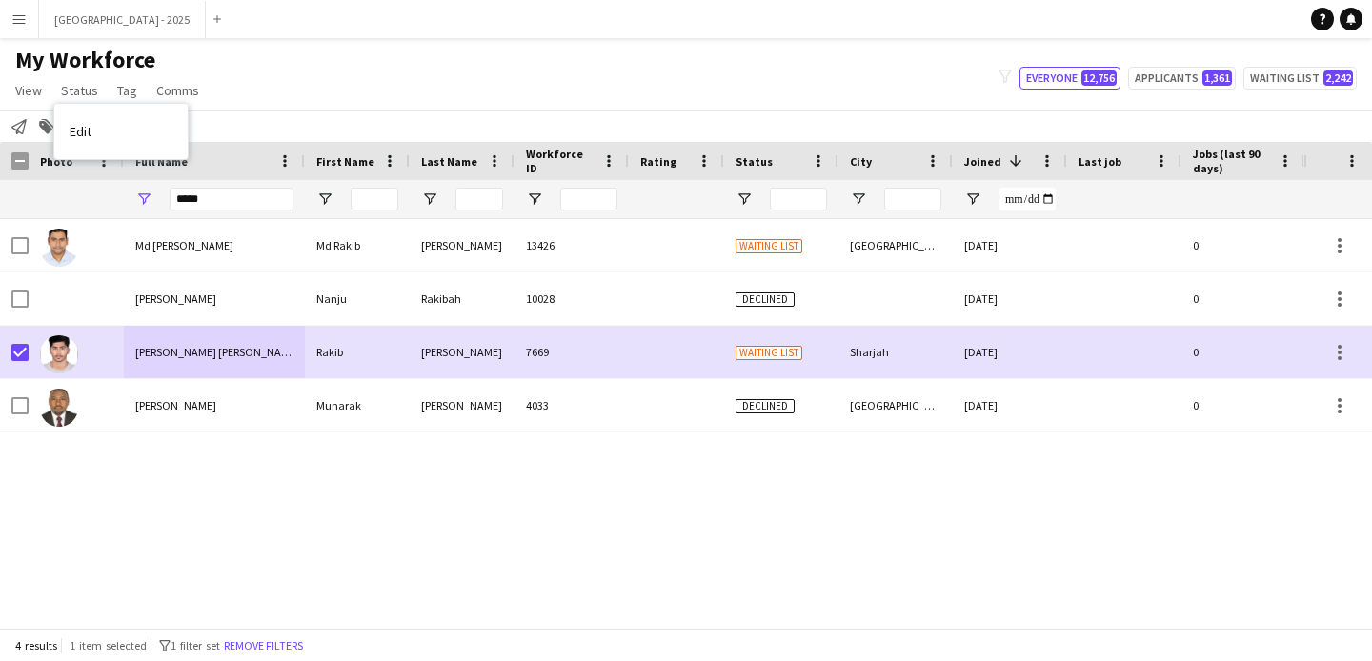
click at [114, 124] on link "Edit" at bounding box center [120, 131] width 133 height 40
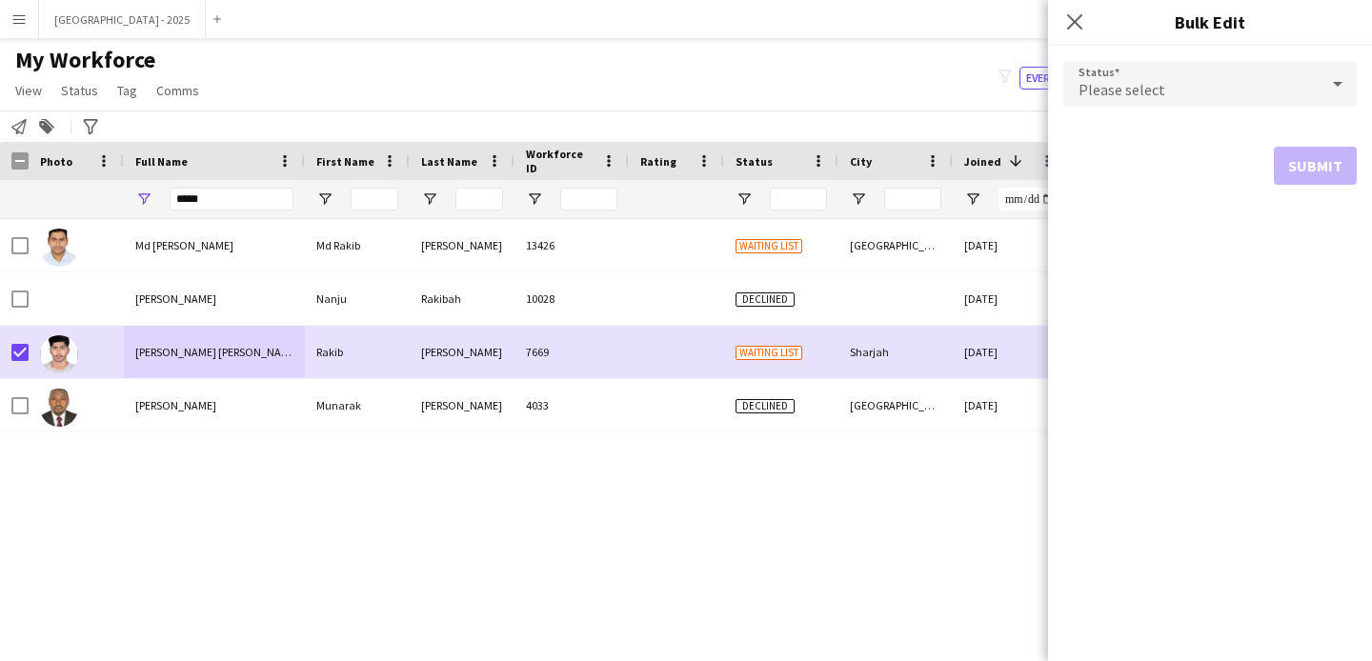
click at [1128, 97] on span "Please select" at bounding box center [1122, 89] width 87 height 19
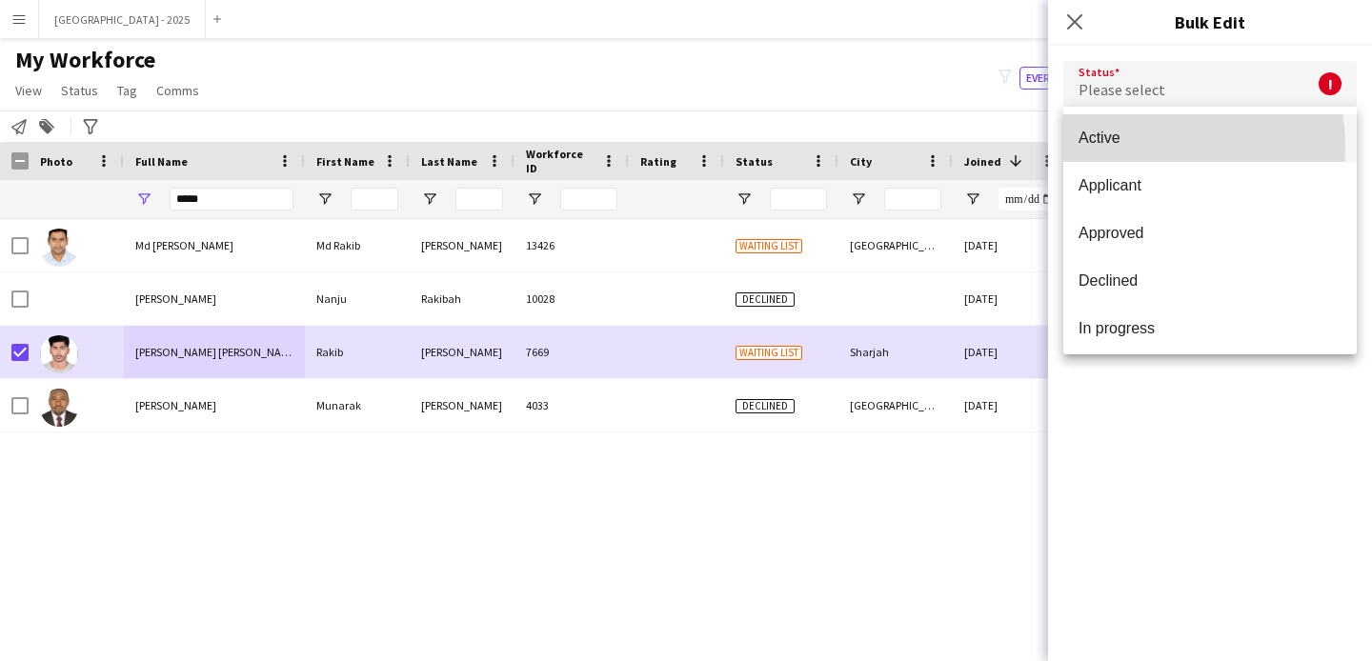
click at [1129, 149] on mat-option "Active" at bounding box center [1209, 138] width 293 height 48
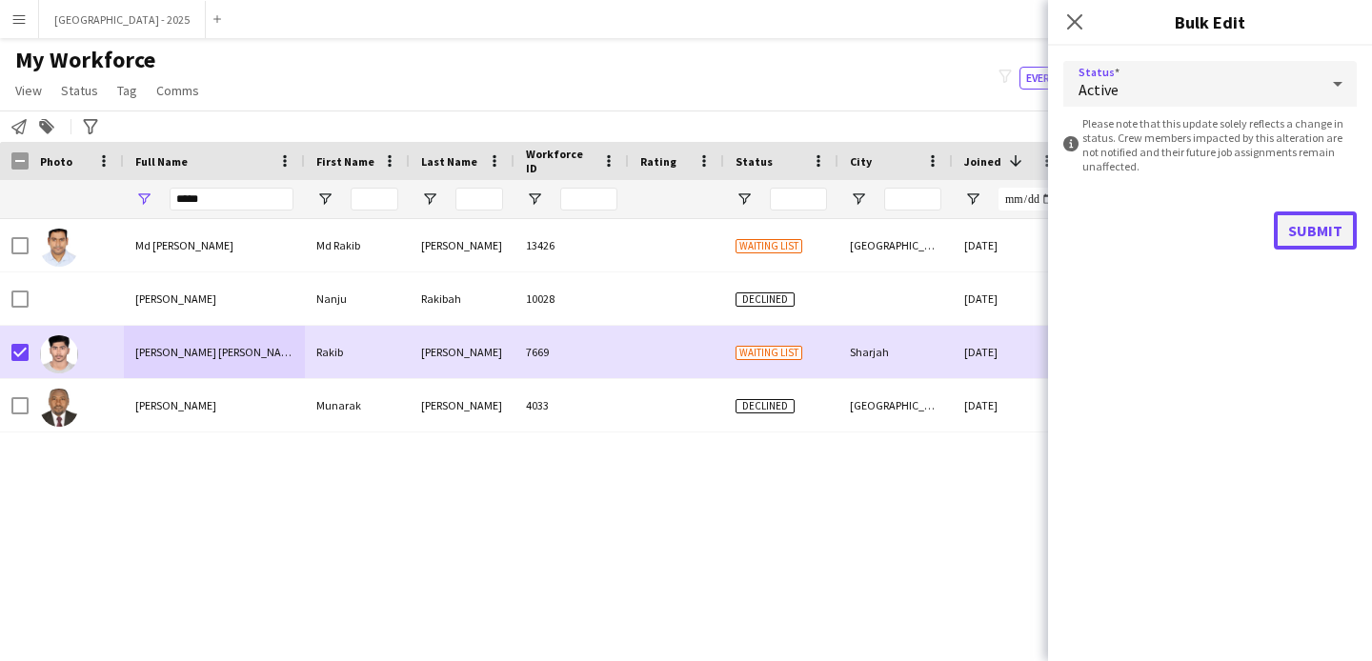
click at [1288, 235] on button "Submit" at bounding box center [1315, 231] width 83 height 38
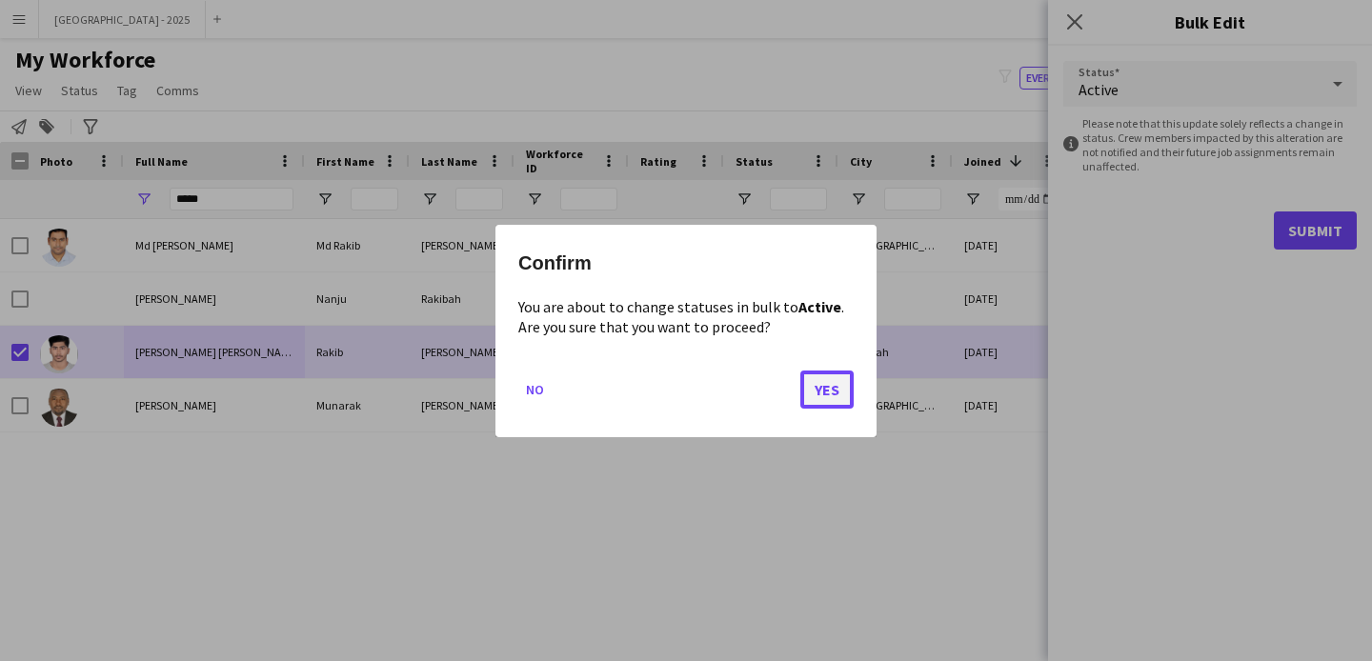
click at [824, 385] on button "Yes" at bounding box center [826, 389] width 53 height 38
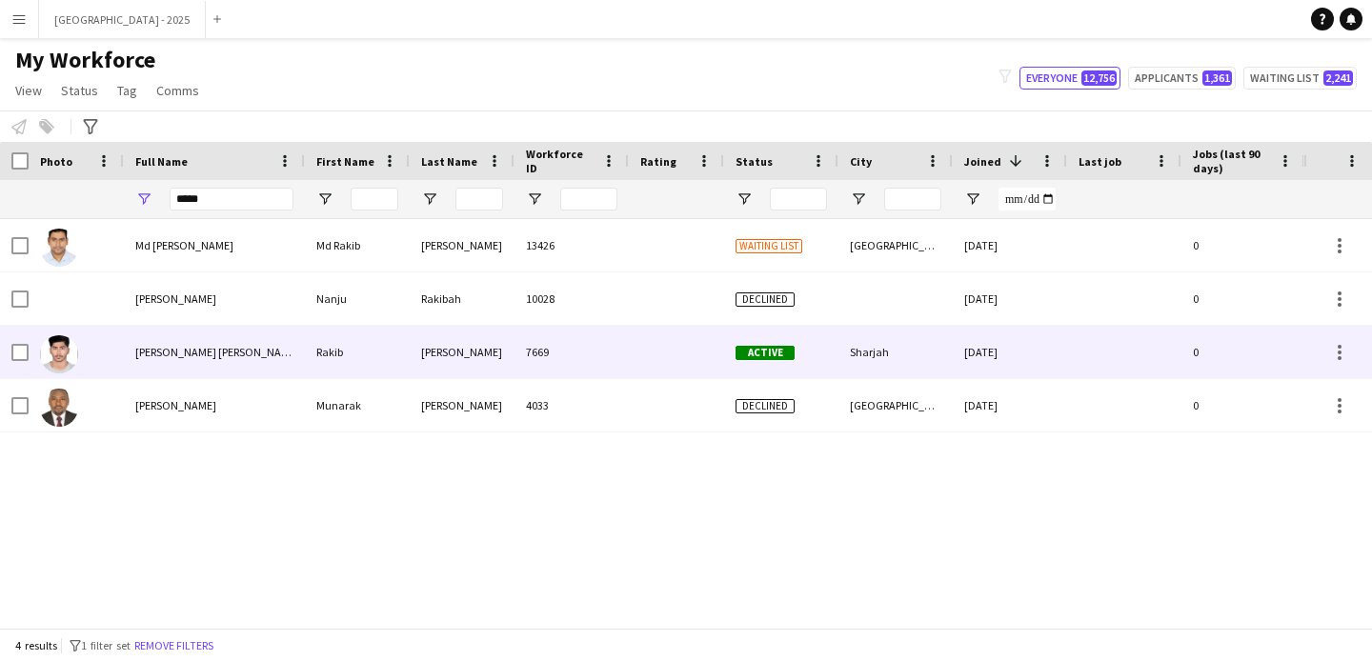
drag, startPoint x: 64, startPoint y: 351, endPoint x: 149, endPoint y: 357, distance: 85.1
click at [64, 351] on img at bounding box center [59, 354] width 38 height 38
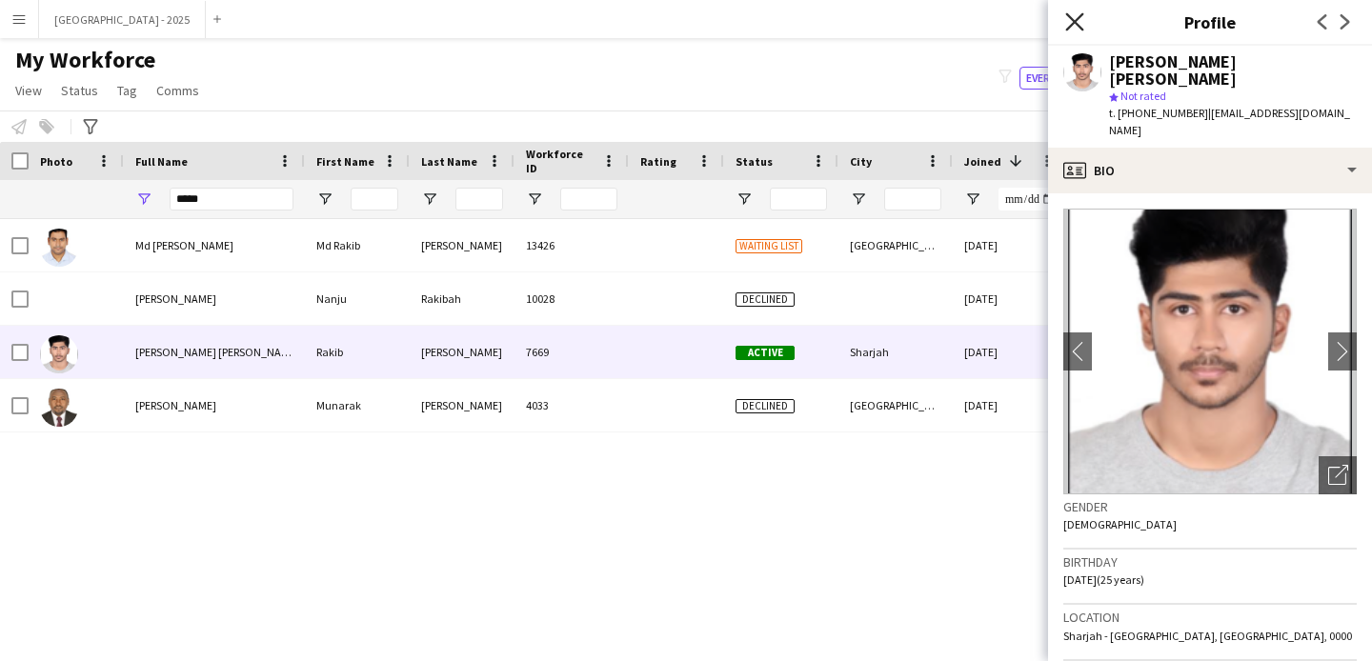
click at [1072, 15] on icon "Close pop-in" at bounding box center [1074, 21] width 18 height 18
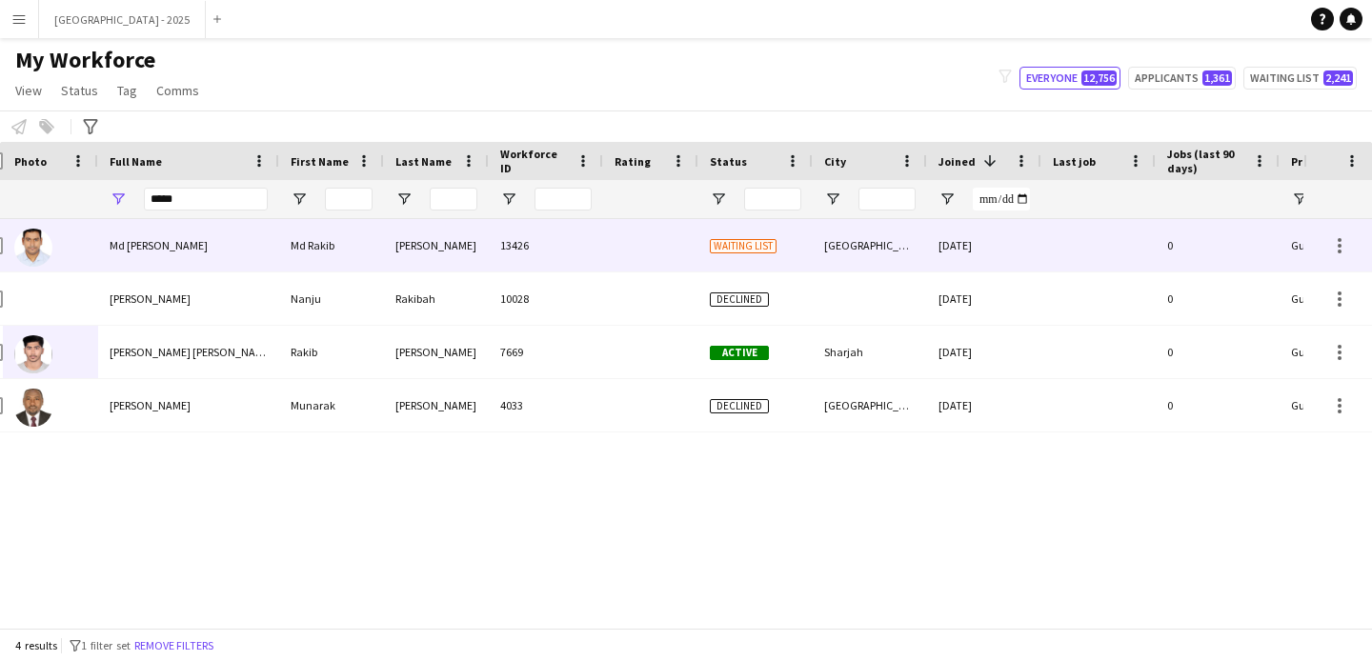
scroll to position [0, 31]
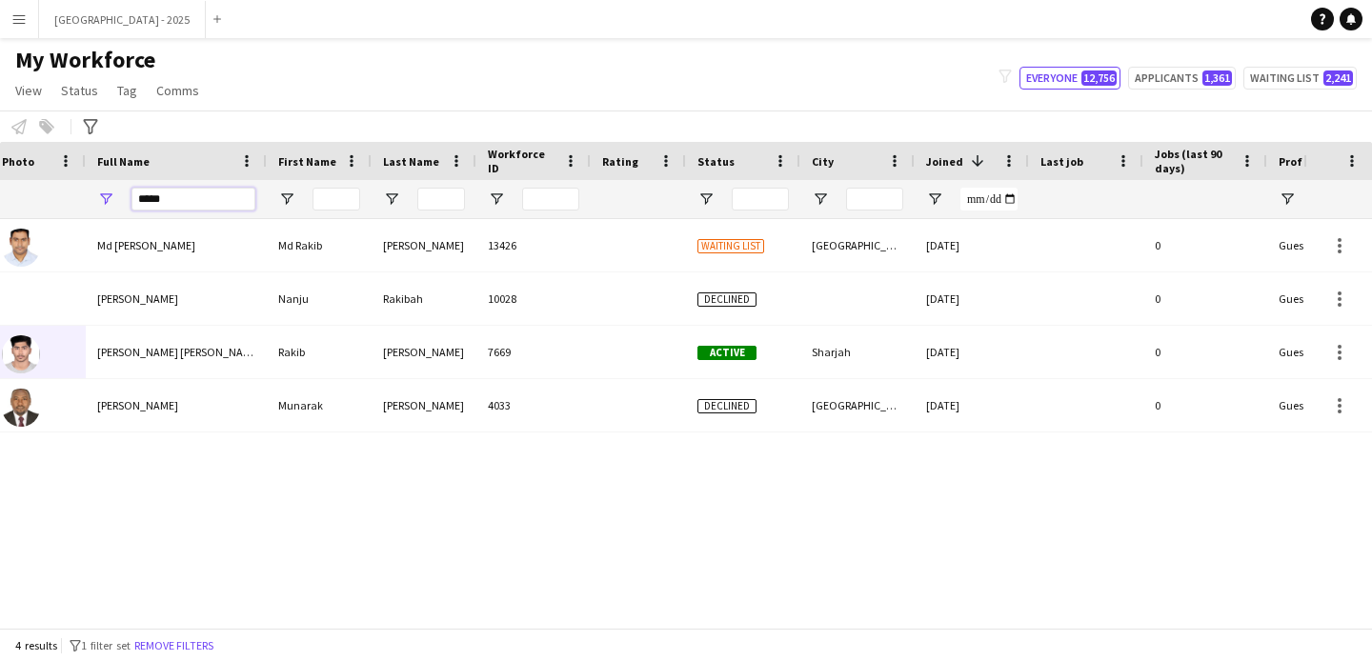
click at [242, 195] on input "*****" at bounding box center [194, 199] width 124 height 23
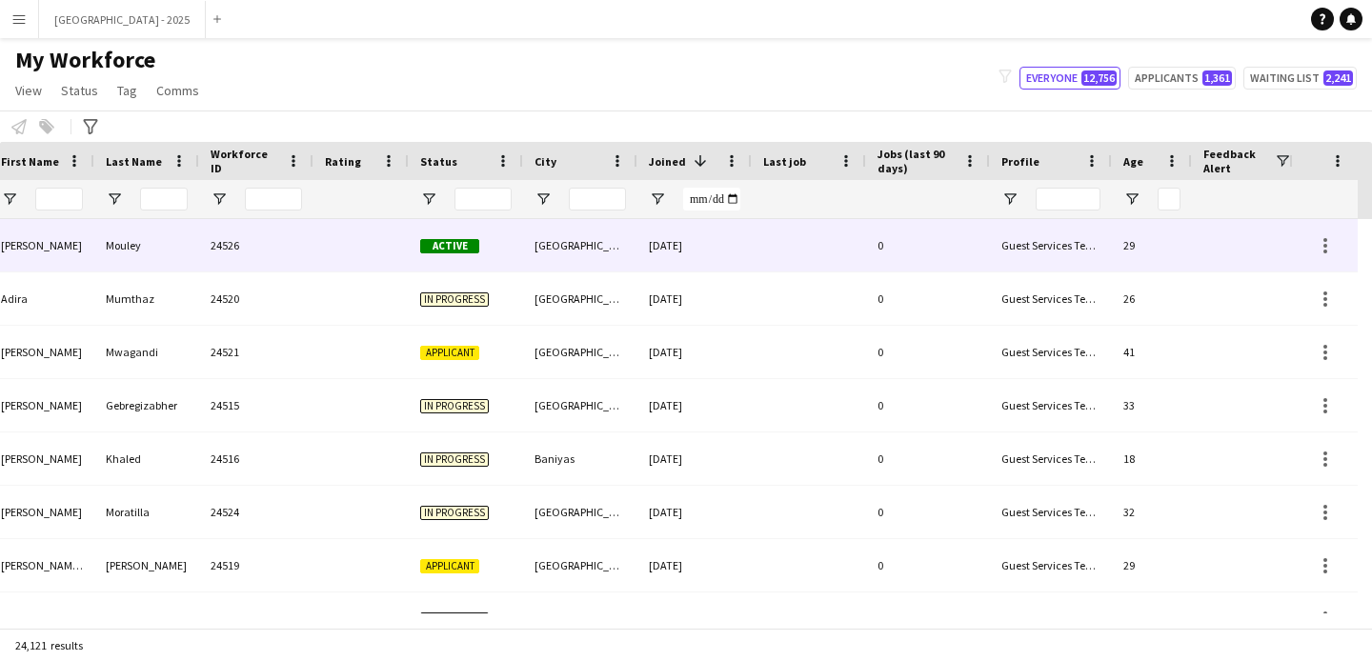
scroll to position [0, 581]
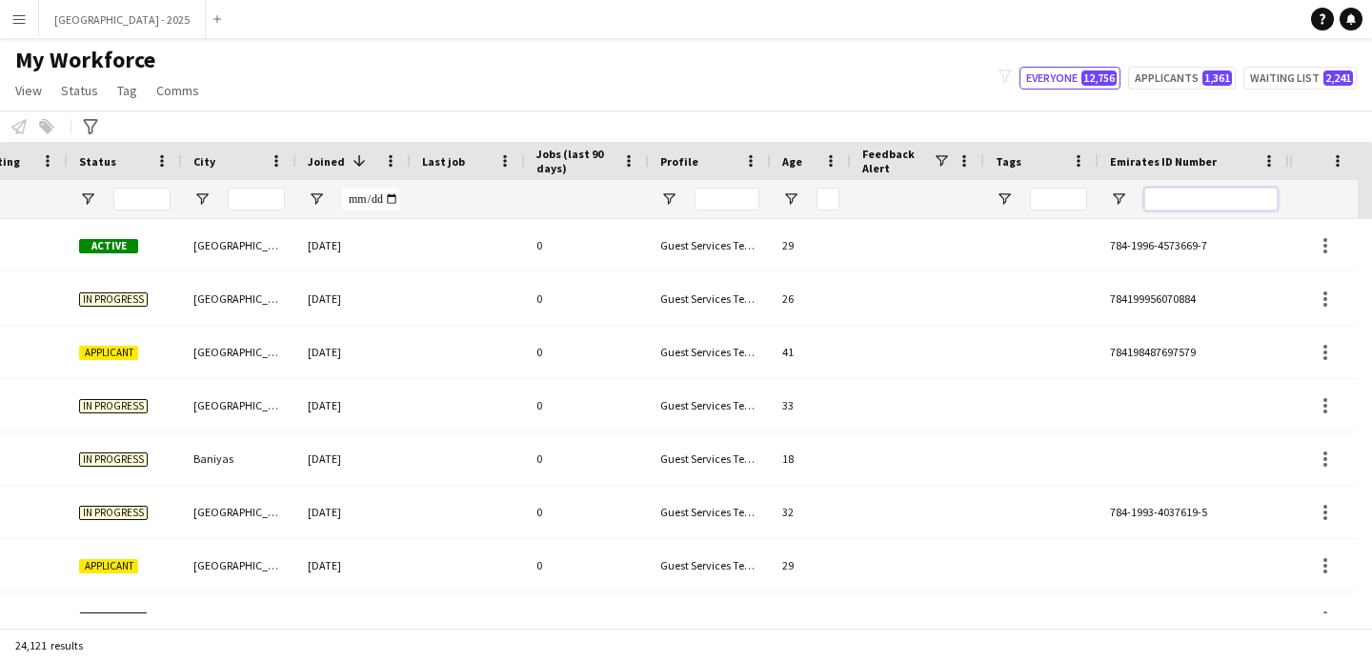
click at [1164, 201] on input "Emirates ID Number Filter Input" at bounding box center [1210, 199] width 133 height 23
paste input "*******"
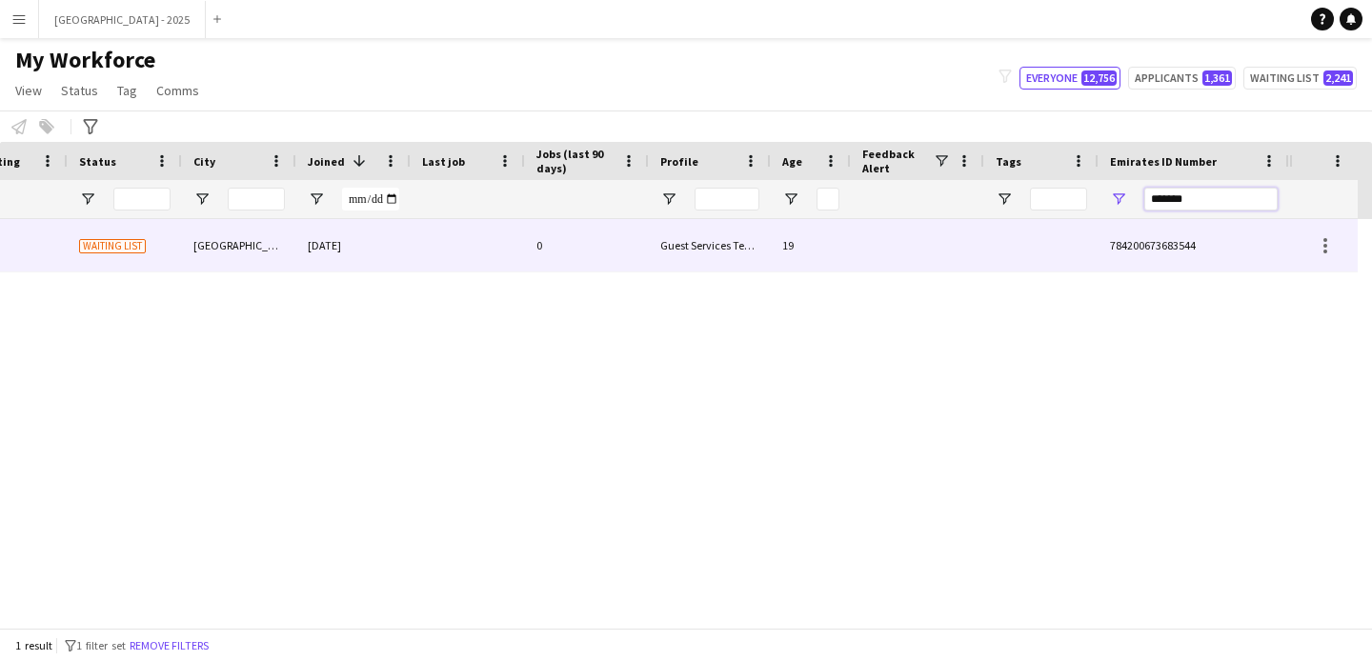
type input "*******"
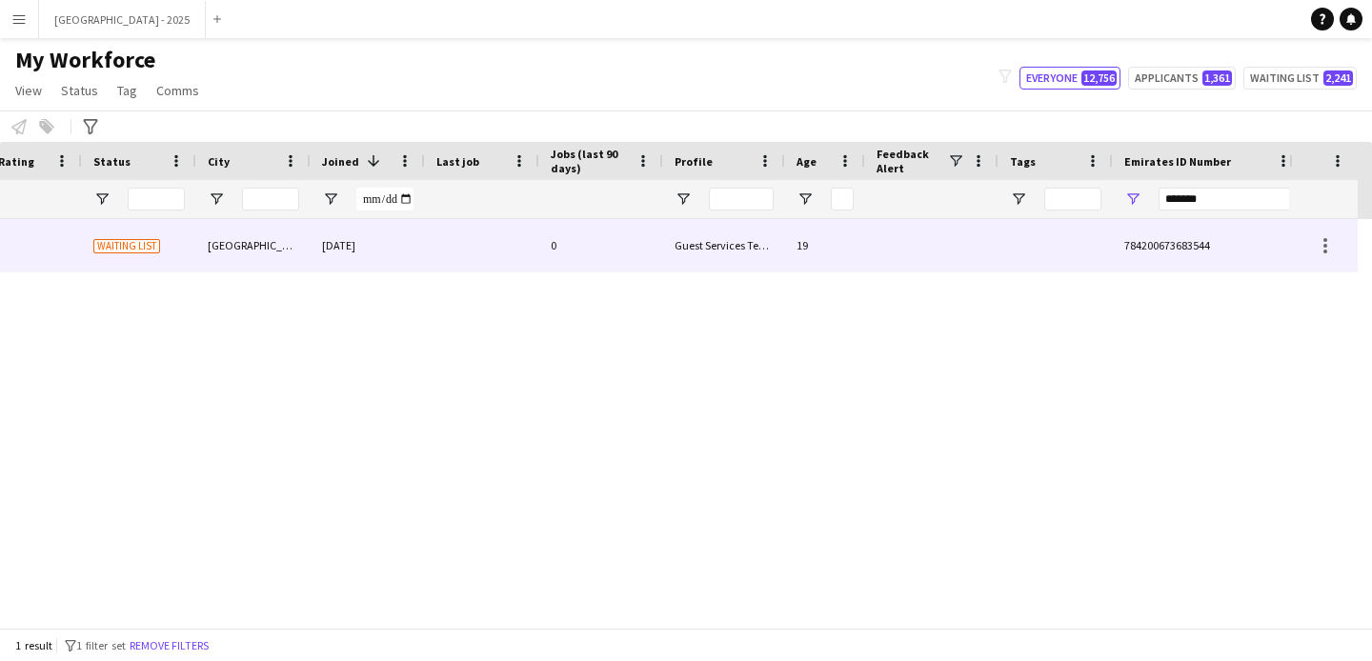
click at [836, 242] on div "19" at bounding box center [825, 245] width 80 height 52
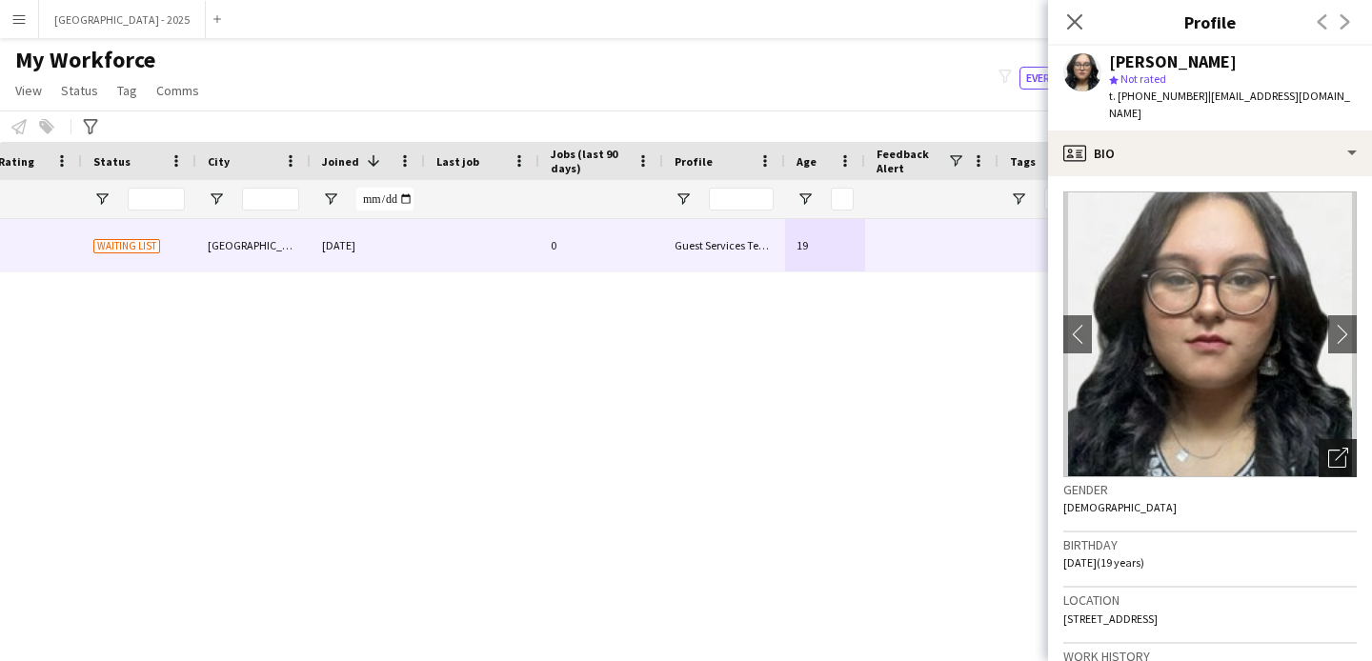
click at [1334, 445] on div "Open photos pop-in" at bounding box center [1338, 458] width 38 height 38
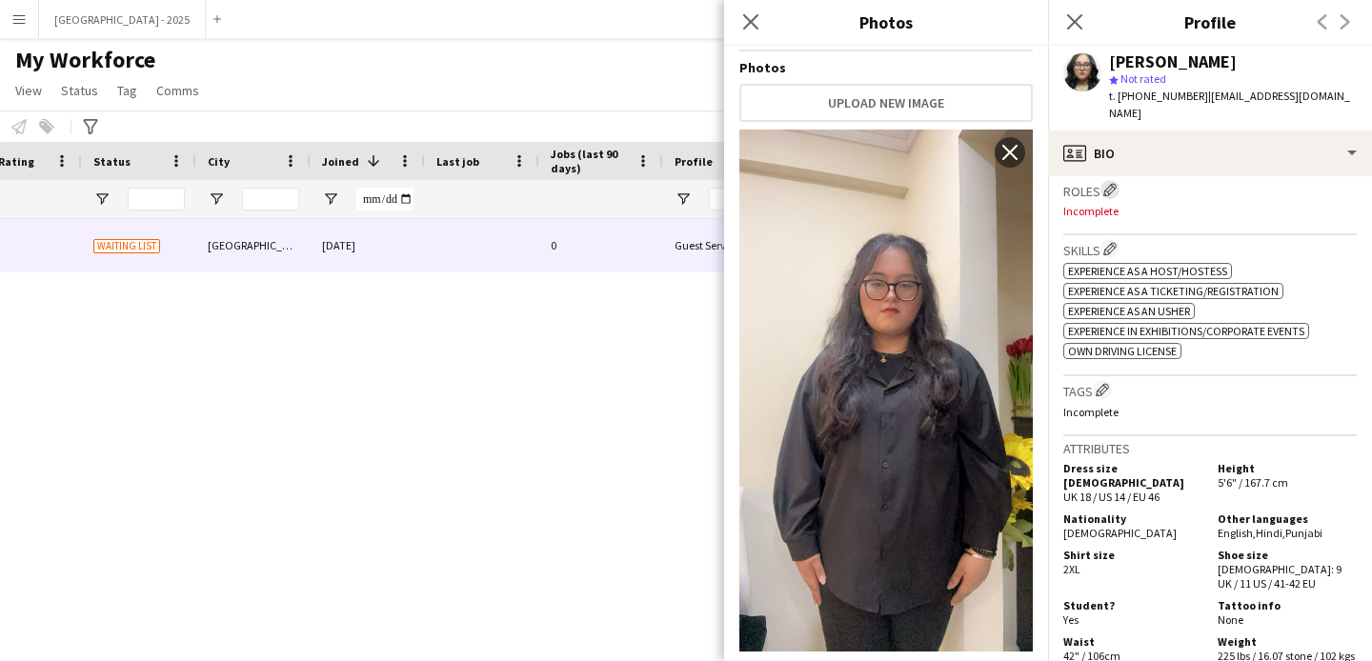
click at [1107, 183] on app-icon "Edit crew company roles" at bounding box center [1109, 189] width 13 height 13
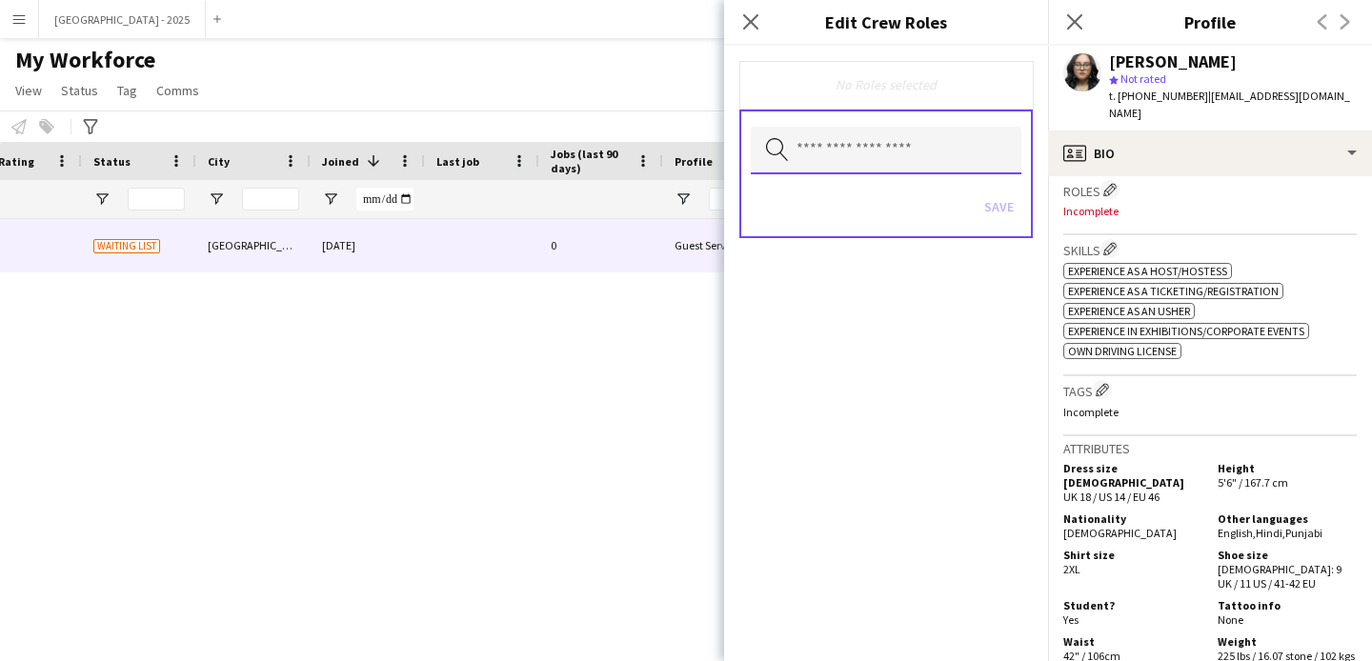
click at [877, 130] on input "text" at bounding box center [886, 151] width 271 height 48
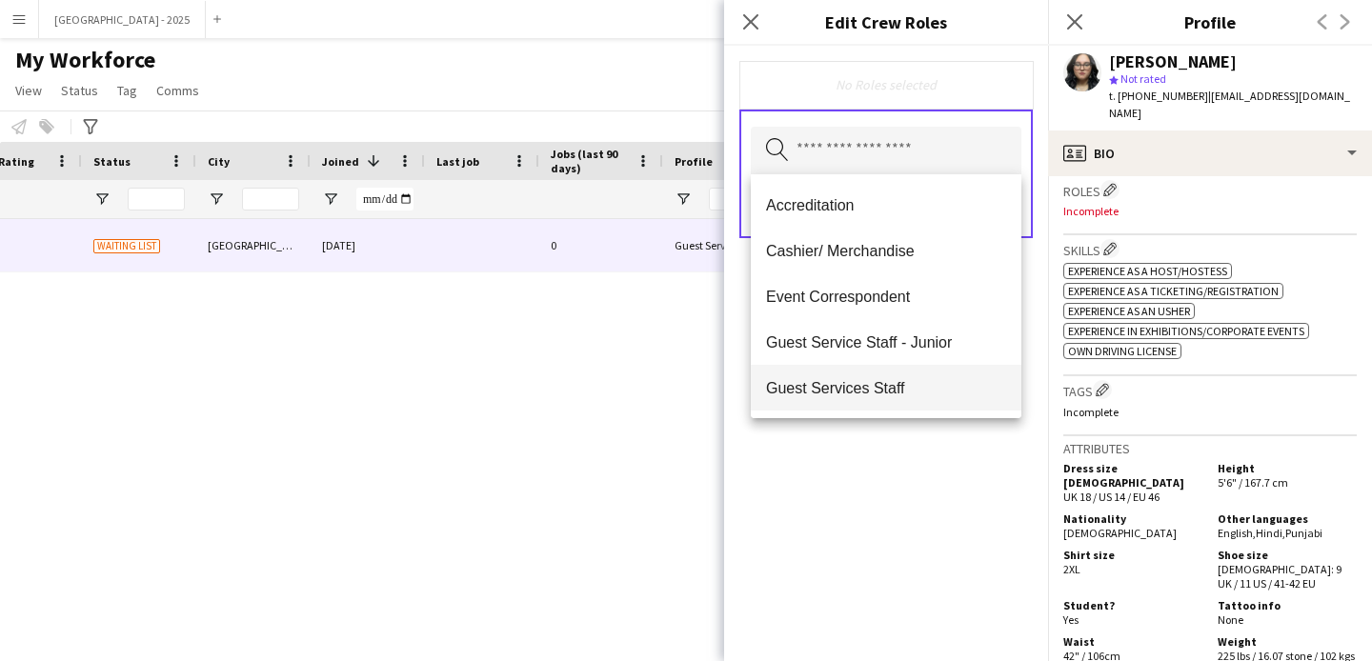
click at [922, 389] on span "Guest Services Staff" at bounding box center [886, 388] width 240 height 18
click at [928, 488] on div "Guest Services Staff Remove Search by role type Save" at bounding box center [886, 354] width 324 height 616
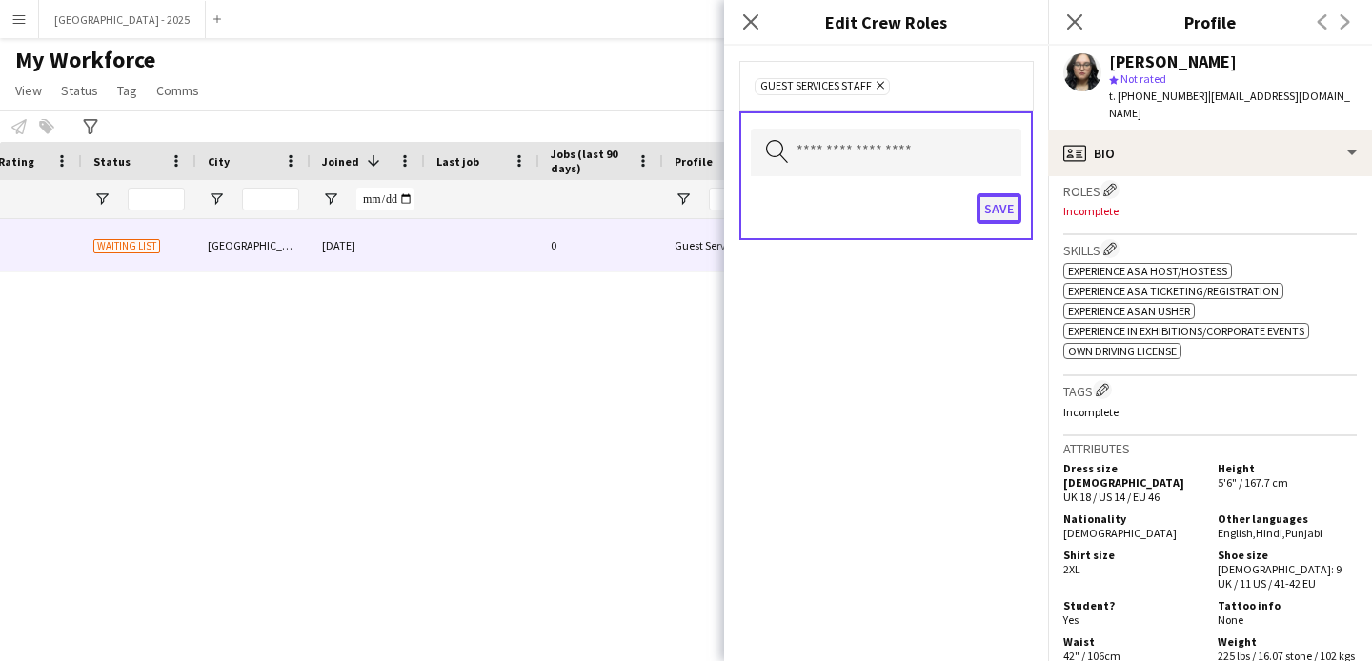
click at [990, 216] on button "Save" at bounding box center [999, 208] width 45 height 30
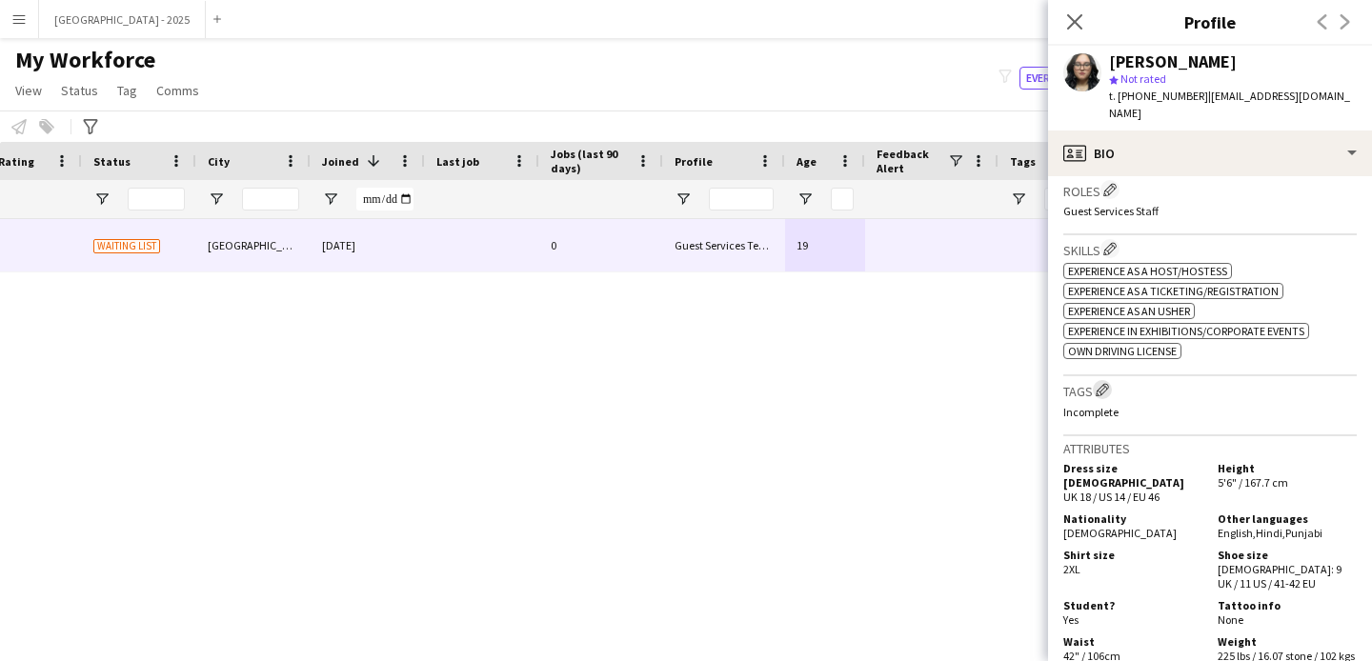
click at [1106, 383] on app-icon "Edit crew company tags" at bounding box center [1102, 389] width 13 height 13
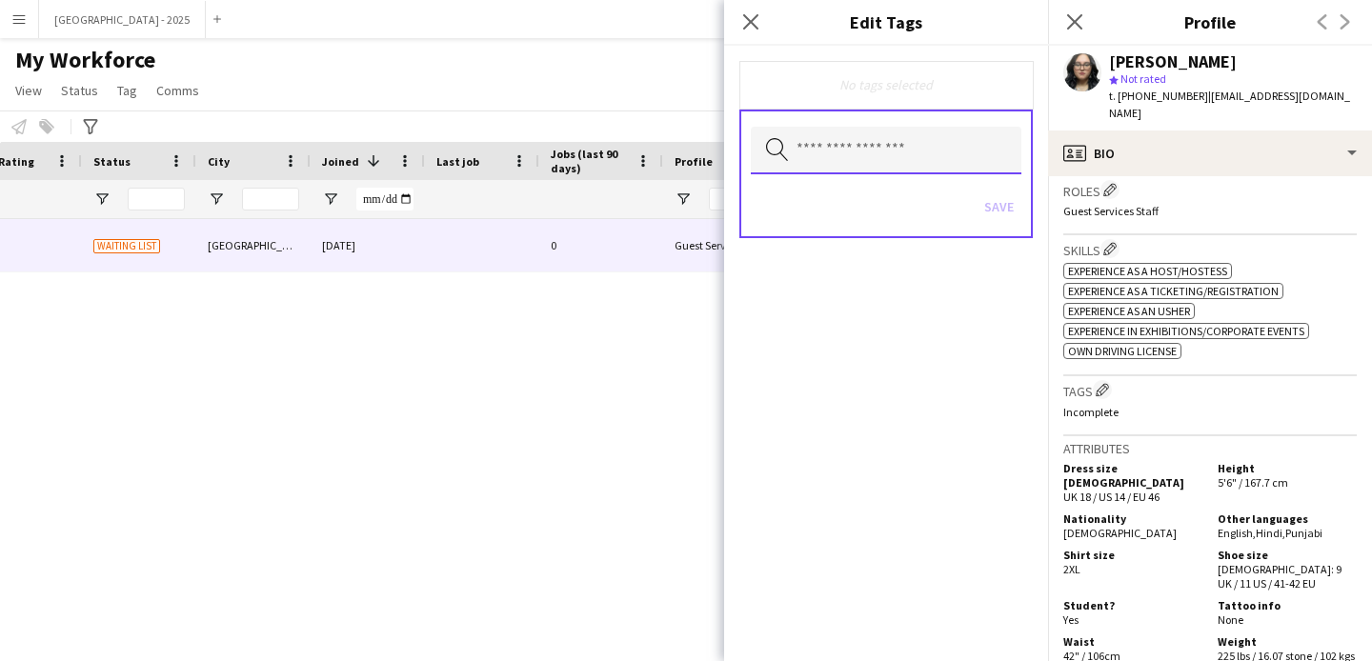
click at [837, 152] on input "text" at bounding box center [886, 151] width 271 height 48
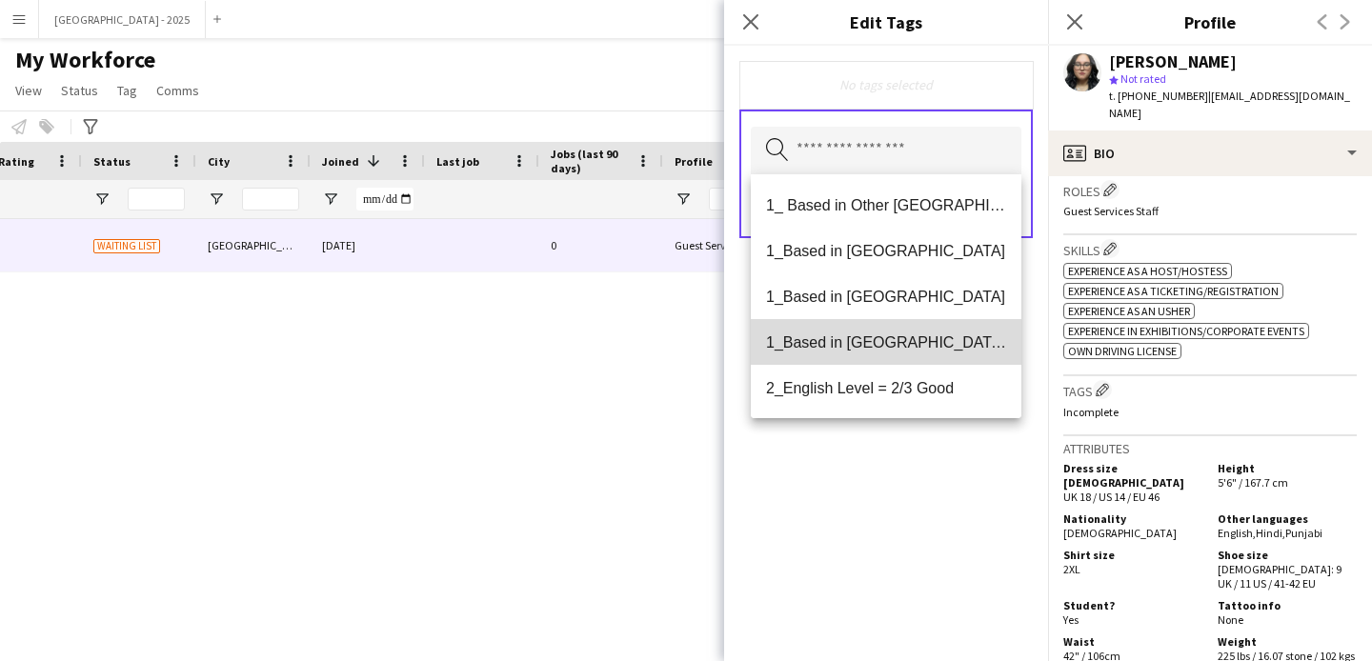
click at [892, 351] on span "1_Based in [GEOGRAPHIC_DATA]/[GEOGRAPHIC_DATA]/Ajman" at bounding box center [886, 343] width 240 height 18
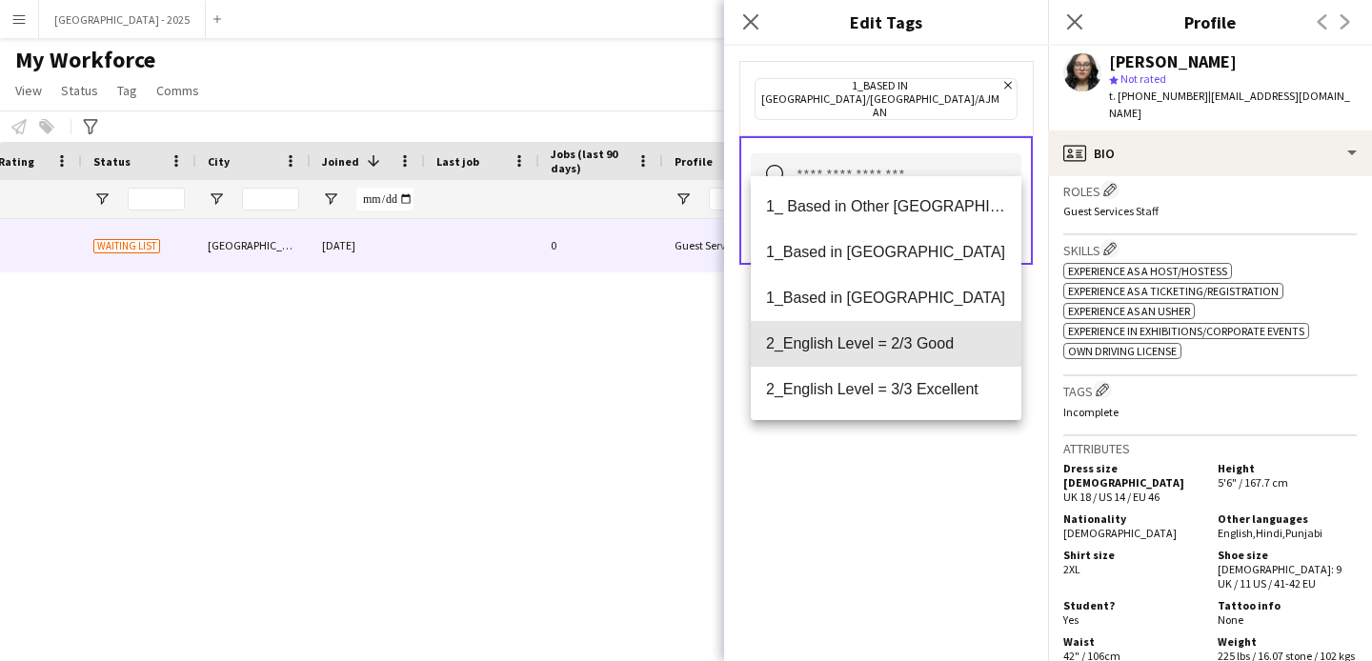
drag, startPoint x: 890, startPoint y: 353, endPoint x: 922, endPoint y: 446, distance: 98.8
click at [890, 354] on mat-option "2_English Level = 2/3 Good" at bounding box center [886, 344] width 271 height 46
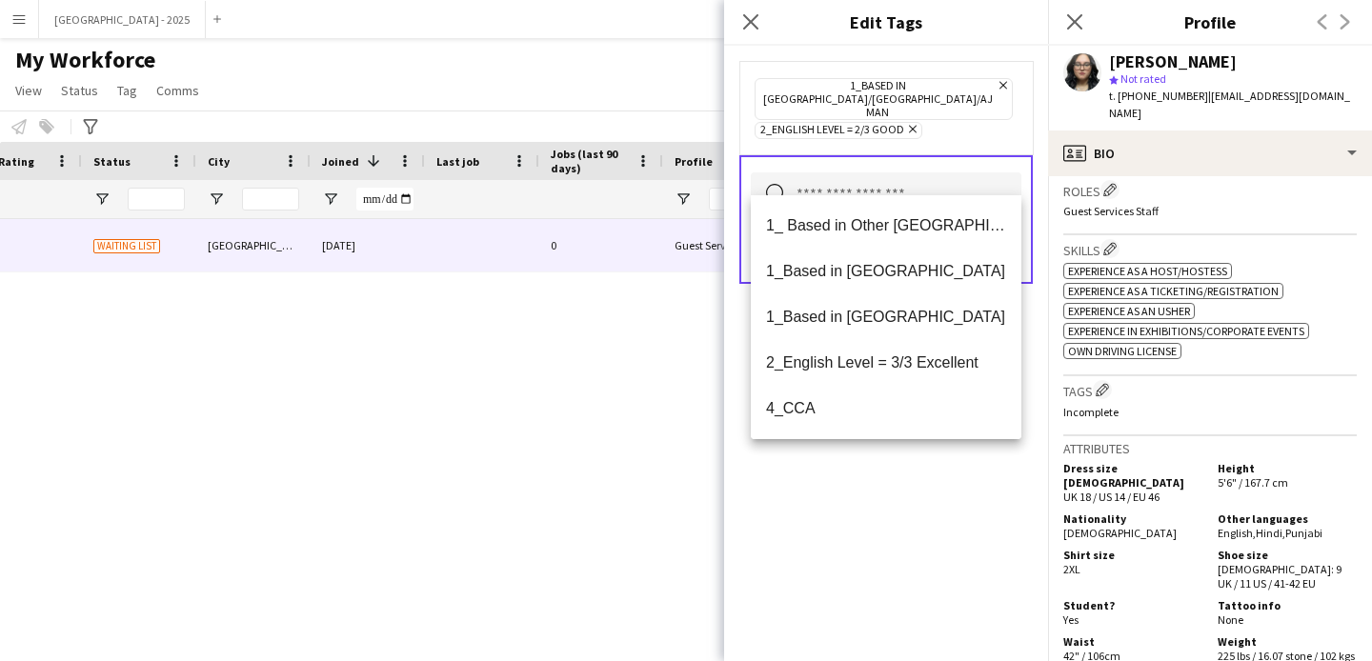
drag, startPoint x: 944, startPoint y: 513, endPoint x: 970, endPoint y: 332, distance: 182.9
click at [944, 512] on div "1_Based in [GEOGRAPHIC_DATA]/[GEOGRAPHIC_DATA]/Ajman Remove 2_English Level = 2…" at bounding box center [886, 354] width 324 height 616
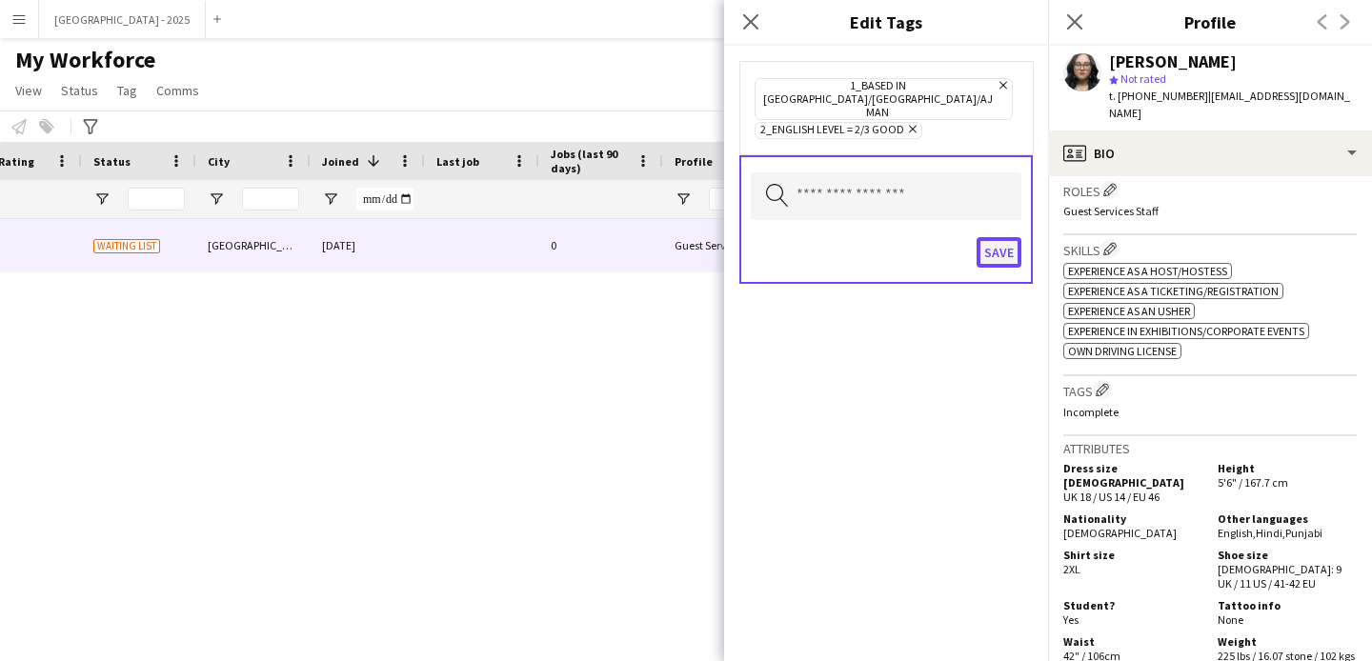
click at [998, 237] on button "Save" at bounding box center [999, 252] width 45 height 30
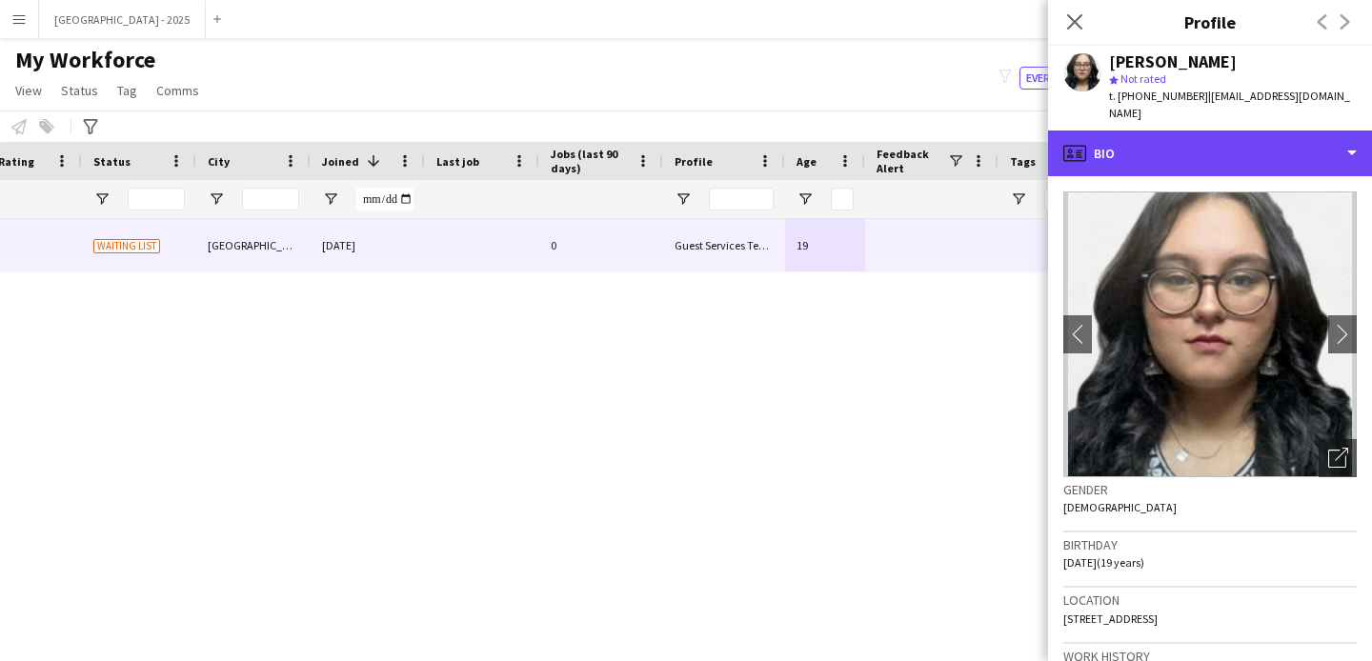
drag, startPoint x: 1157, startPoint y: 120, endPoint x: 1181, endPoint y: 166, distance: 51.6
click at [1156, 131] on div "profile Bio" at bounding box center [1210, 154] width 324 height 46
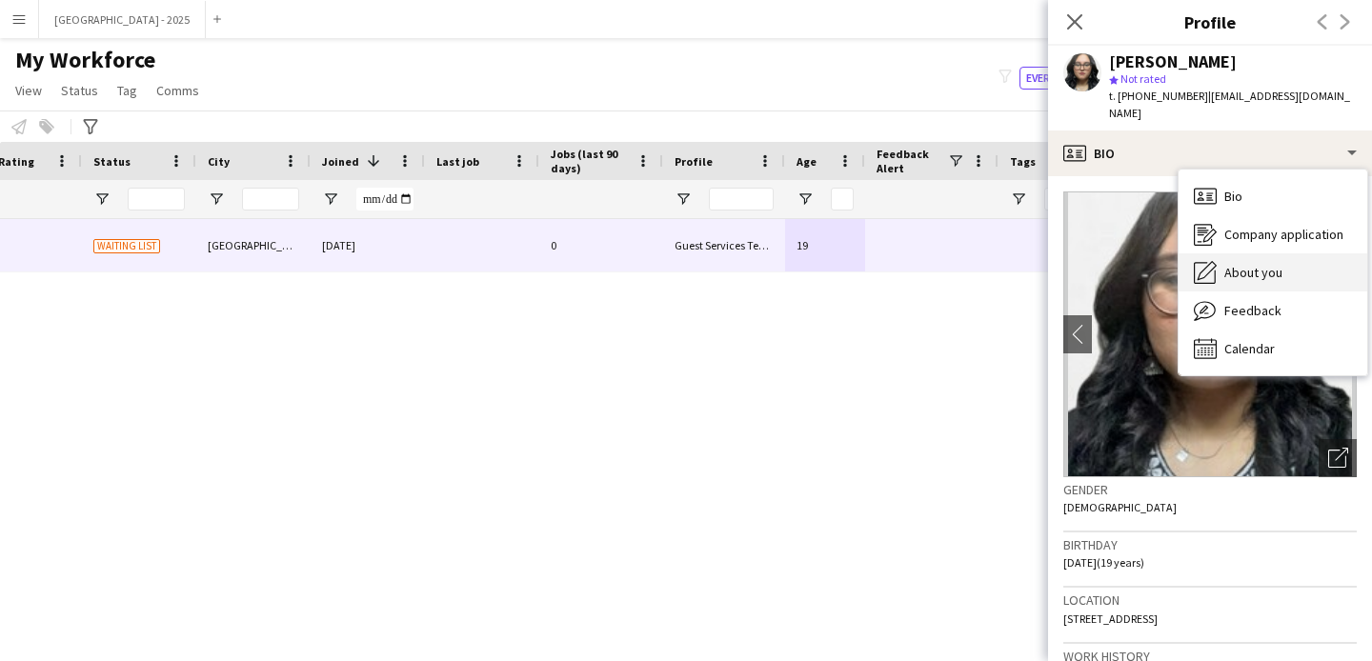
click at [1267, 264] on span "About you" at bounding box center [1253, 272] width 58 height 17
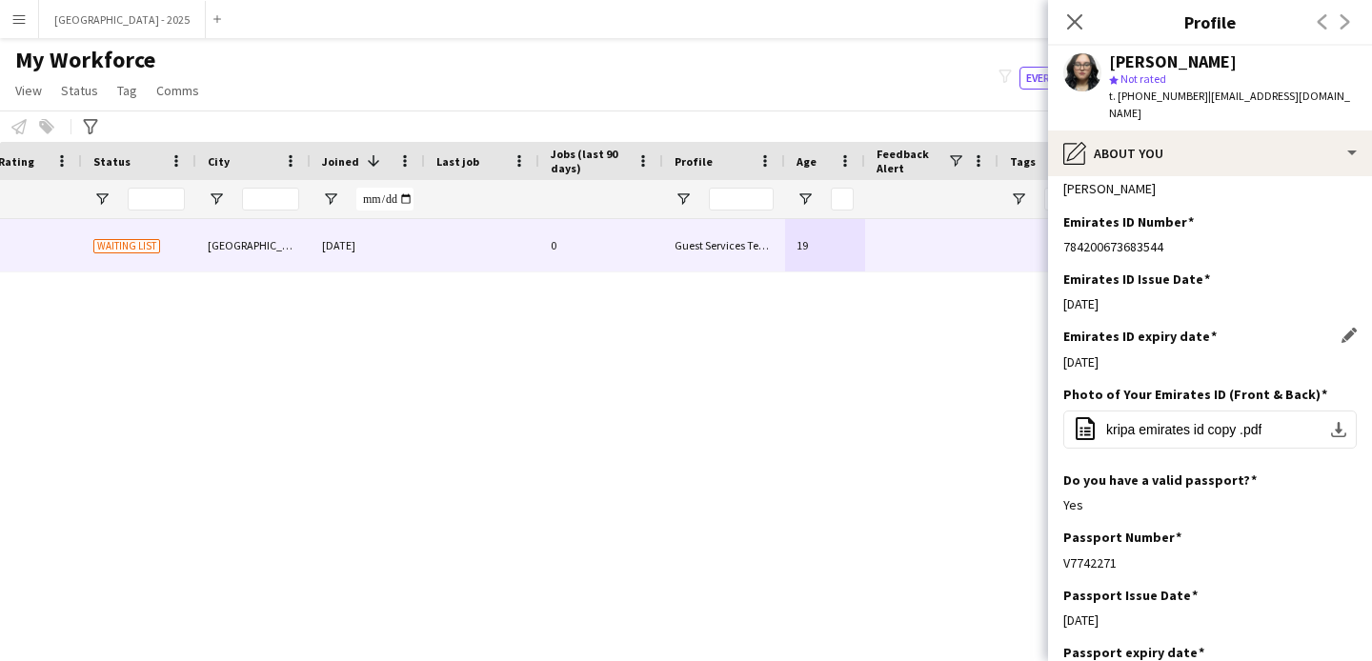
drag, startPoint x: 1068, startPoint y: 345, endPoint x: 1156, endPoint y: 355, distance: 88.3
click at [1156, 355] on div "Emirates ID expiry date Edit this field [DATE]" at bounding box center [1209, 356] width 293 height 57
click at [1156, 354] on div "Emirates ID expiry date Edit this field [DATE]" at bounding box center [1209, 356] width 293 height 57
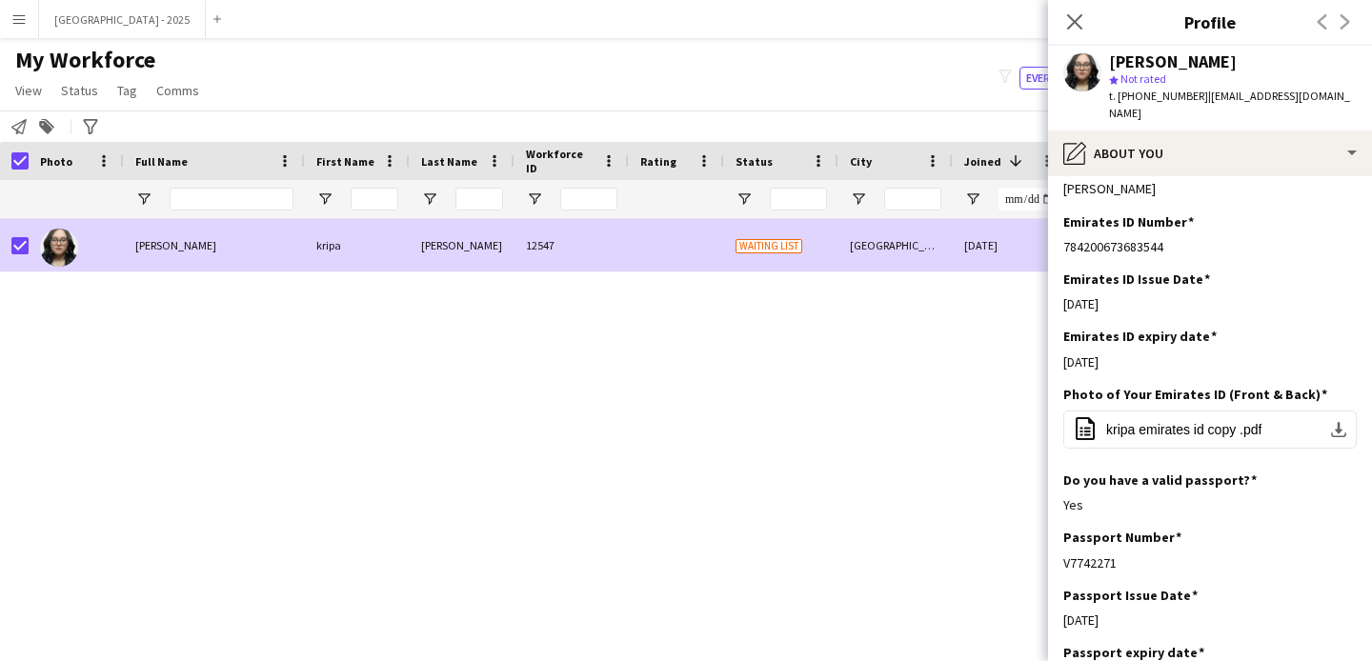
drag, startPoint x: 67, startPoint y: 90, endPoint x: 105, endPoint y: 120, distance: 48.8
click at [67, 90] on span "Status" at bounding box center [79, 90] width 37 height 17
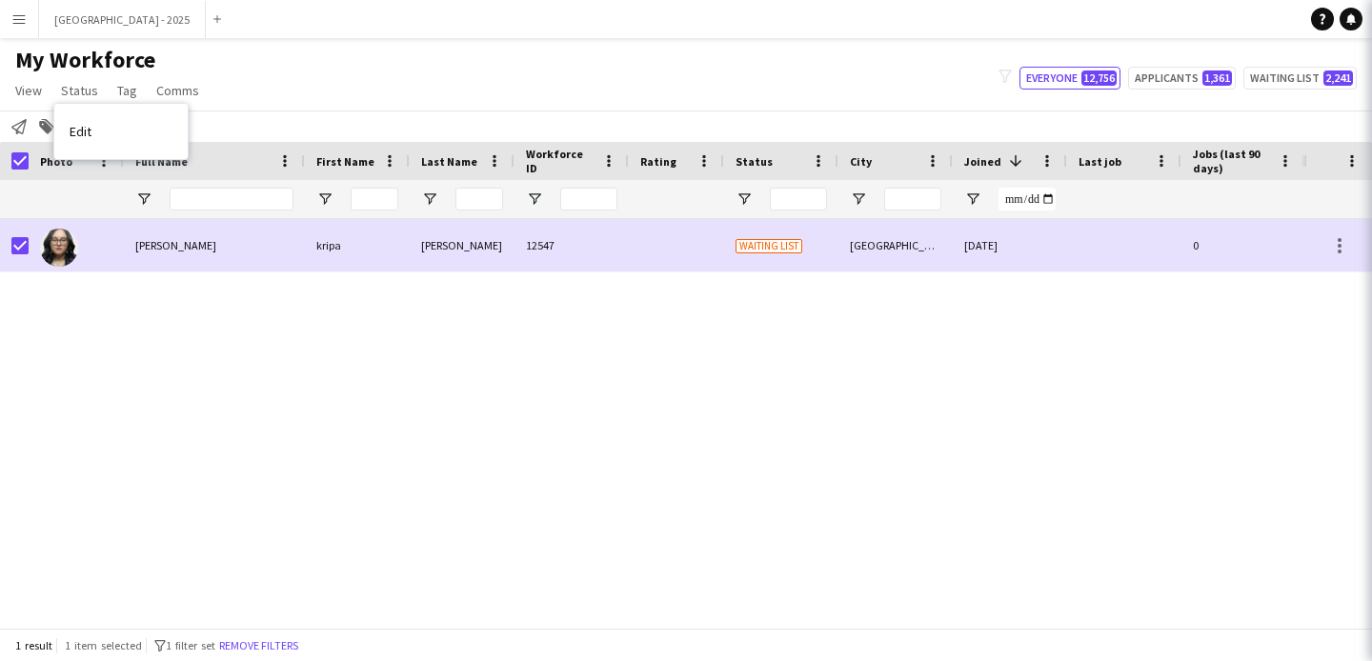
click at [126, 131] on link "Edit" at bounding box center [120, 131] width 133 height 40
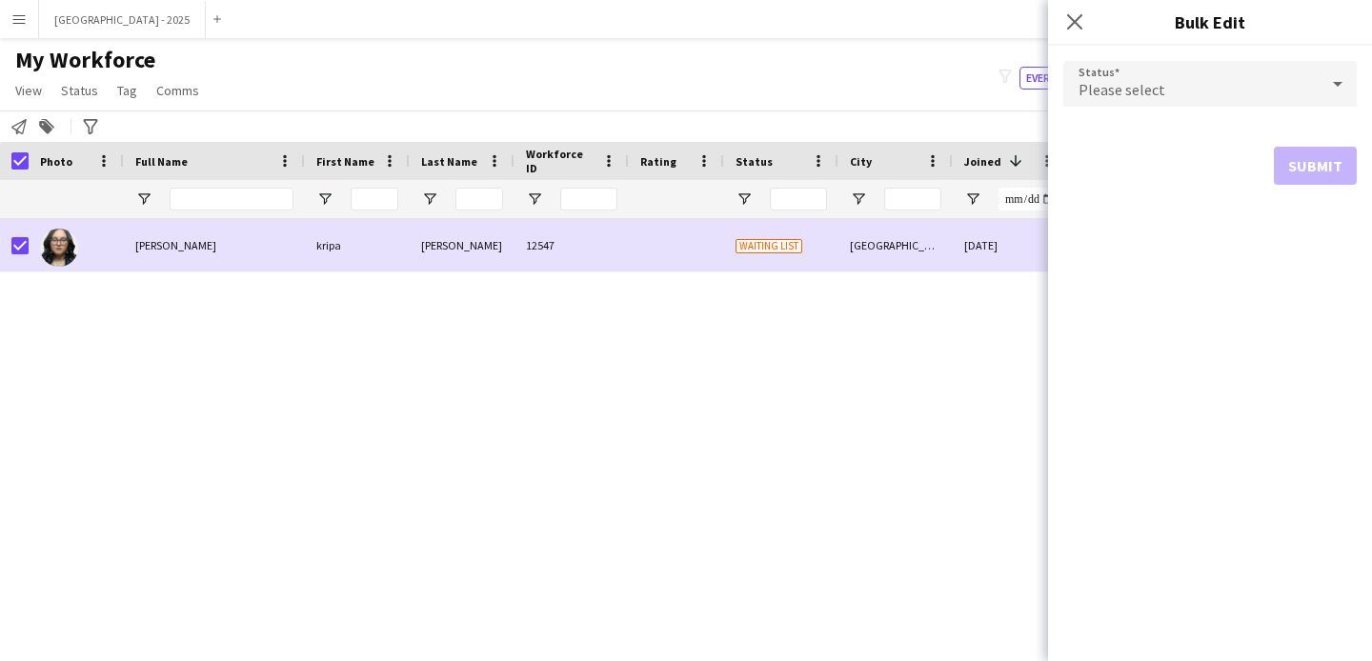
click at [1128, 94] on span "Please select" at bounding box center [1122, 89] width 87 height 19
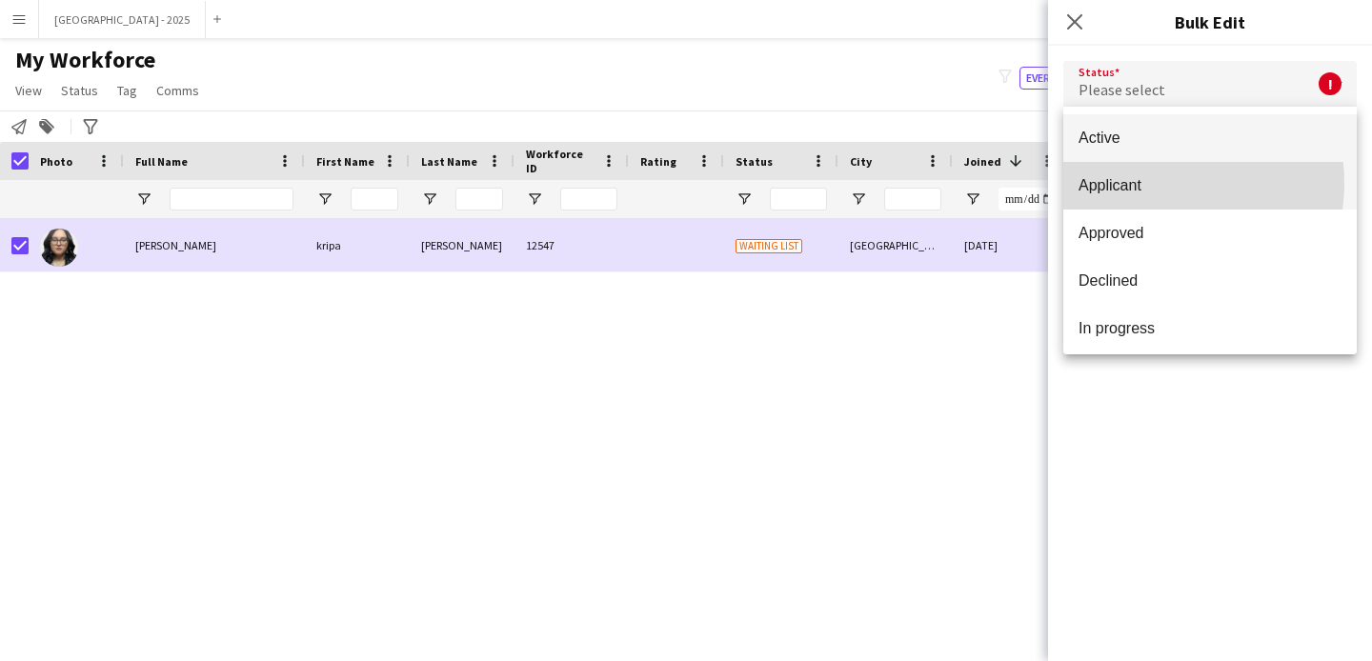
drag, startPoint x: 1161, startPoint y: 183, endPoint x: 1151, endPoint y: 160, distance: 24.8
click at [1162, 183] on span "Applicant" at bounding box center [1210, 185] width 263 height 18
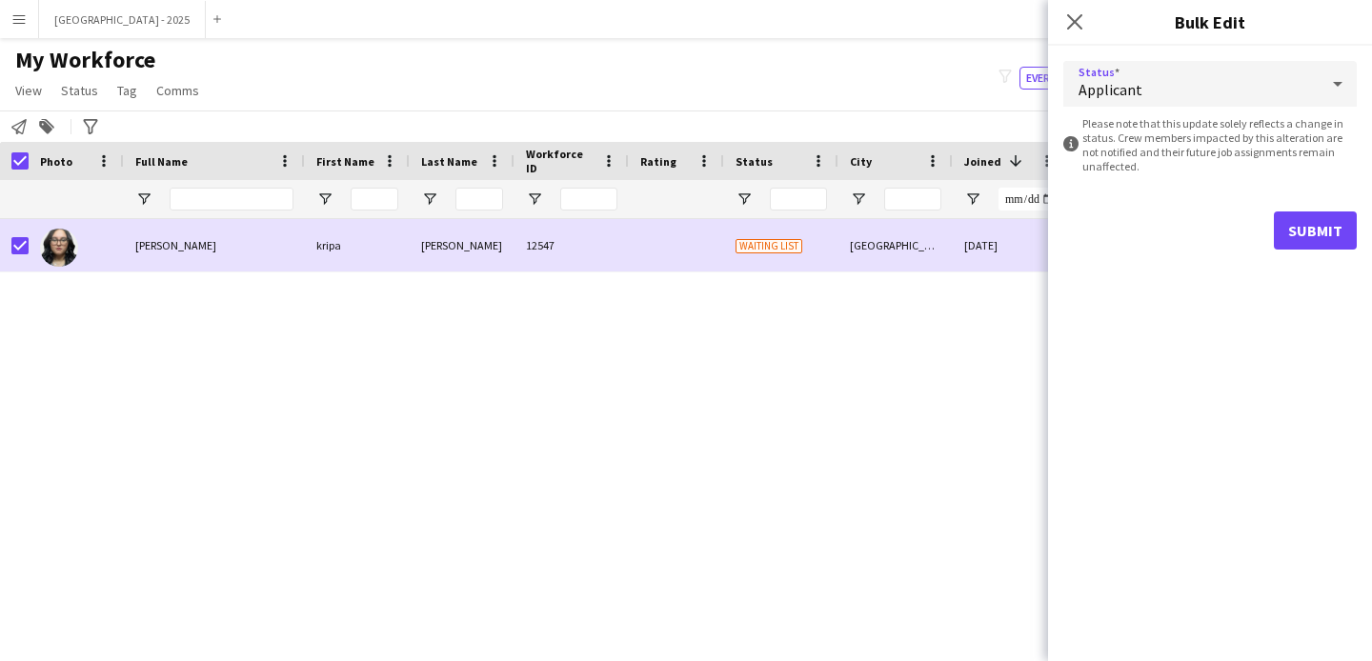
click at [1117, 113] on form "Status Applicant information-circle Please note that this update solely reflect…" at bounding box center [1209, 155] width 293 height 219
click at [1115, 105] on div "Applicant" at bounding box center [1190, 84] width 255 height 46
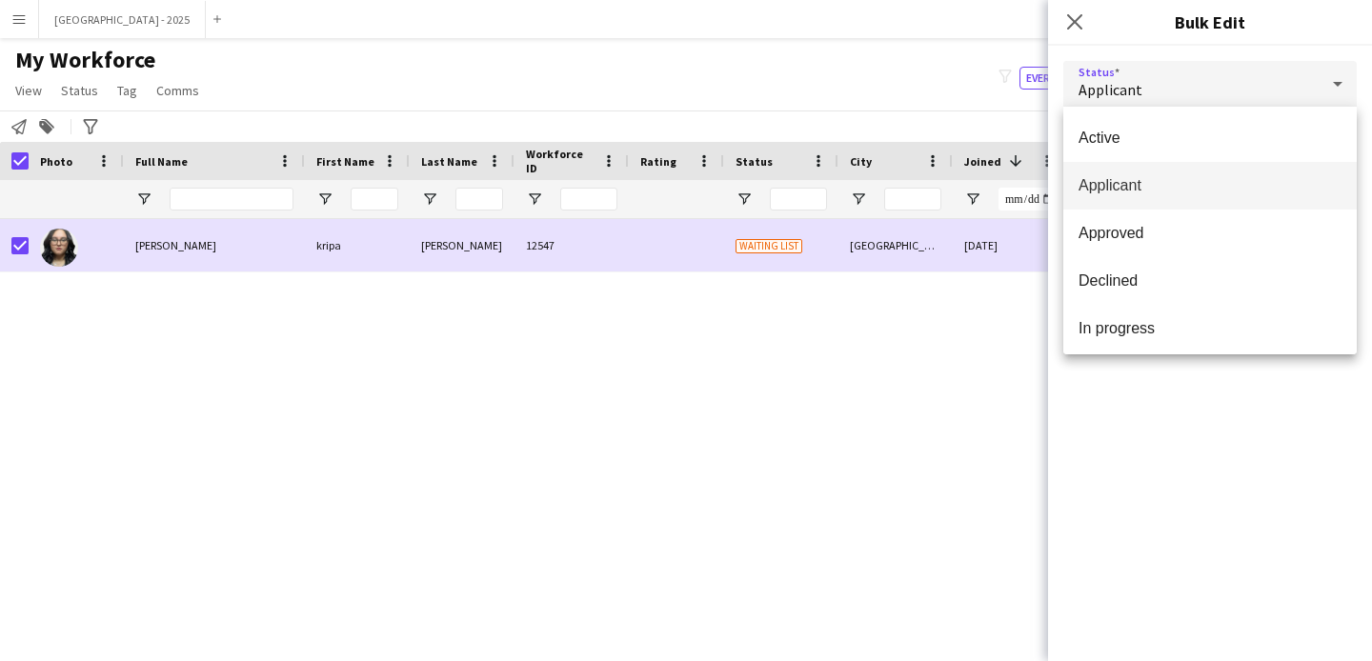
drag, startPoint x: 1116, startPoint y: 150, endPoint x: 1140, endPoint y: 162, distance: 26.9
click at [1115, 151] on mat-option "Active" at bounding box center [1209, 138] width 293 height 48
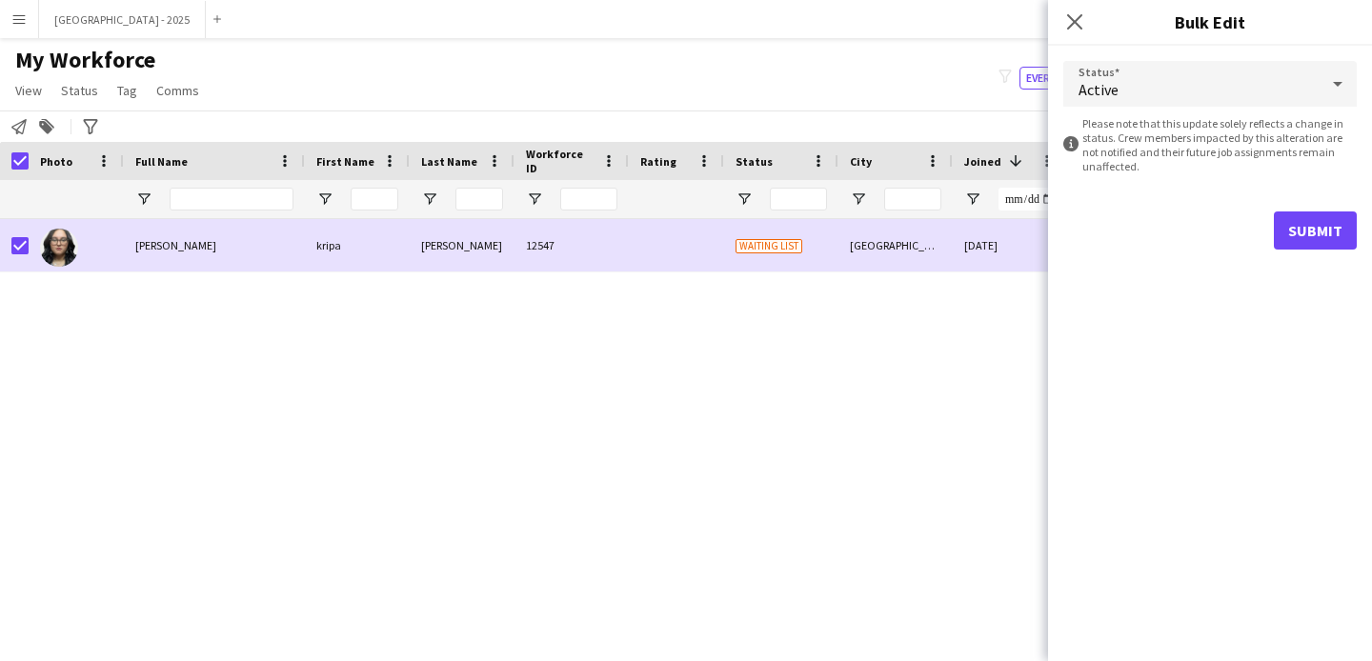
click at [1277, 251] on form "Status Active information-circle Please note that this update solely reflects a…" at bounding box center [1209, 155] width 293 height 219
click at [1277, 241] on button "Submit" at bounding box center [1315, 231] width 83 height 38
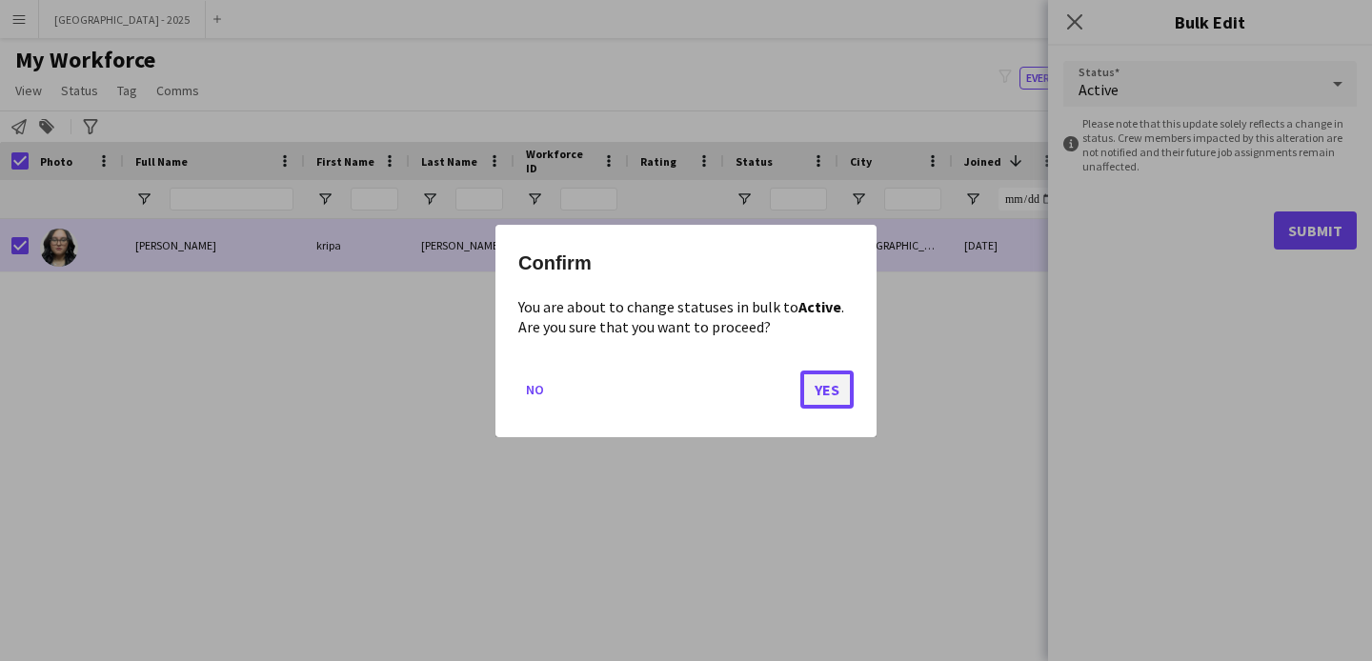
click at [836, 374] on button "Yes" at bounding box center [826, 389] width 53 height 38
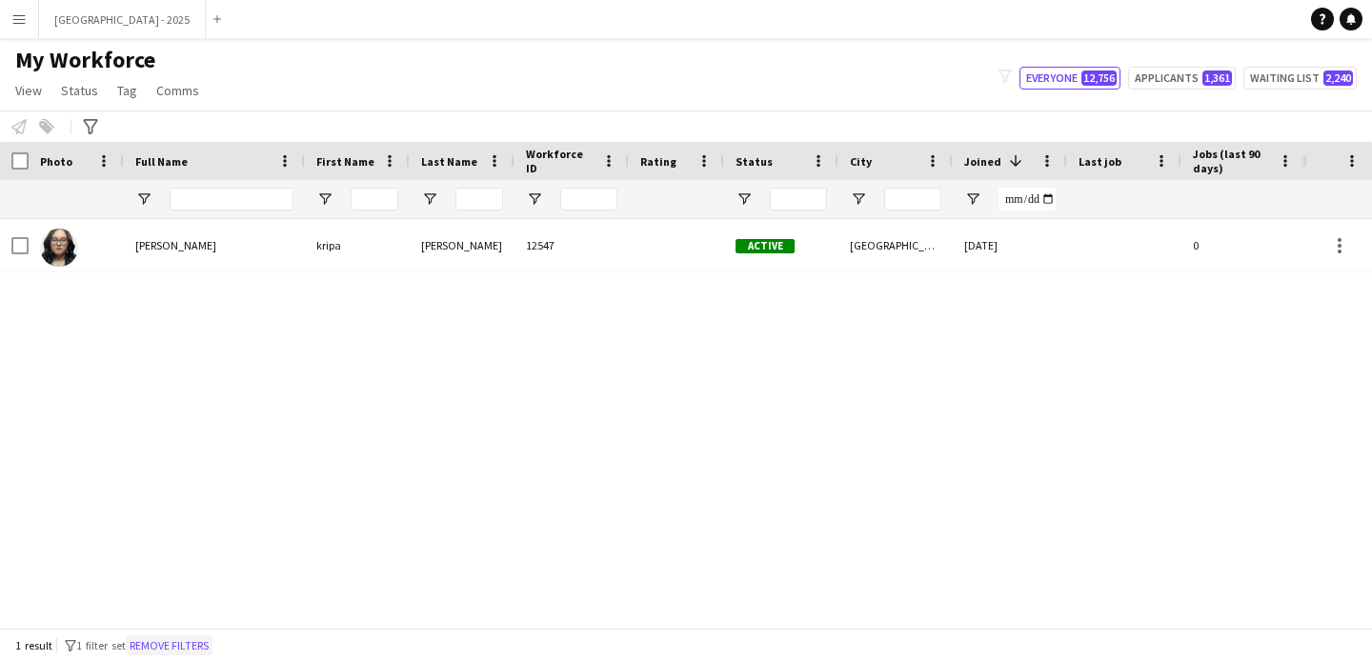
click at [175, 640] on button "Remove filters" at bounding box center [169, 646] width 87 height 21
